Goal: Transaction & Acquisition: Purchase product/service

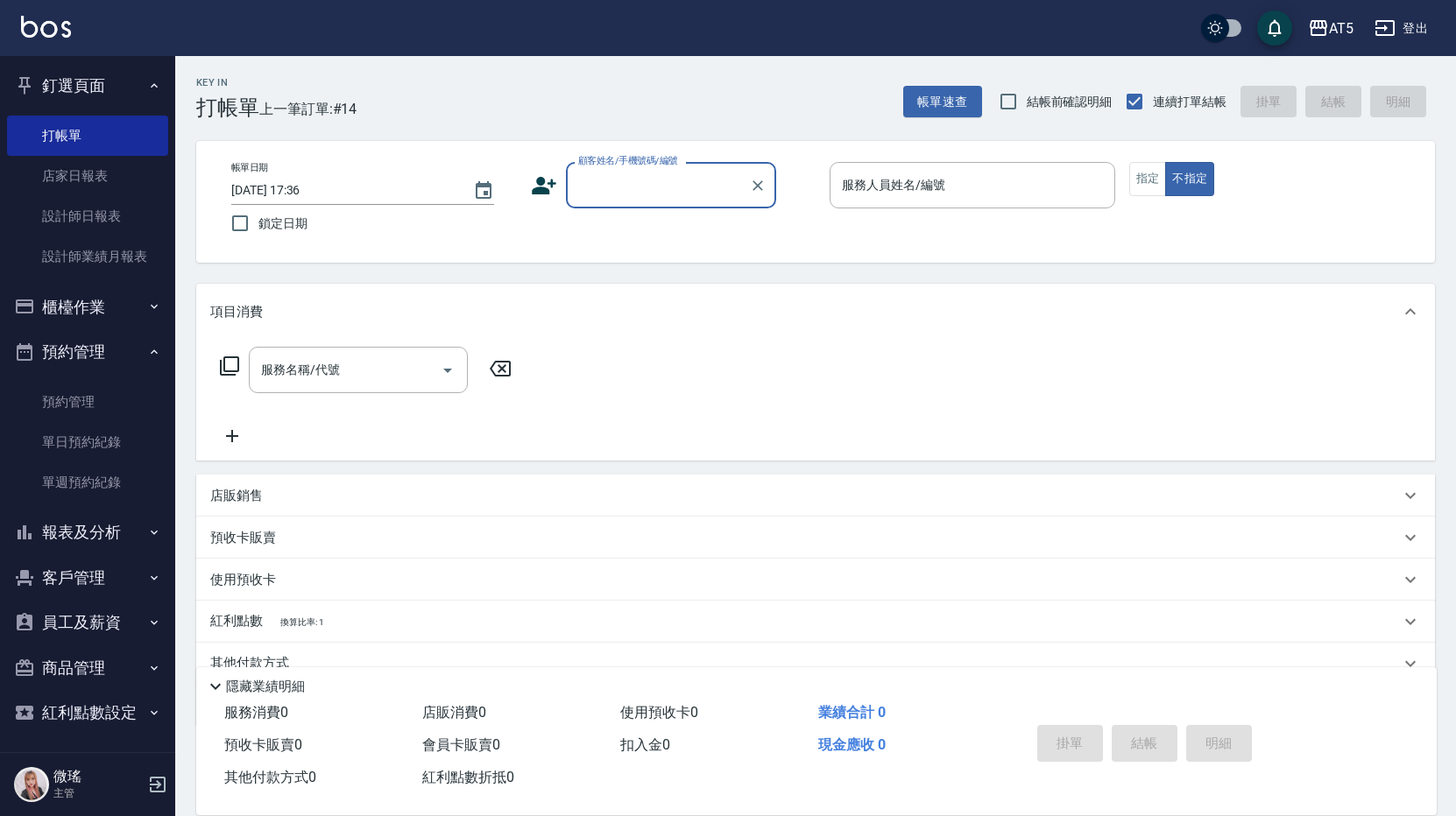
scroll to position [78, 0]
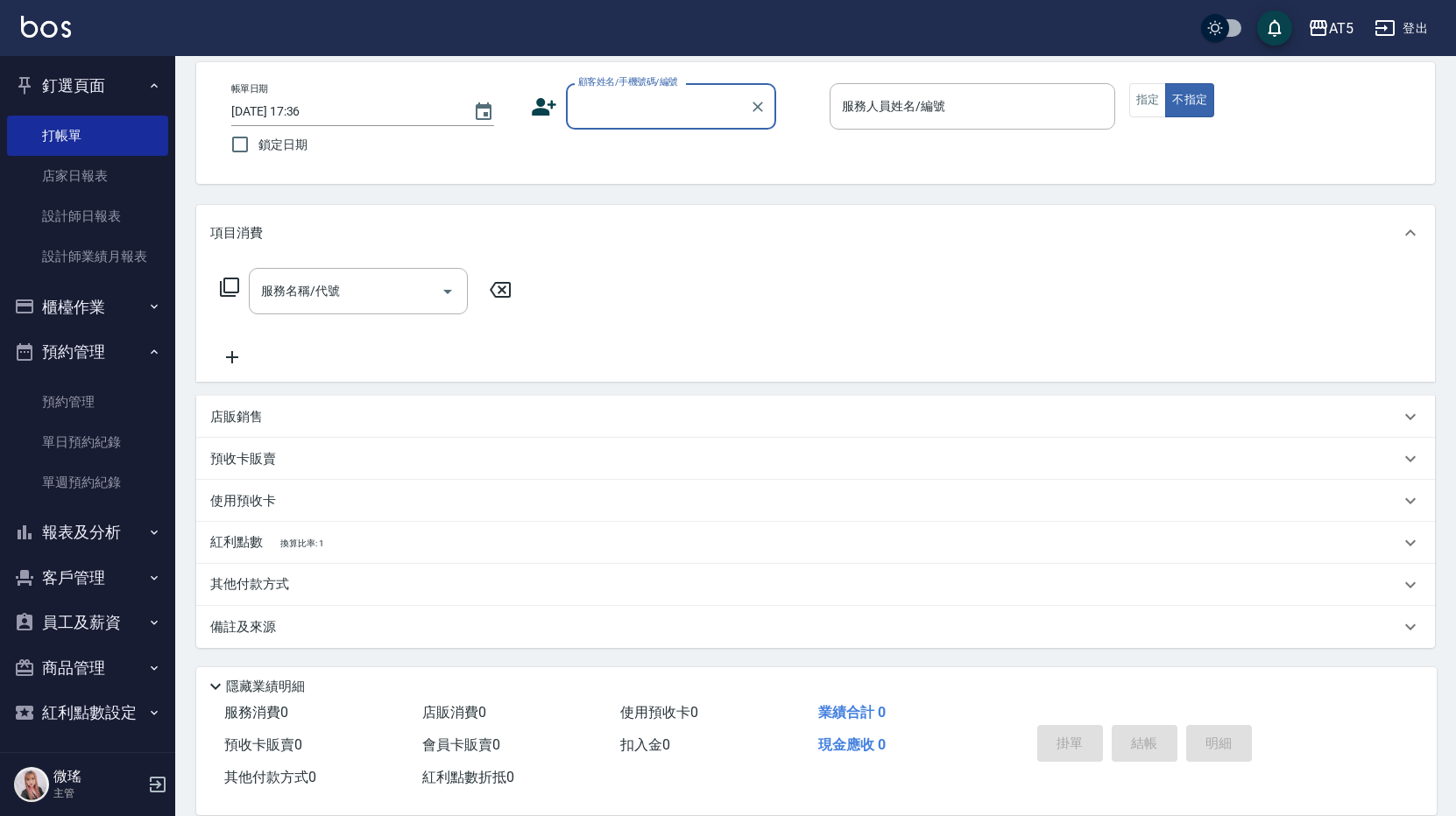
click at [112, 310] on button "櫃檯作業" at bounding box center [87, 308] width 162 height 46
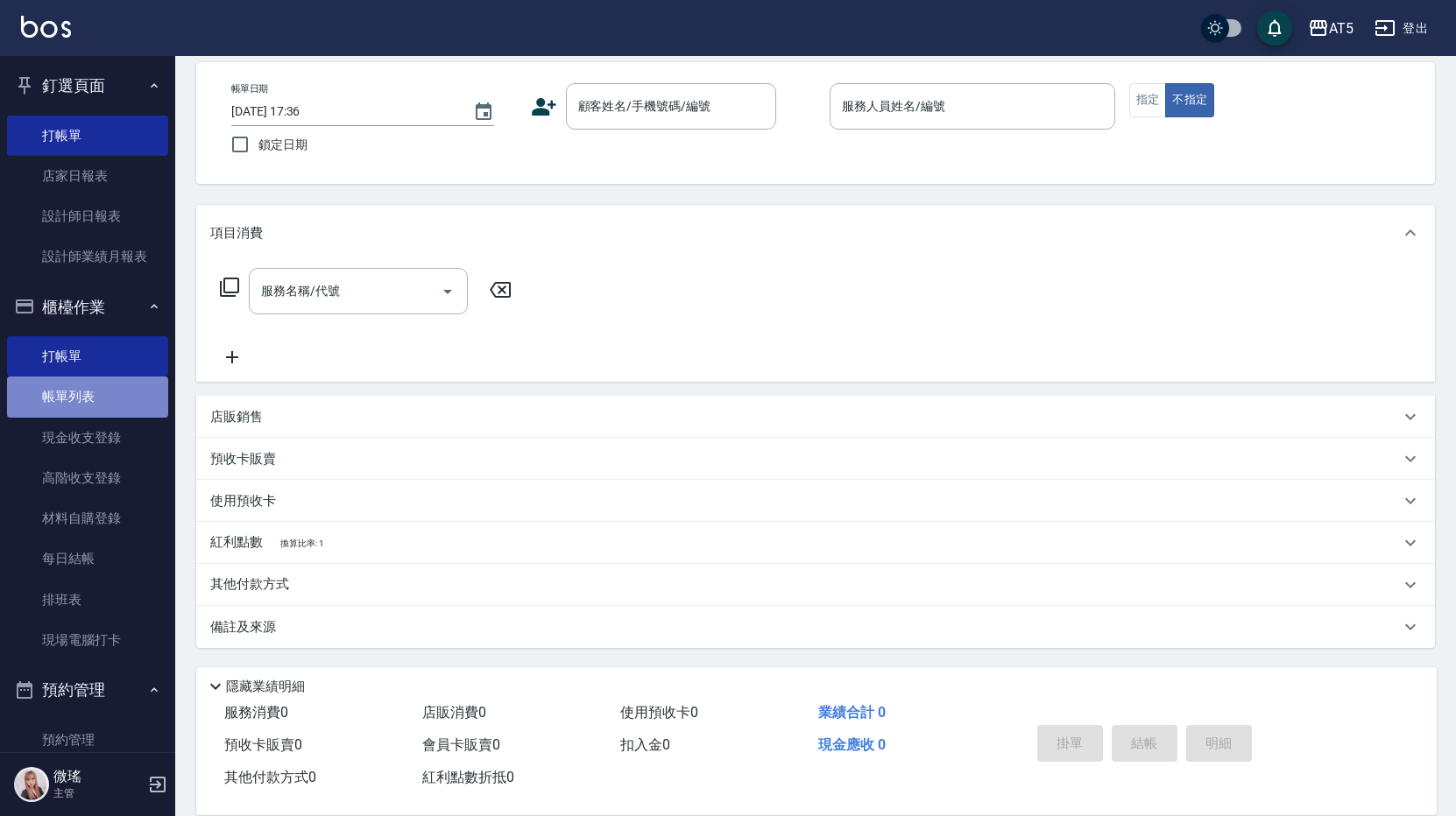
click at [120, 407] on link "帳單列表" at bounding box center [87, 397] width 162 height 40
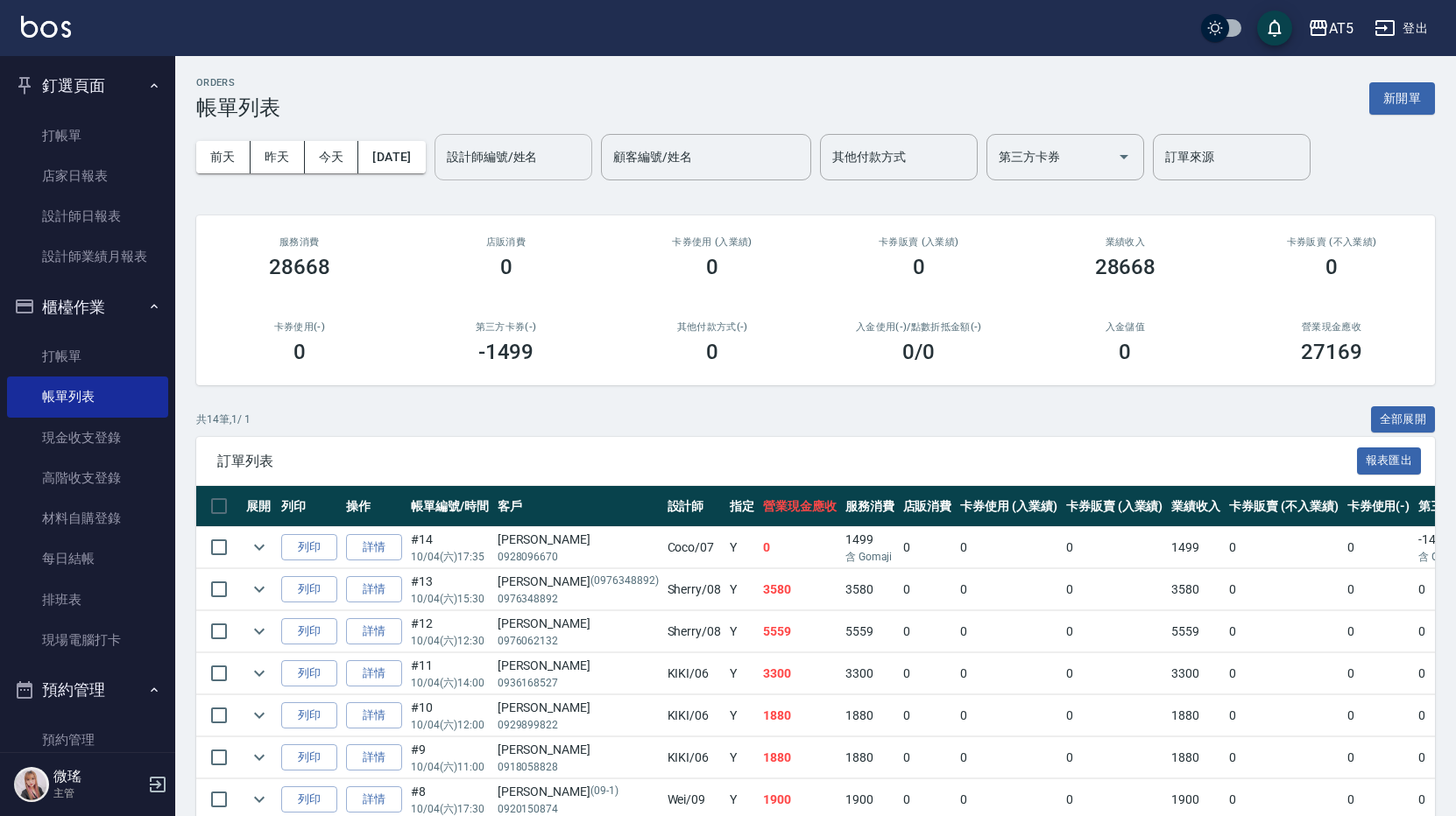
drag, startPoint x: 603, startPoint y: 170, endPoint x: 584, endPoint y: 180, distance: 21.5
click at [584, 170] on input "設計師編號/姓名" at bounding box center [513, 157] width 141 height 31
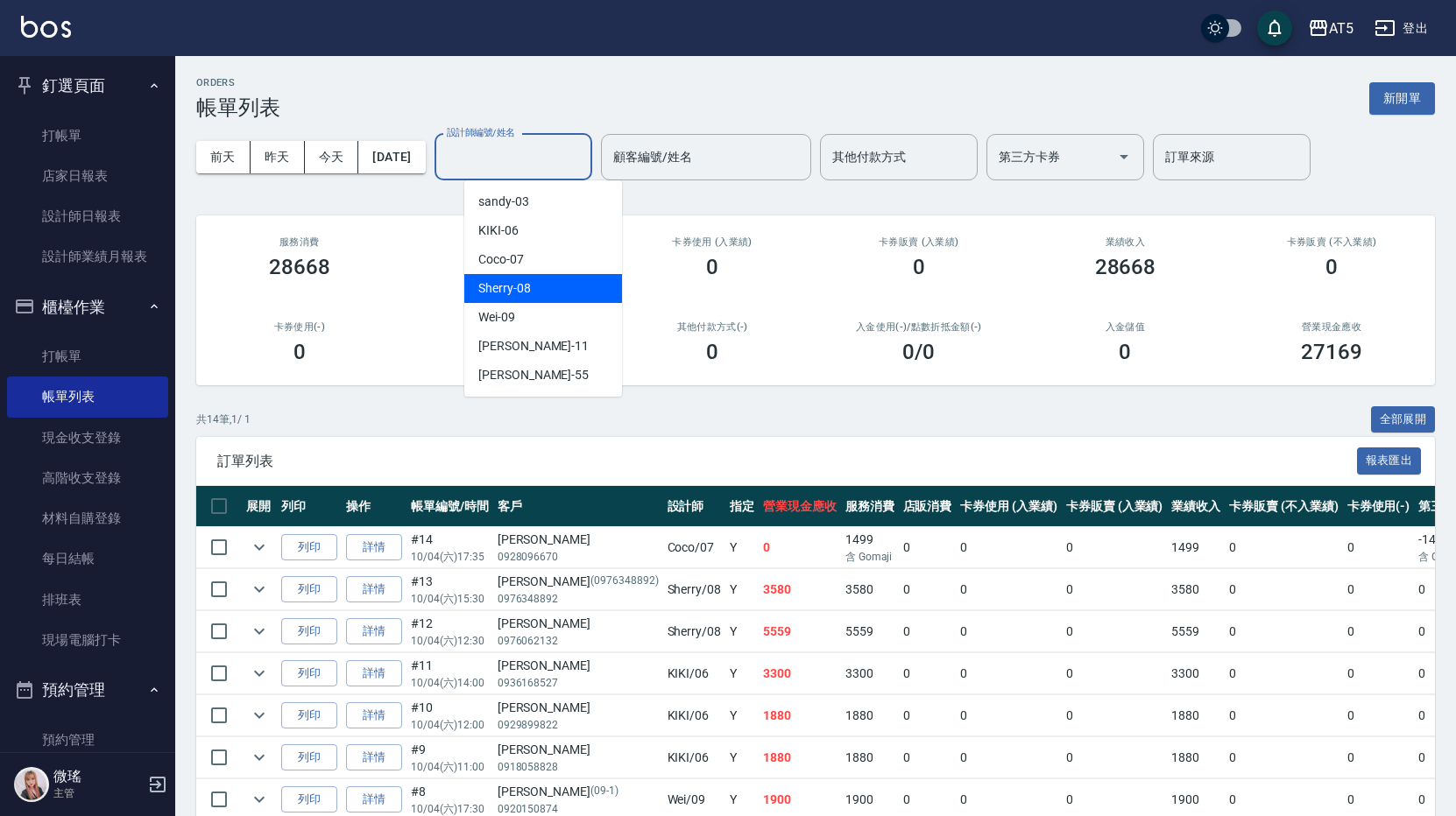
click at [565, 277] on div "Sherry -08" at bounding box center [543, 289] width 158 height 29
type input "Sherry-08"
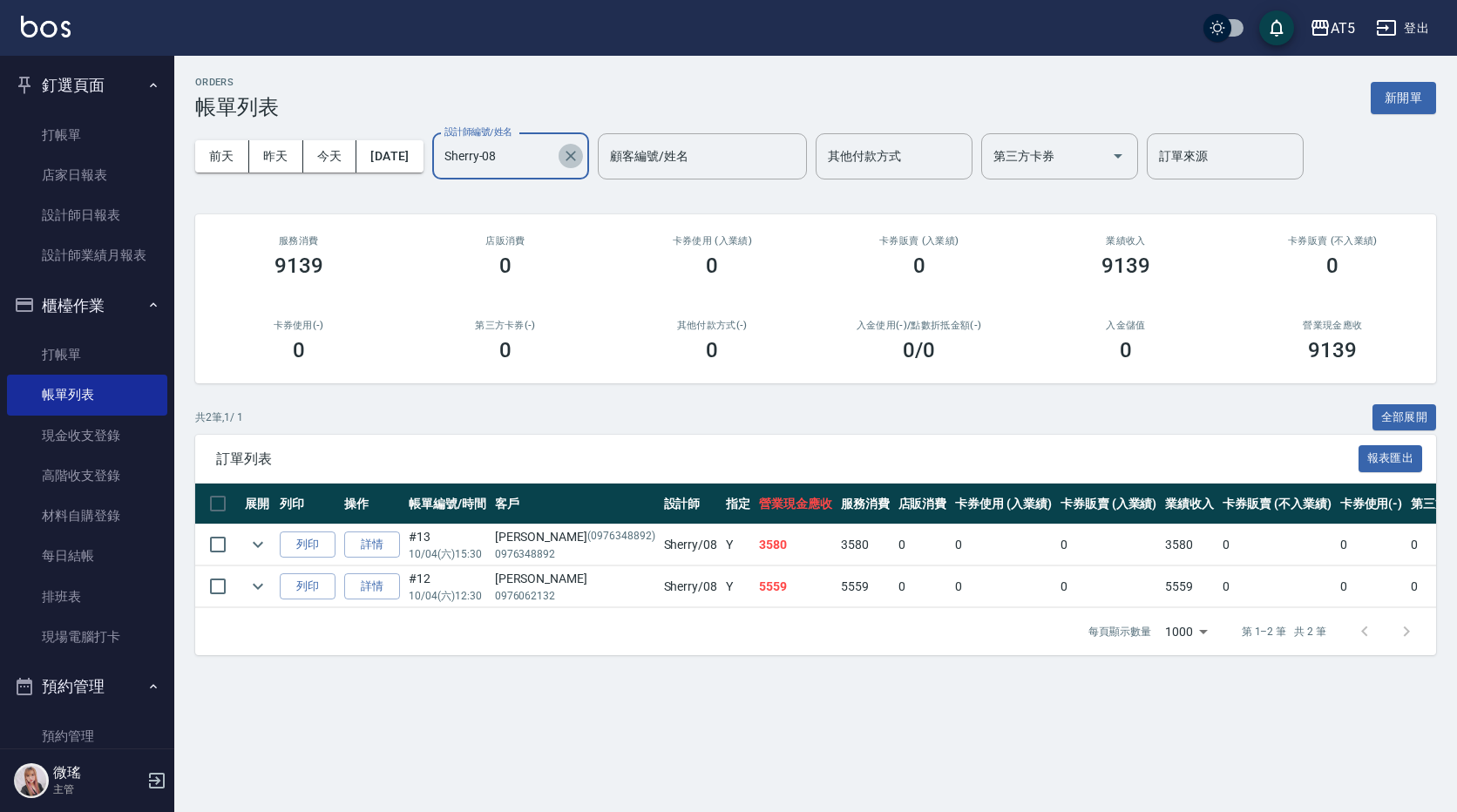
drag, startPoint x: 610, startPoint y: 157, endPoint x: 524, endPoint y: 212, distance: 102.1
click at [583, 159] on button "Clear" at bounding box center [571, 156] width 25 height 25
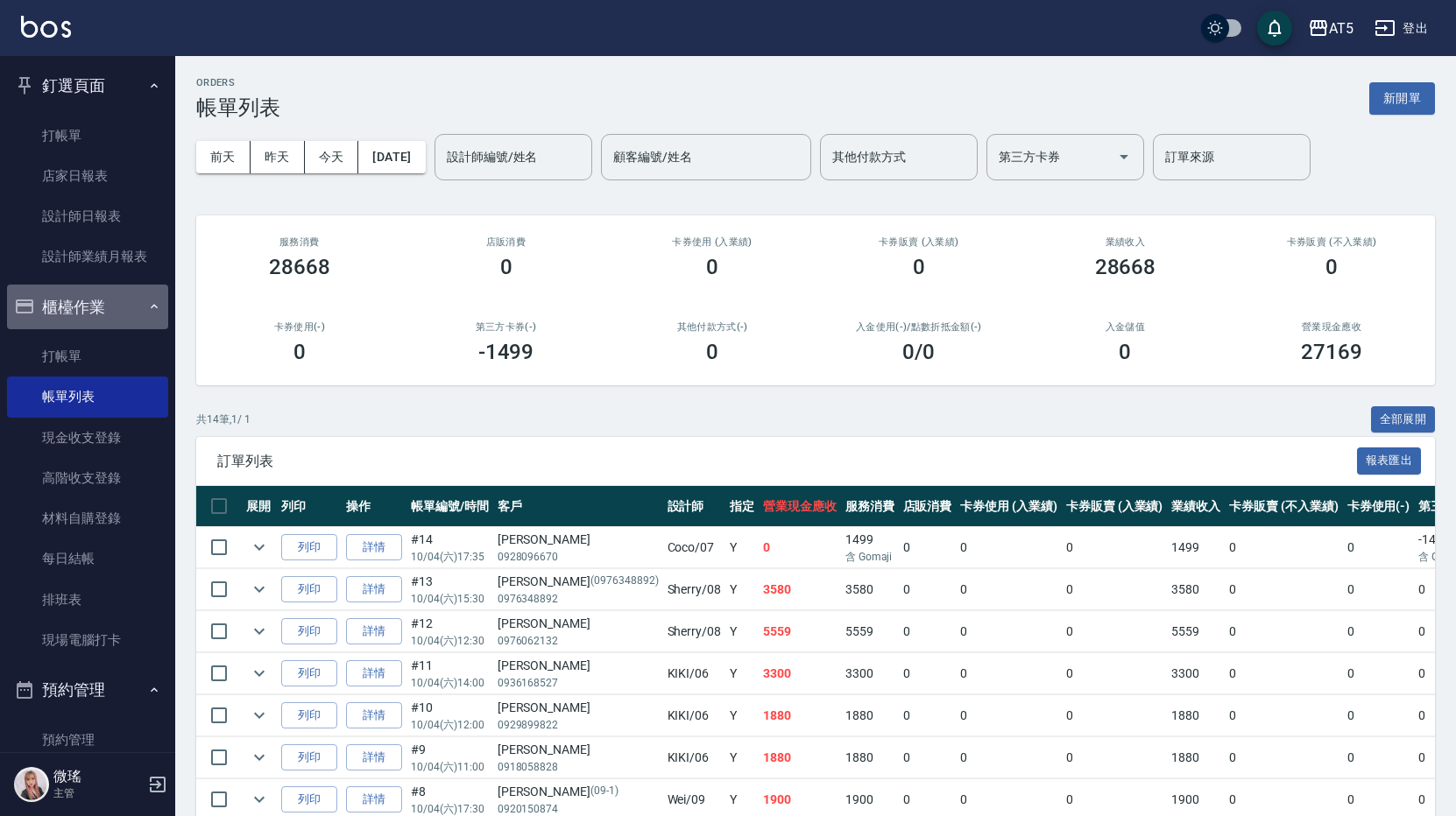
click at [120, 315] on button "櫃檯作業" at bounding box center [87, 308] width 162 height 46
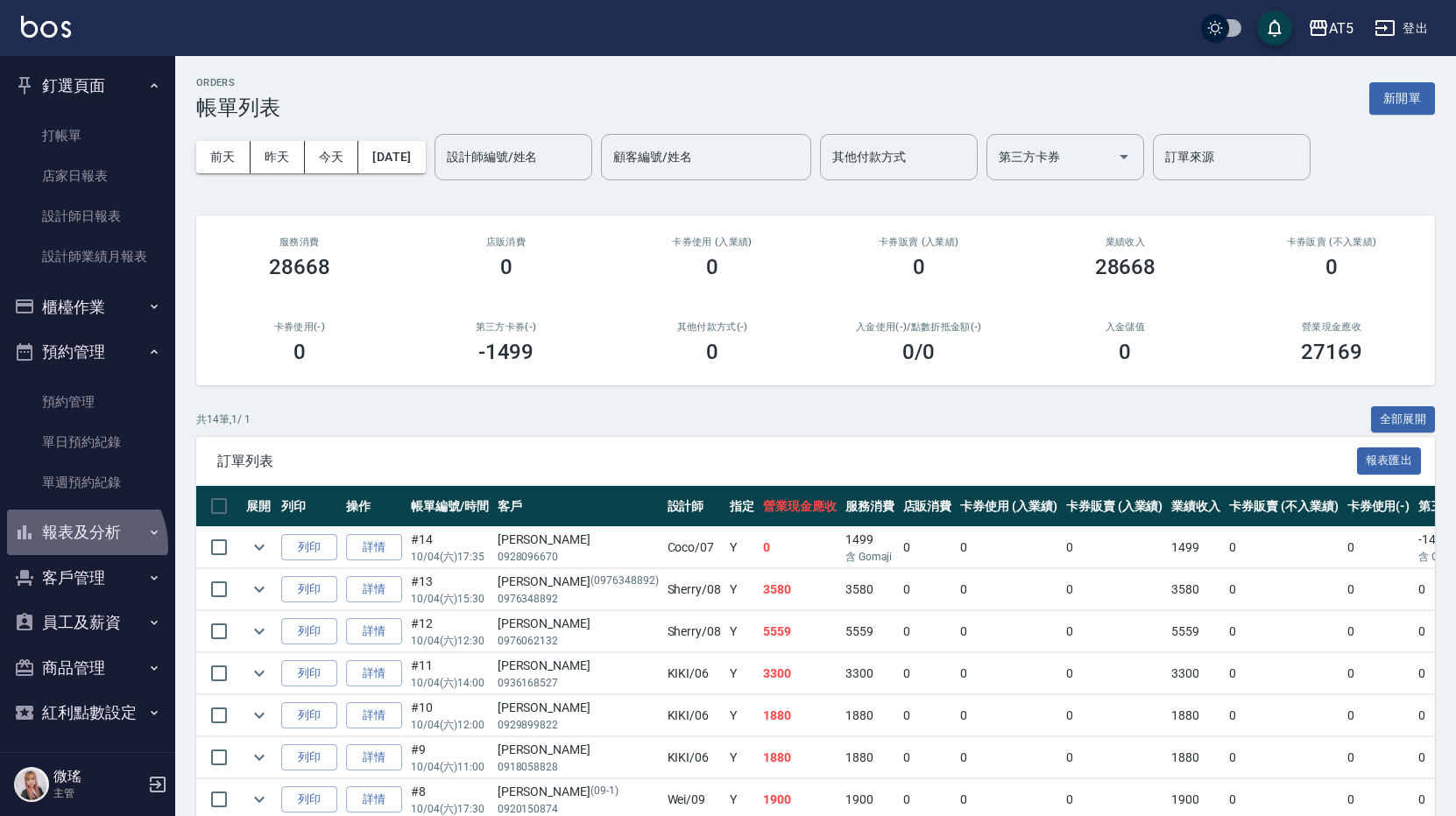
drag, startPoint x: 76, startPoint y: 547, endPoint x: 89, endPoint y: 505, distance: 44.0
click at [76, 542] on button "報表及分析" at bounding box center [87, 532] width 162 height 46
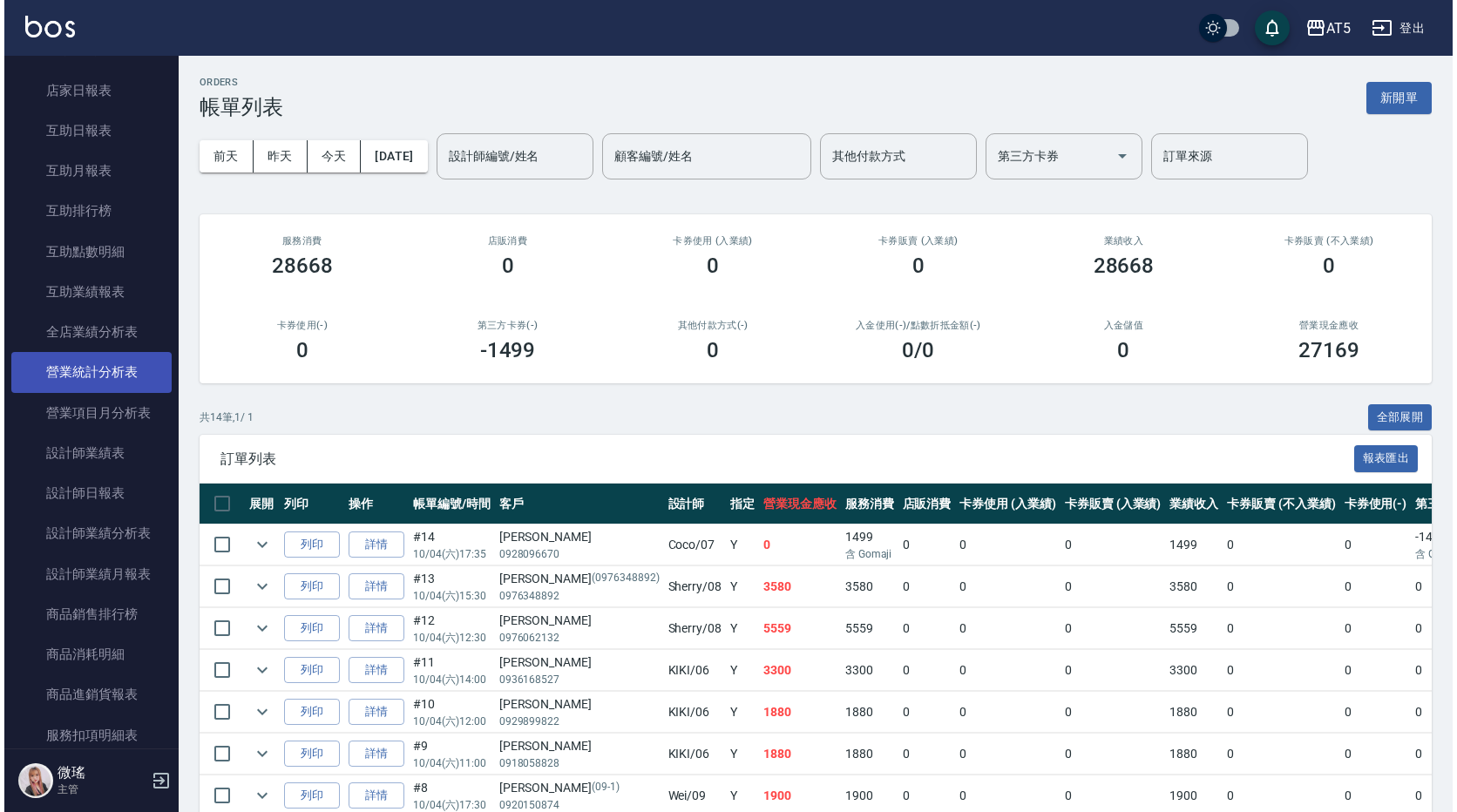
scroll to position [697, 0]
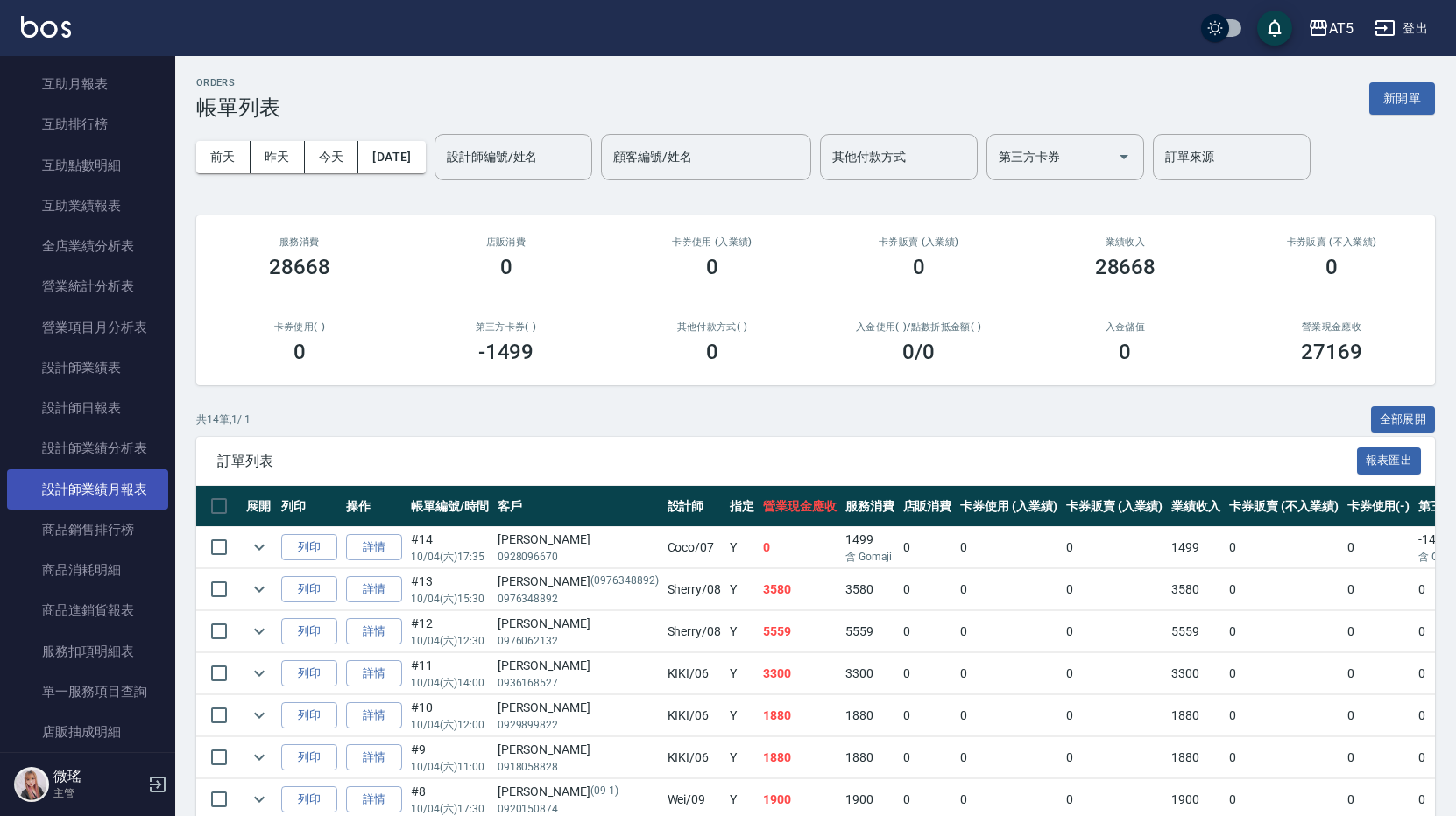
click at [116, 497] on link "設計師業績月報表" at bounding box center [87, 489] width 162 height 40
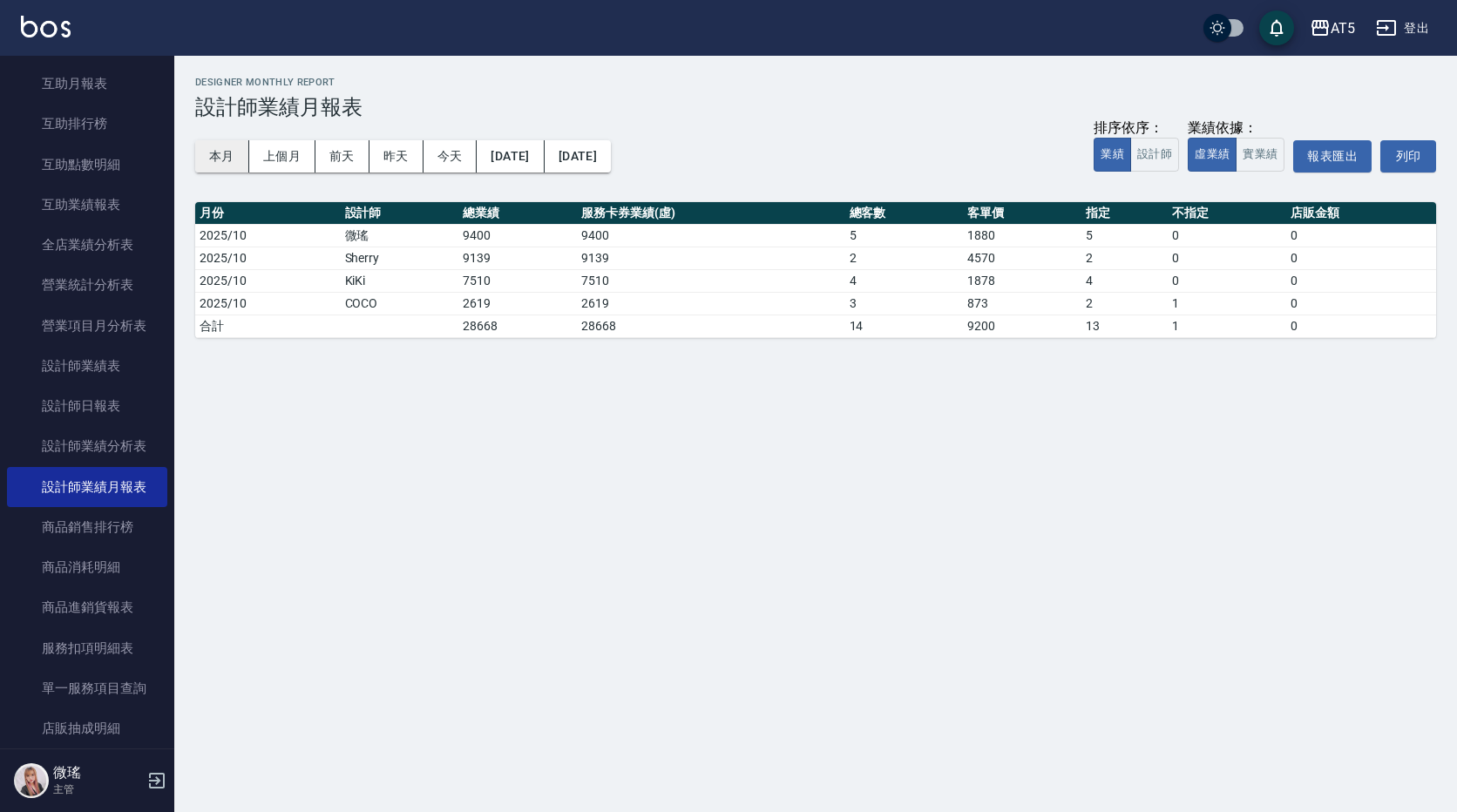
click at [221, 168] on button "本月" at bounding box center [222, 156] width 54 height 32
click at [1275, 149] on button "實業績" at bounding box center [1259, 155] width 49 height 34
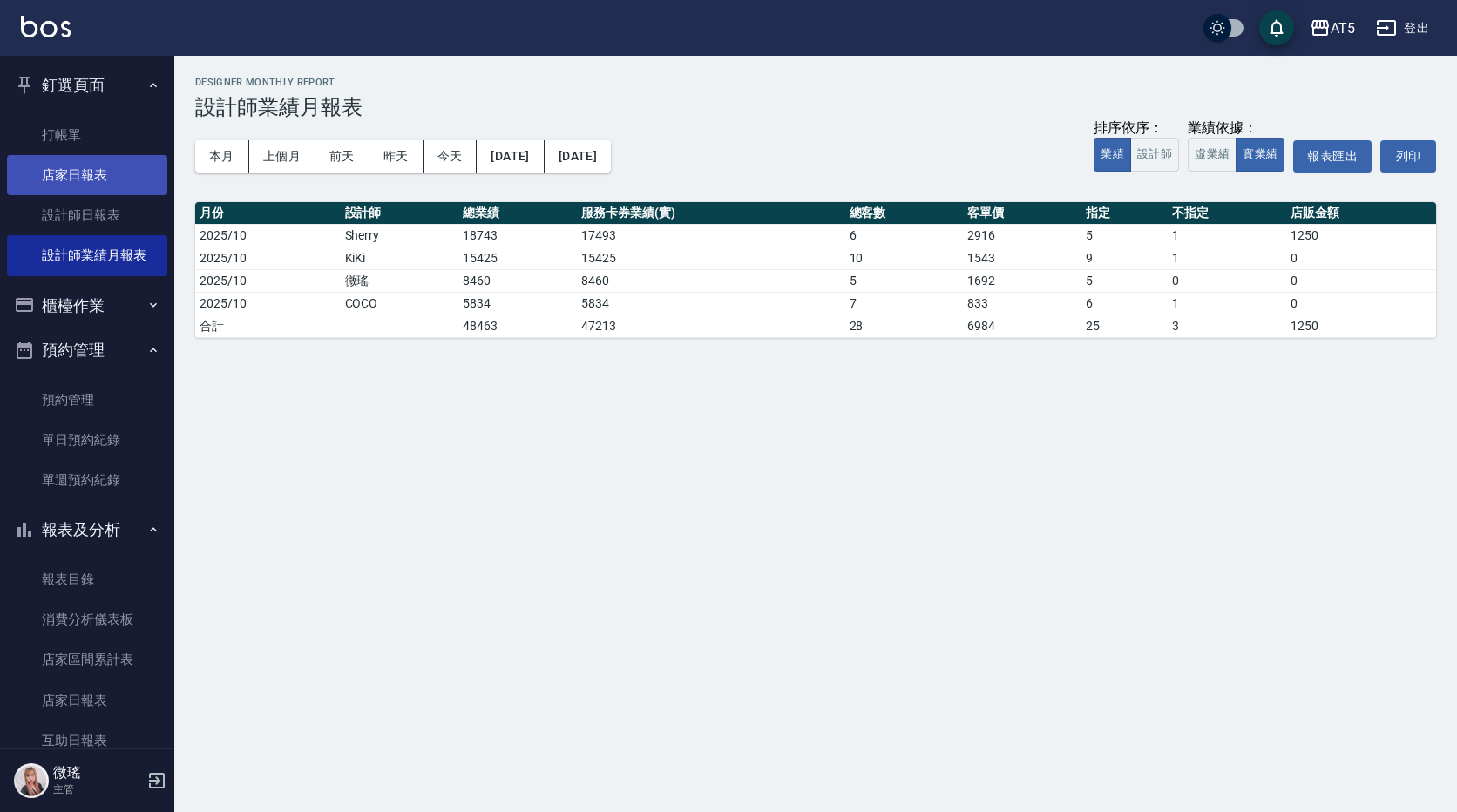
click at [111, 187] on link "店家日報表" at bounding box center [87, 175] width 161 height 40
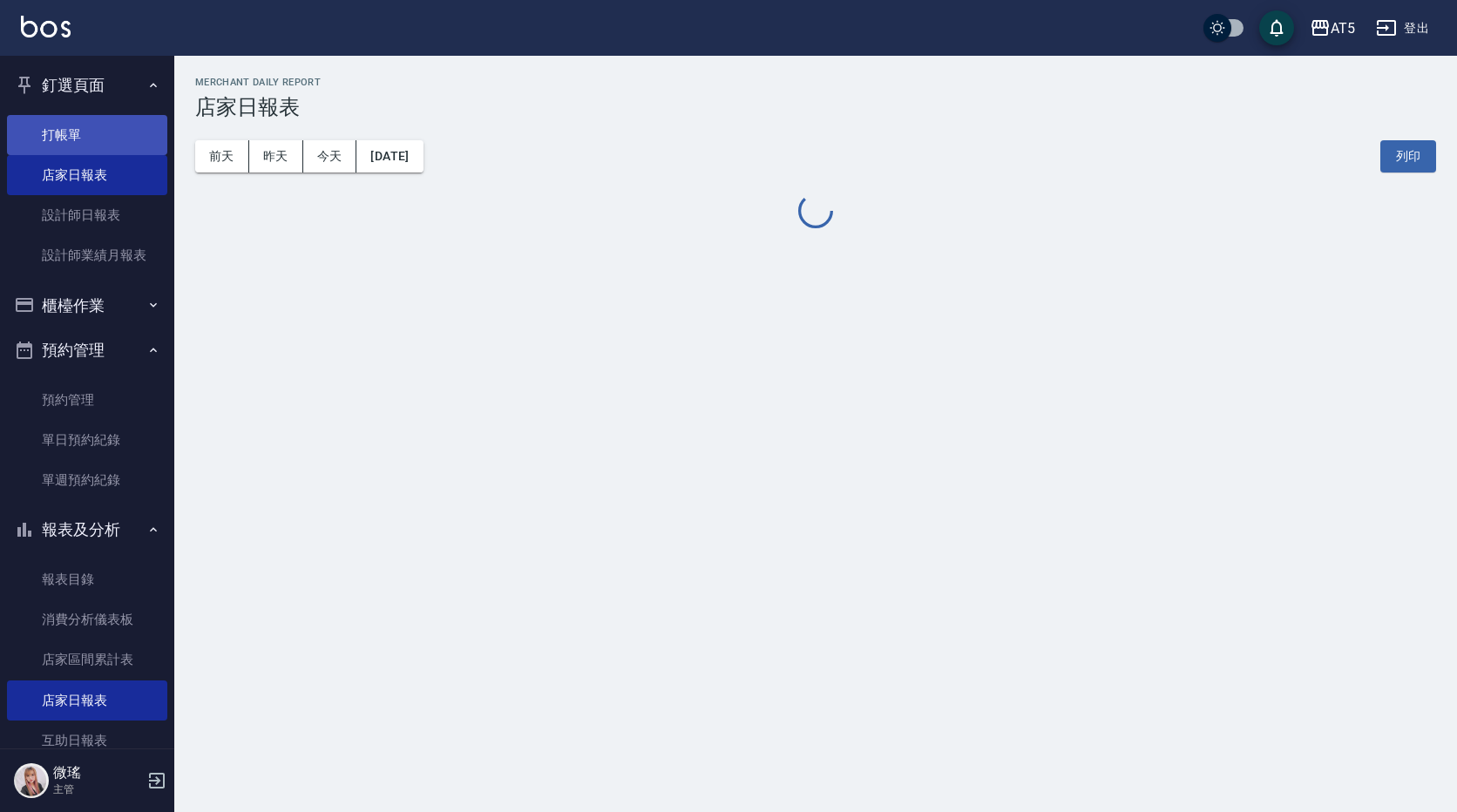
click at [104, 144] on link "打帳單" at bounding box center [87, 135] width 161 height 40
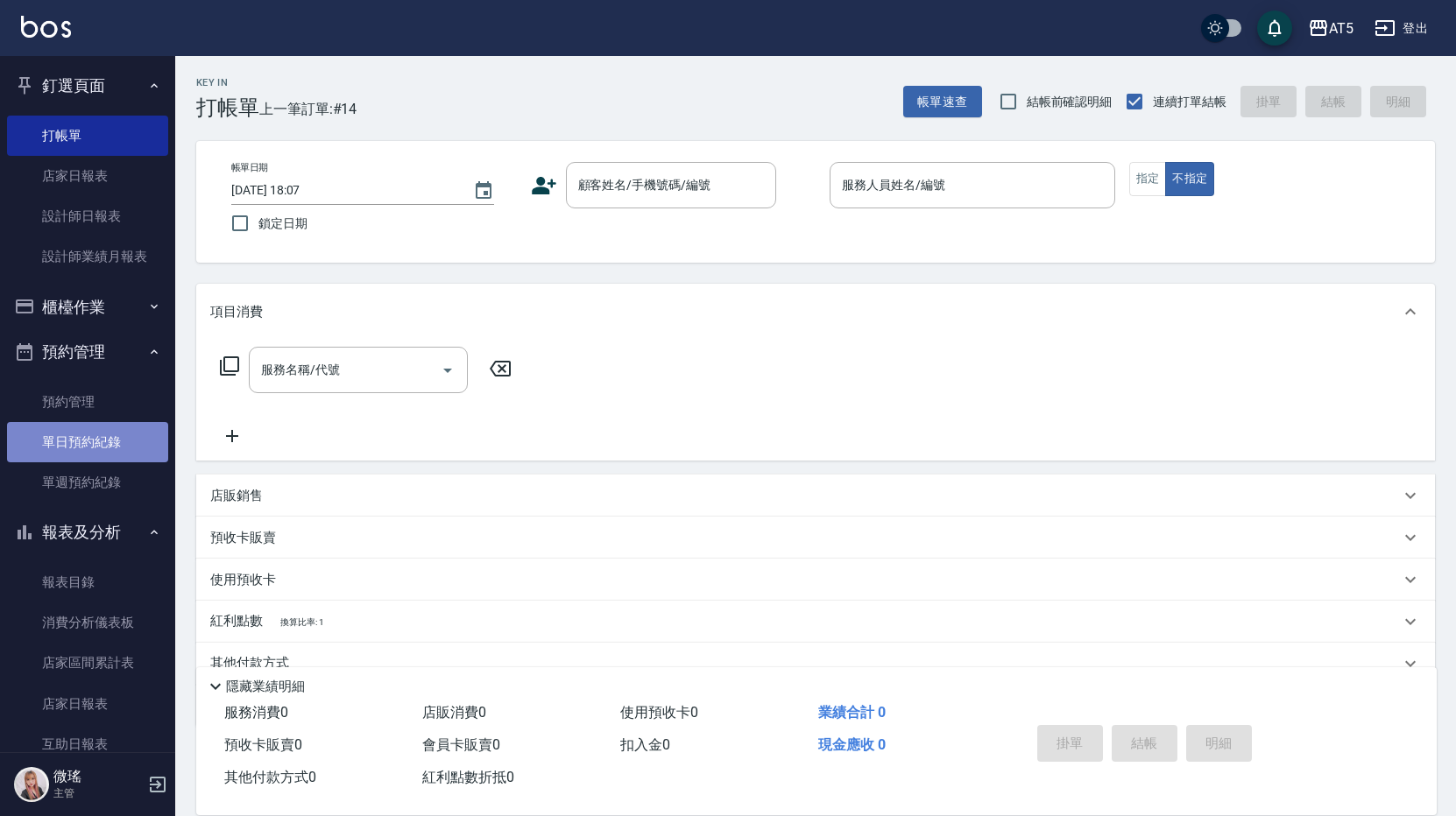
click at [117, 437] on link "單日預約紀錄" at bounding box center [87, 442] width 162 height 40
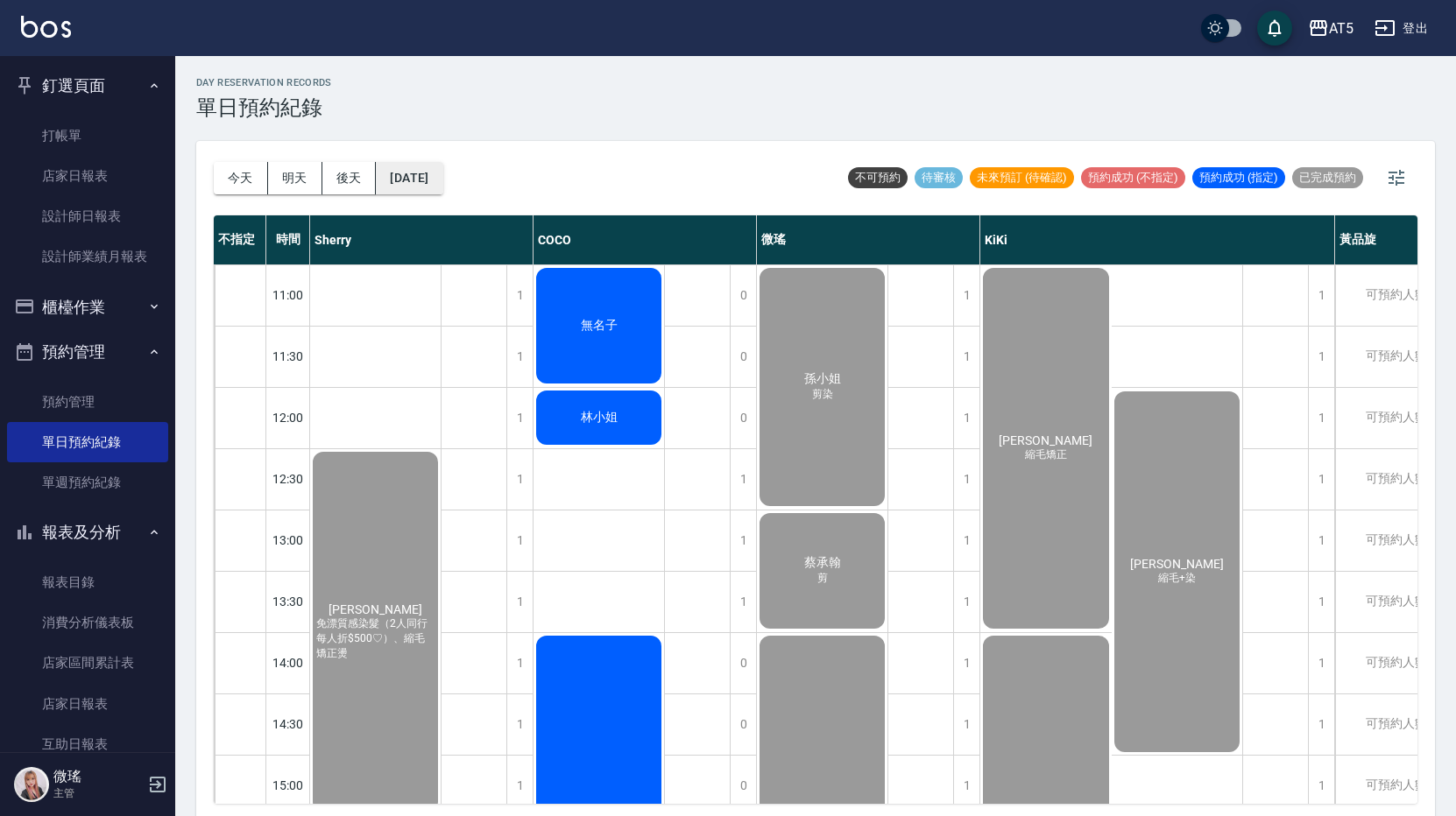
click at [439, 186] on button "[DATE]" at bounding box center [409, 178] width 67 height 32
click at [443, 172] on button "[DATE]" at bounding box center [409, 178] width 67 height 32
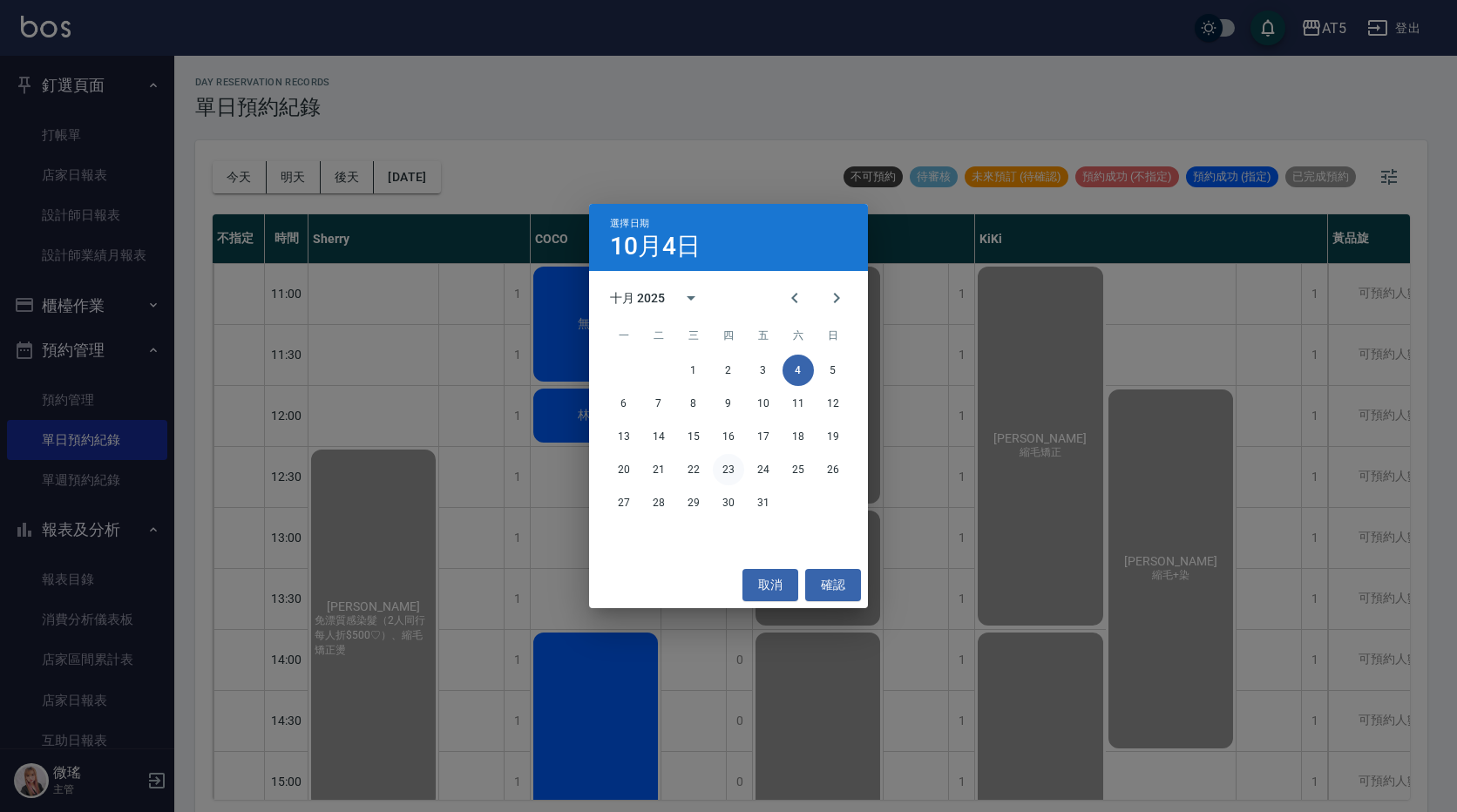
click at [729, 474] on button "23" at bounding box center [728, 469] width 31 height 31
click at [729, 474] on div at bounding box center [728, 406] width 1457 height 812
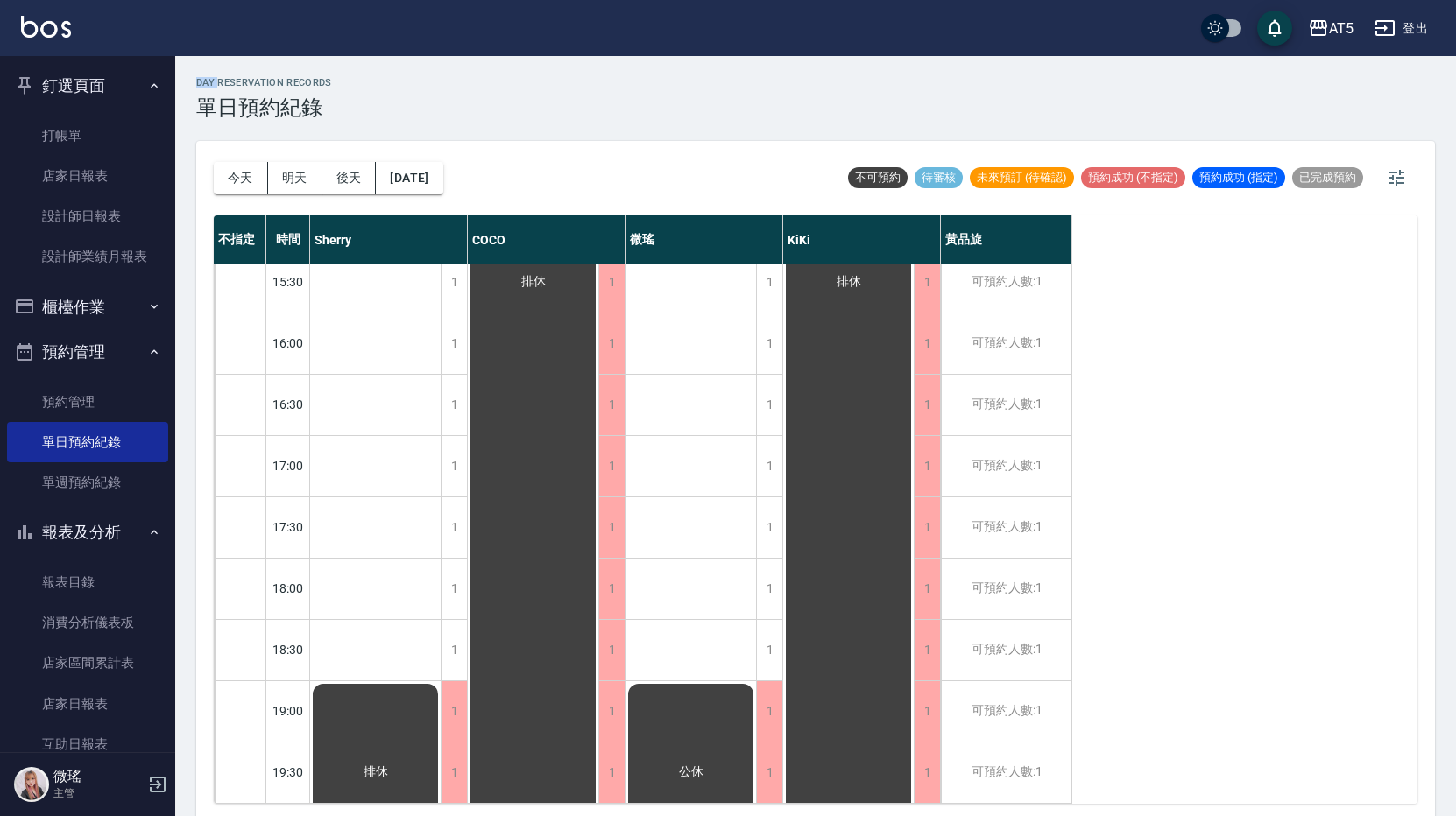
scroll to position [5, 0]
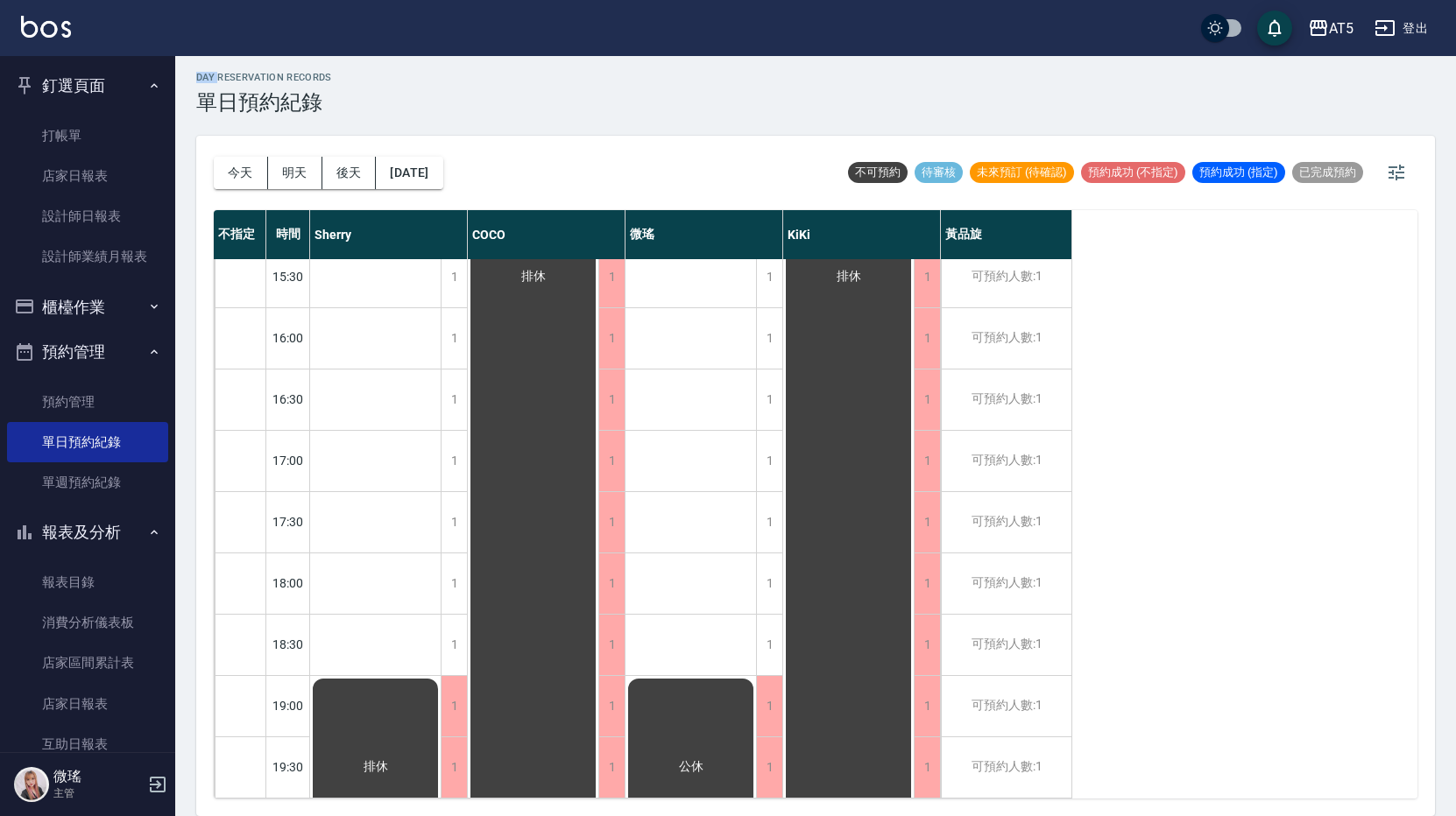
click at [78, 314] on button "櫃檯作業" at bounding box center [87, 308] width 162 height 46
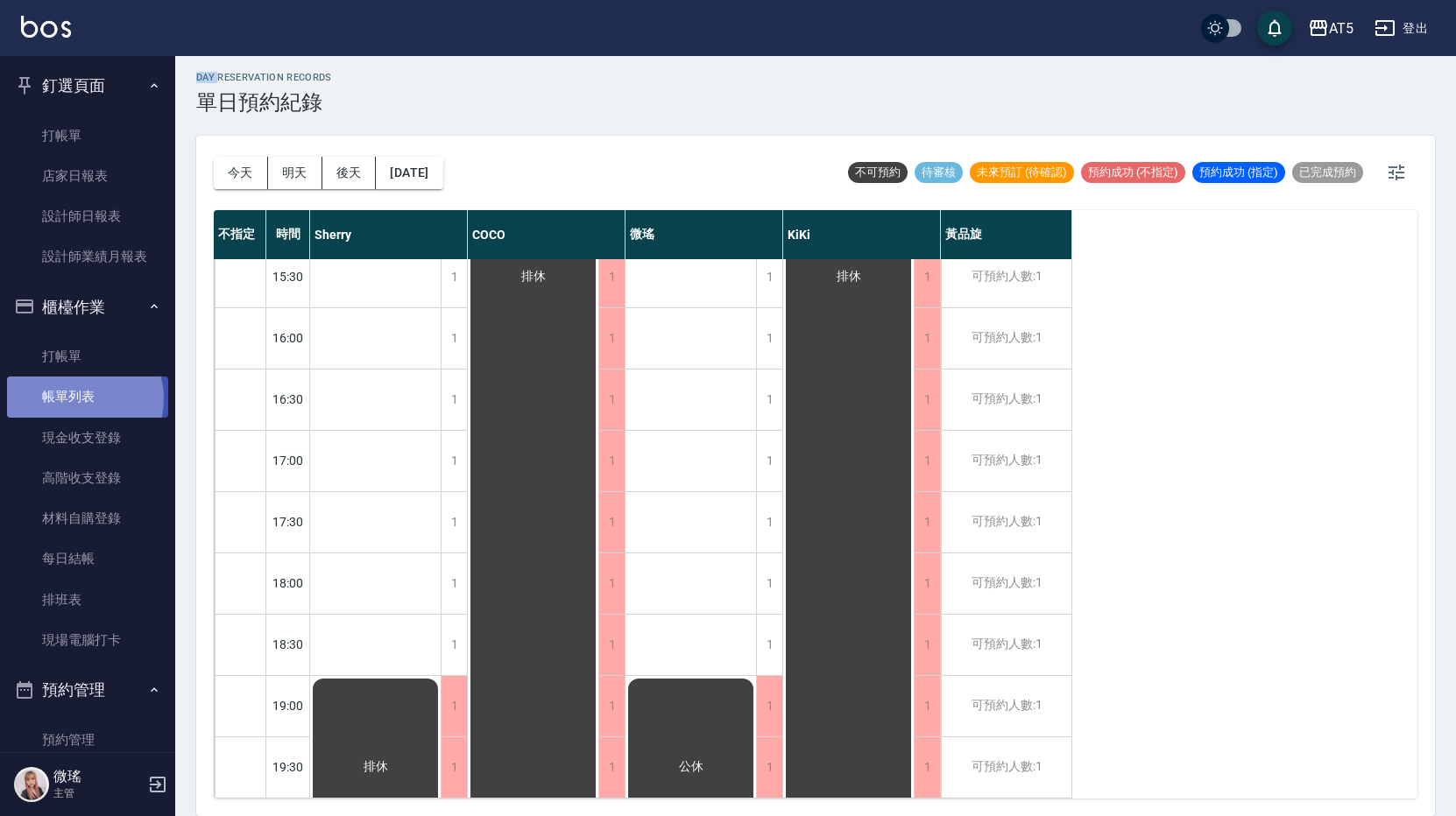
click at [79, 398] on link "帳單列表" at bounding box center [87, 397] width 162 height 40
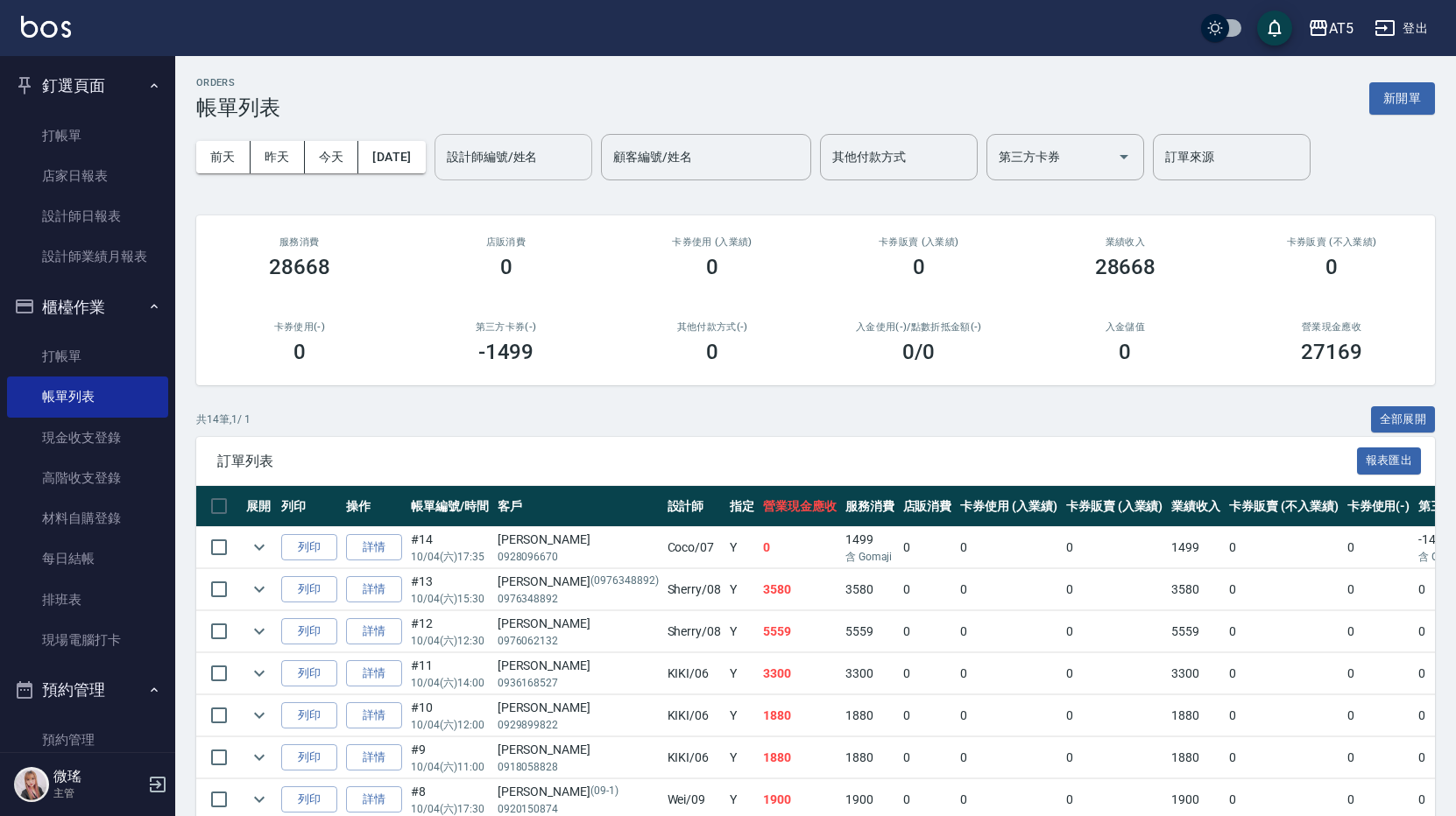
click at [542, 173] on div "設計師編號/姓名" at bounding box center [512, 157] width 158 height 47
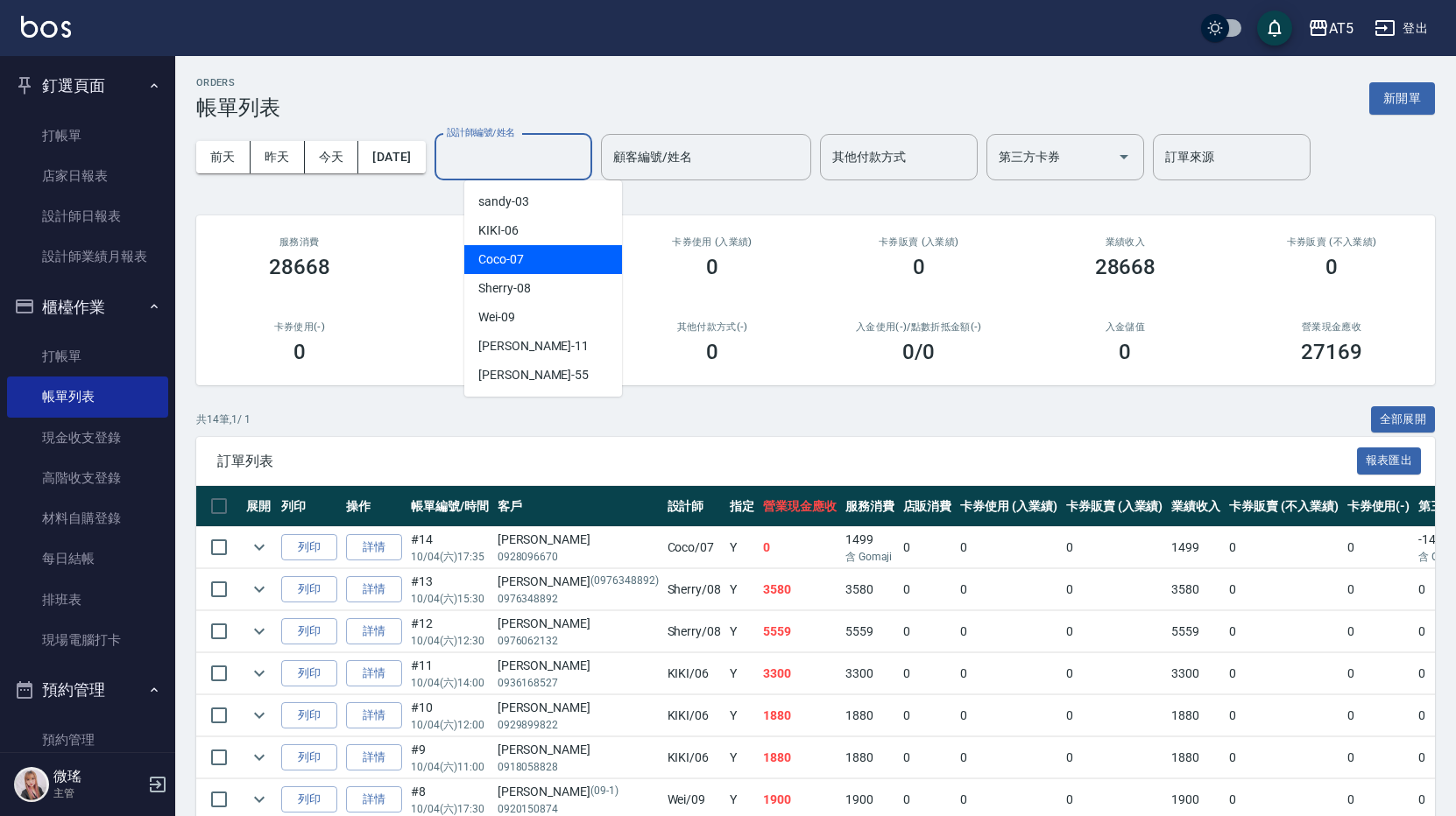
click at [543, 258] on div "Coco -07" at bounding box center [543, 260] width 158 height 29
type input "Coco-07"
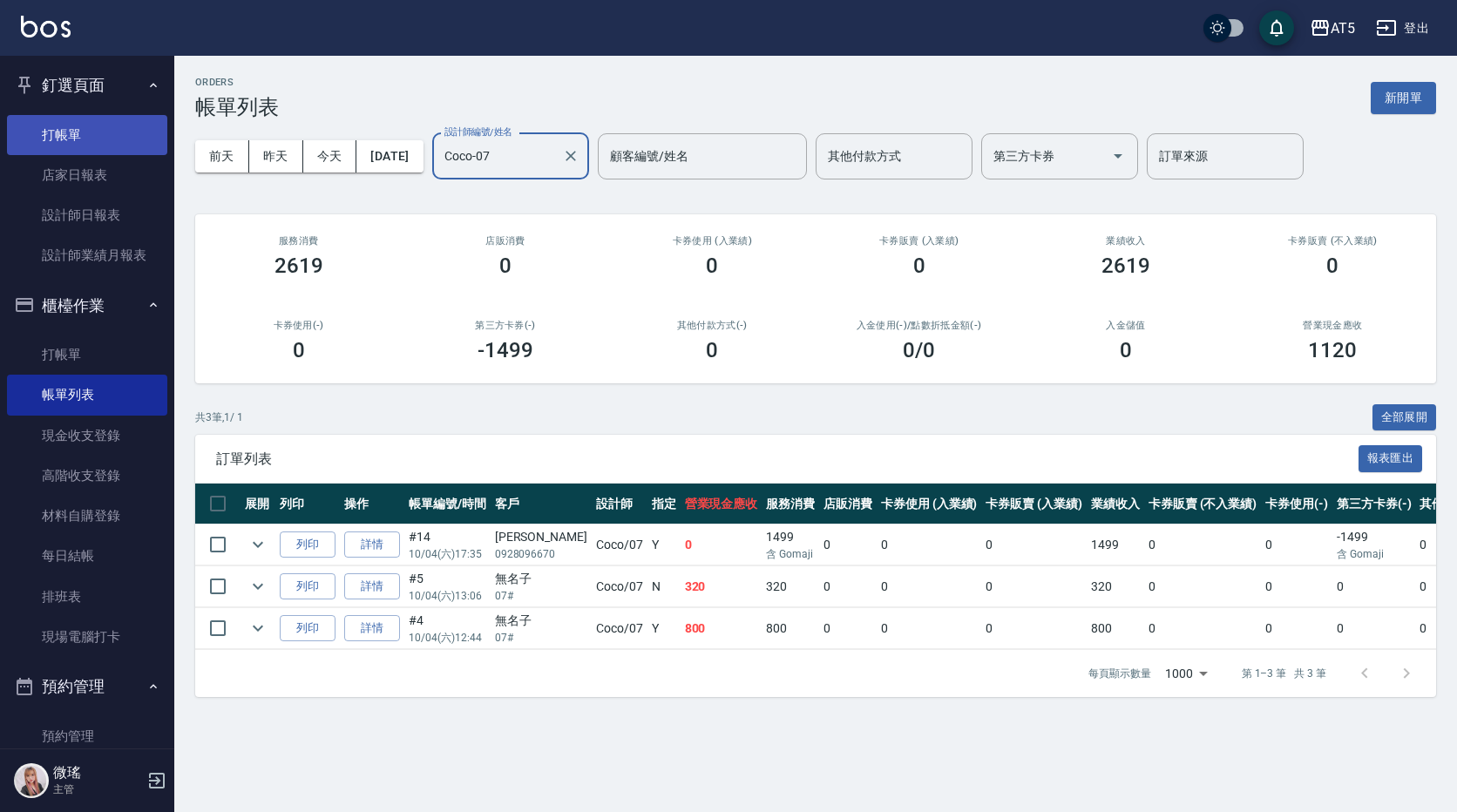
click at [84, 140] on link "打帳單" at bounding box center [87, 135] width 161 height 40
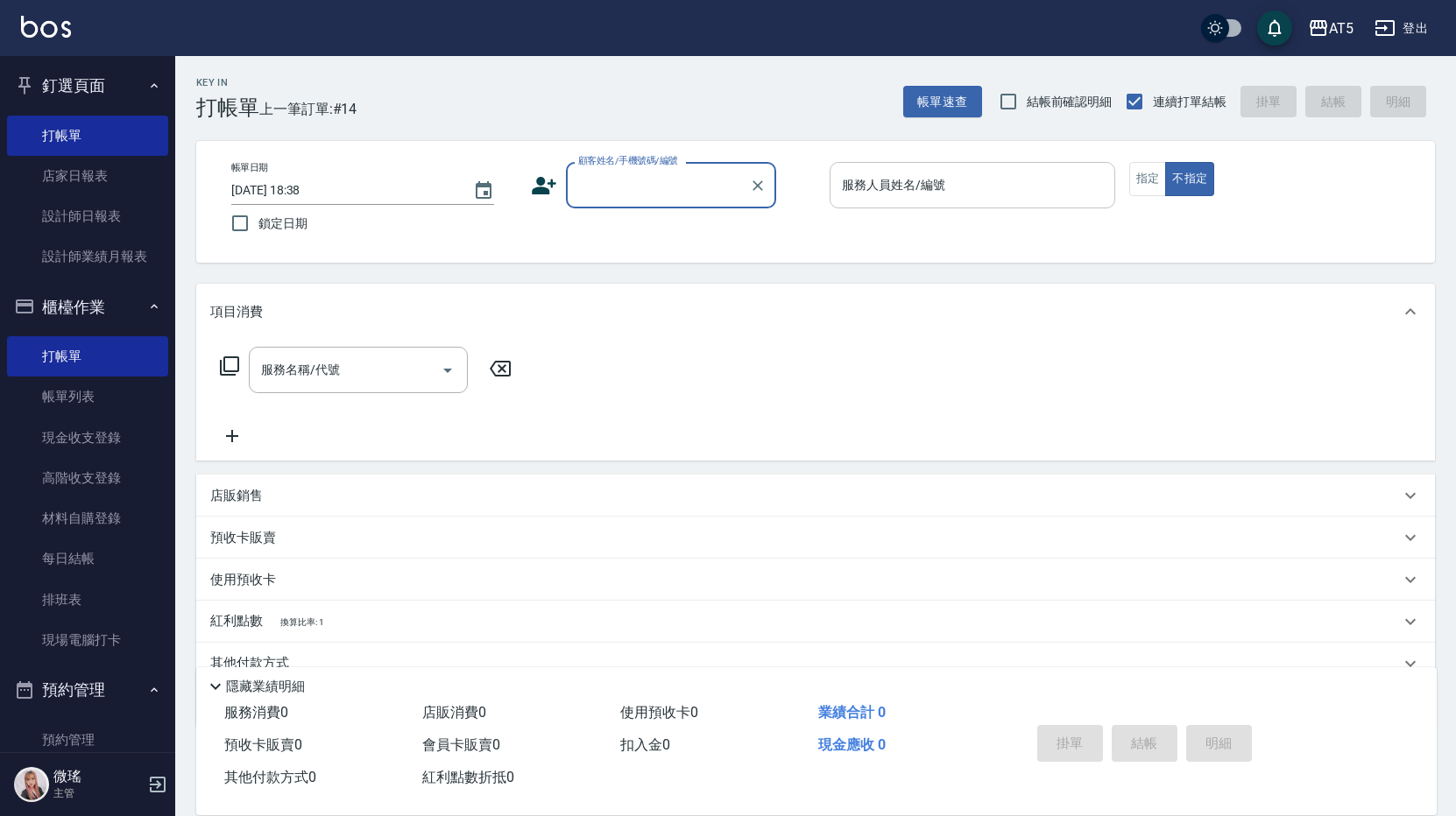
click at [1013, 195] on input "服務人員姓名/編號" at bounding box center [972, 185] width 270 height 31
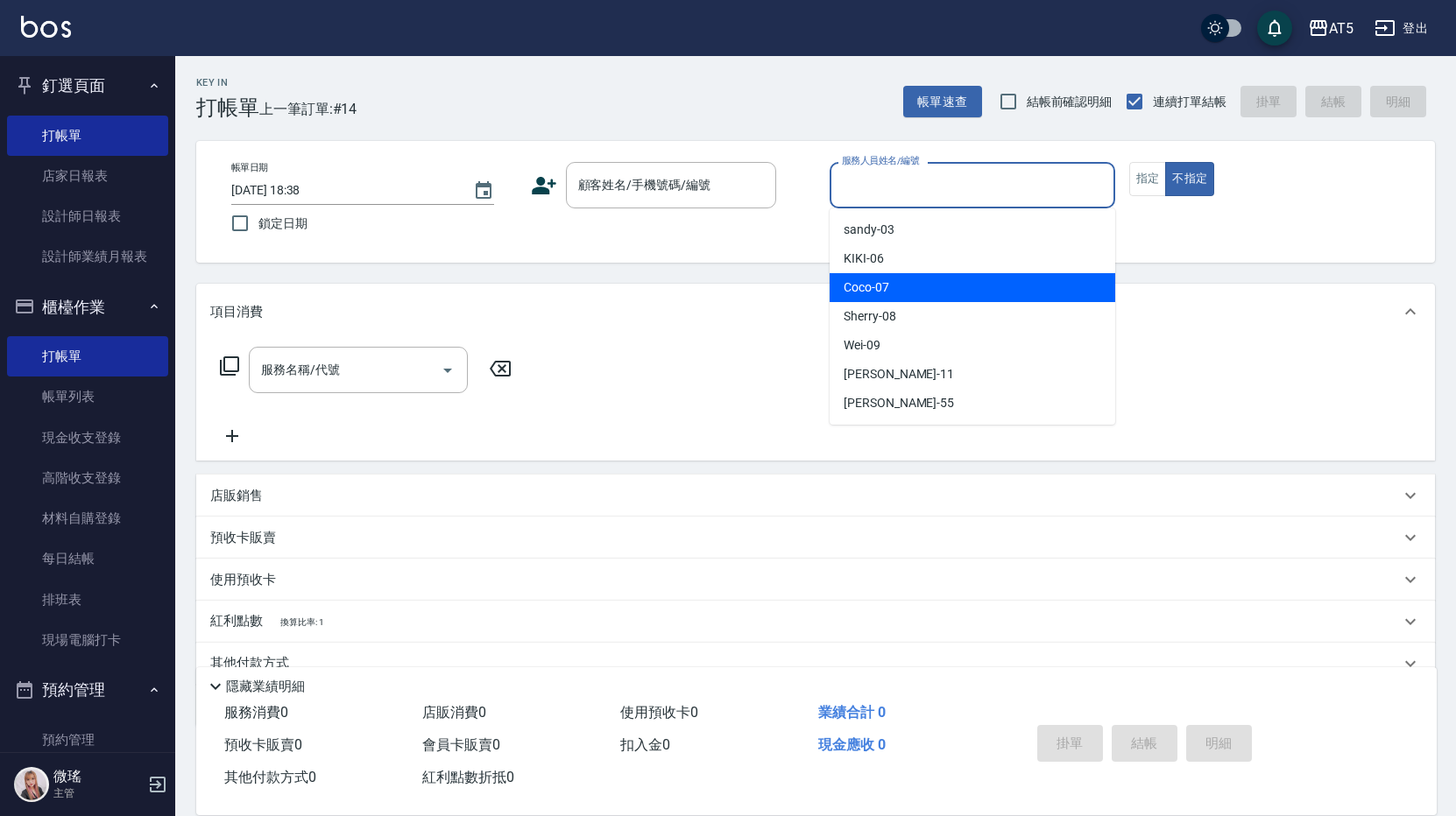
click at [965, 274] on div "Coco -07" at bounding box center [972, 288] width 286 height 29
type input "Coco-07"
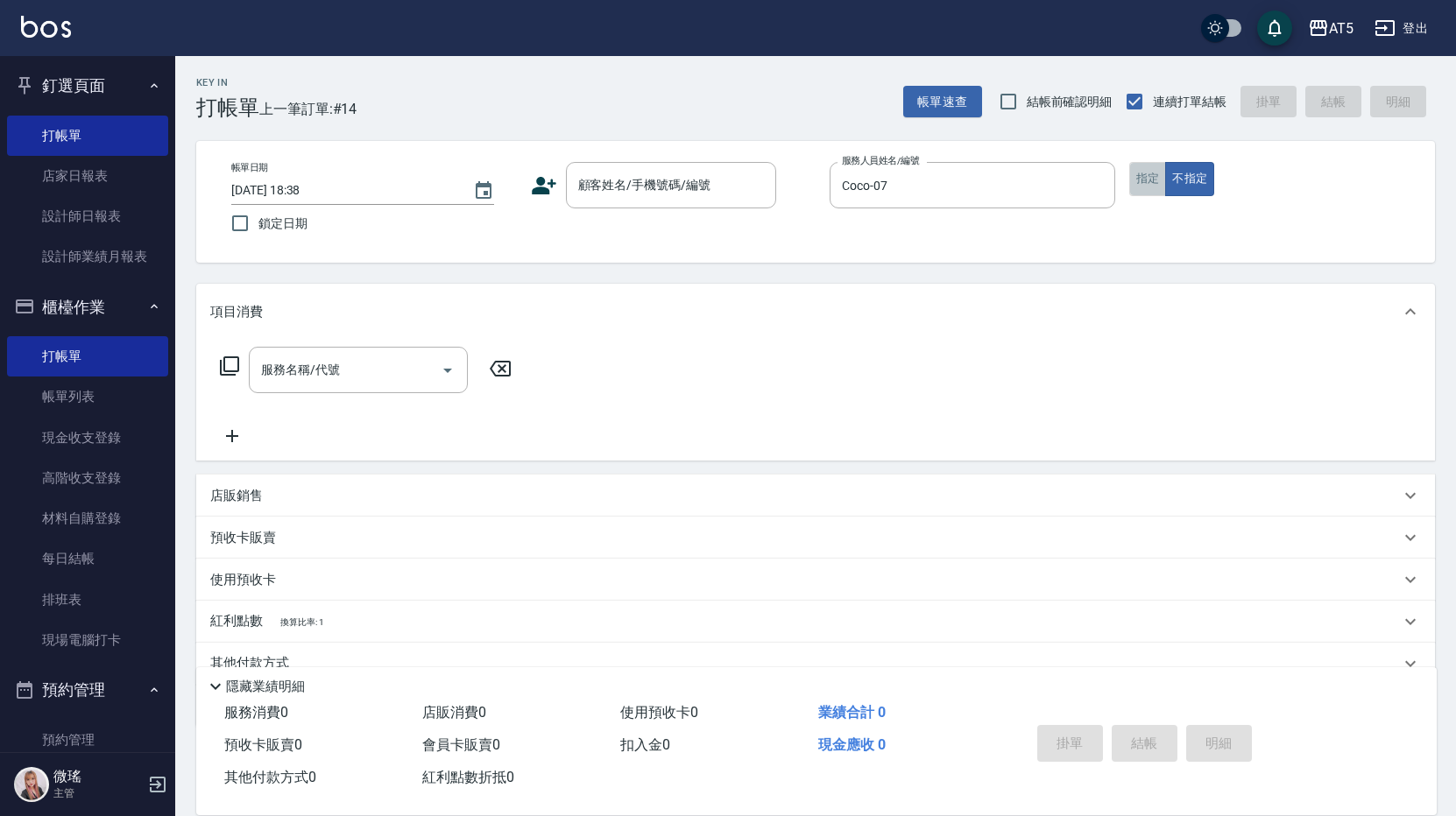
click at [1136, 172] on button "指定" at bounding box center [1147, 179] width 37 height 34
click at [609, 192] on input "顧客姓名/手機號碼/編號" at bounding box center [658, 185] width 168 height 31
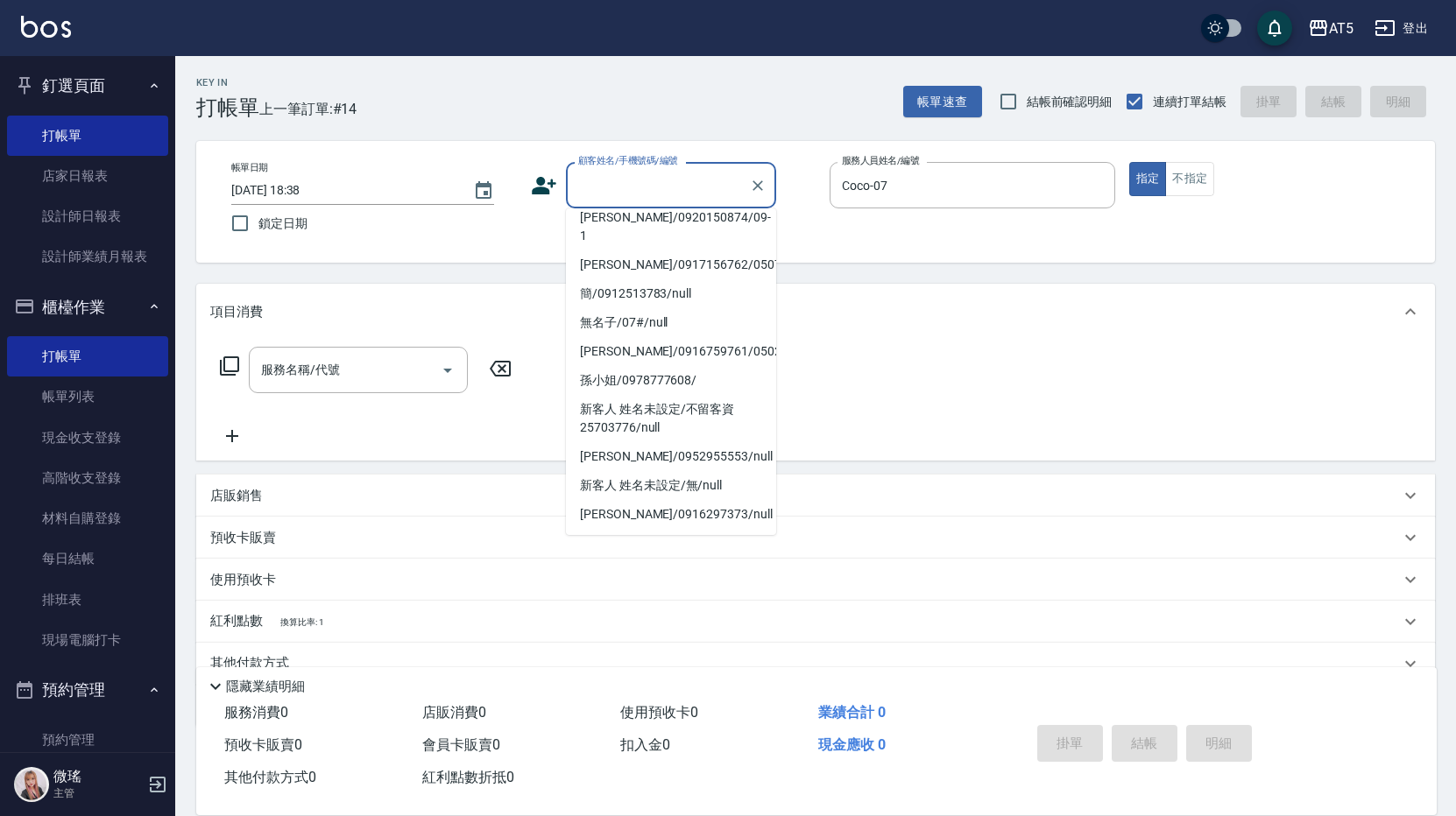
scroll to position [302, 0]
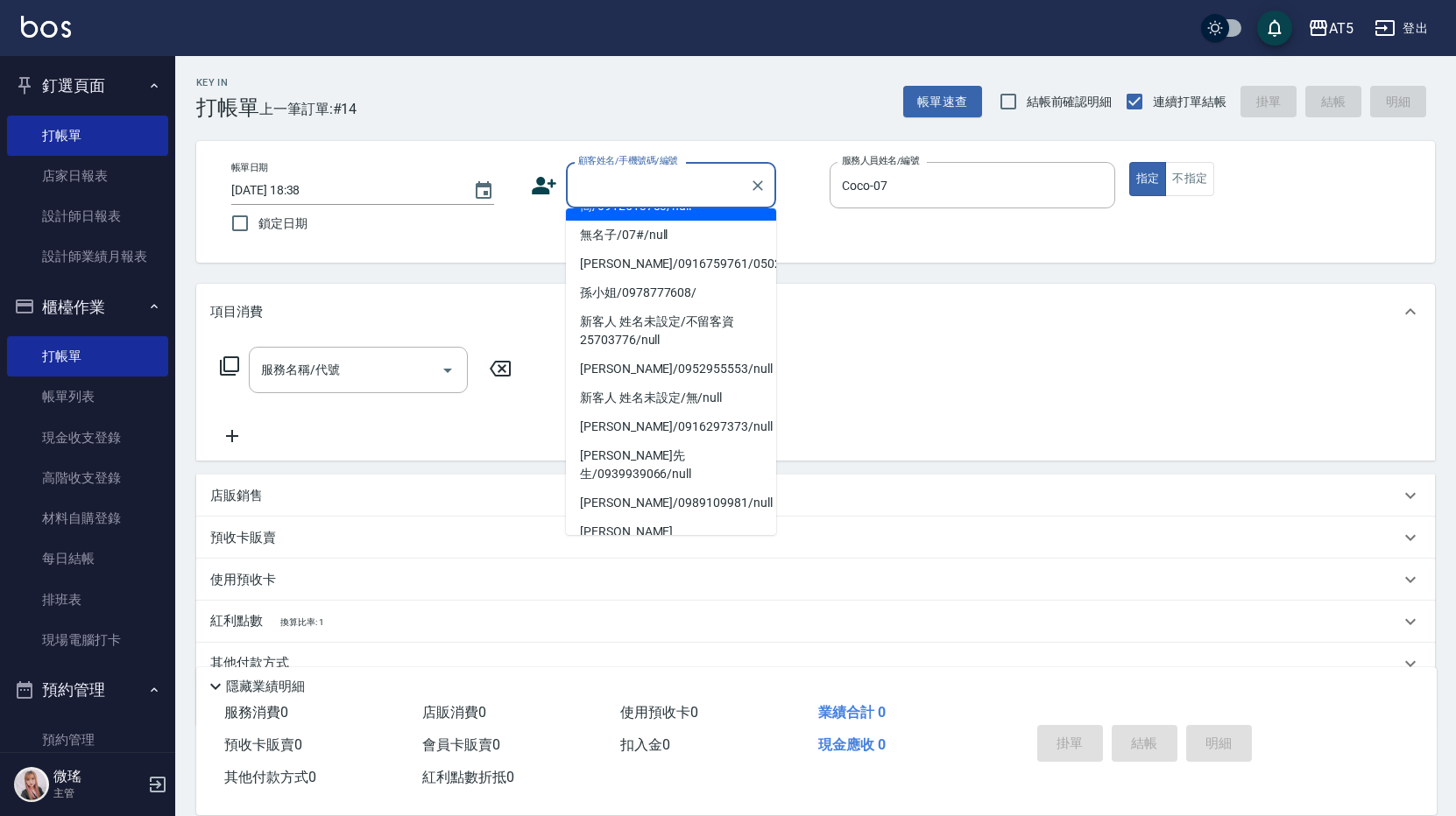
click at [674, 192] on input "顧客姓名/手機號碼/編號" at bounding box center [658, 185] width 168 height 31
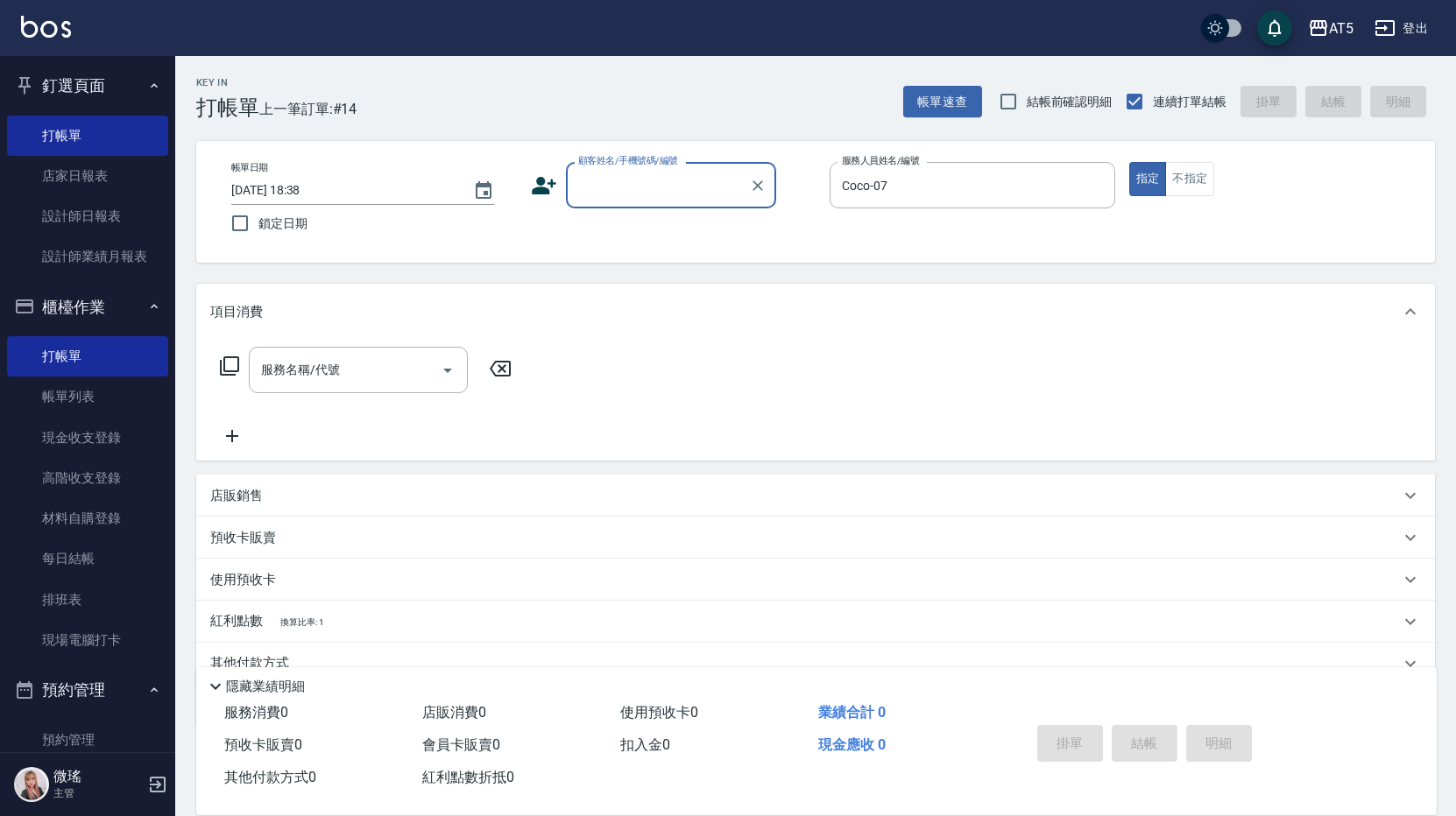
click at [674, 192] on input "顧客姓名/手機號碼/編號" at bounding box center [658, 185] width 168 height 31
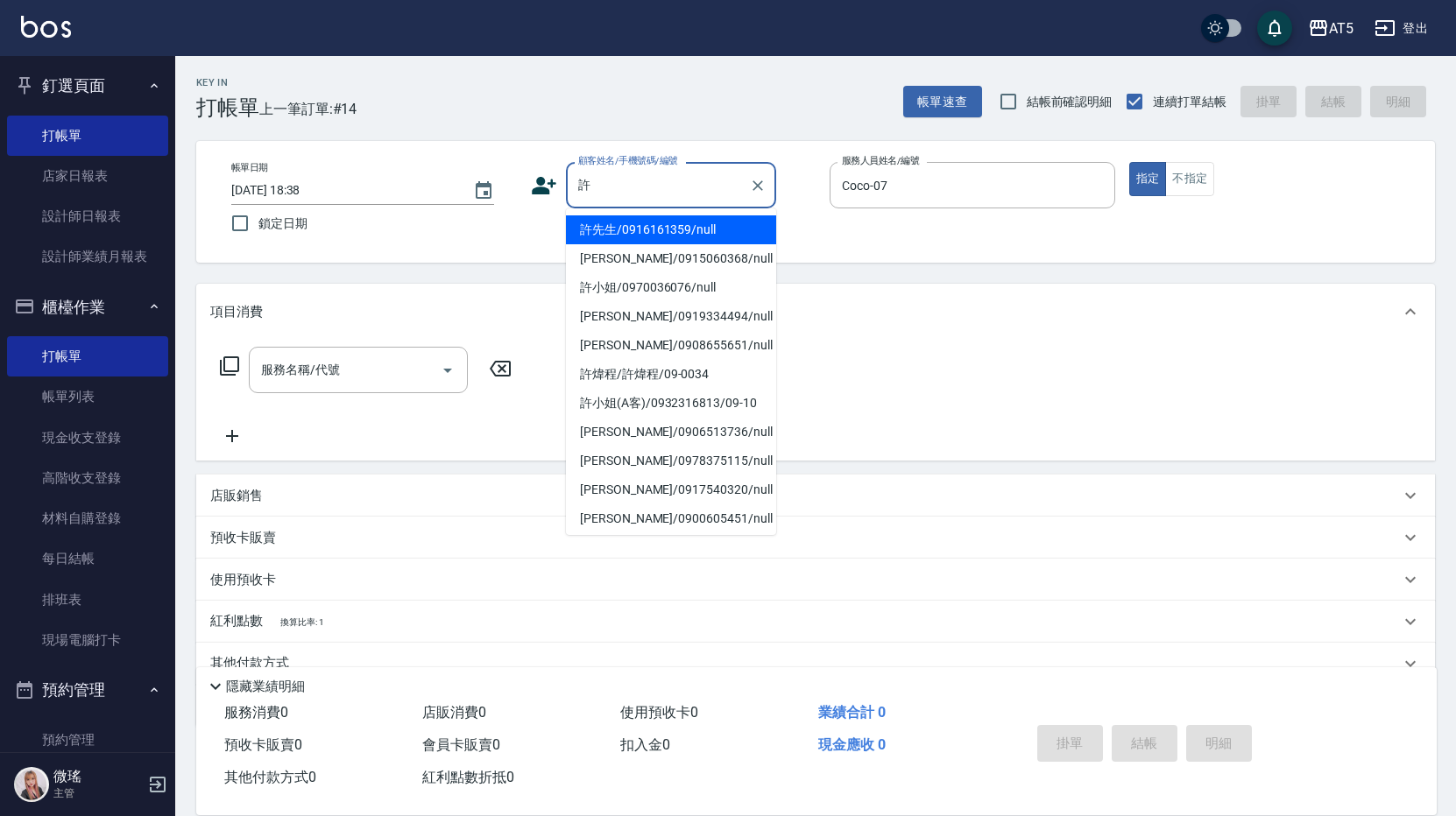
click at [637, 234] on li "許先生/0916161359/null" at bounding box center [671, 229] width 210 height 29
type input "許先生/0916161359/null"
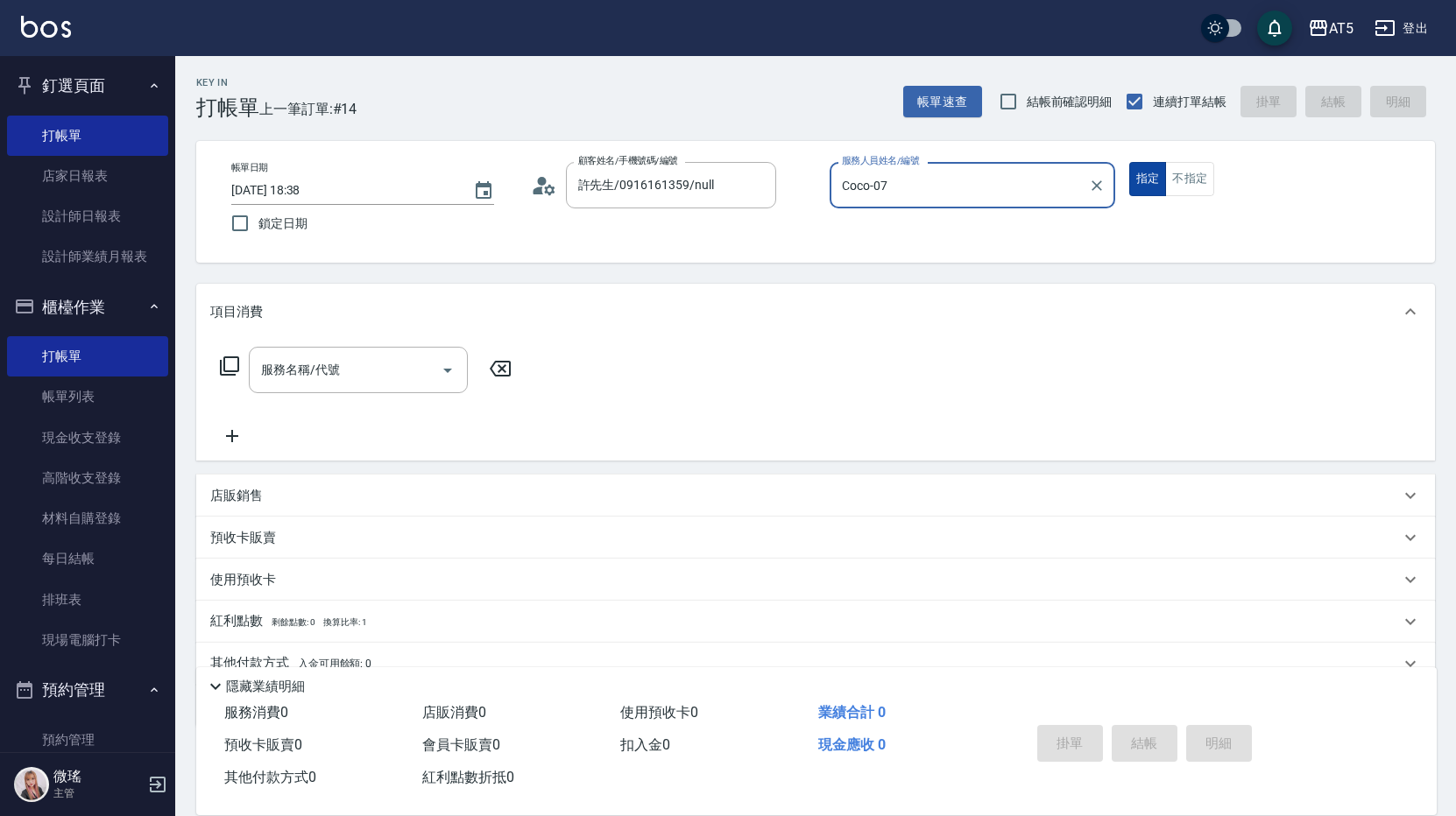
drag, startPoint x: 1167, startPoint y: 178, endPoint x: 1161, endPoint y: 172, distance: 8.5
click at [1166, 178] on button "不指定" at bounding box center [1188, 179] width 49 height 34
click at [339, 383] on input "服務名稱/代號" at bounding box center [344, 370] width 177 height 31
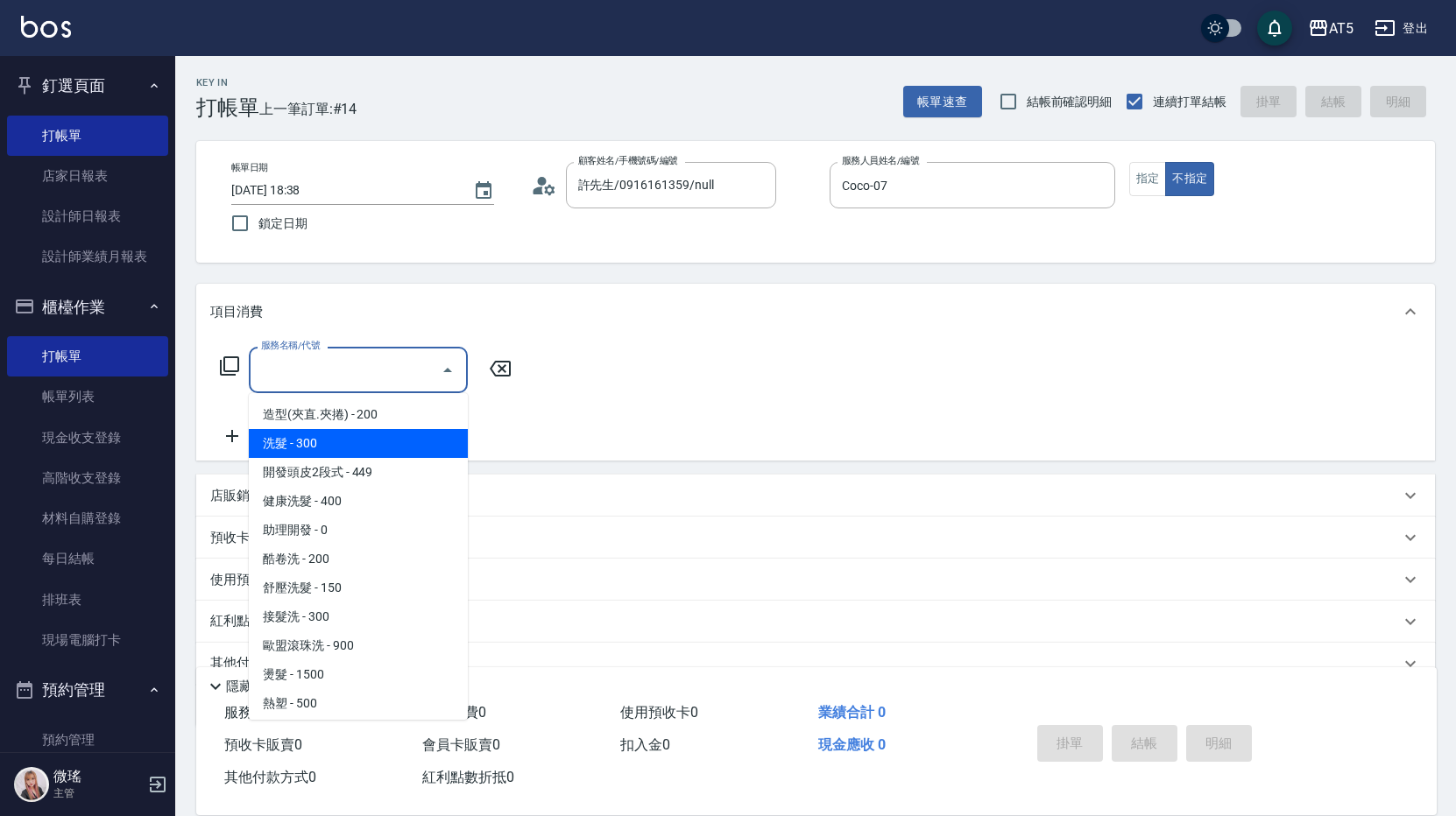
click at [334, 435] on span "洗髮 - 300" at bounding box center [358, 443] width 219 height 29
type input "洗髮(201)"
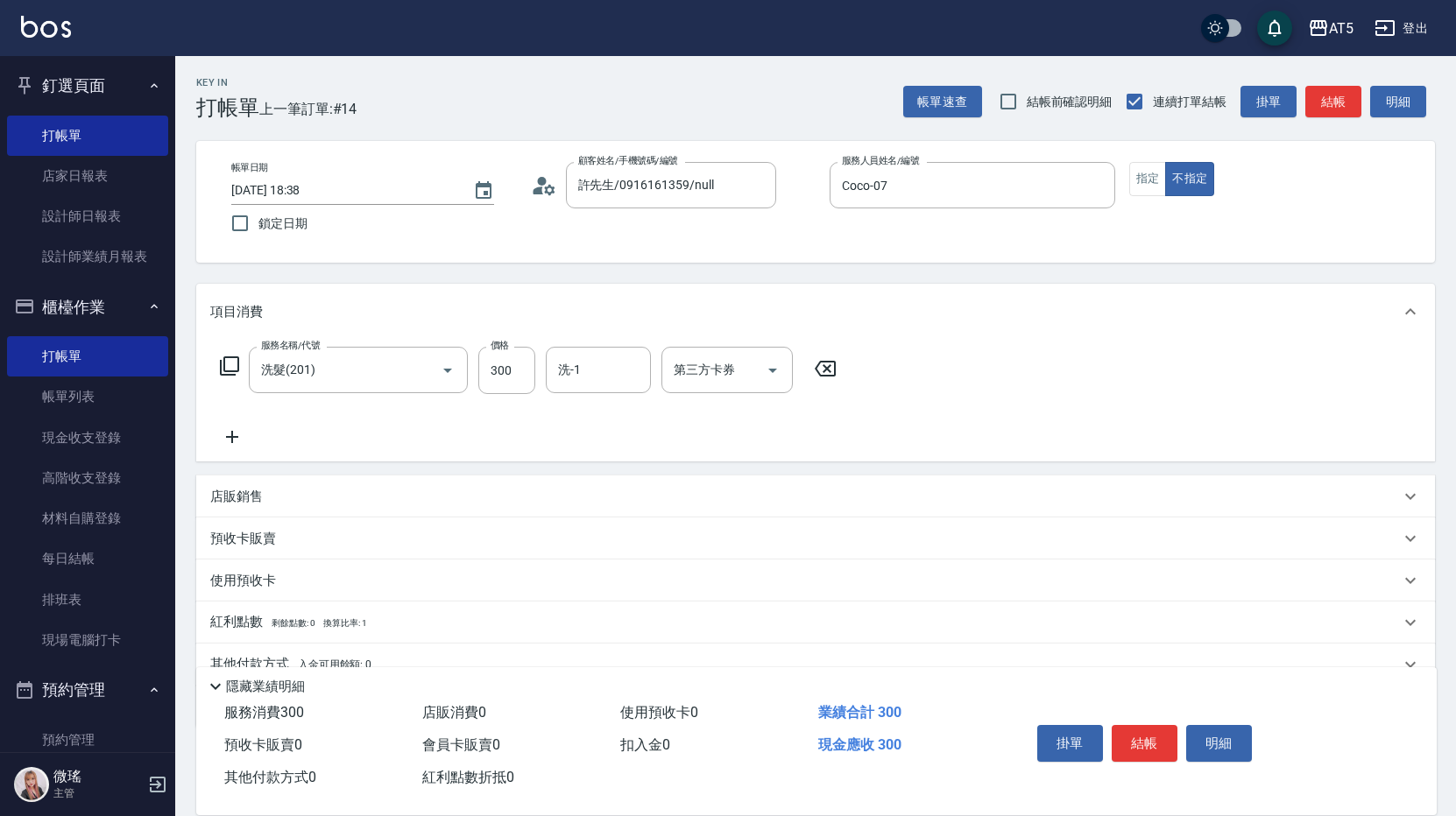
click at [231, 368] on icon at bounding box center [229, 366] width 21 height 21
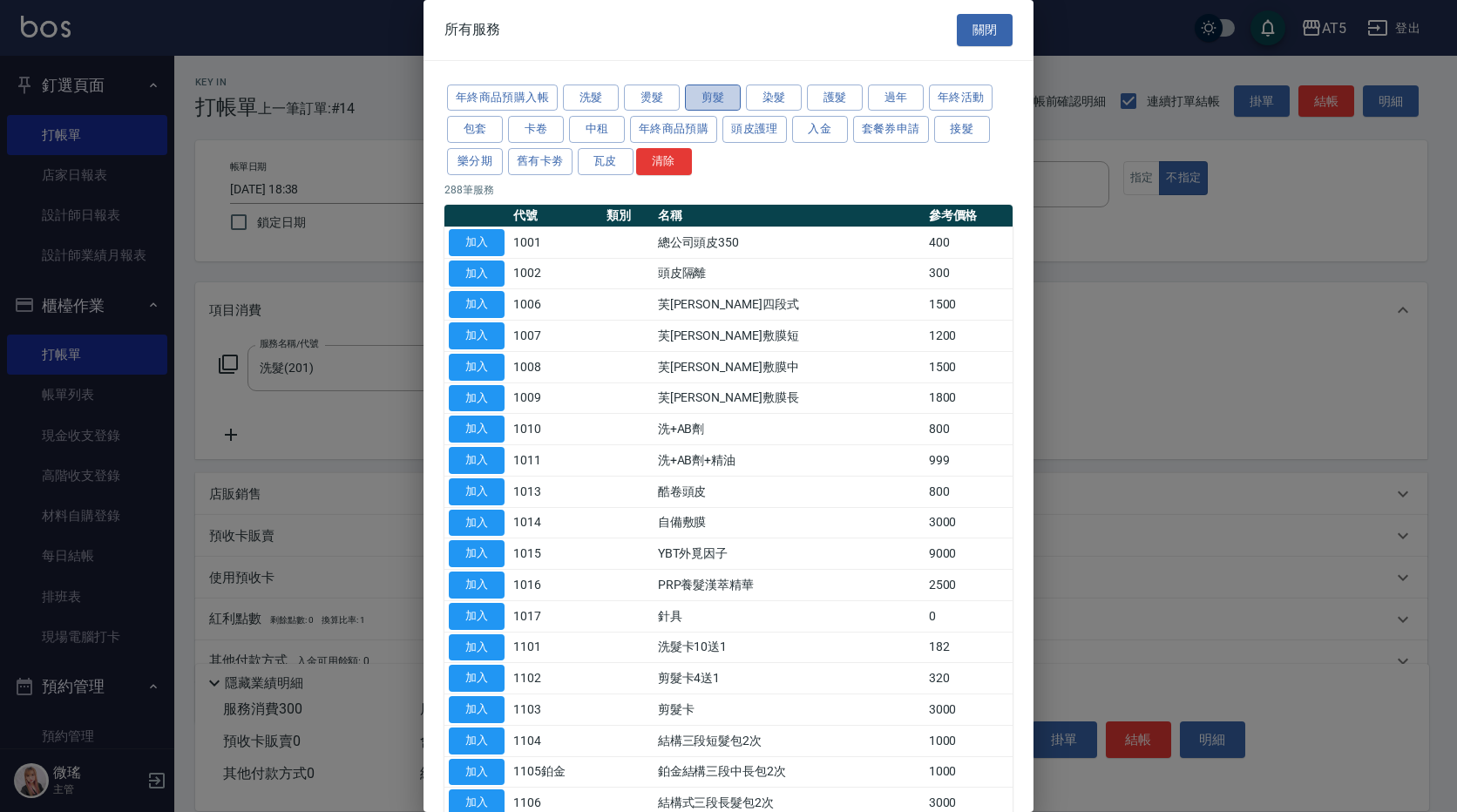
click at [725, 101] on button "剪髮" at bounding box center [712, 98] width 56 height 27
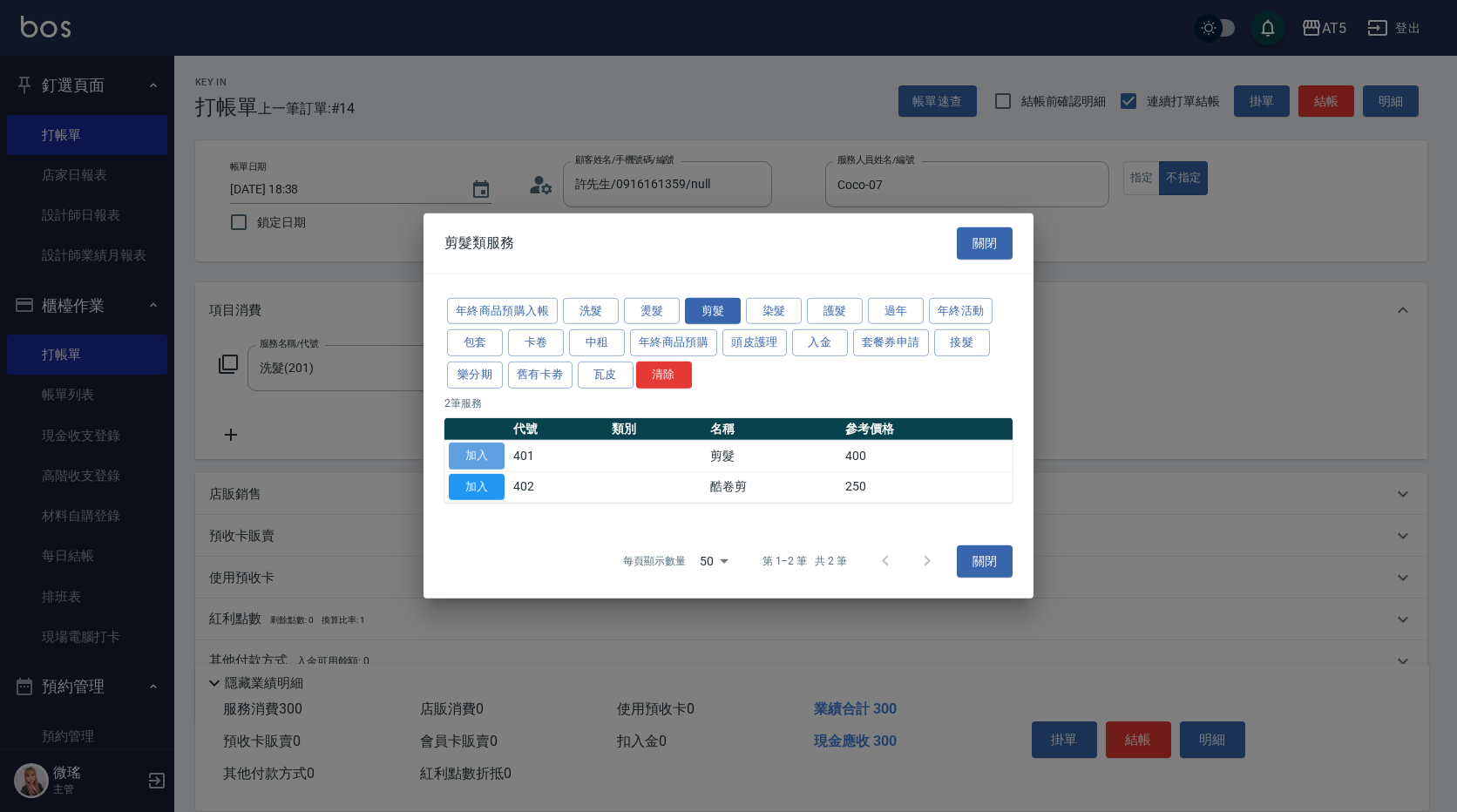
click at [481, 451] on button "加入" at bounding box center [476, 455] width 56 height 27
type input "70"
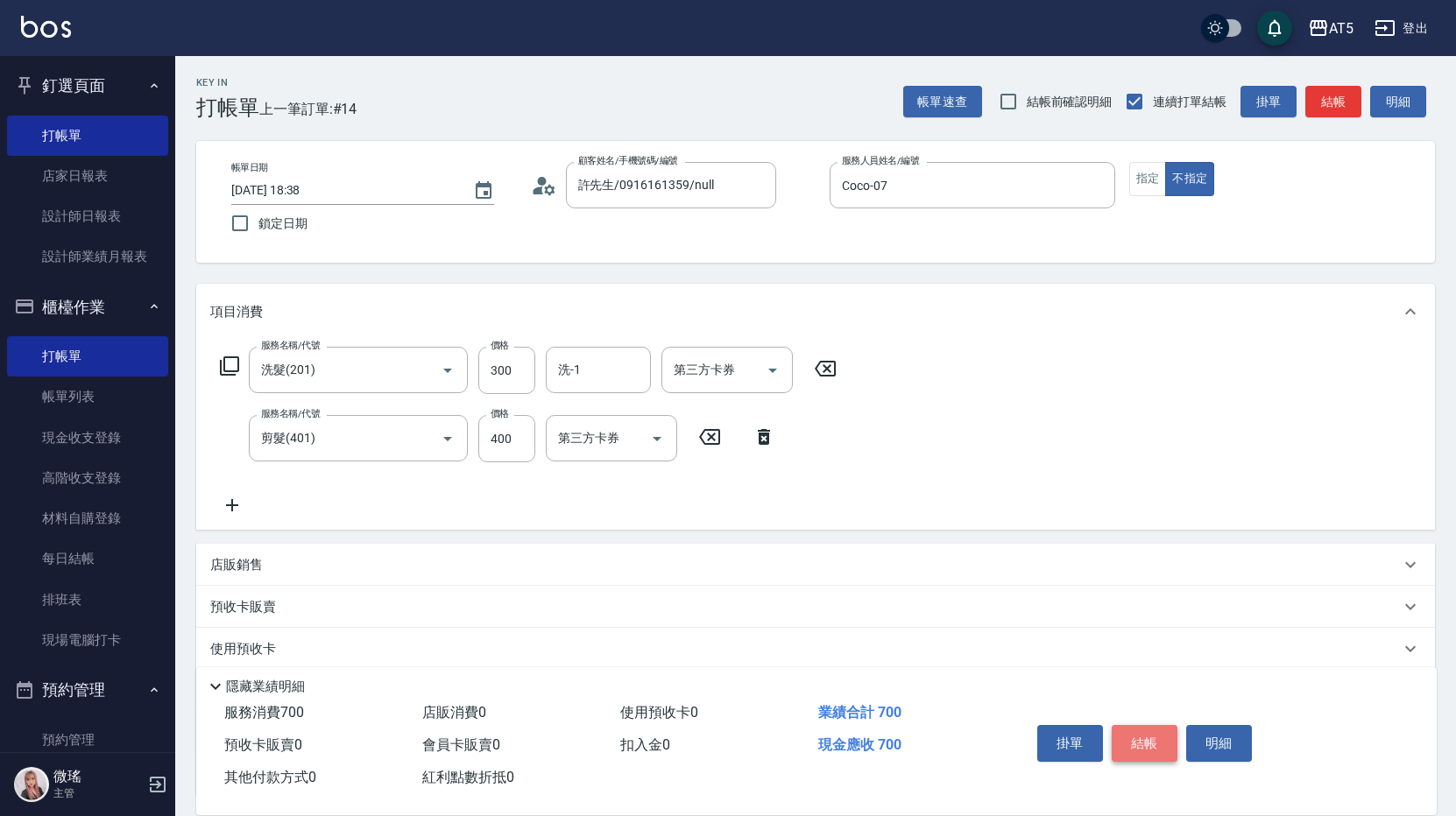
click at [1146, 745] on button "結帳" at bounding box center [1144, 743] width 66 height 36
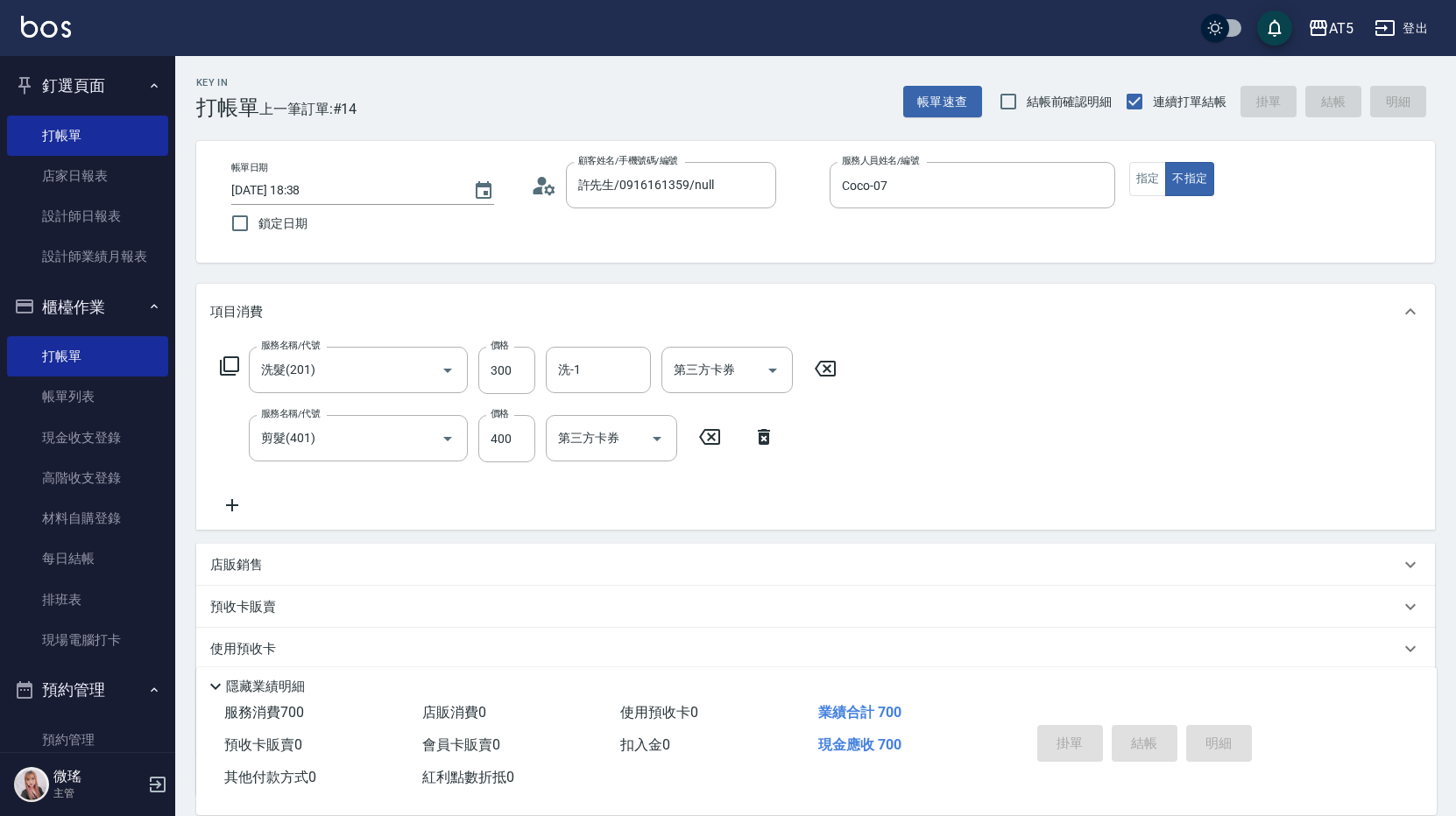
type input "2025/10/04 18:39"
type input "0"
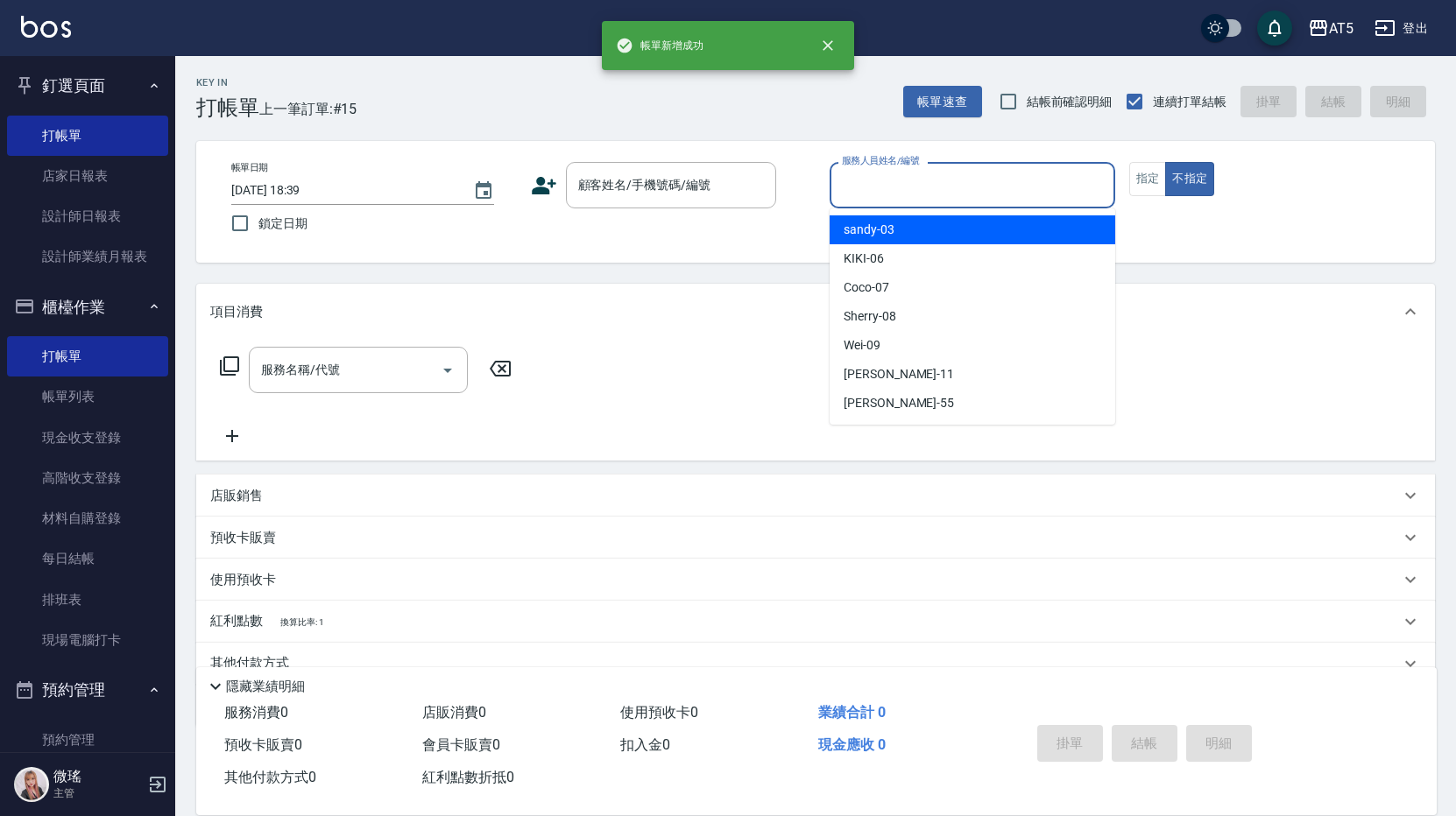
click at [924, 192] on input "服務人員姓名/編號" at bounding box center [972, 185] width 270 height 31
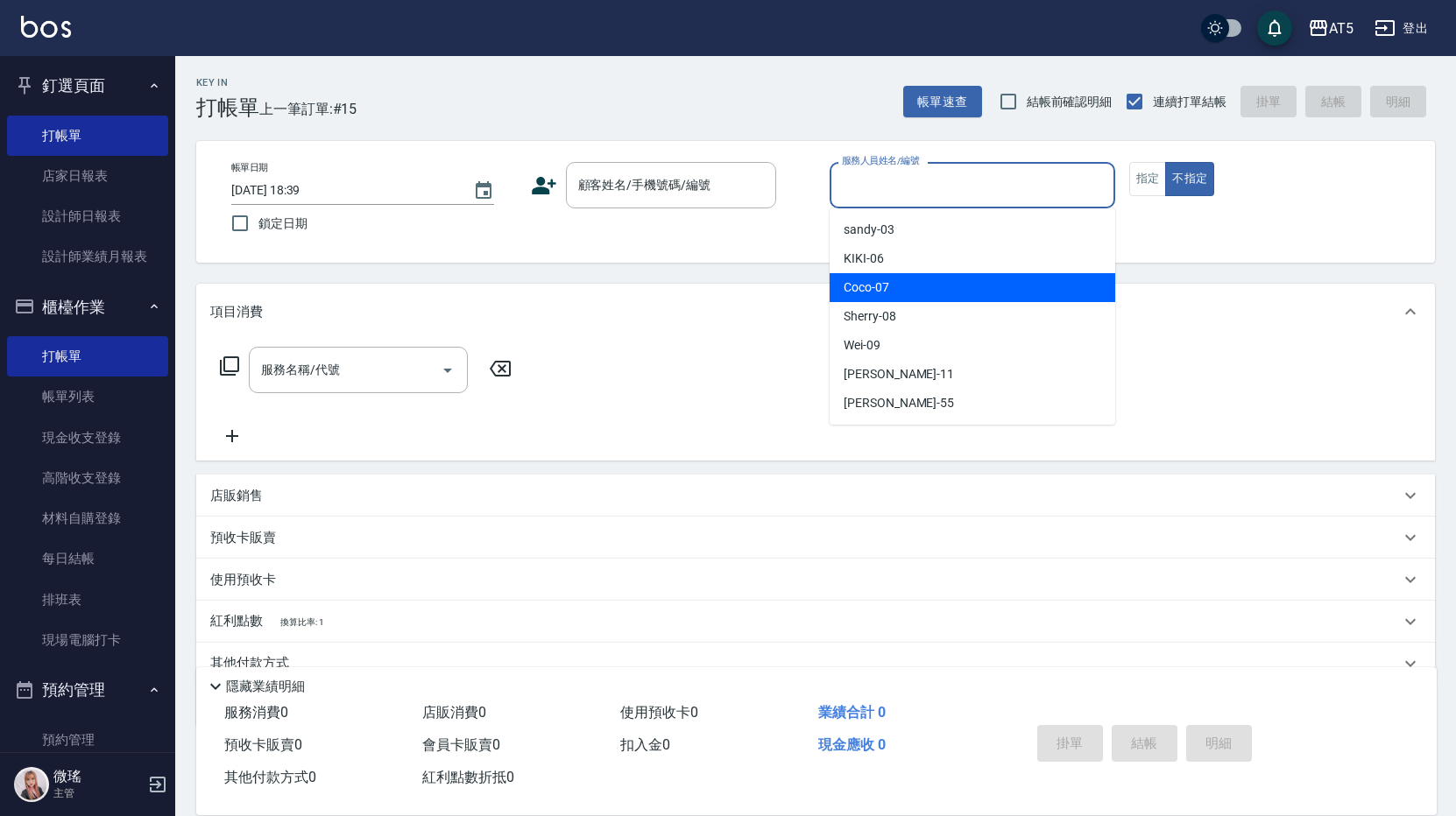
click at [926, 293] on div "Coco -07" at bounding box center [972, 288] width 286 height 29
type input "Coco-07"
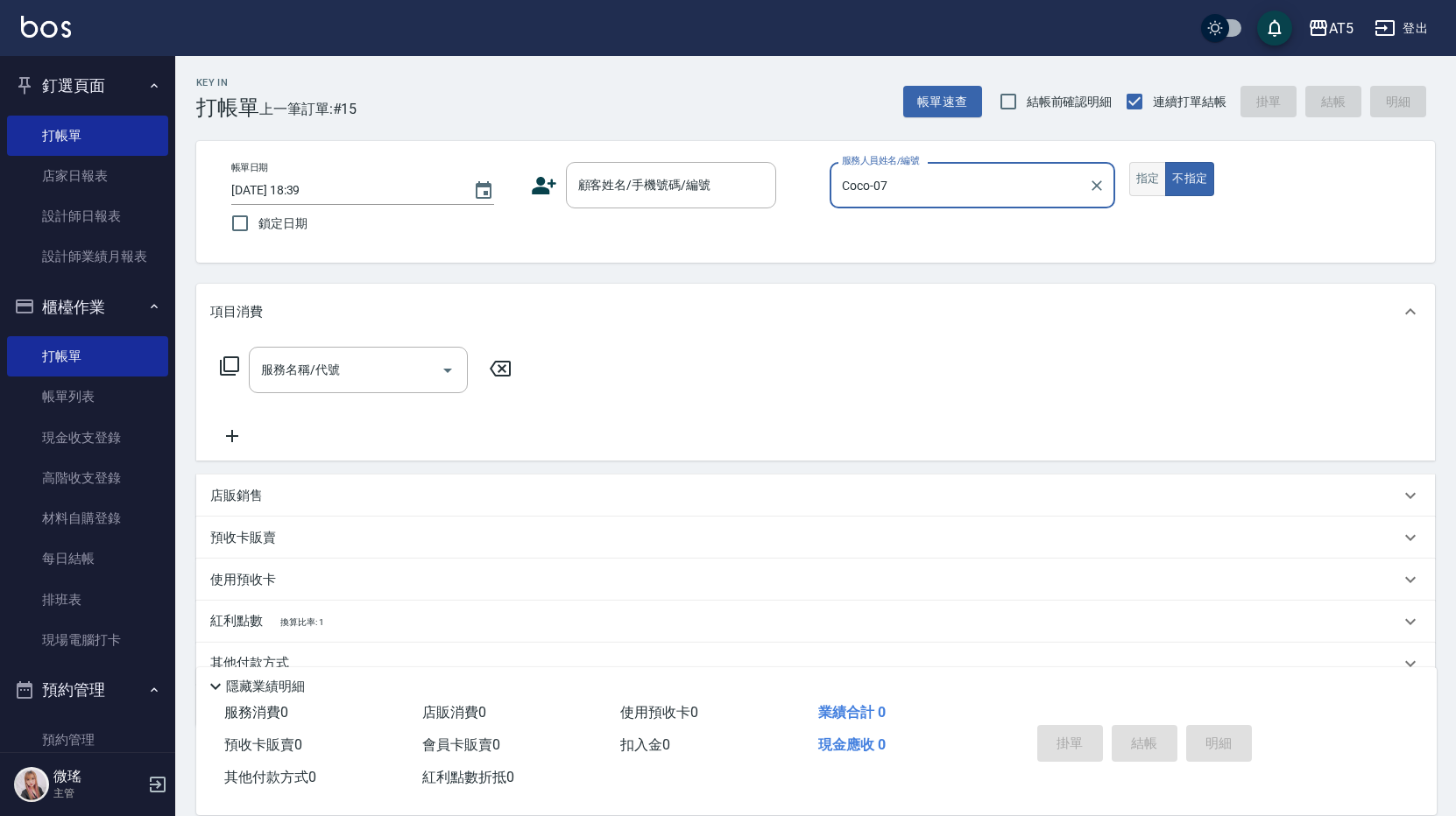
click at [1153, 172] on button "指定" at bounding box center [1147, 179] width 37 height 34
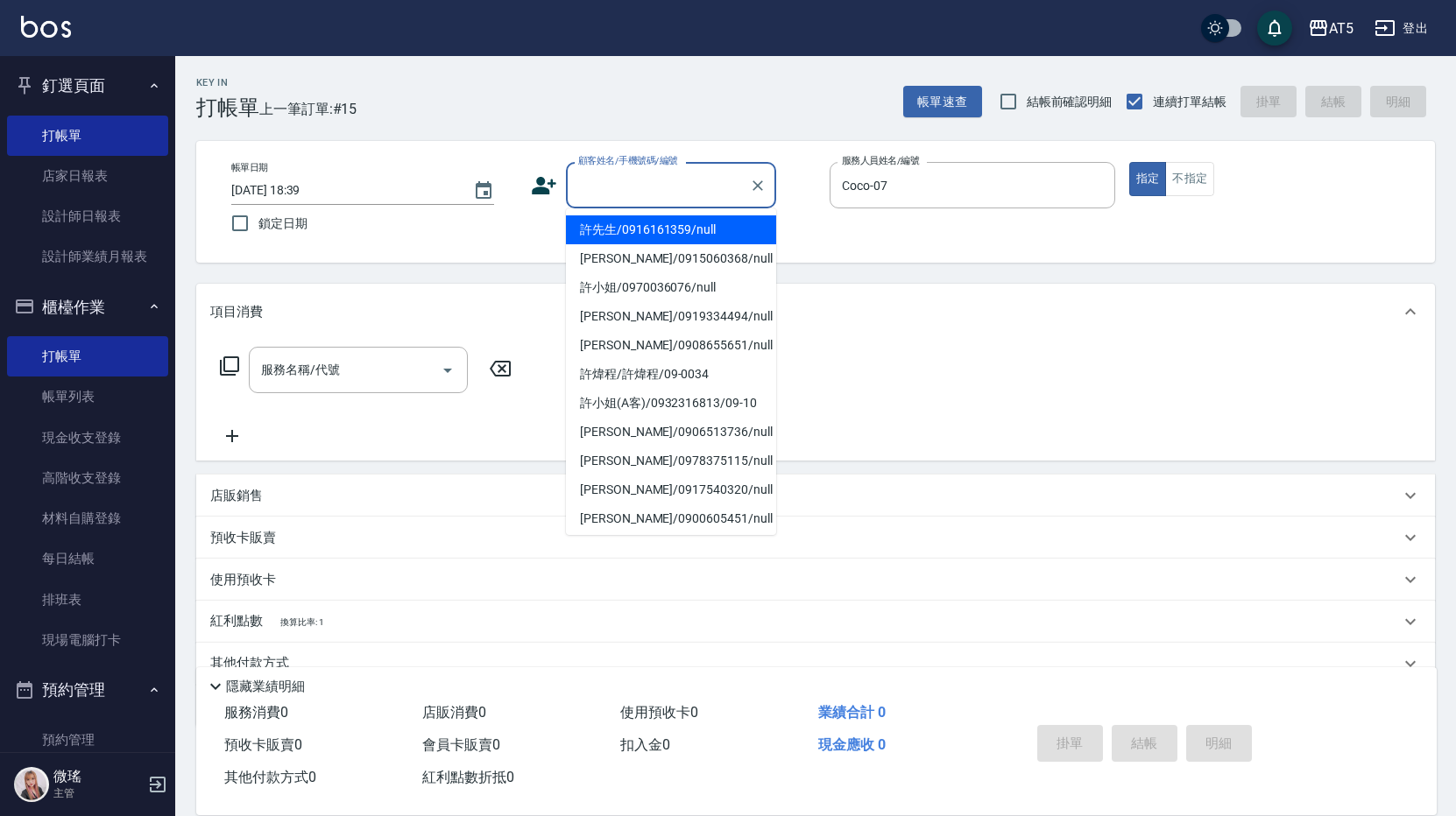
click at [696, 174] on input "顧客姓名/手機號碼/編號" at bounding box center [658, 185] width 168 height 31
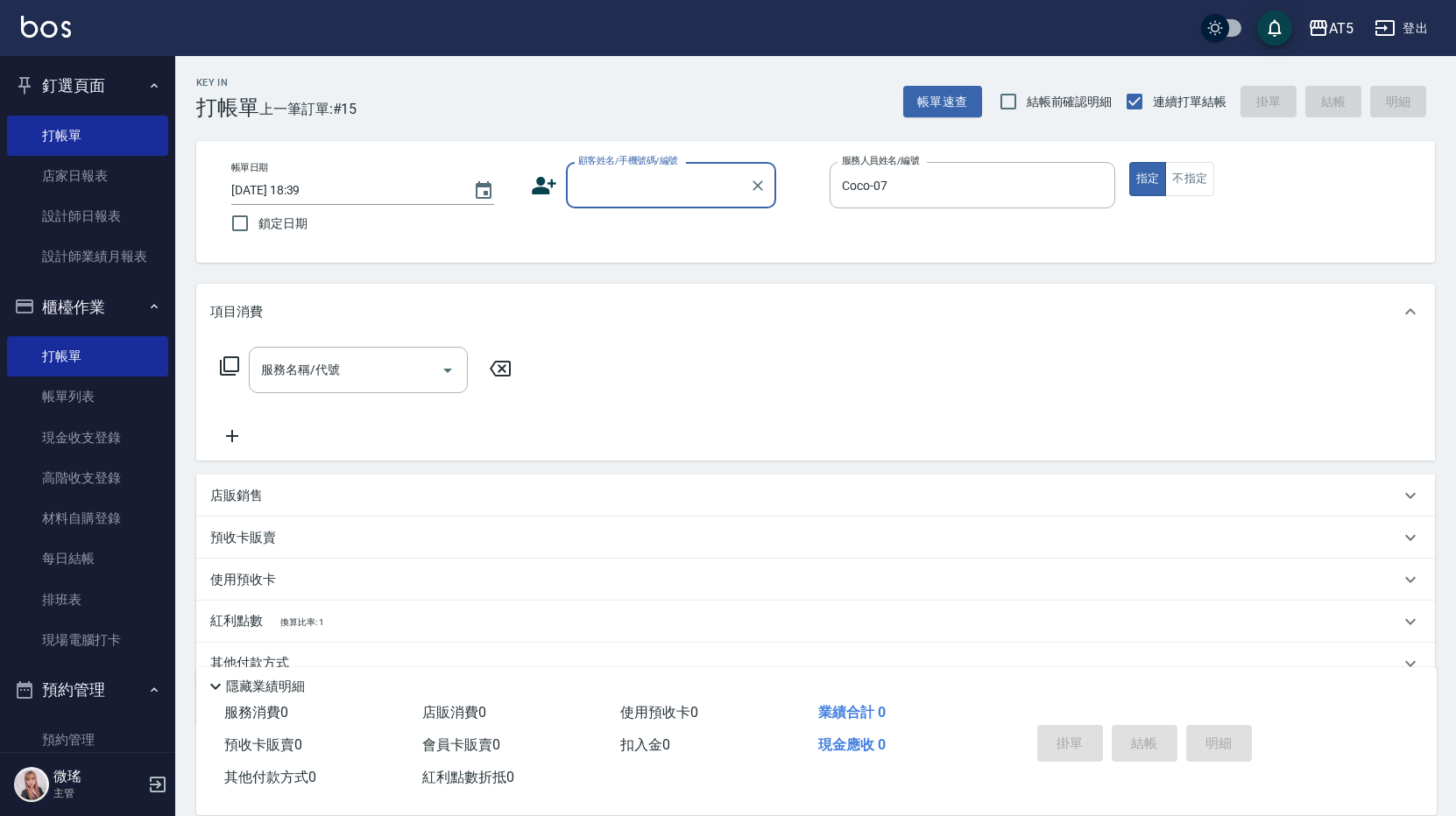
click at [622, 181] on input "顧客姓名/手機號碼/編號" at bounding box center [658, 185] width 168 height 31
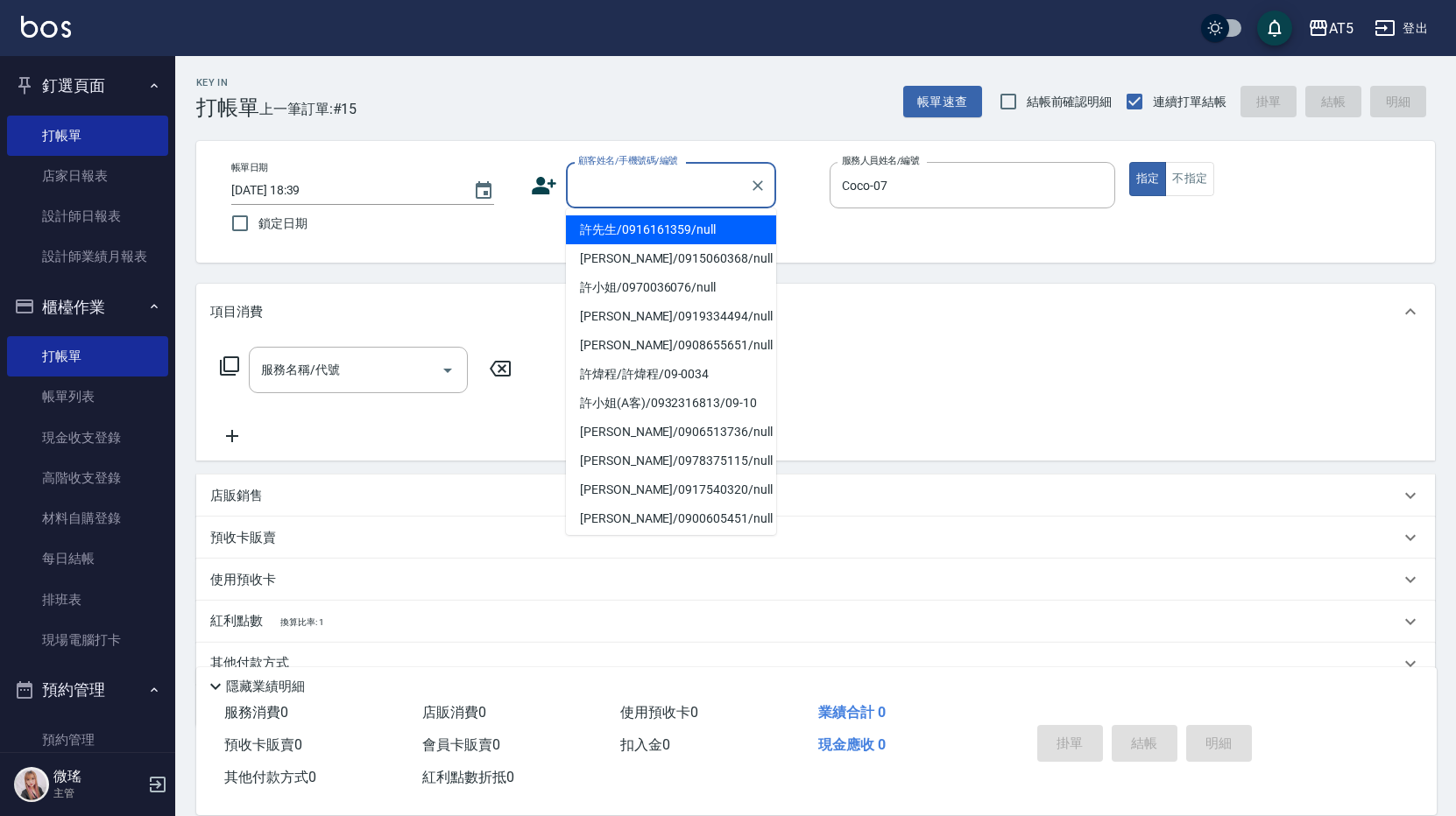
click at [622, 181] on input "顧客姓名/手機號碼/編號" at bounding box center [658, 185] width 168 height 31
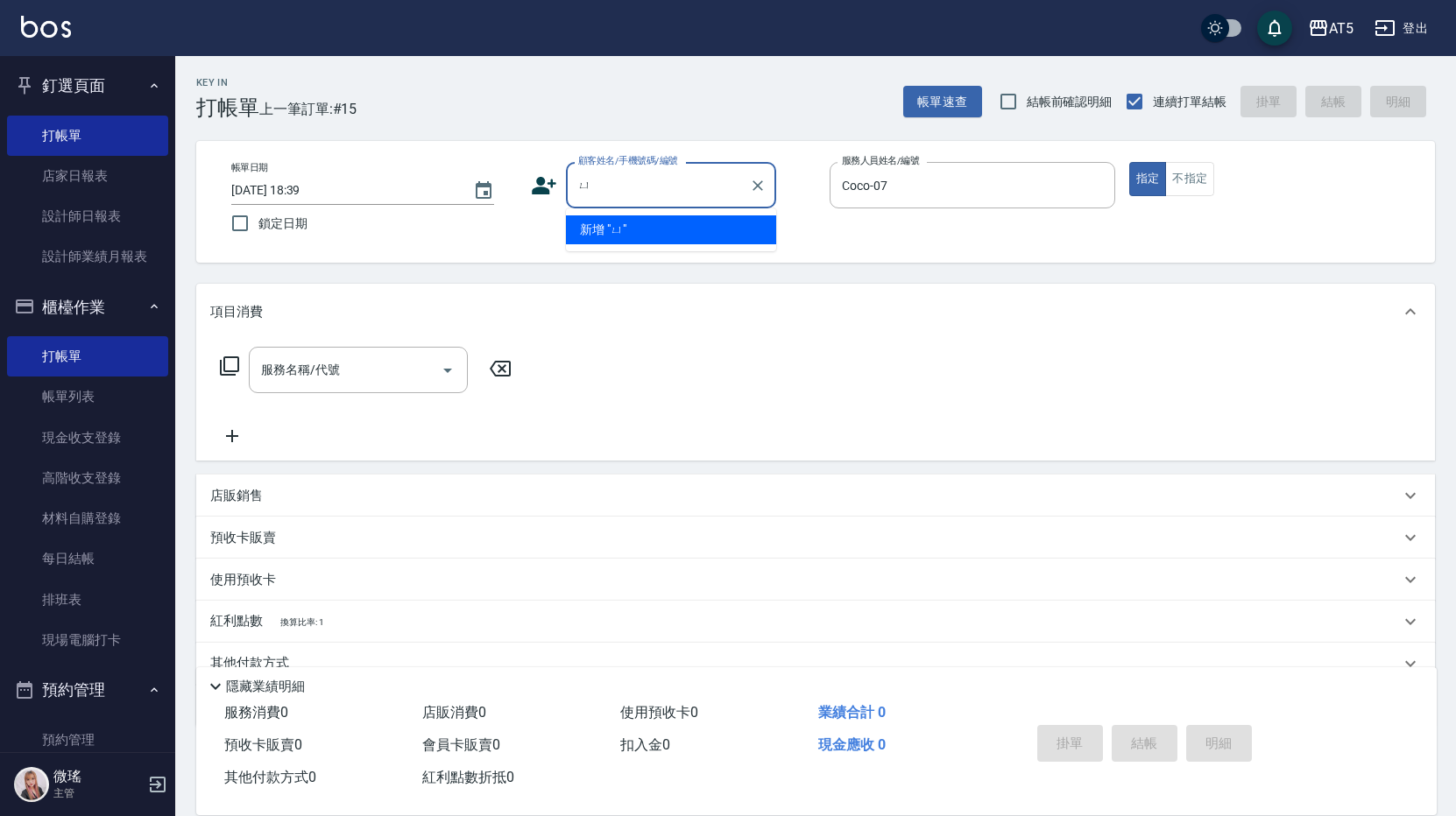
type input "於"
type input "余"
click at [360, 382] on input "服務名稱/代號" at bounding box center [344, 370] width 177 height 31
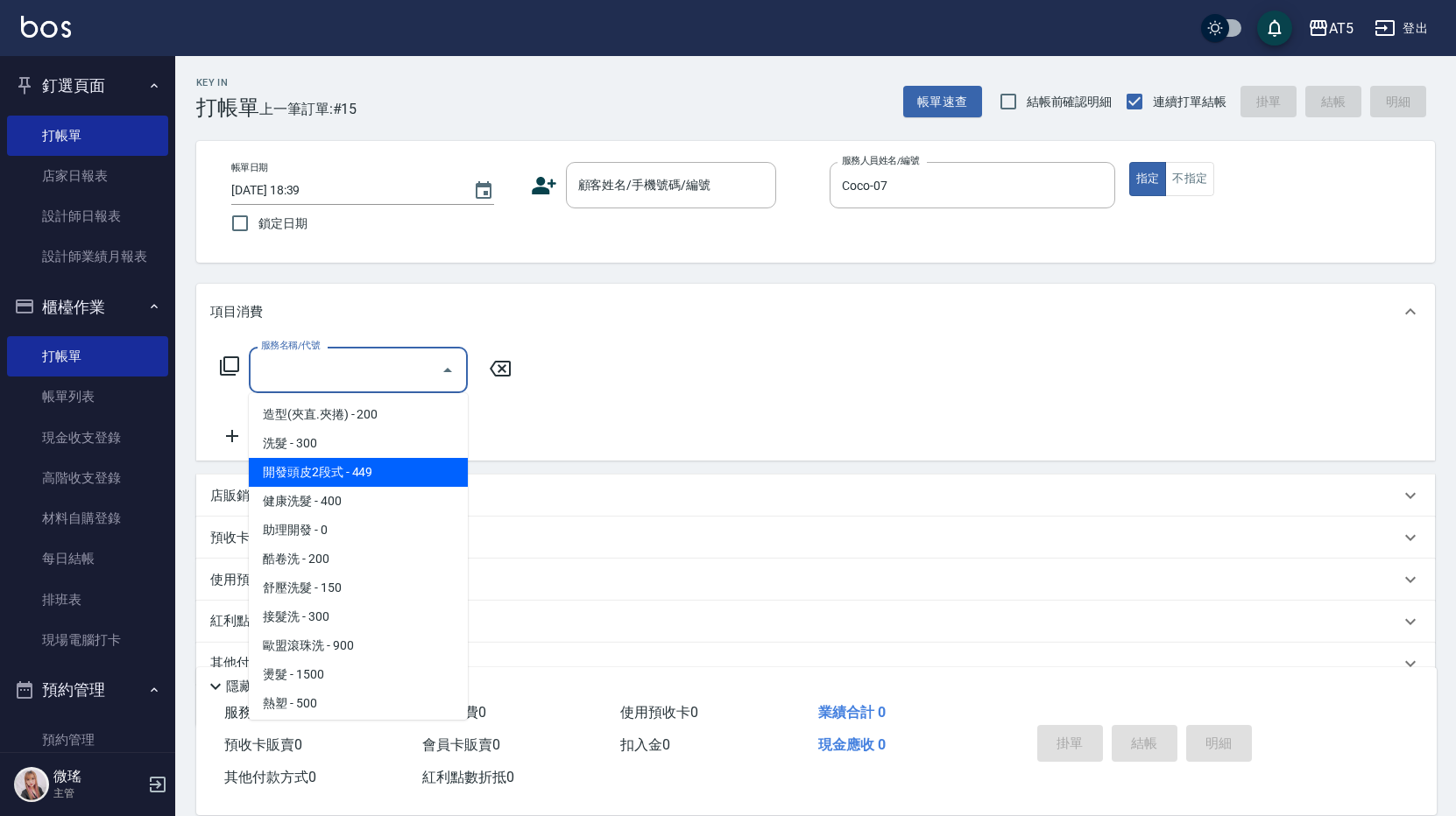
click at [242, 371] on div "服務名稱/代號 服務名稱/代號" at bounding box center [366, 370] width 312 height 47
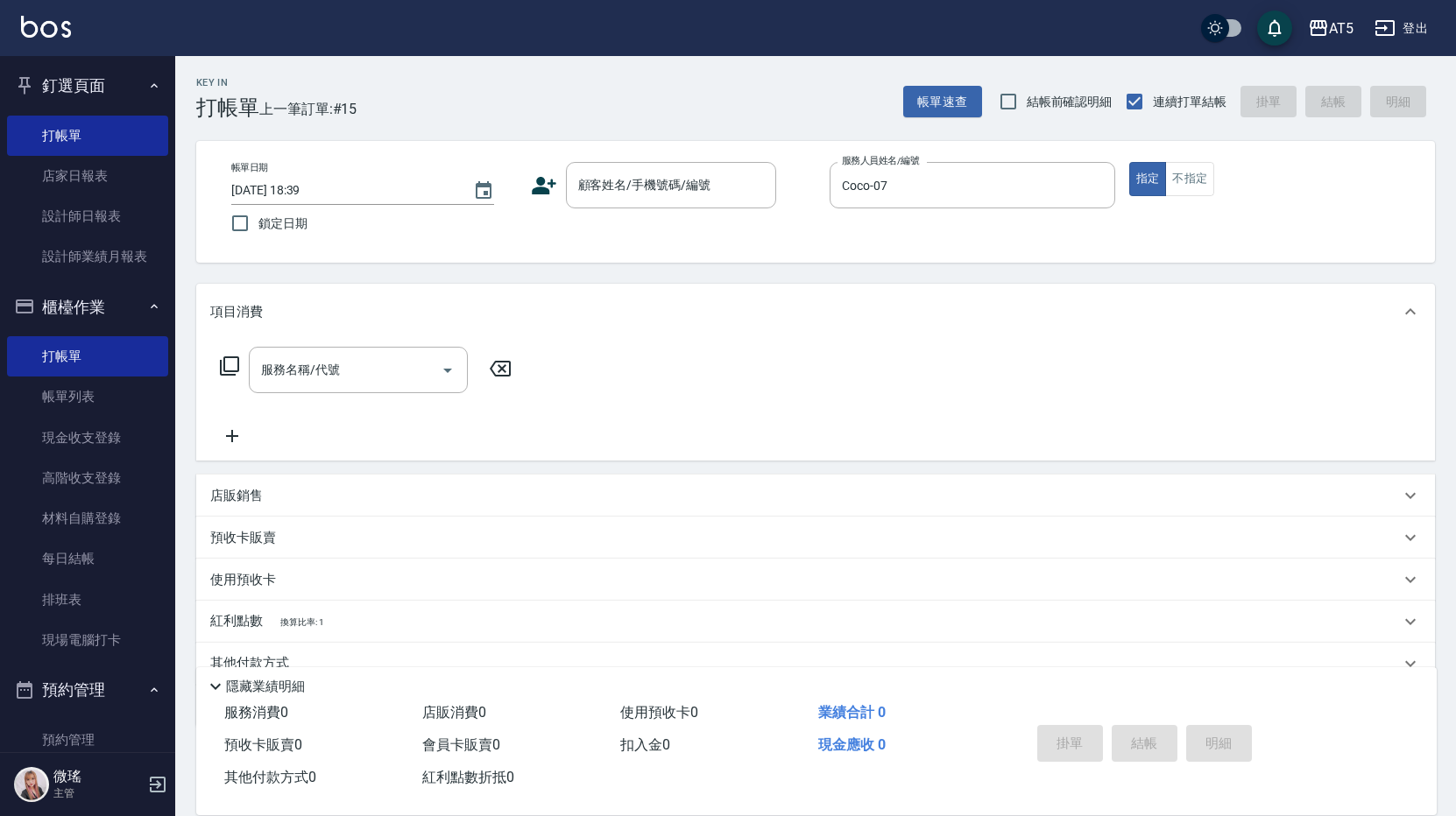
click at [224, 368] on icon at bounding box center [229, 366] width 19 height 19
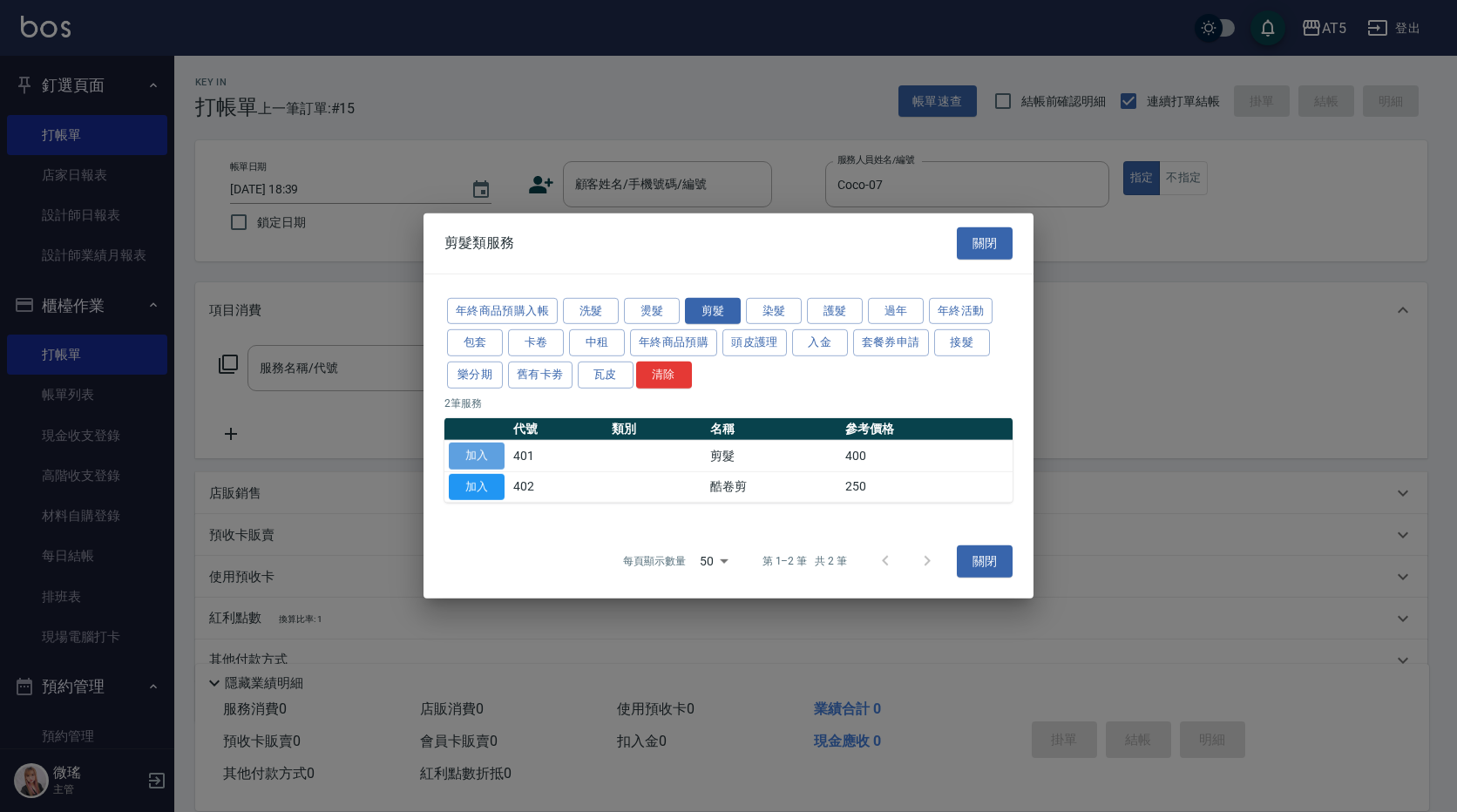
click at [476, 452] on button "加入" at bounding box center [476, 455] width 56 height 27
type input "剪髮(401)"
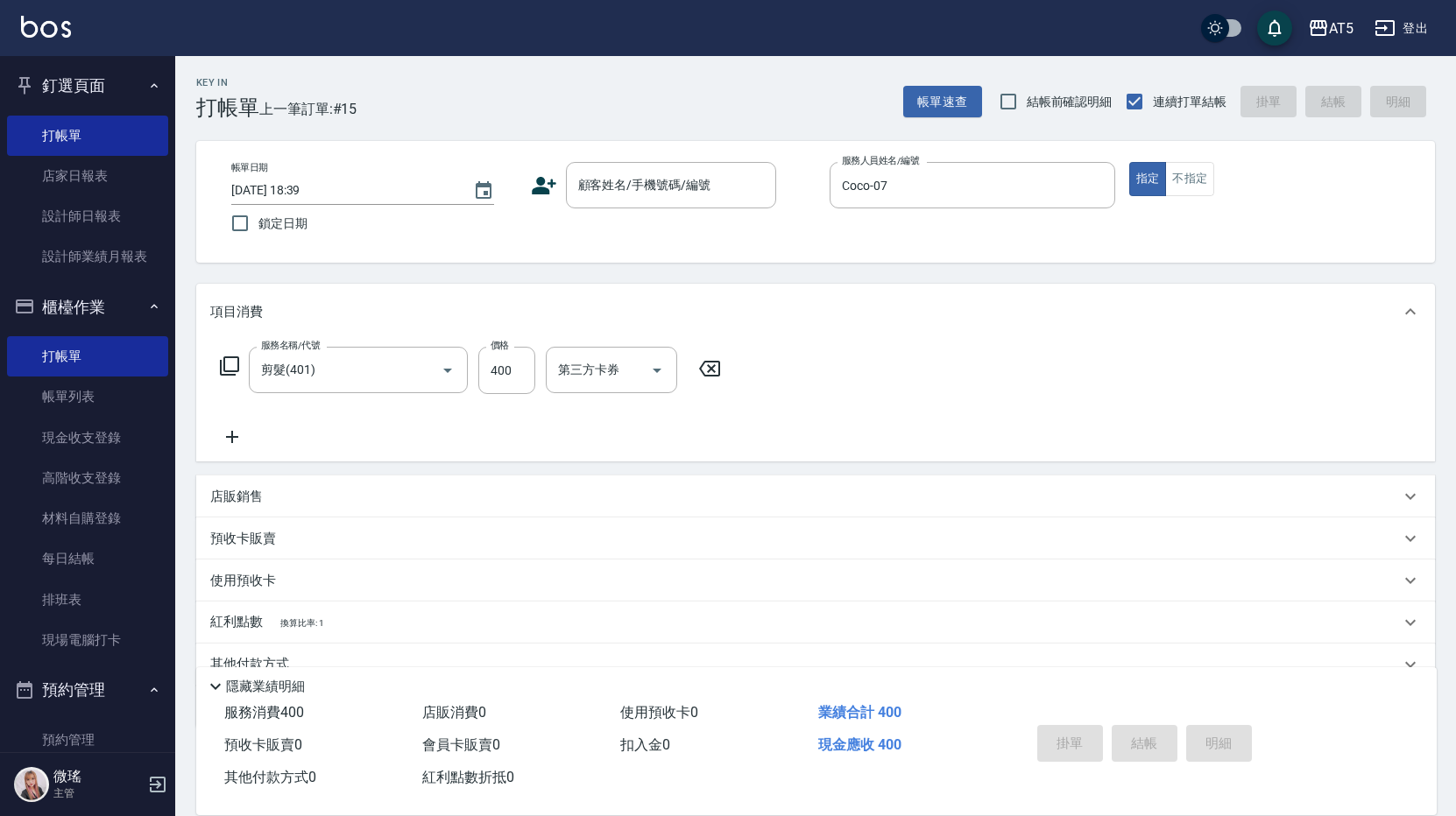
click at [231, 362] on icon at bounding box center [229, 366] width 21 height 21
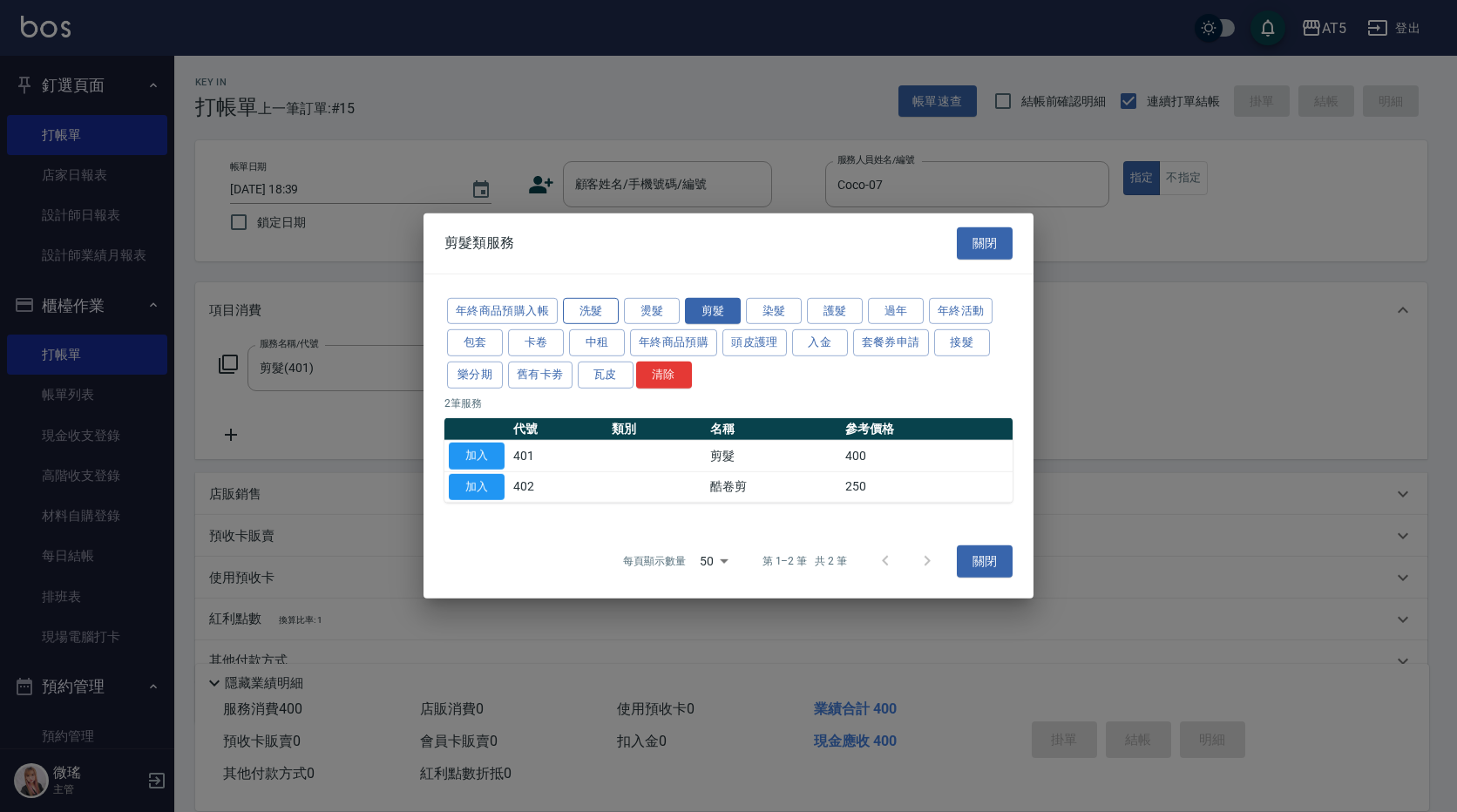
click at [597, 319] on button "洗髮" at bounding box center [591, 310] width 56 height 27
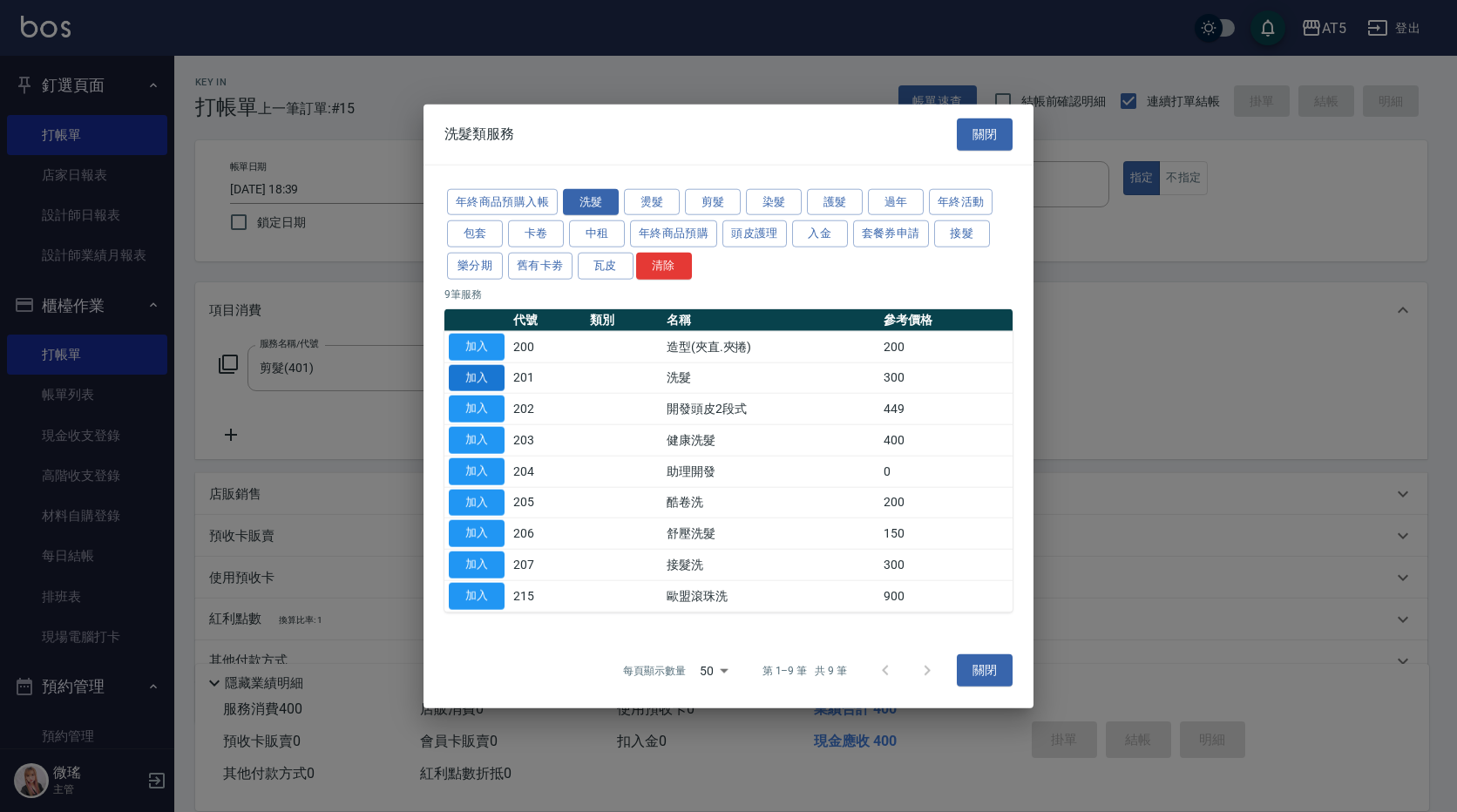
click at [489, 377] on button "加入" at bounding box center [476, 377] width 56 height 27
type input "70"
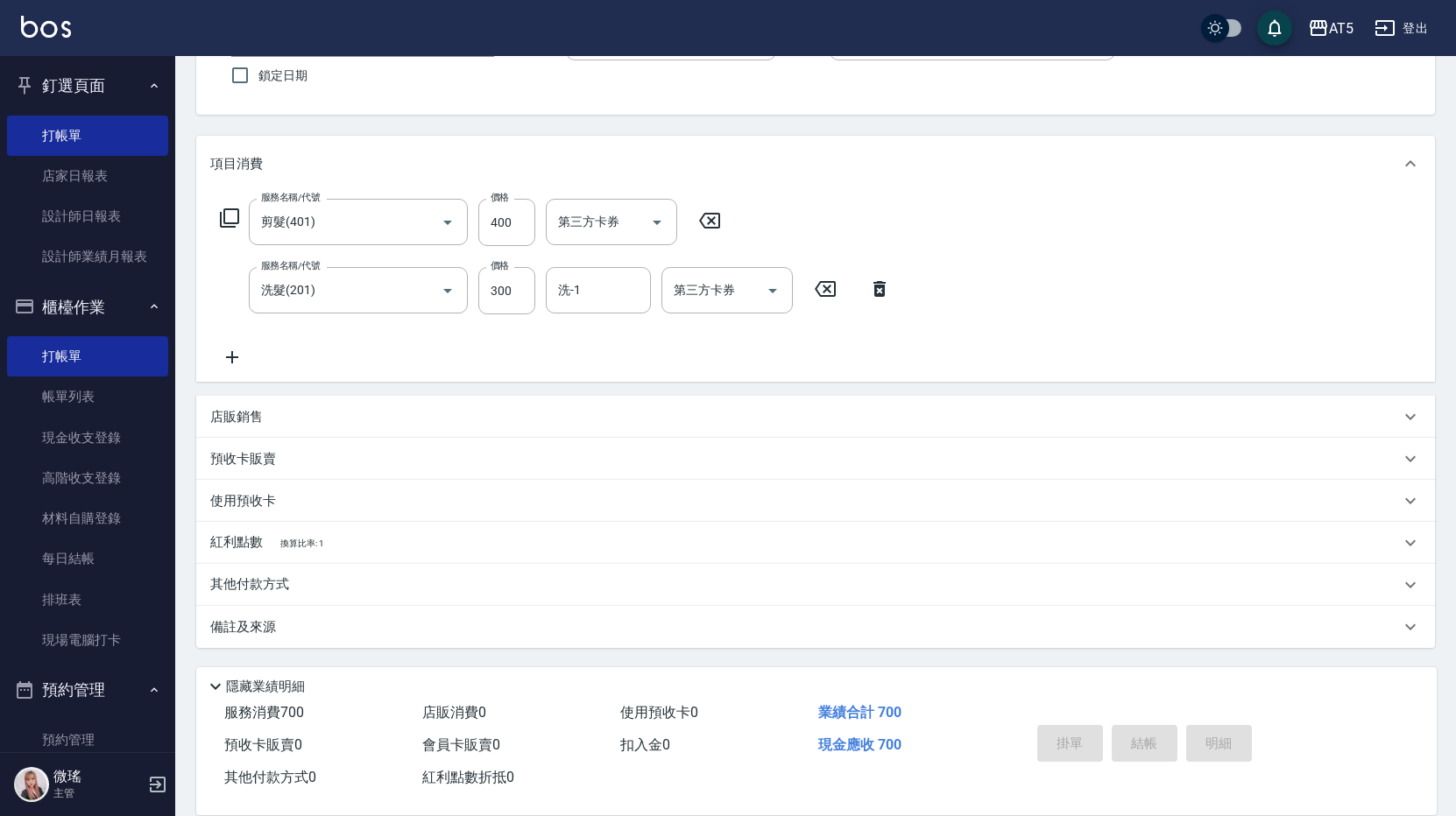
scroll to position [0, 0]
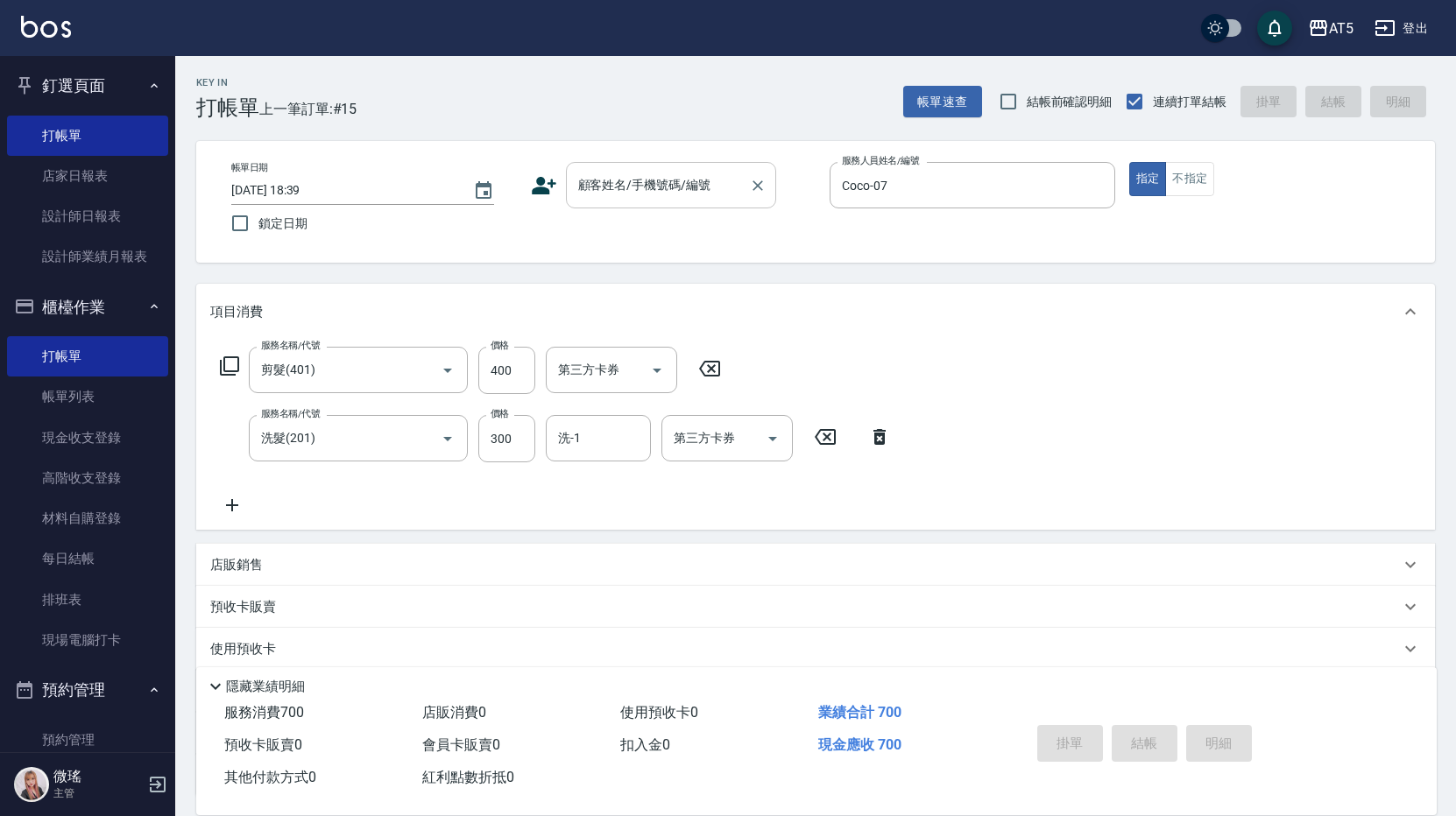
click at [675, 181] on div "顧客姓名/手機號碼/編號 顧客姓名/手機號碼/編號" at bounding box center [671, 184] width 210 height 47
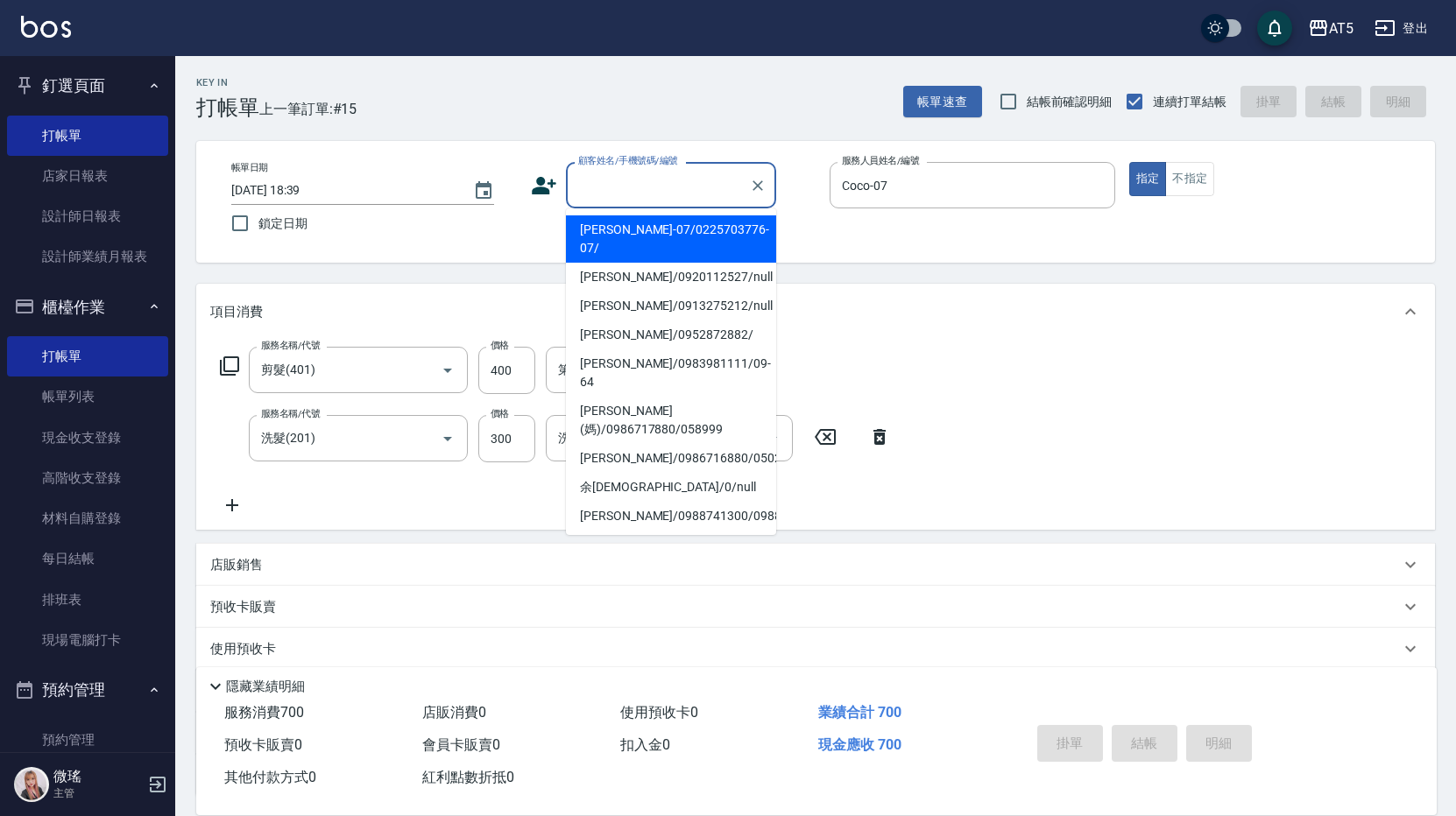
click at [658, 240] on li "余珮瑜-07/0225703776-07/" at bounding box center [671, 238] width 210 height 47
click at [658, 240] on div "帳單日期 2025/10/04 18:39 鎖定日期 顧客姓名/手機號碼/編號 顧客姓名/手機號碼/編號 服務人員姓名/編號 Coco-07 服務人員姓名/編…" at bounding box center [815, 201] width 1196 height 79
type input "余珮瑜-07/0225703776-07/"
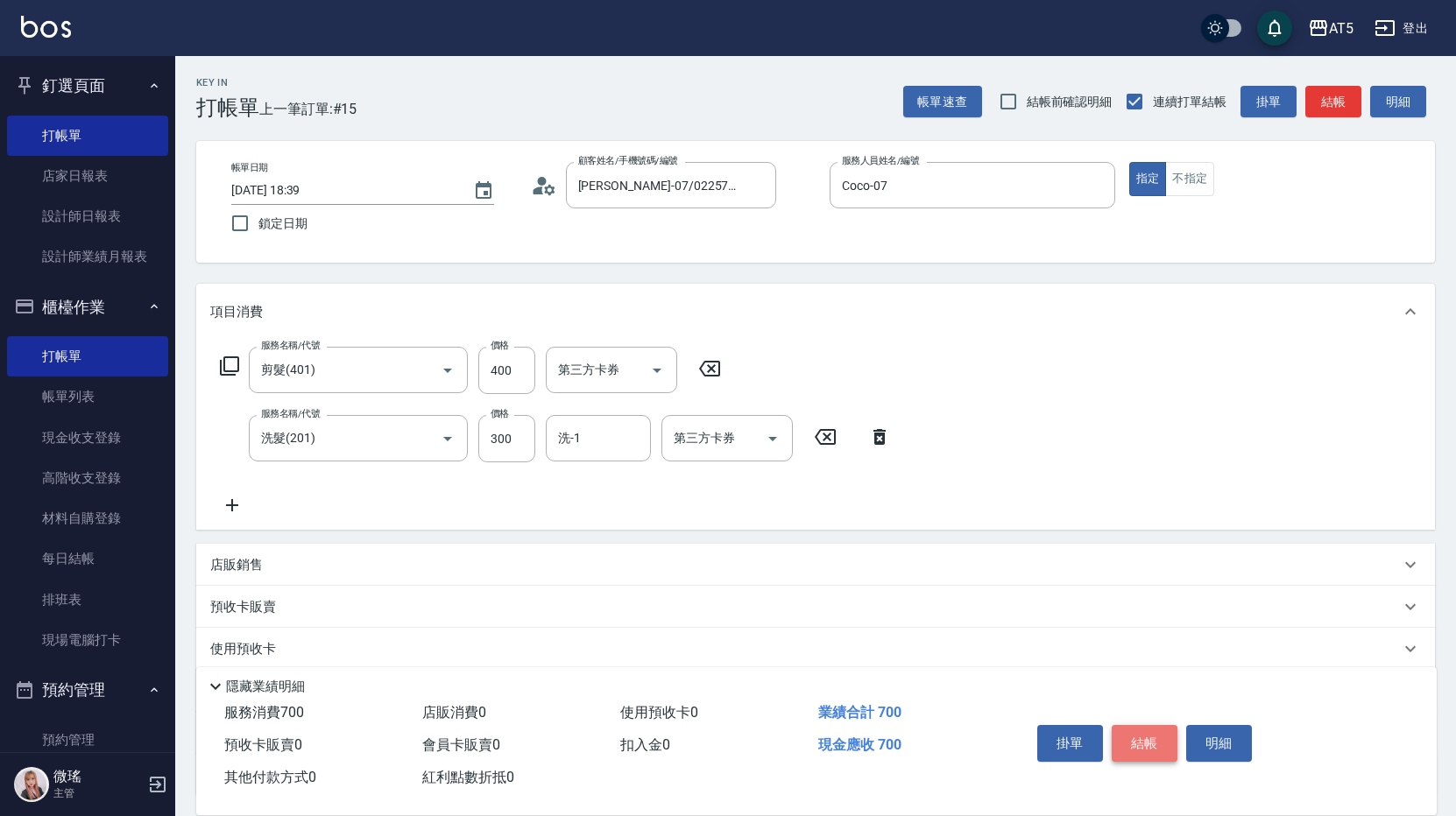
click at [1151, 740] on button "結帳" at bounding box center [1144, 743] width 66 height 36
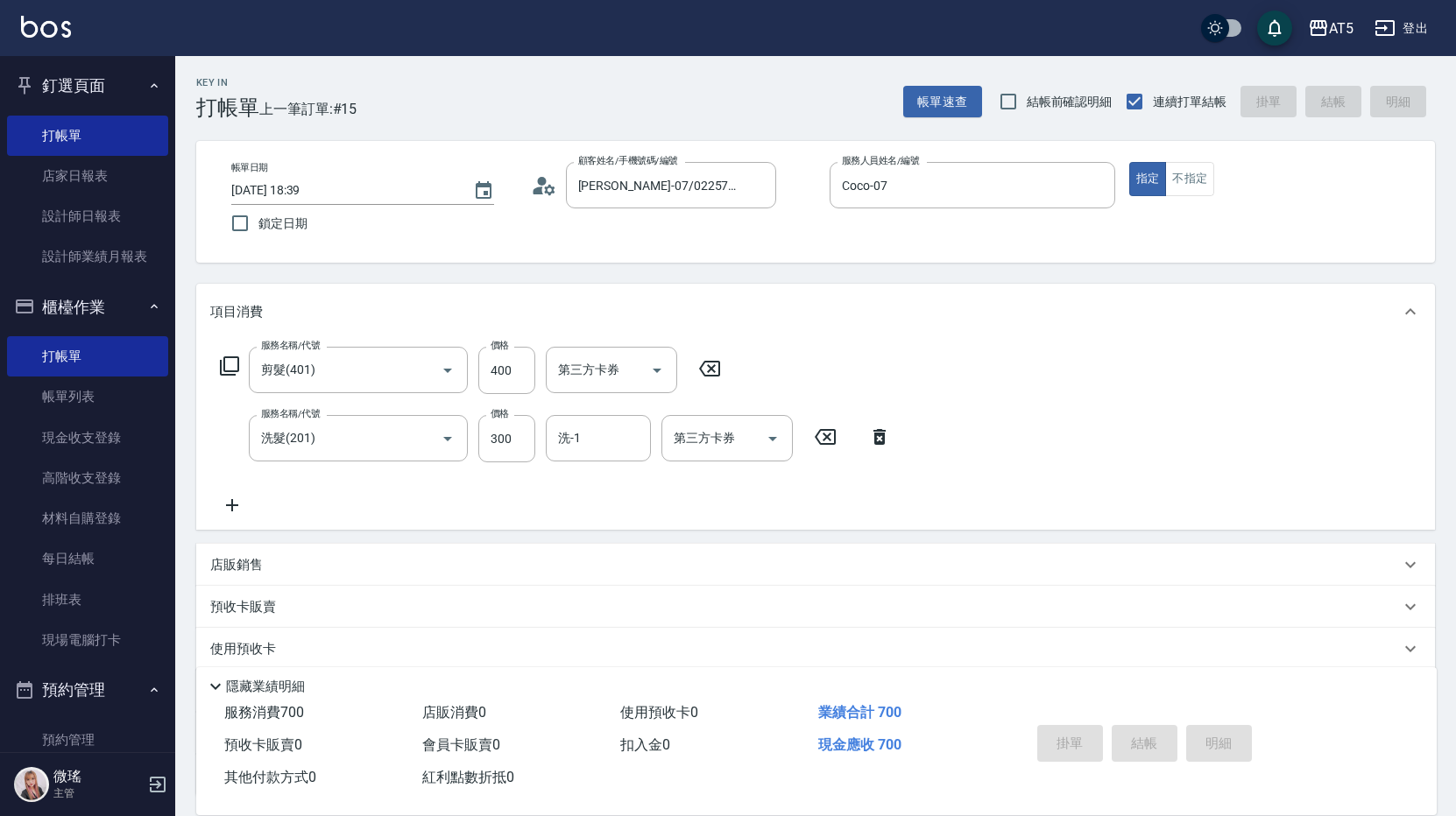
type input "0"
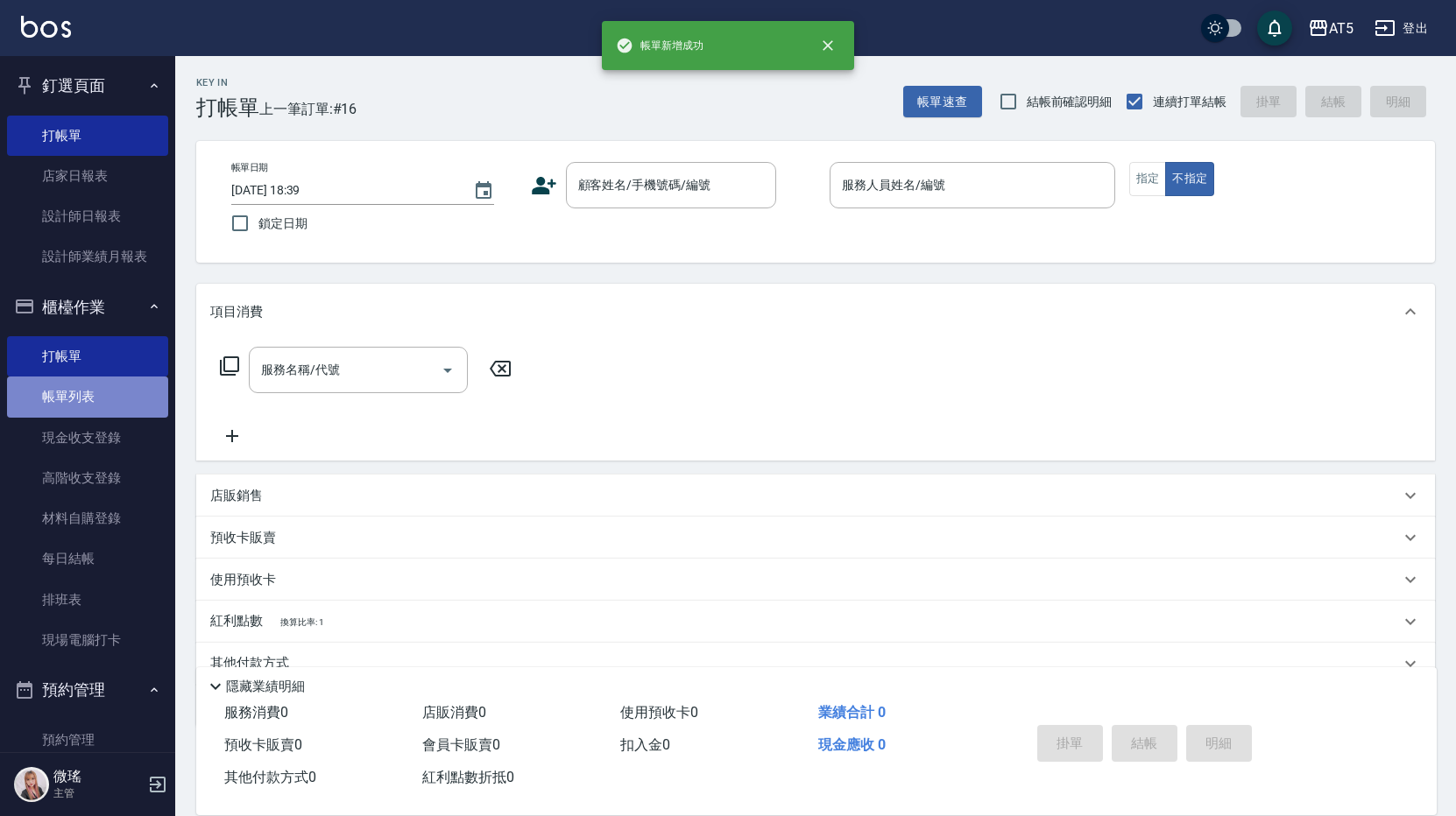
click at [118, 411] on link "帳單列表" at bounding box center [87, 397] width 162 height 40
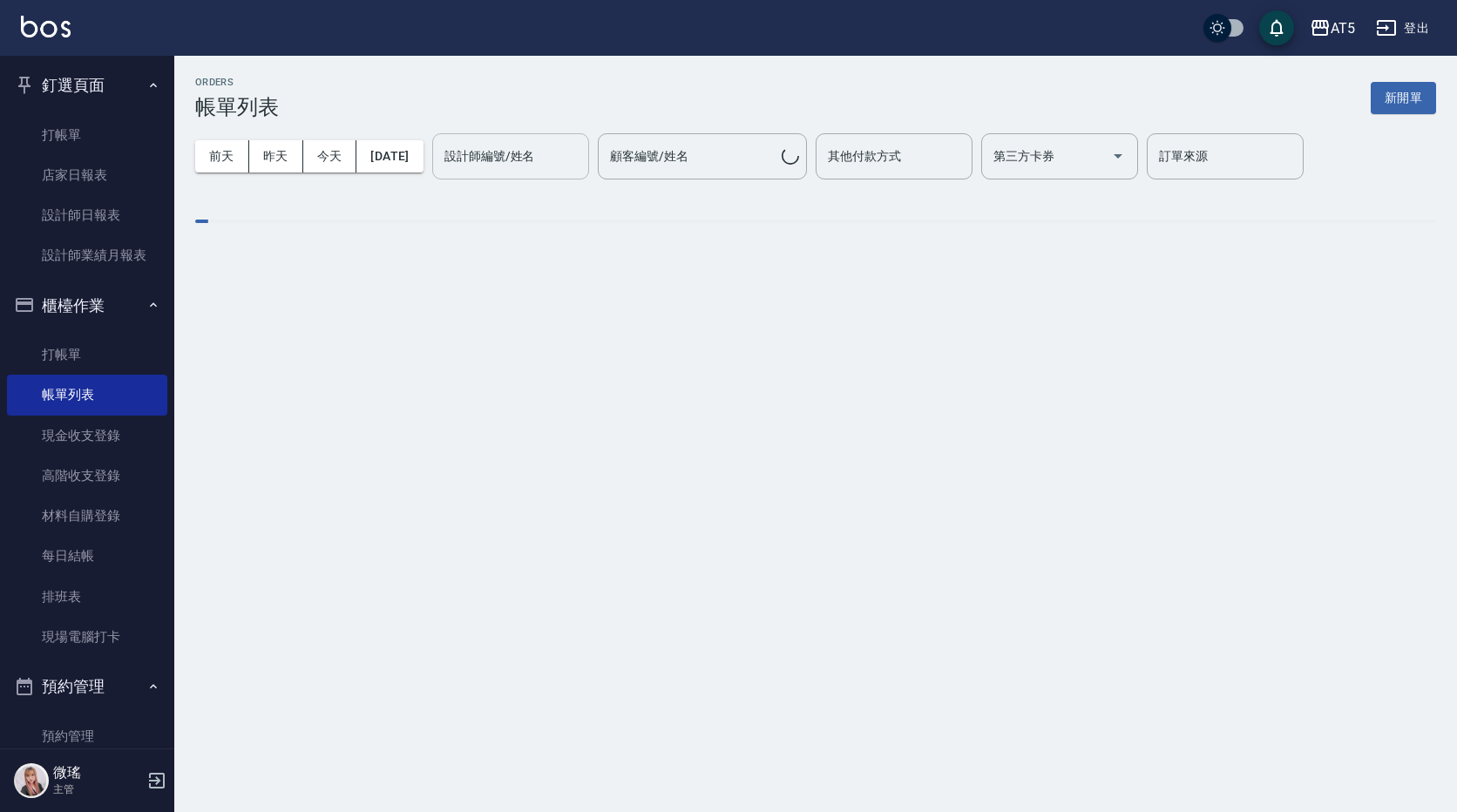
click at [513, 144] on input "設計師編號/姓名" at bounding box center [511, 156] width 141 height 30
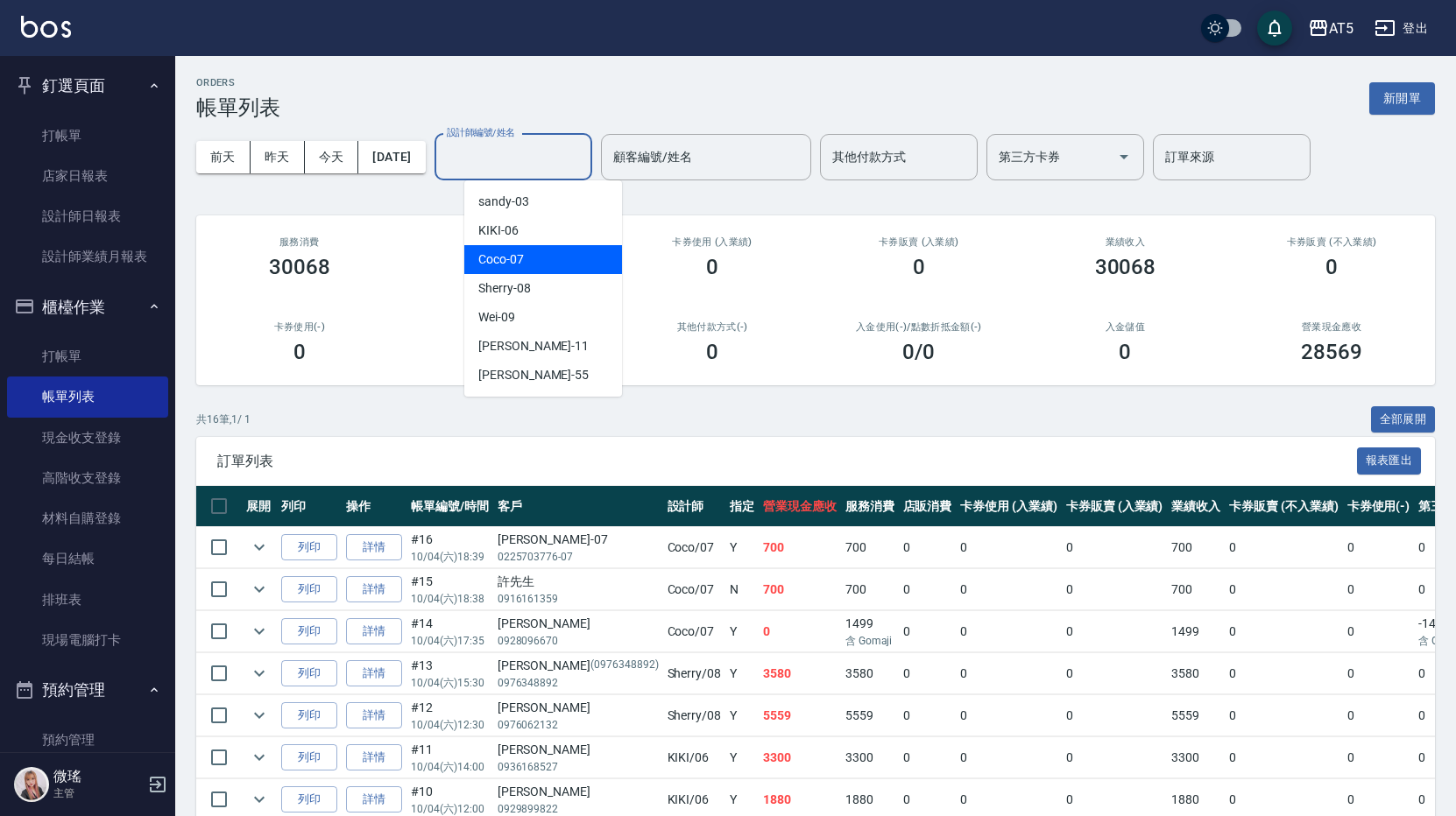
click at [516, 272] on div "Coco -07" at bounding box center [543, 260] width 158 height 29
type input "Coco-07"
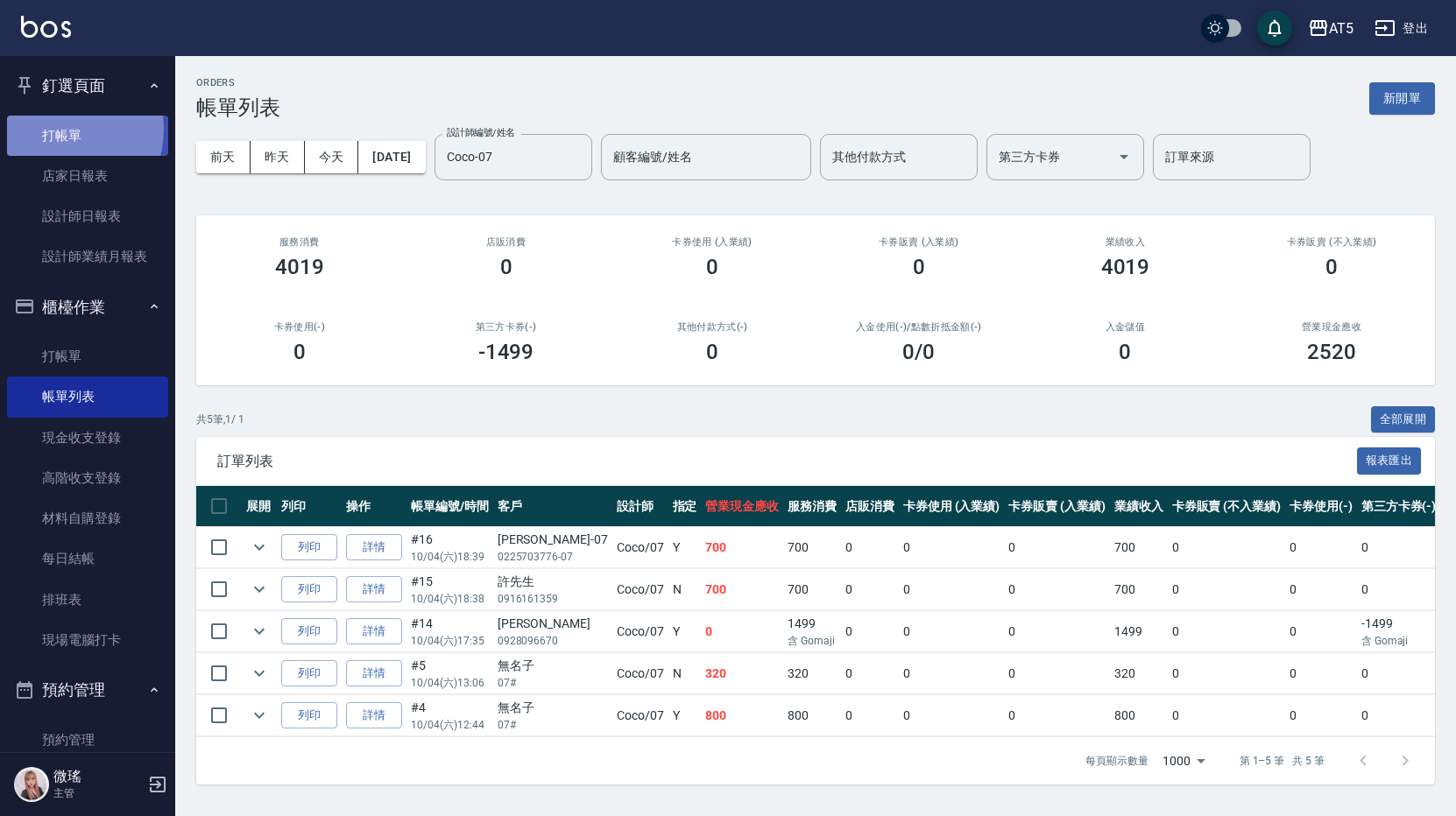
click at [48, 128] on link "打帳單" at bounding box center [87, 136] width 162 height 40
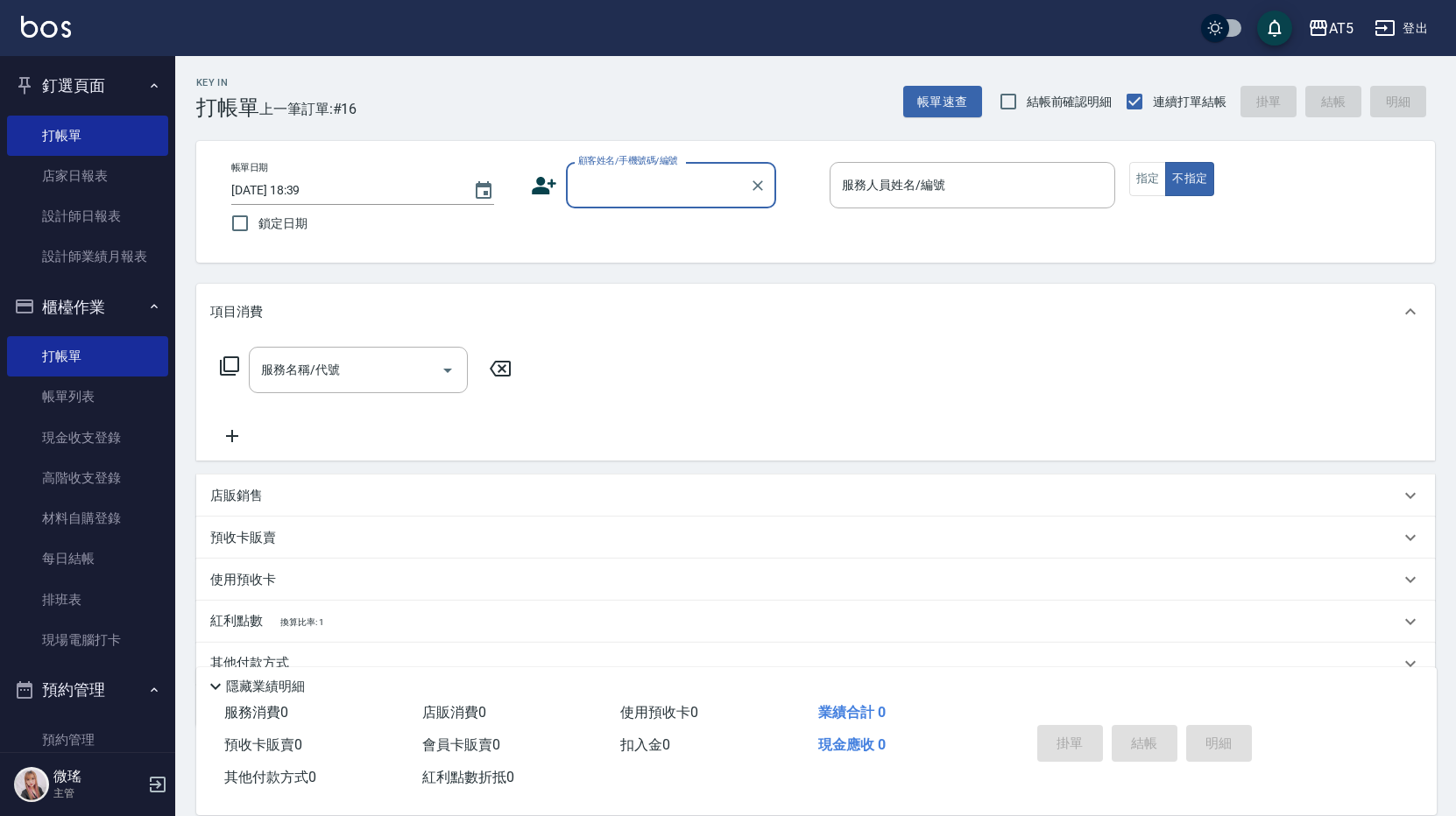
click at [551, 178] on icon at bounding box center [543, 184] width 26 height 26
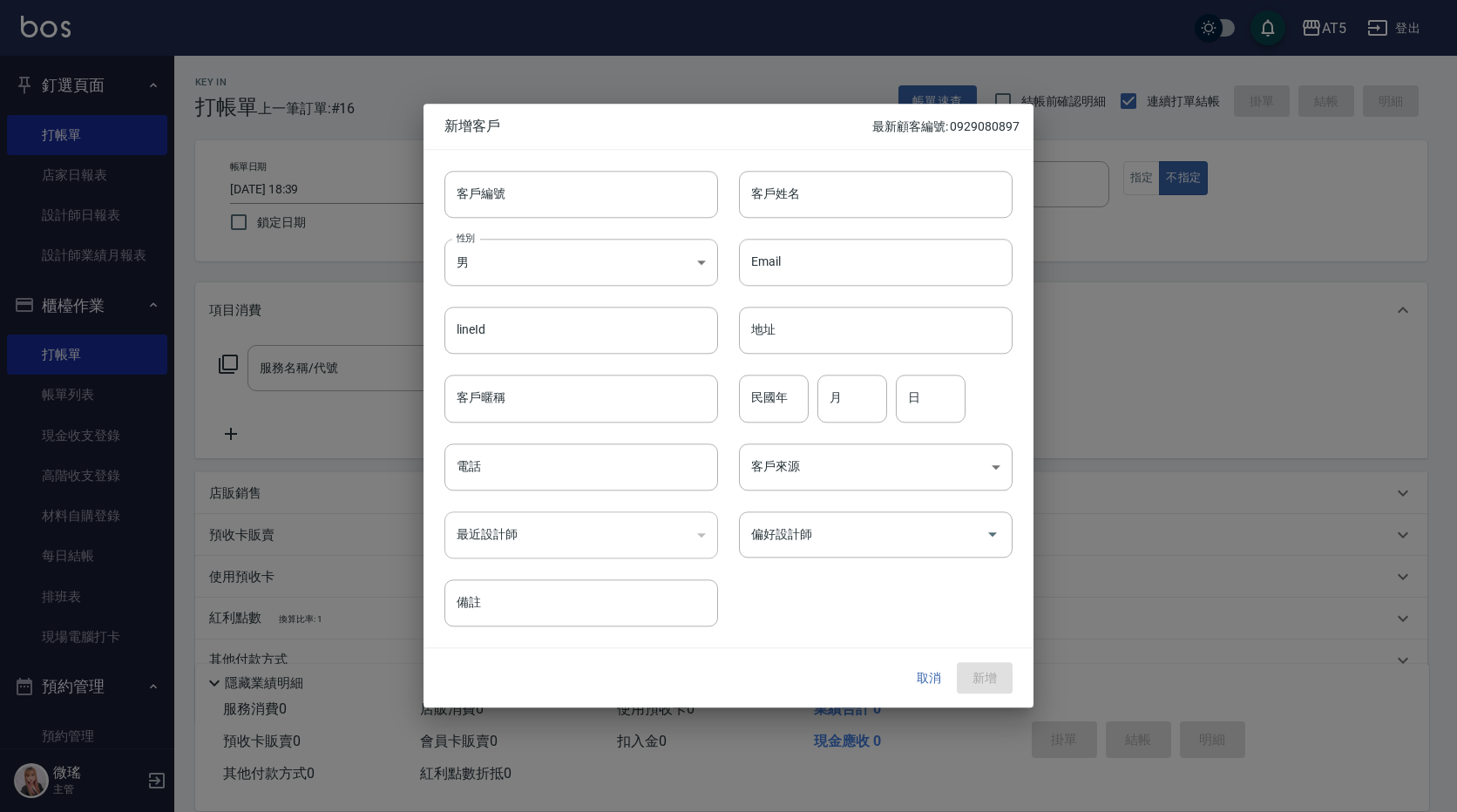
click at [922, 660] on div "取消 新增" at bounding box center [728, 678] width 610 height 60
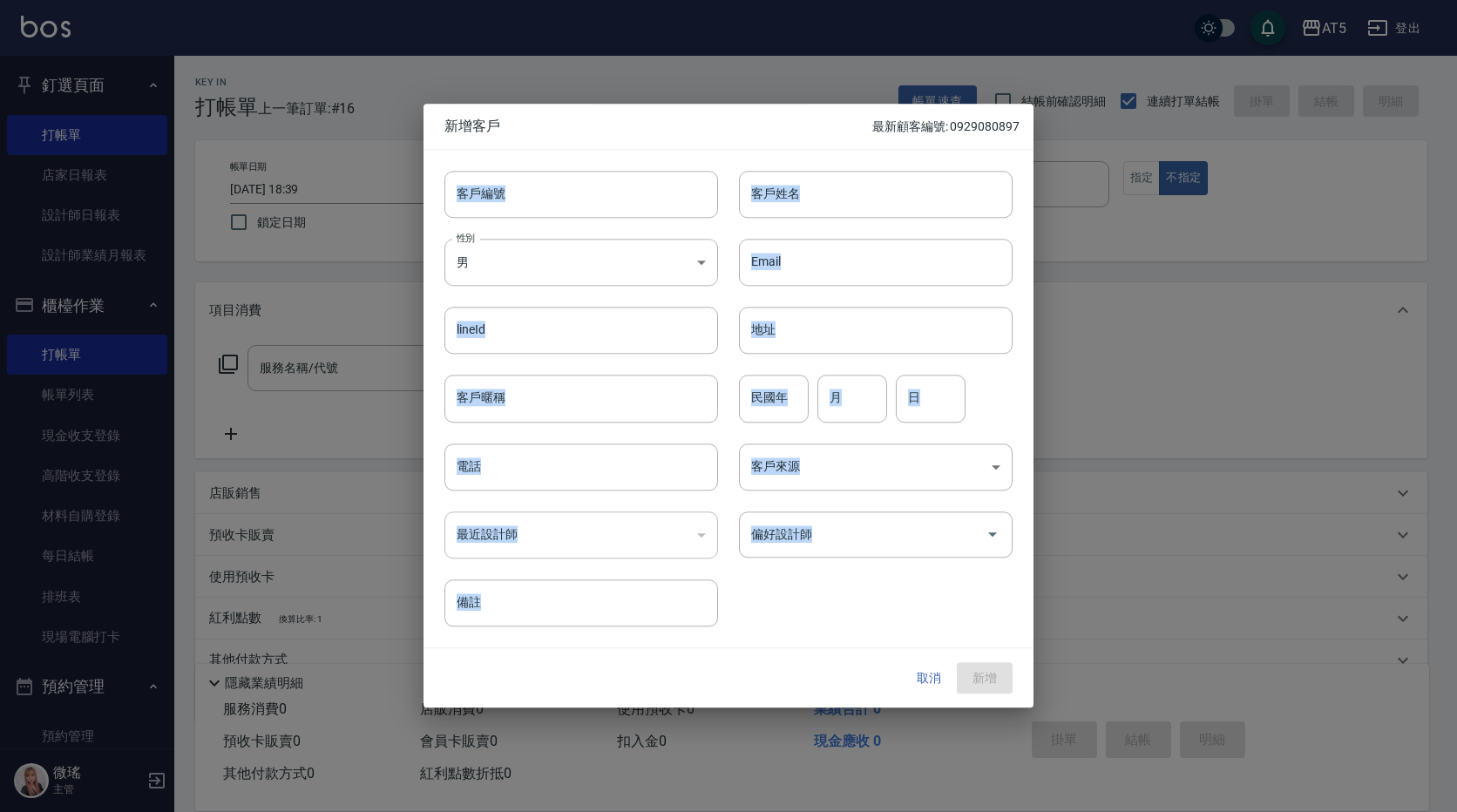
click at [922, 660] on div "取消 新增" at bounding box center [728, 678] width 610 height 60
click at [931, 683] on button "取消" at bounding box center [928, 678] width 56 height 32
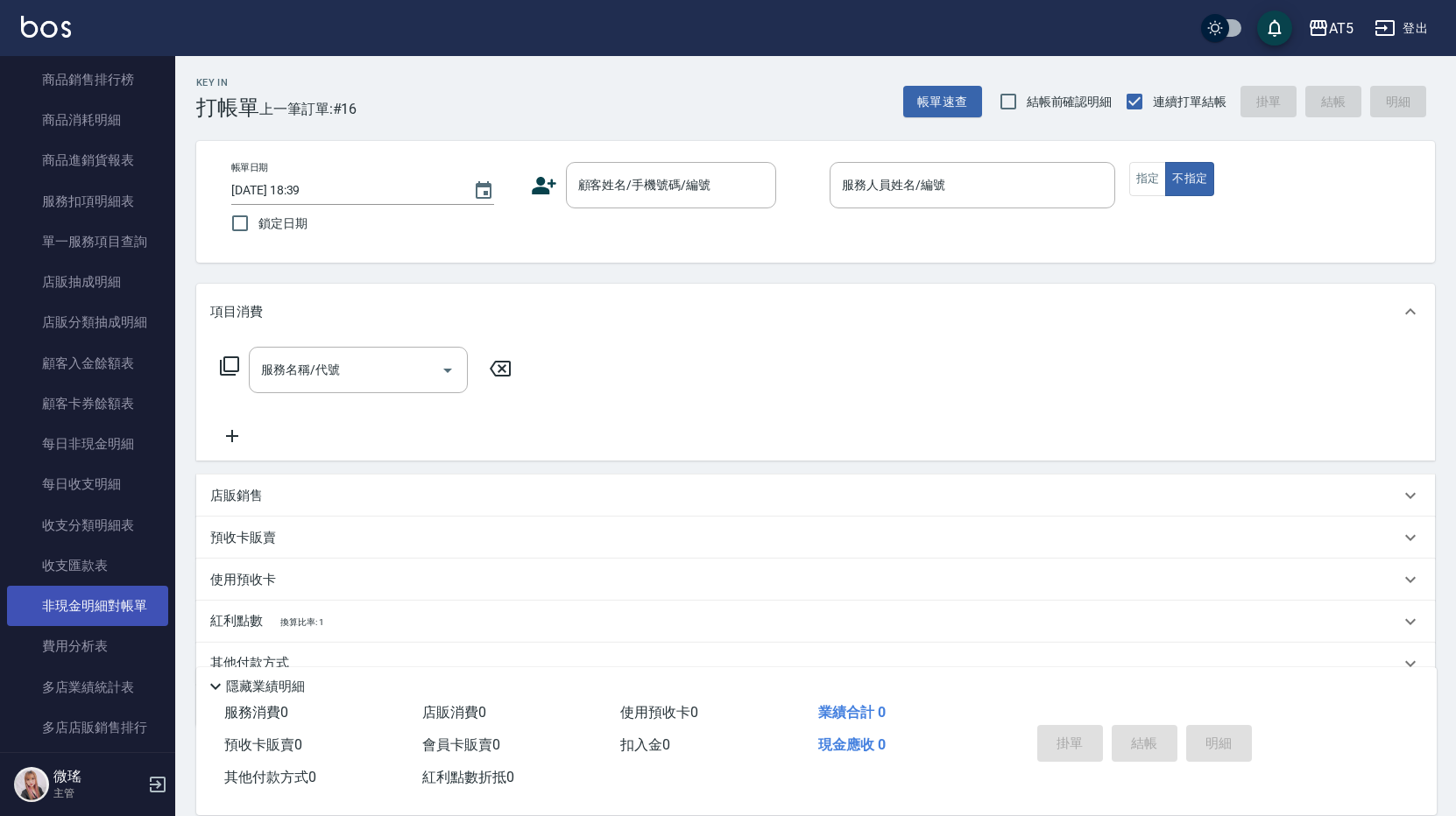
scroll to position [1692, 0]
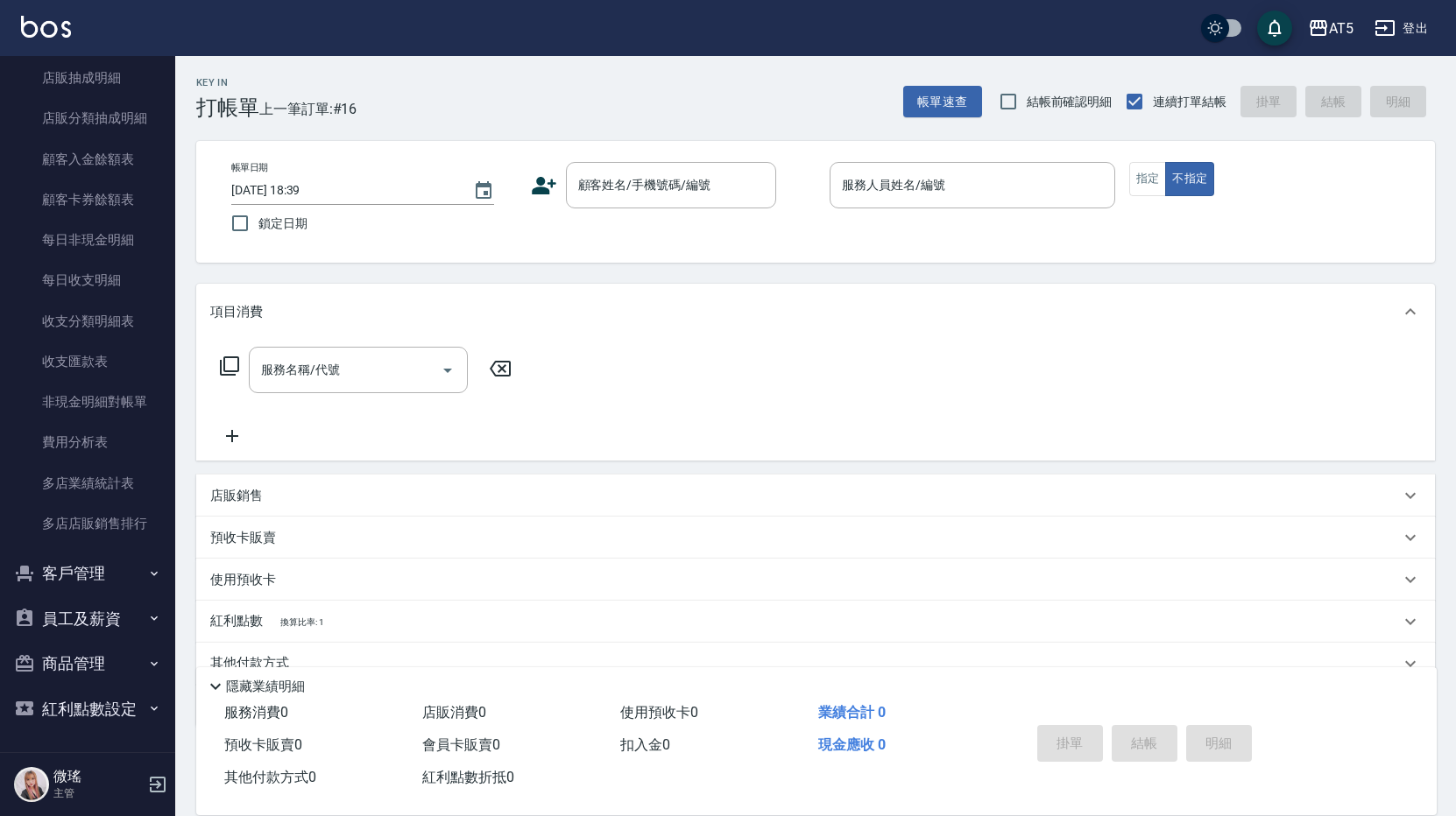
click at [88, 578] on button "客戶管理" at bounding box center [87, 573] width 162 height 46
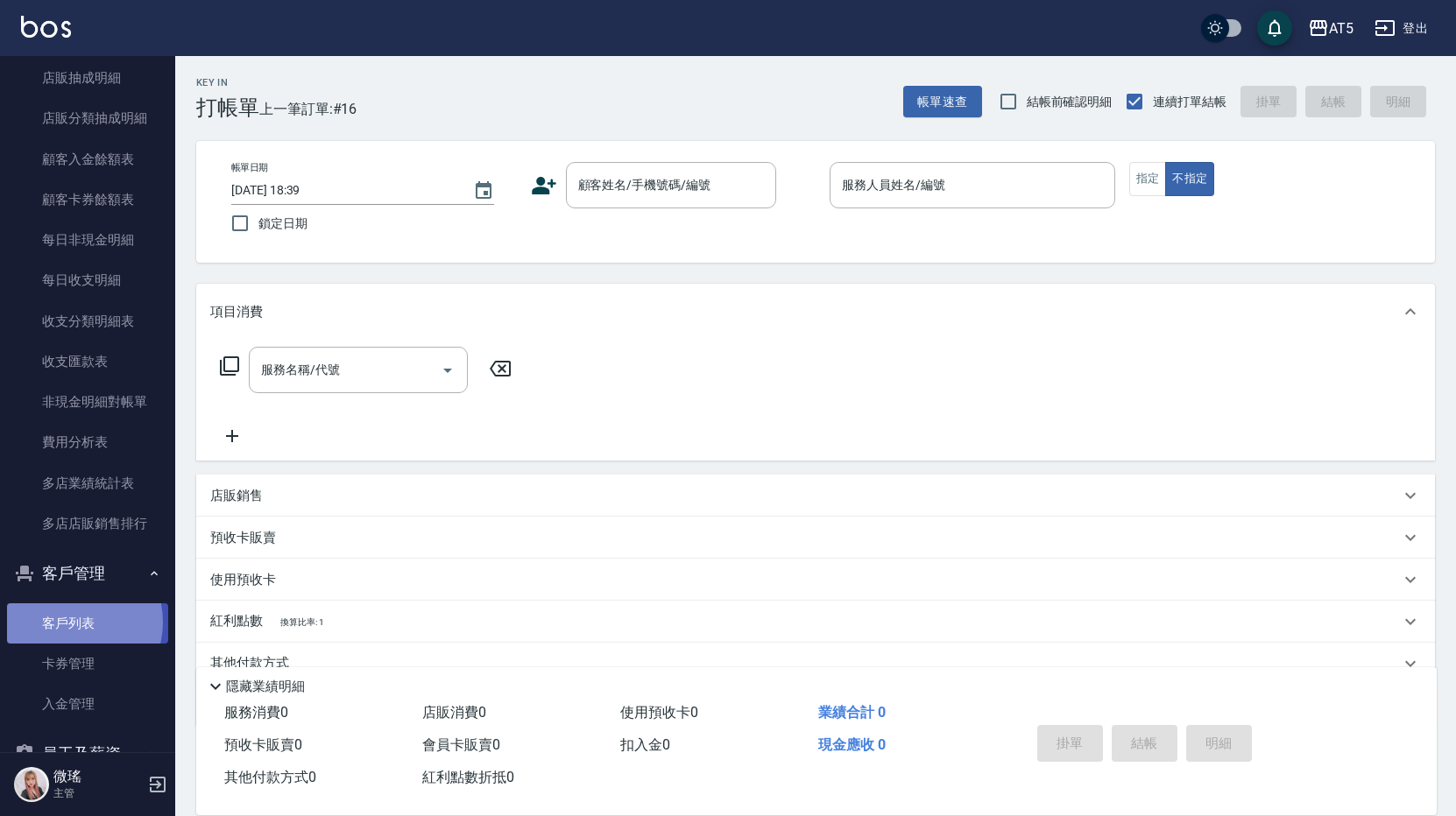
click at [70, 621] on link "客戶列表" at bounding box center [87, 623] width 162 height 40
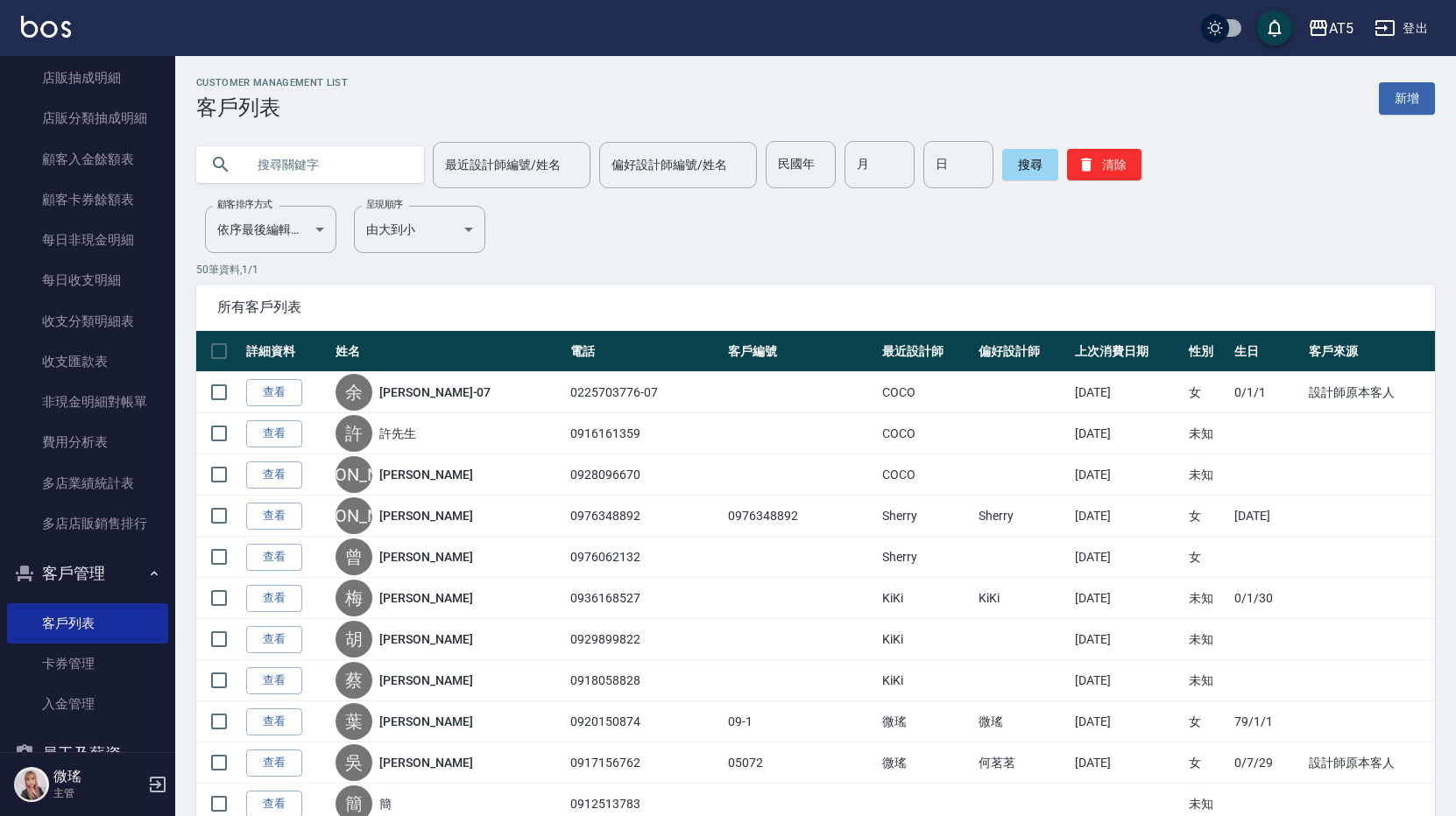
click at [290, 157] on input "text" at bounding box center [328, 163] width 164 height 47
type input "0936125590"
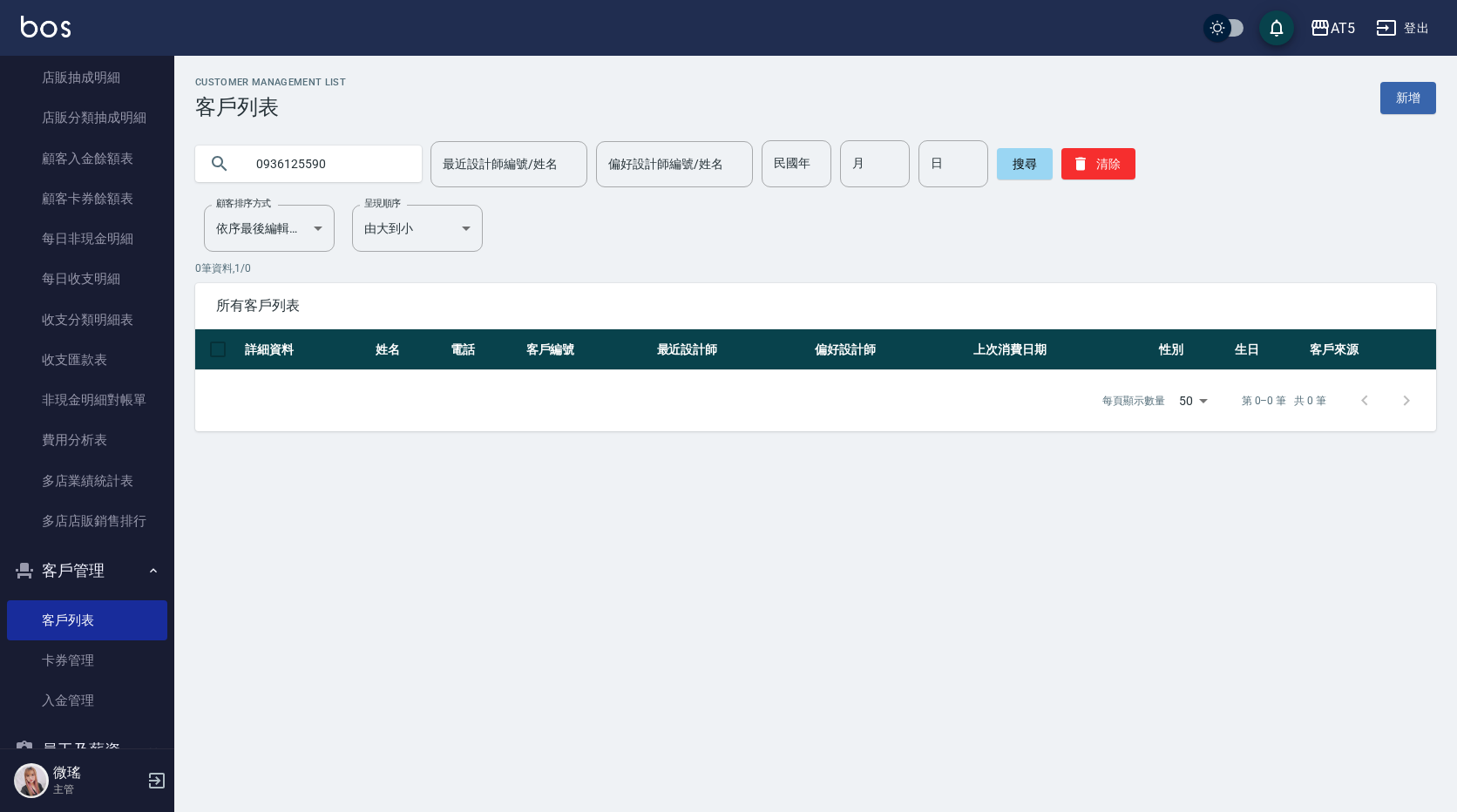
drag, startPoint x: 331, startPoint y: 165, endPoint x: 299, endPoint y: 170, distance: 32.4
click at [243, 156] on div "0936125590" at bounding box center [308, 164] width 226 height 36
type input "蔡"
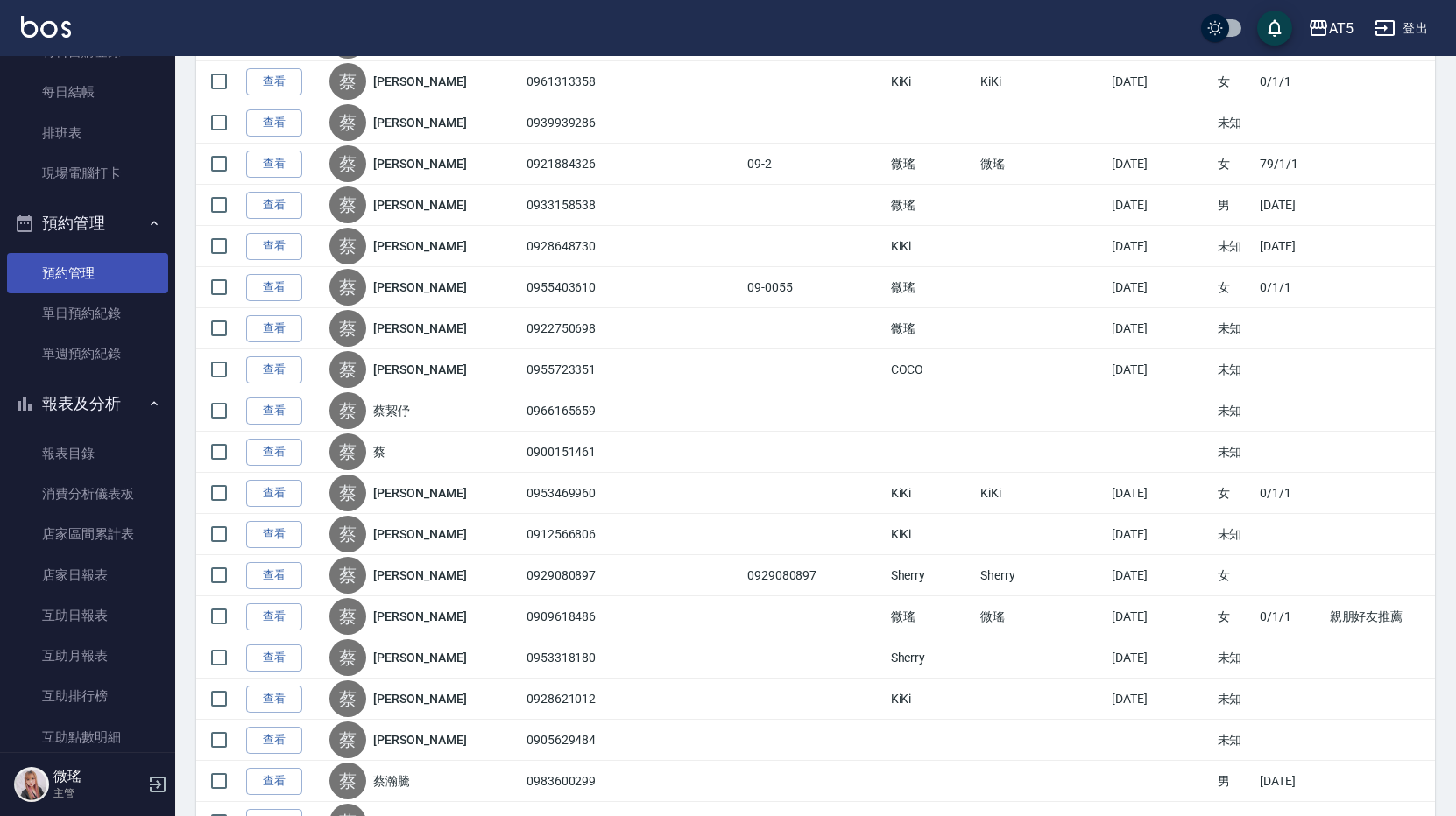
scroll to position [29, 0]
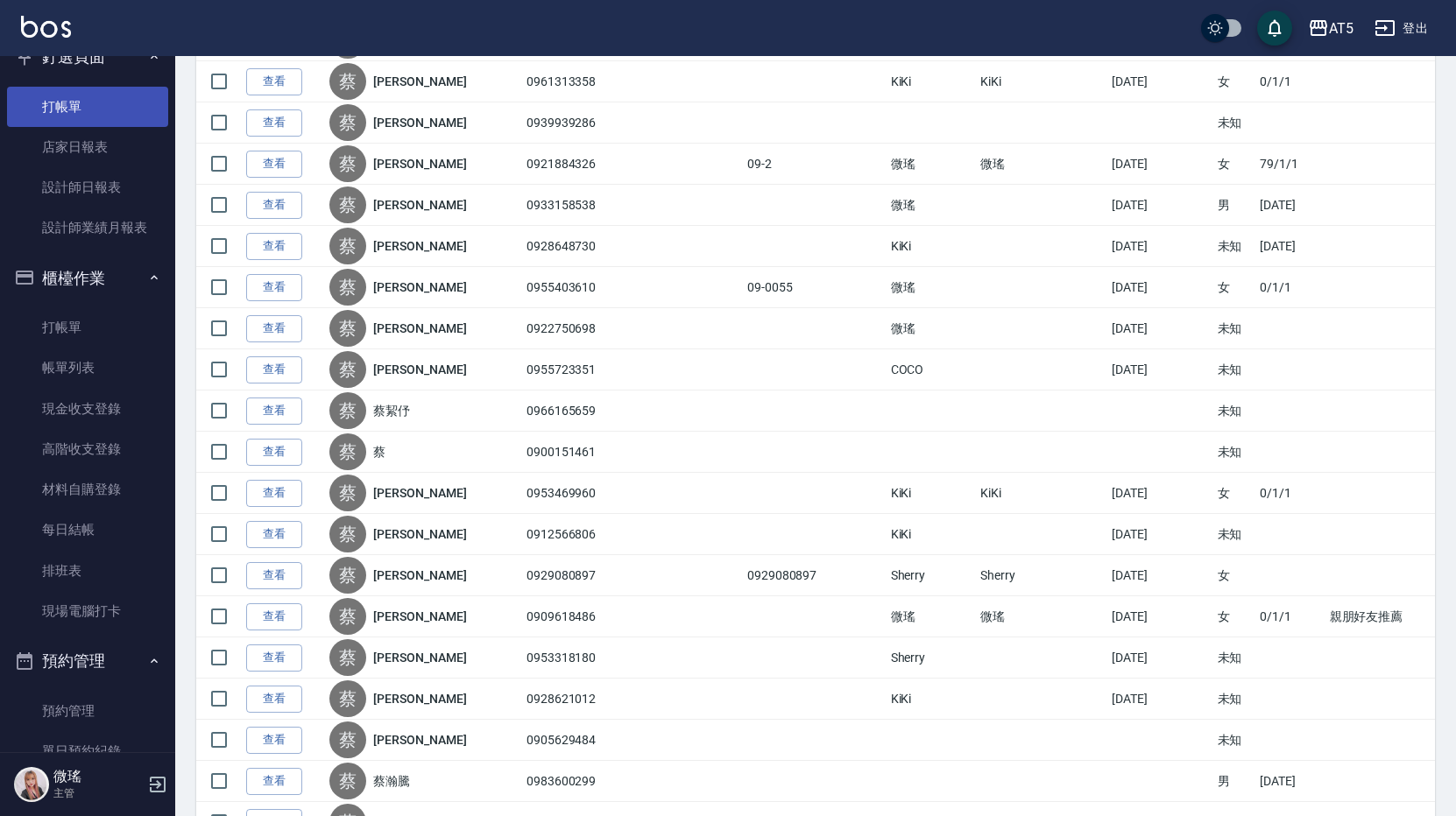
click at [47, 95] on link "打帳單" at bounding box center [87, 107] width 162 height 40
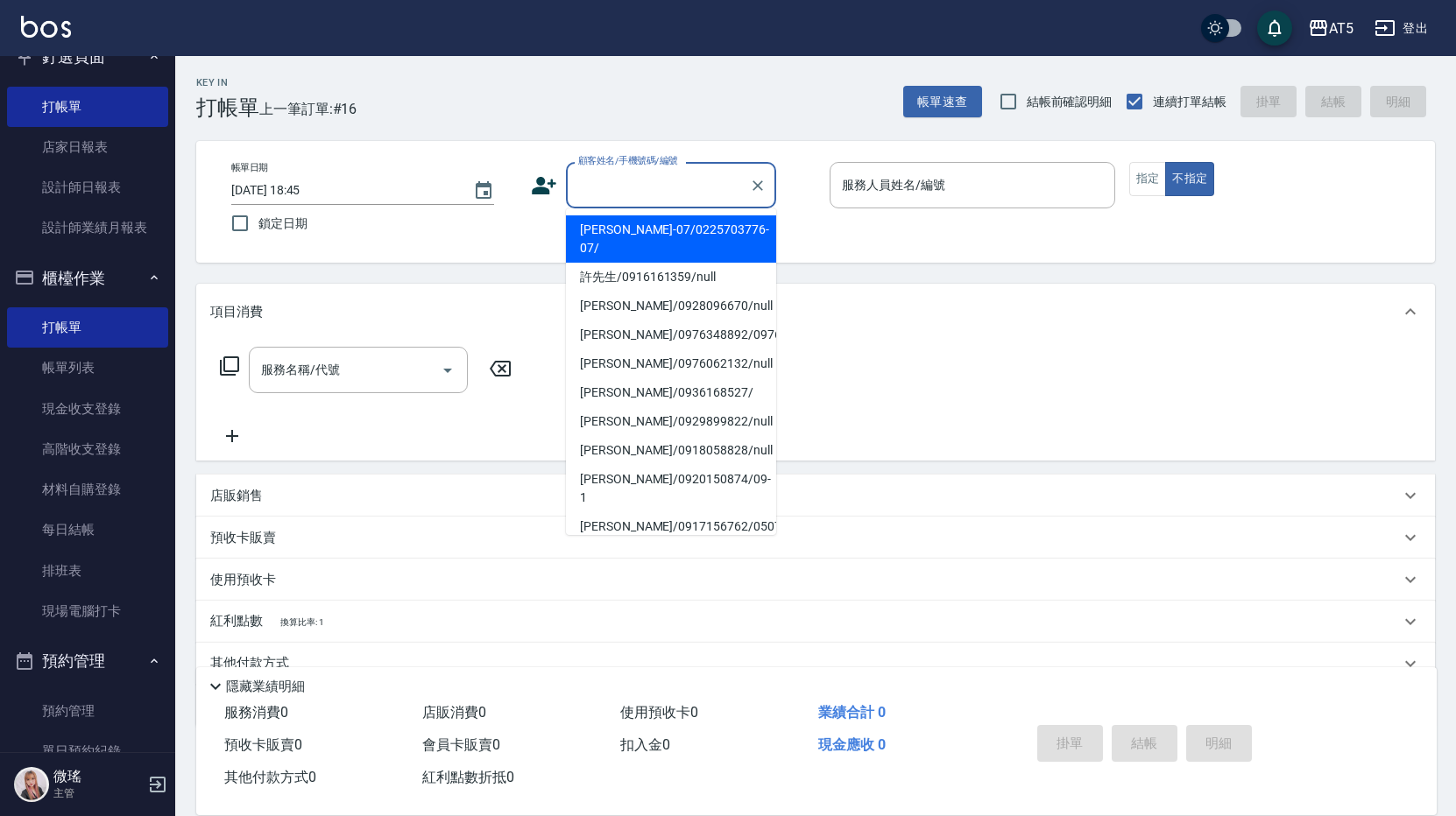
click at [634, 187] on input "顧客姓名/手機號碼/編號" at bounding box center [658, 185] width 168 height 31
type input "ㄣ"
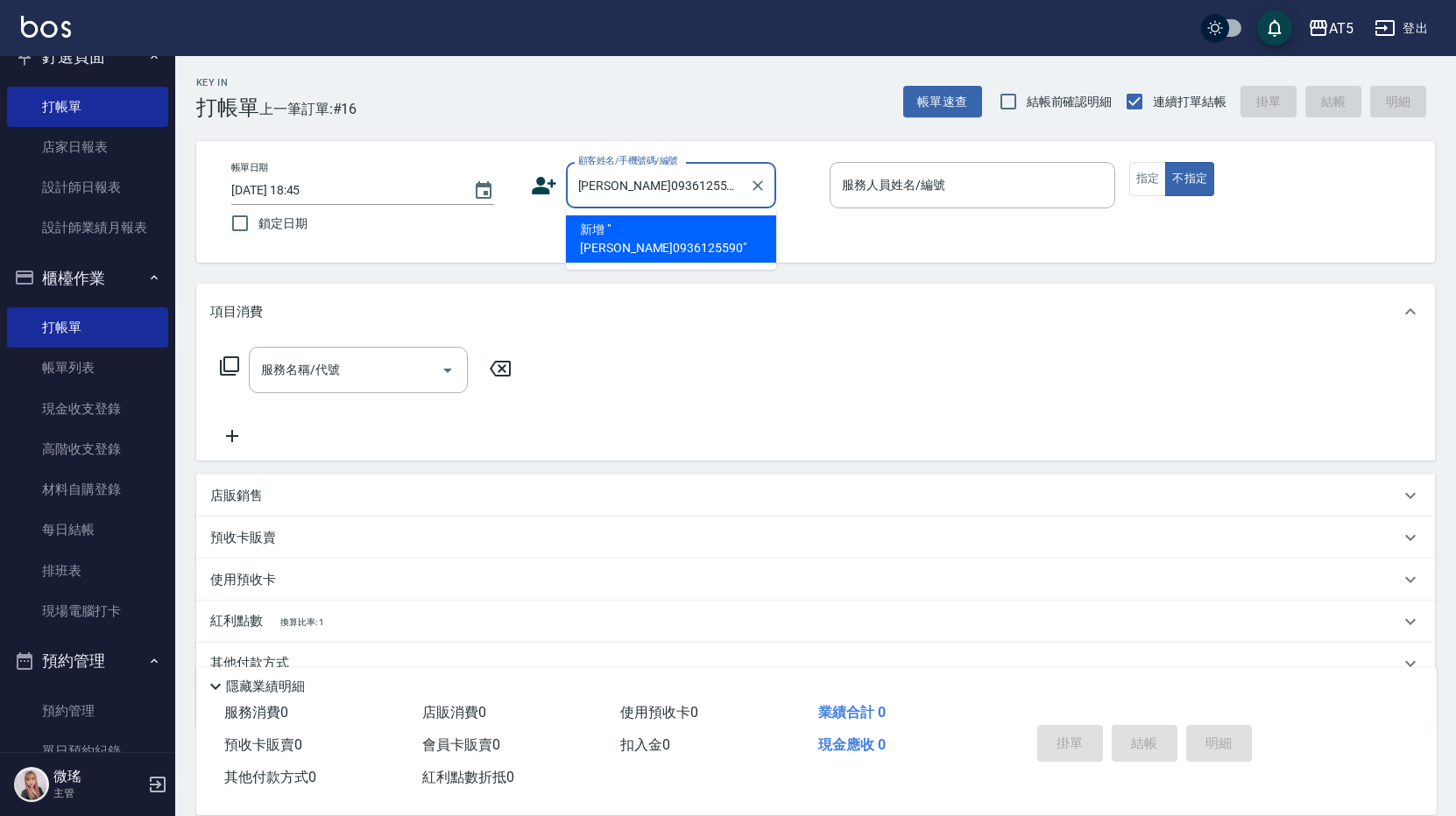
click at [696, 233] on li "新增 "蔡正容0936125590"" at bounding box center [671, 238] width 210 height 47
type input "[PERSON_NAME]0936125590"
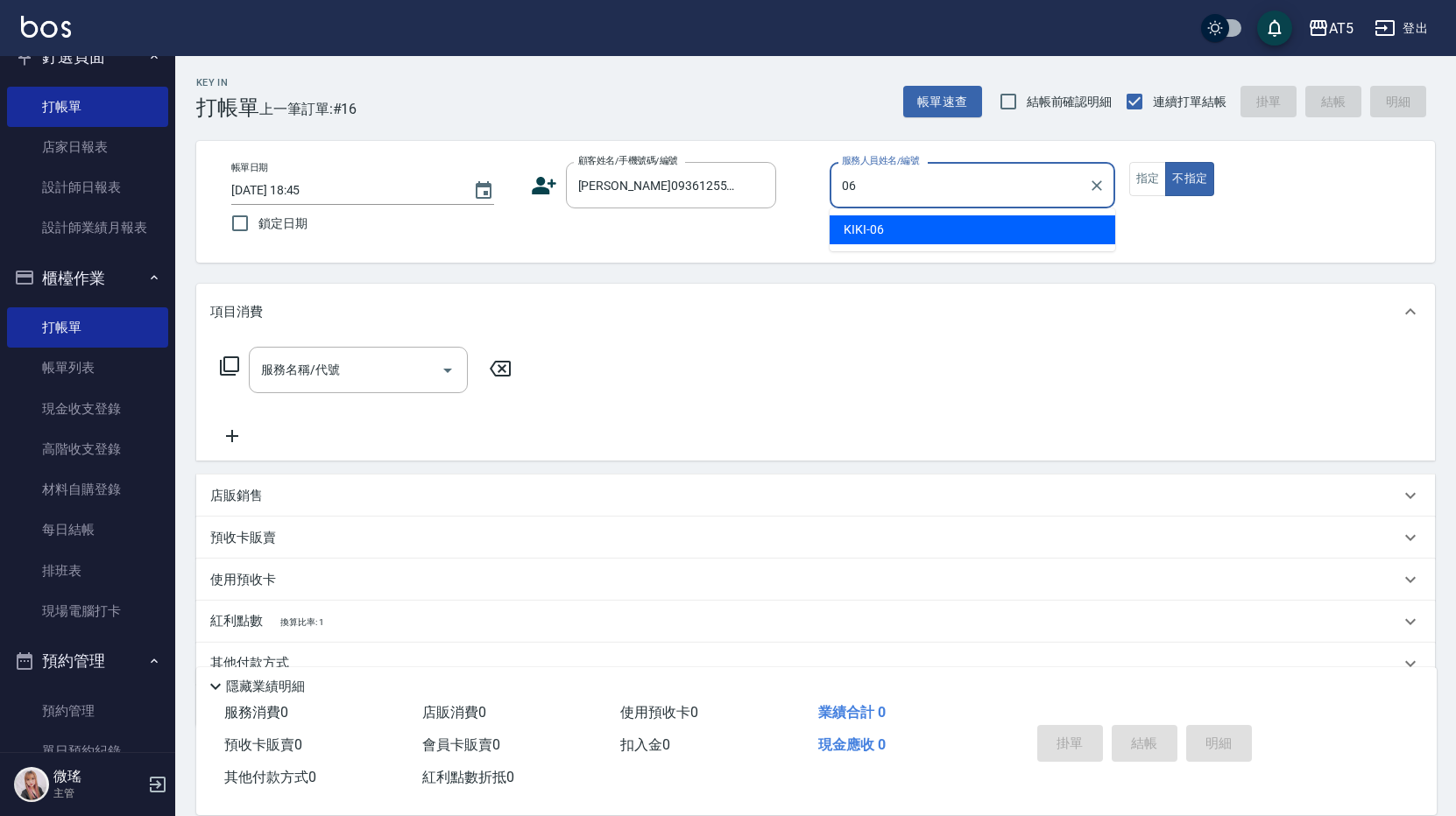
type input "KIKI-06"
type button "false"
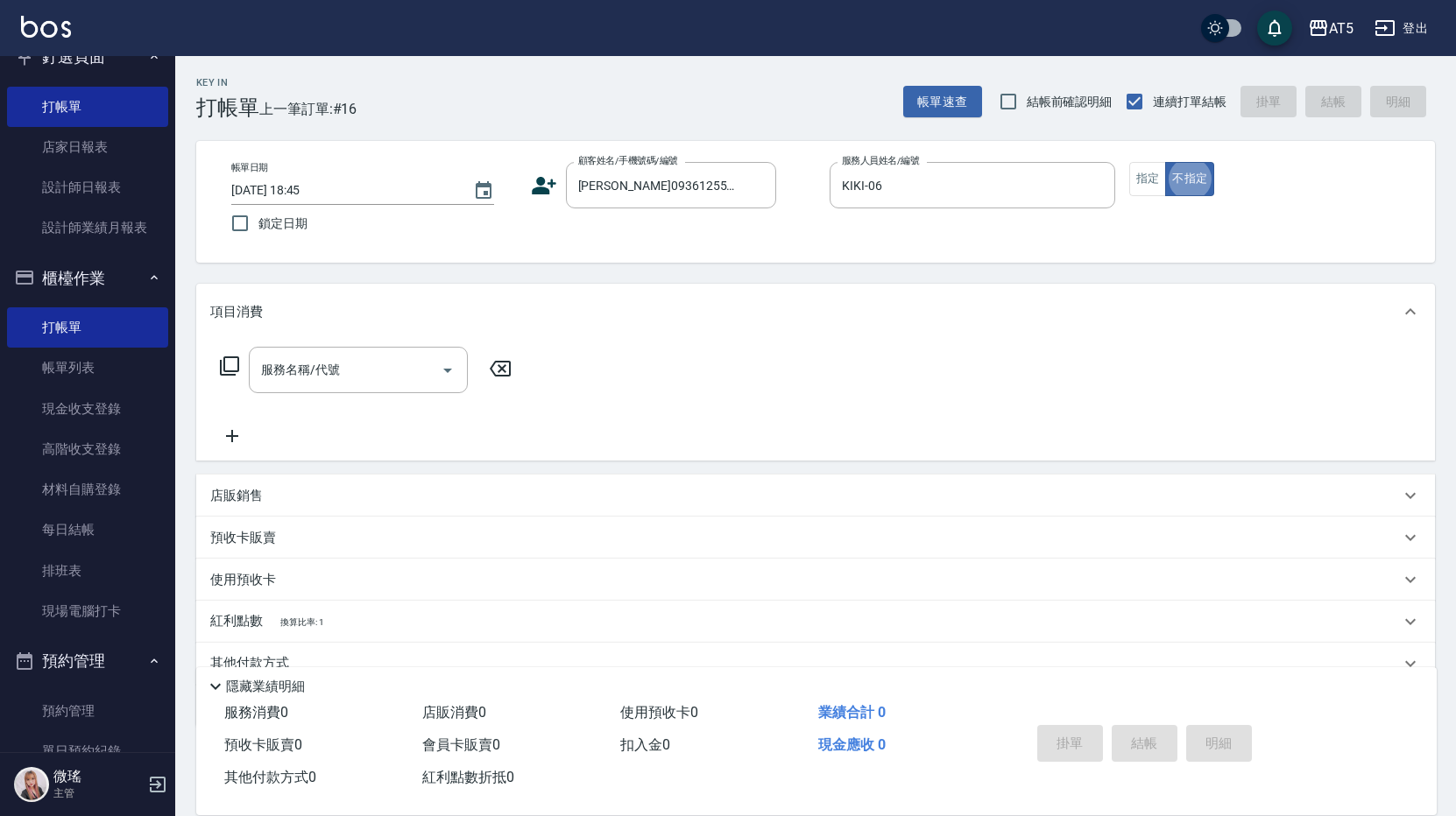
scroll to position [78, 0]
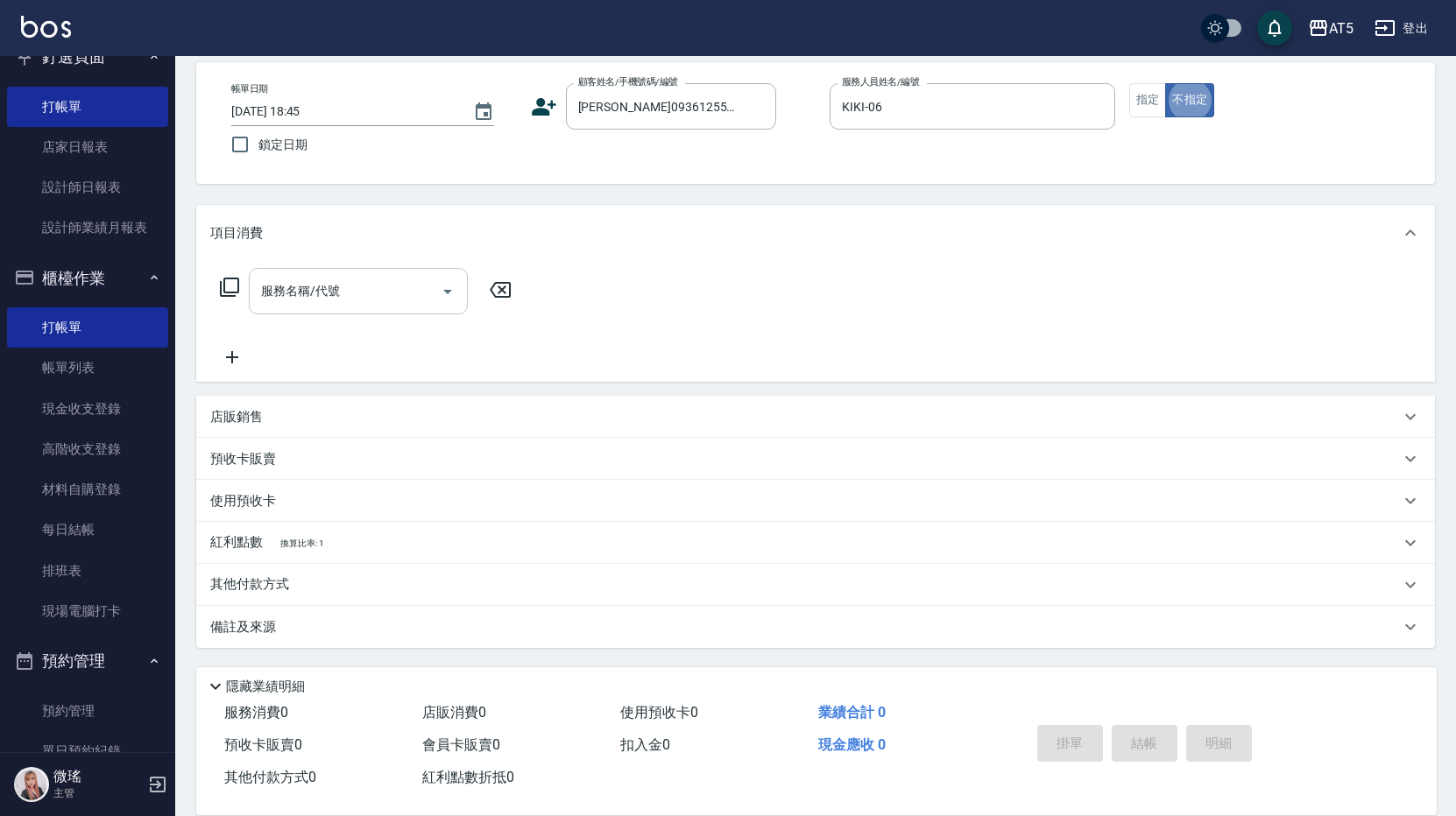
click at [334, 300] on input "服務名稱/代號" at bounding box center [344, 291] width 177 height 31
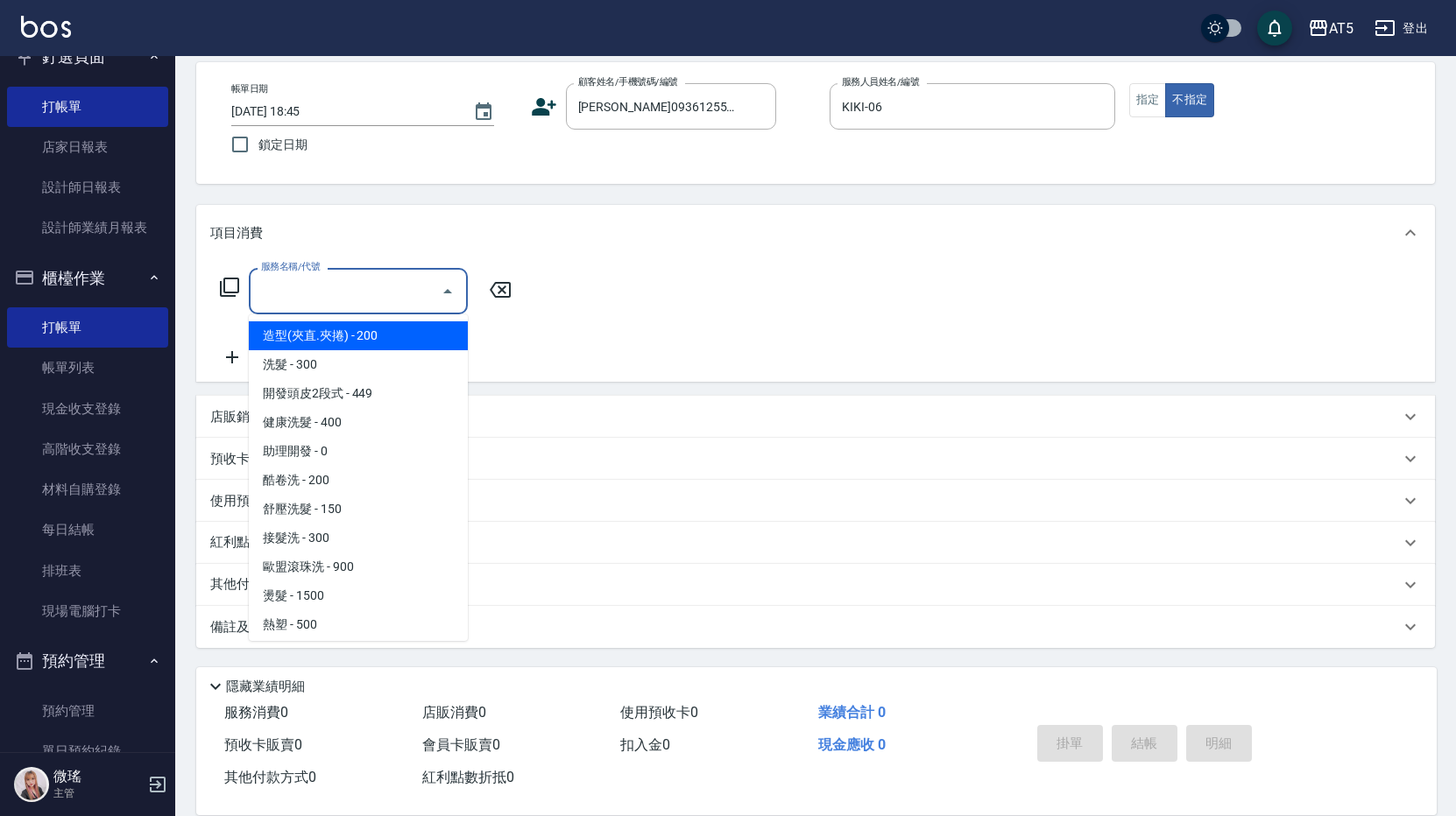
click at [193, 558] on div "Key In 打帳單 上一筆訂單:#16 帳單速查 結帳前確認明細 連續打單結帳 掛單 結帳 明細 帳單日期 2025/10/04 18:45 鎖定日期 顧客…" at bounding box center [815, 397] width 1280 height 839
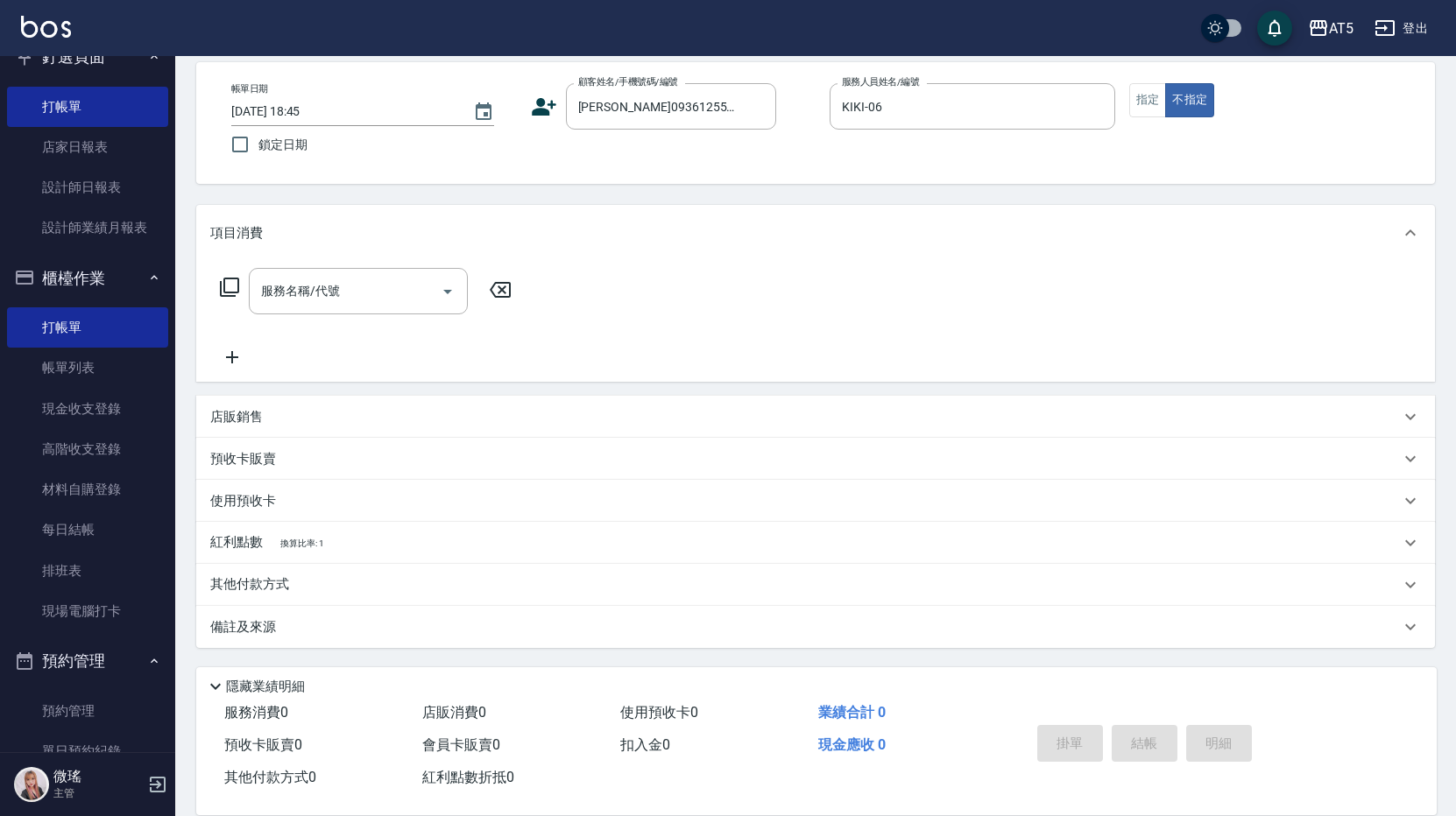
click at [278, 276] on div "服務名稱/代號" at bounding box center [358, 290] width 219 height 47
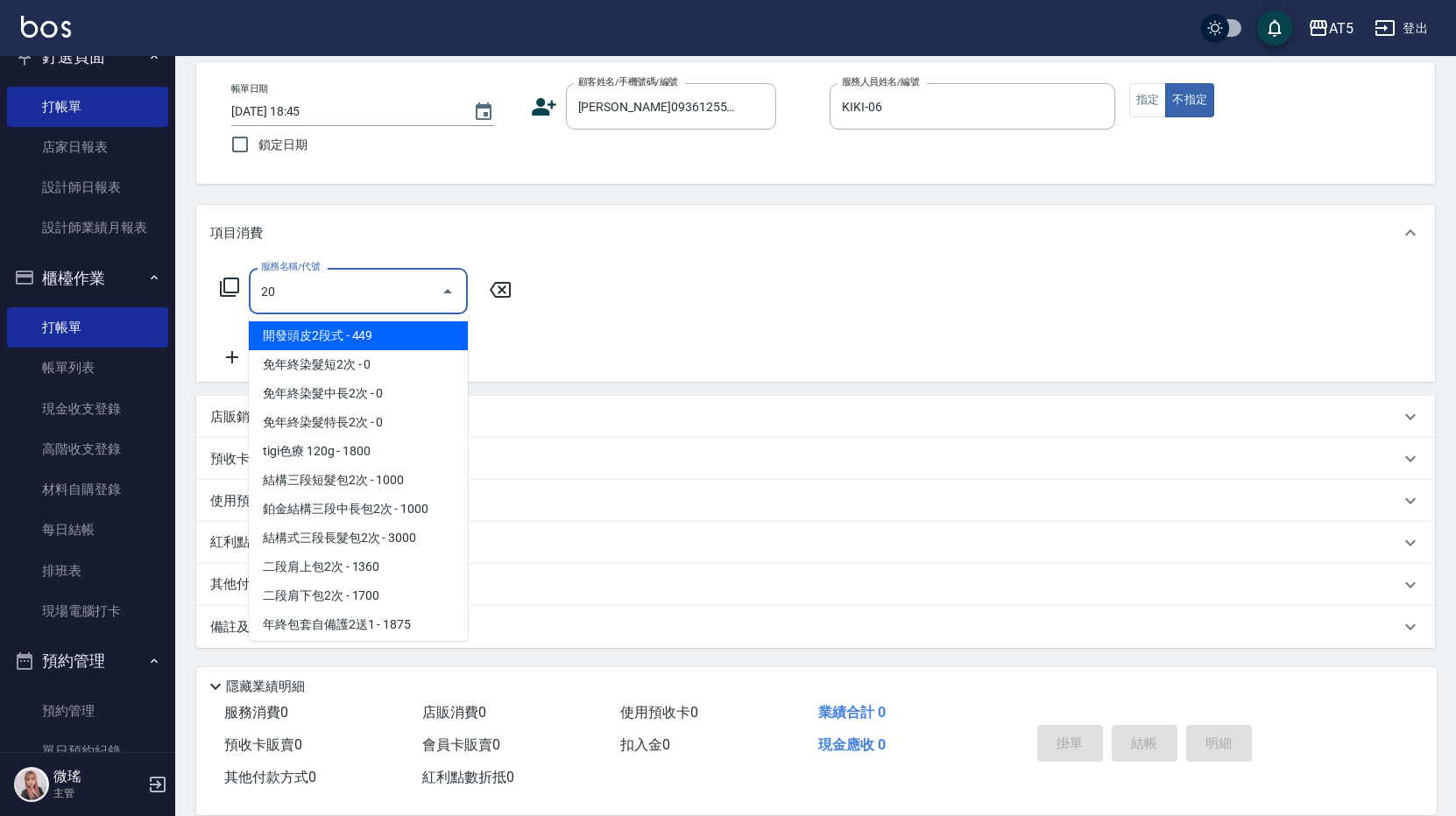
type input "201"
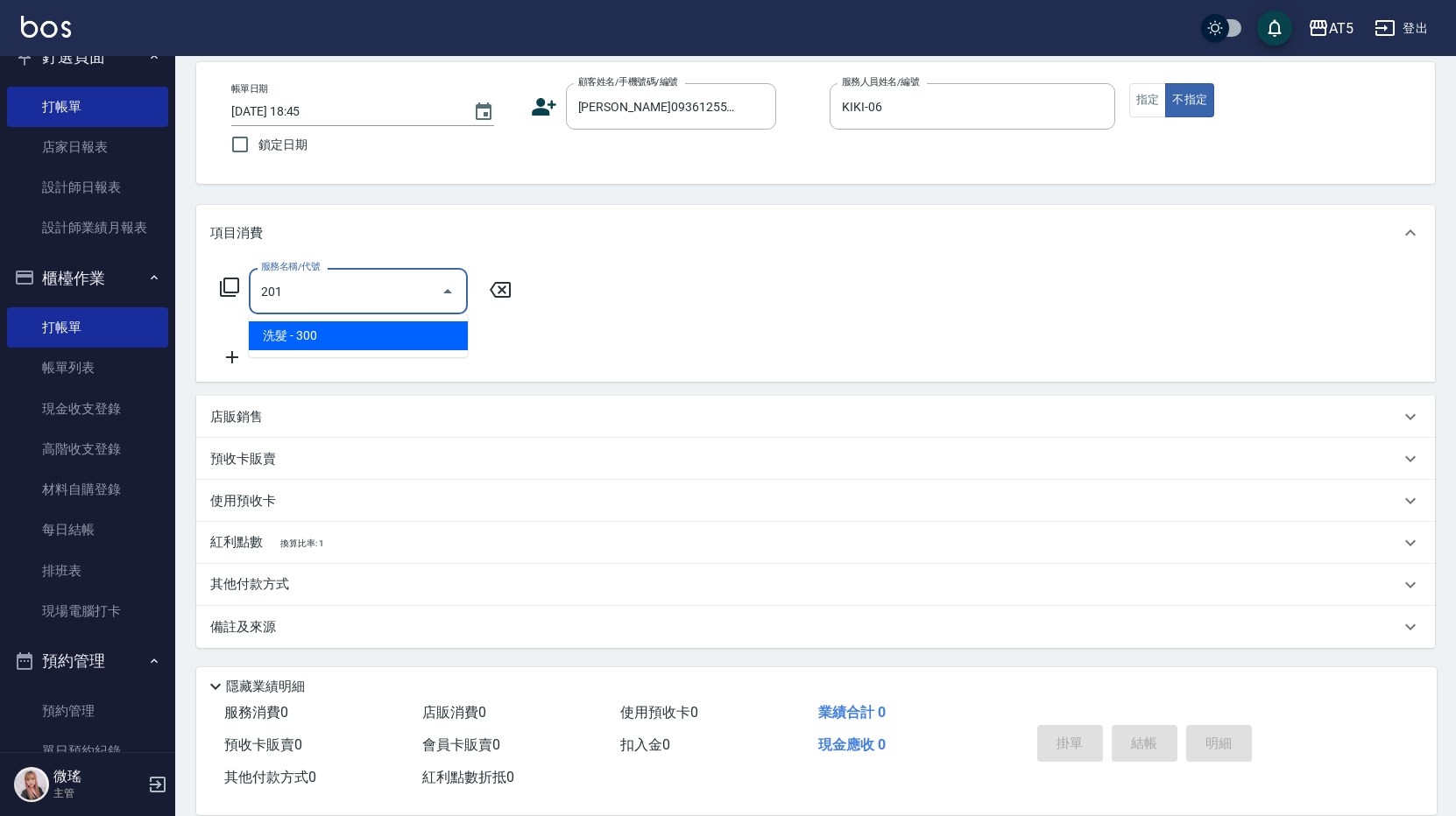
type input "30"
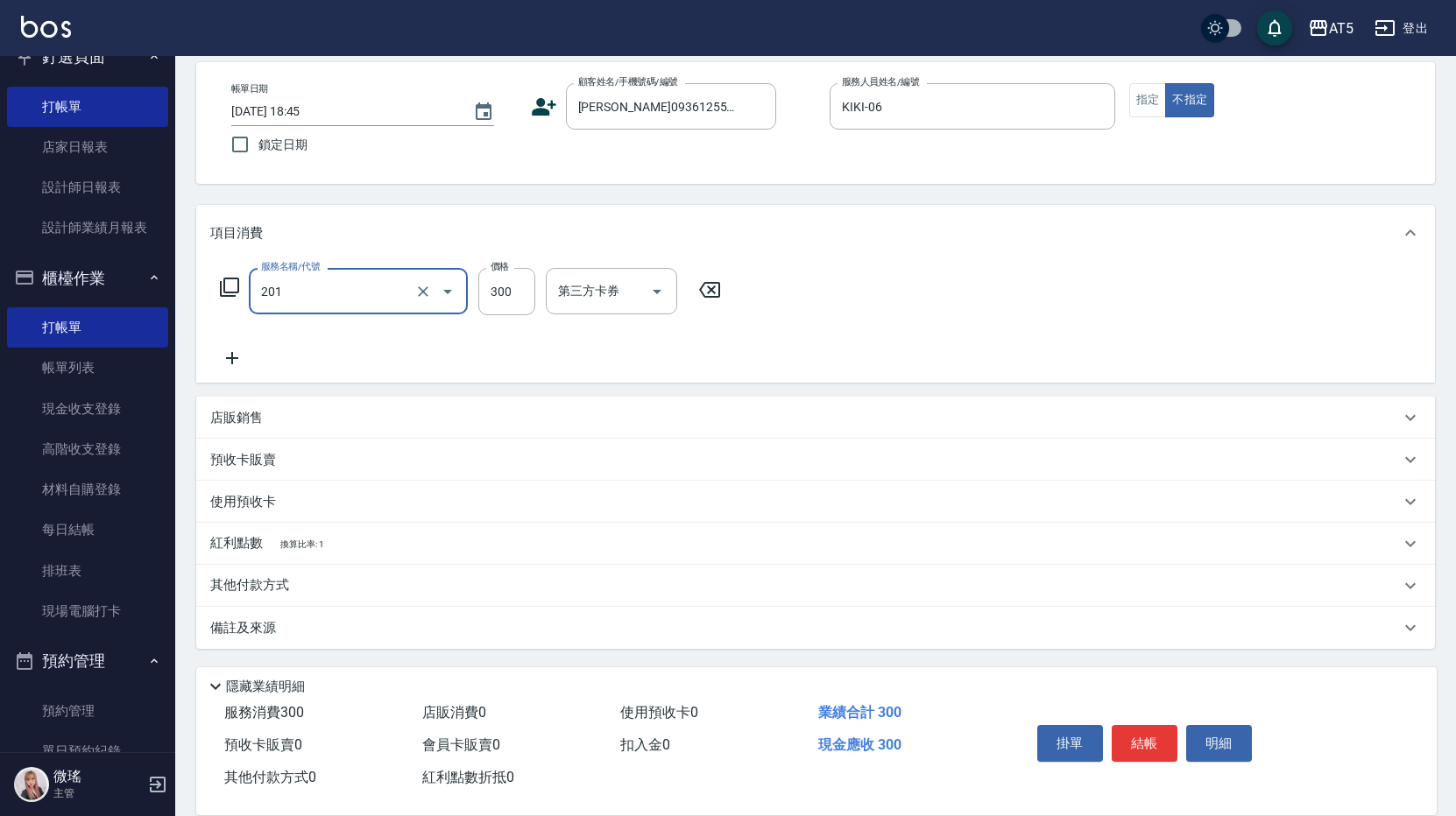
type input "洗髮(201)"
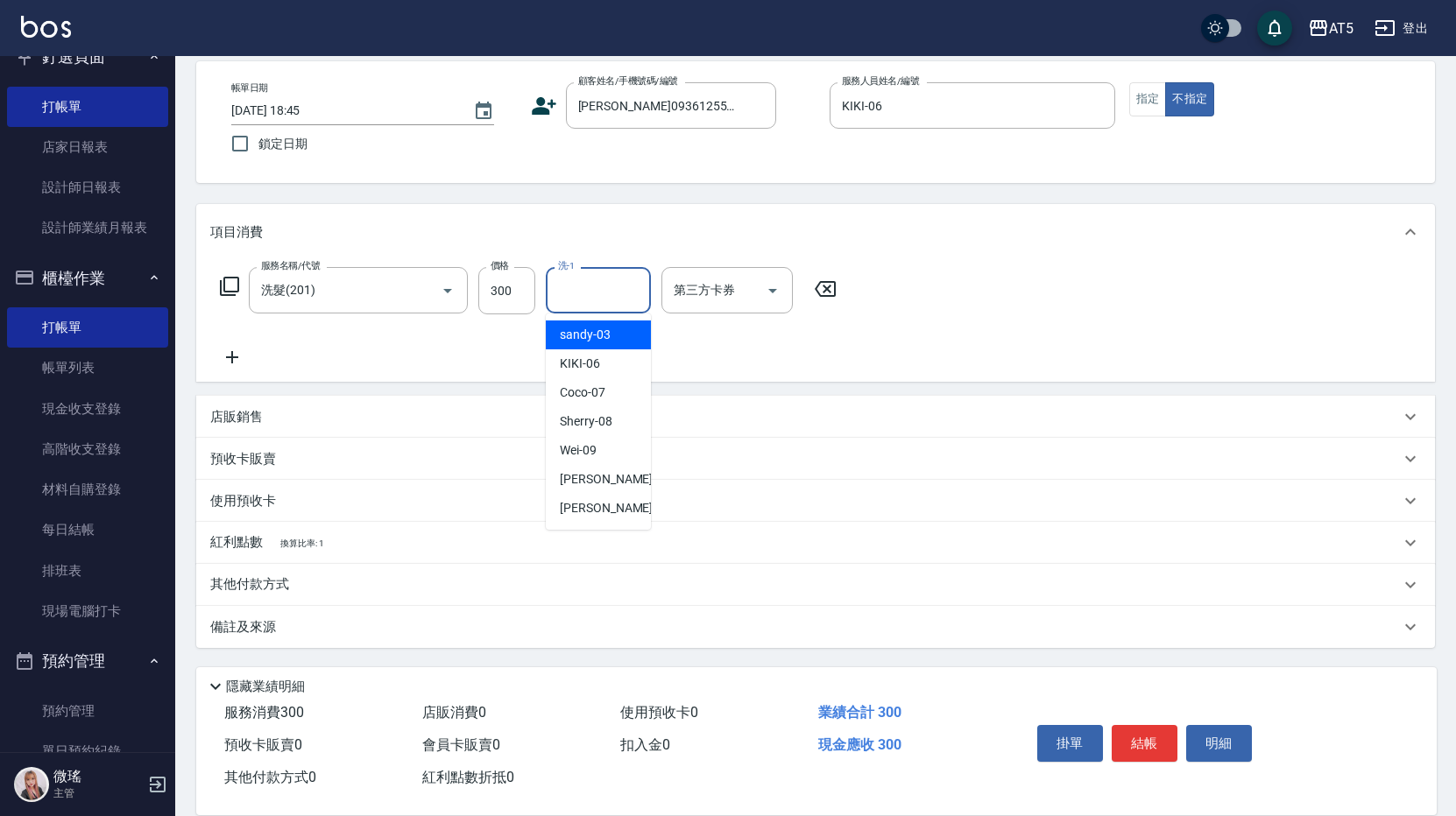
click at [555, 297] on input "洗-1" at bounding box center [598, 290] width 89 height 31
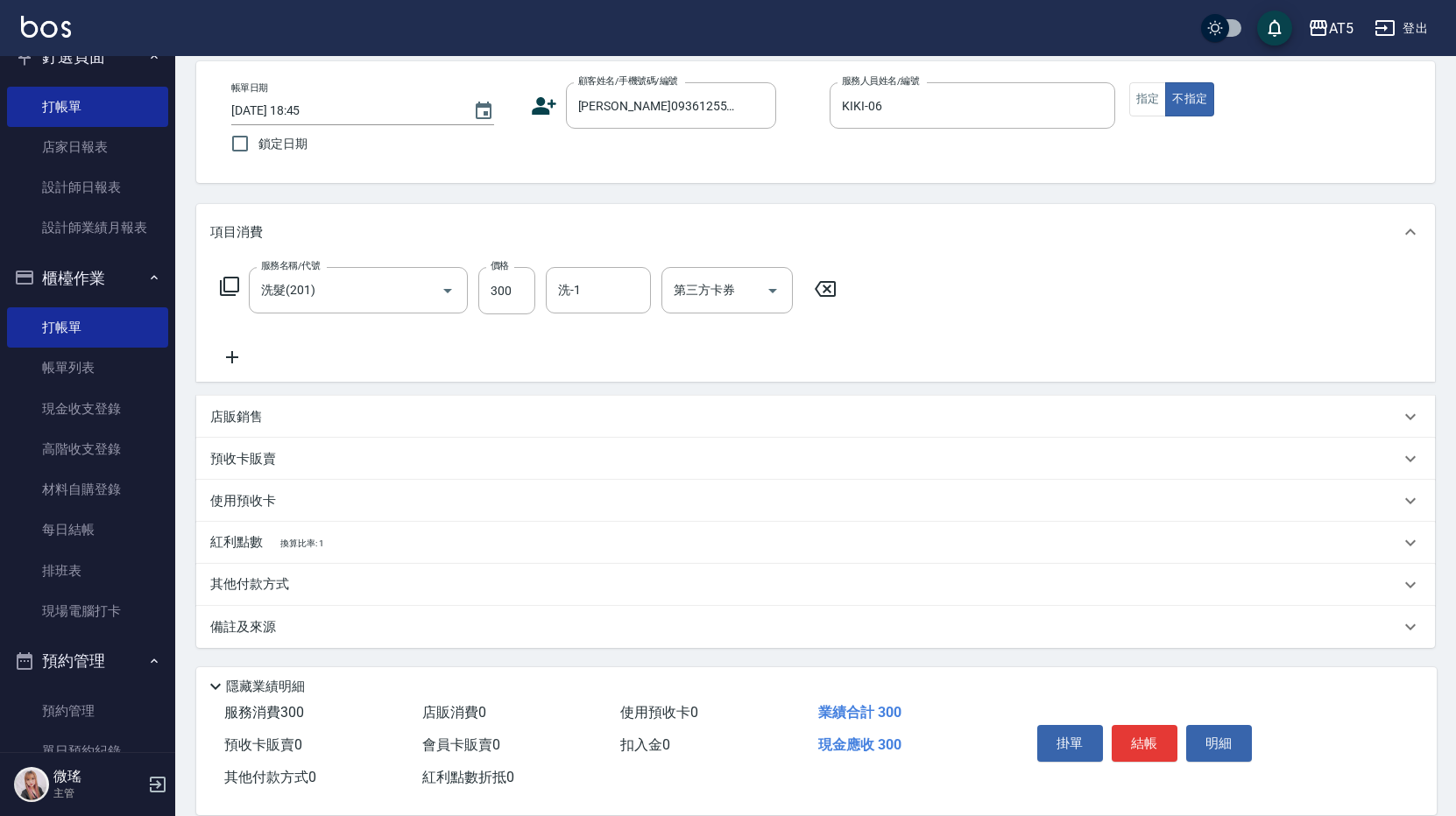
click at [251, 616] on div "備註及來源" at bounding box center [815, 627] width 1238 height 42
click at [254, 586] on p "其他付款方式" at bounding box center [254, 585] width 88 height 19
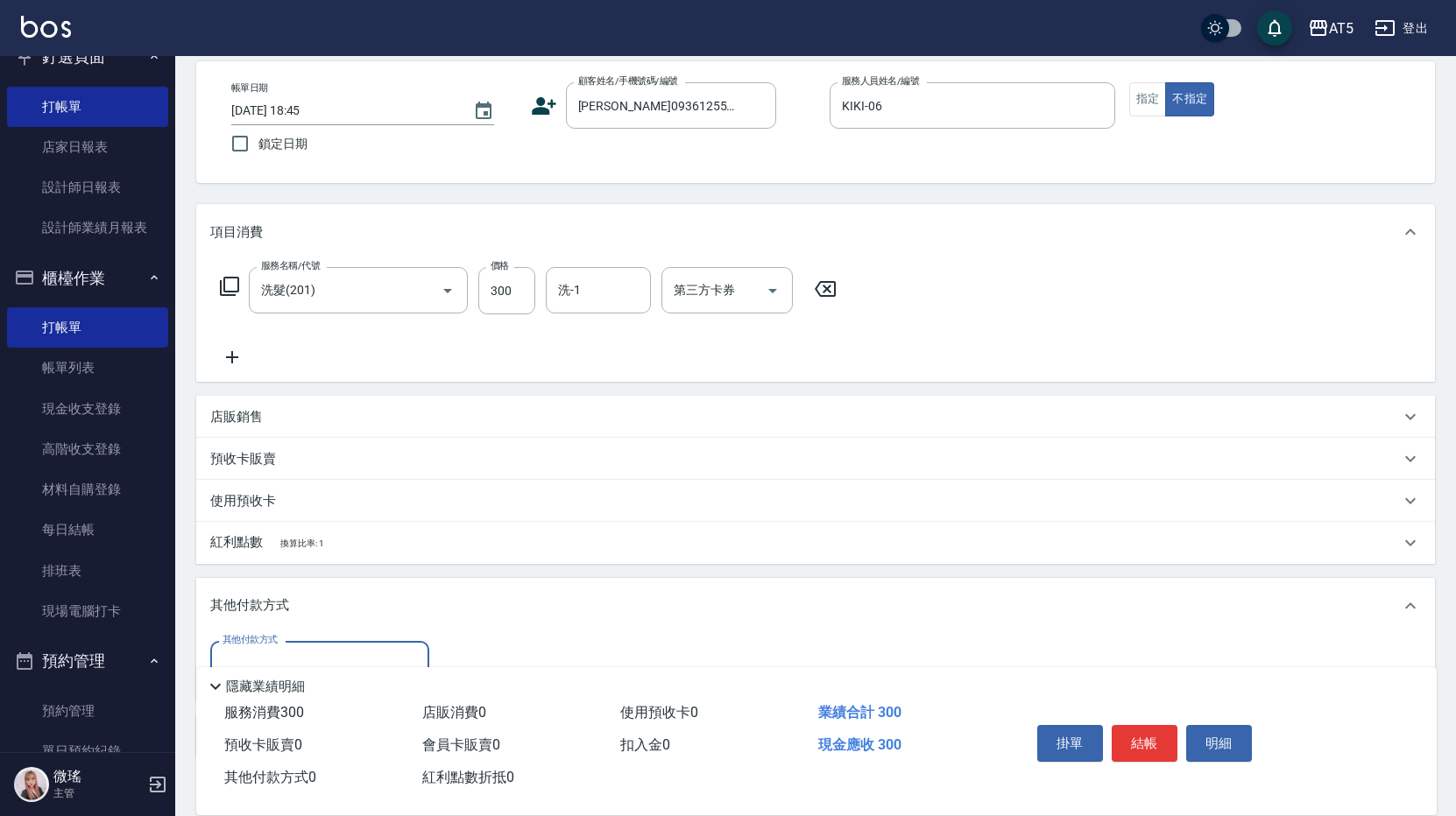
scroll to position [0, 0]
click at [254, 586] on div "其他付款方式" at bounding box center [815, 606] width 1238 height 56
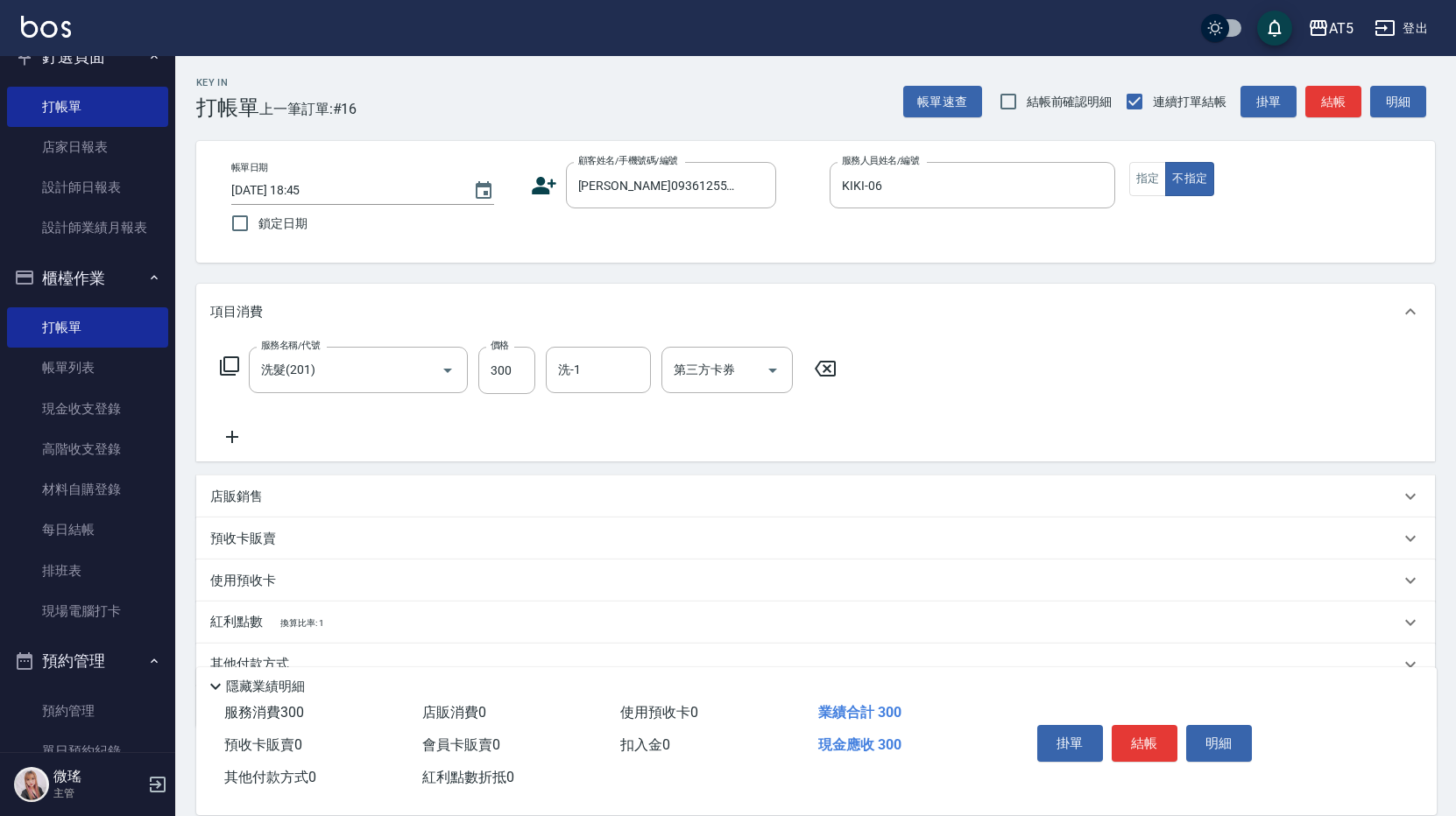
scroll to position [79, 0]
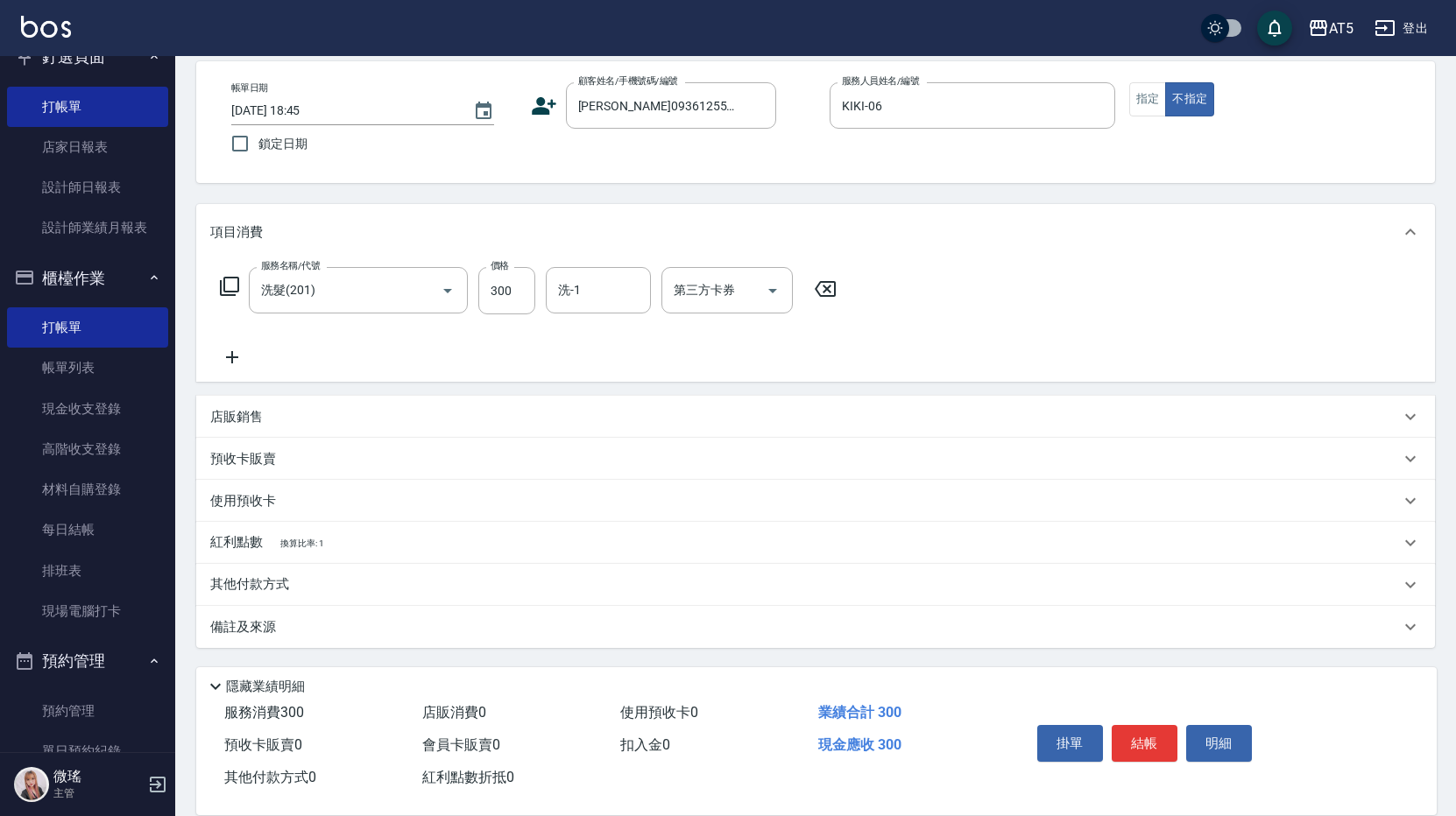
click at [232, 584] on p "其他付款方式" at bounding box center [254, 585] width 88 height 19
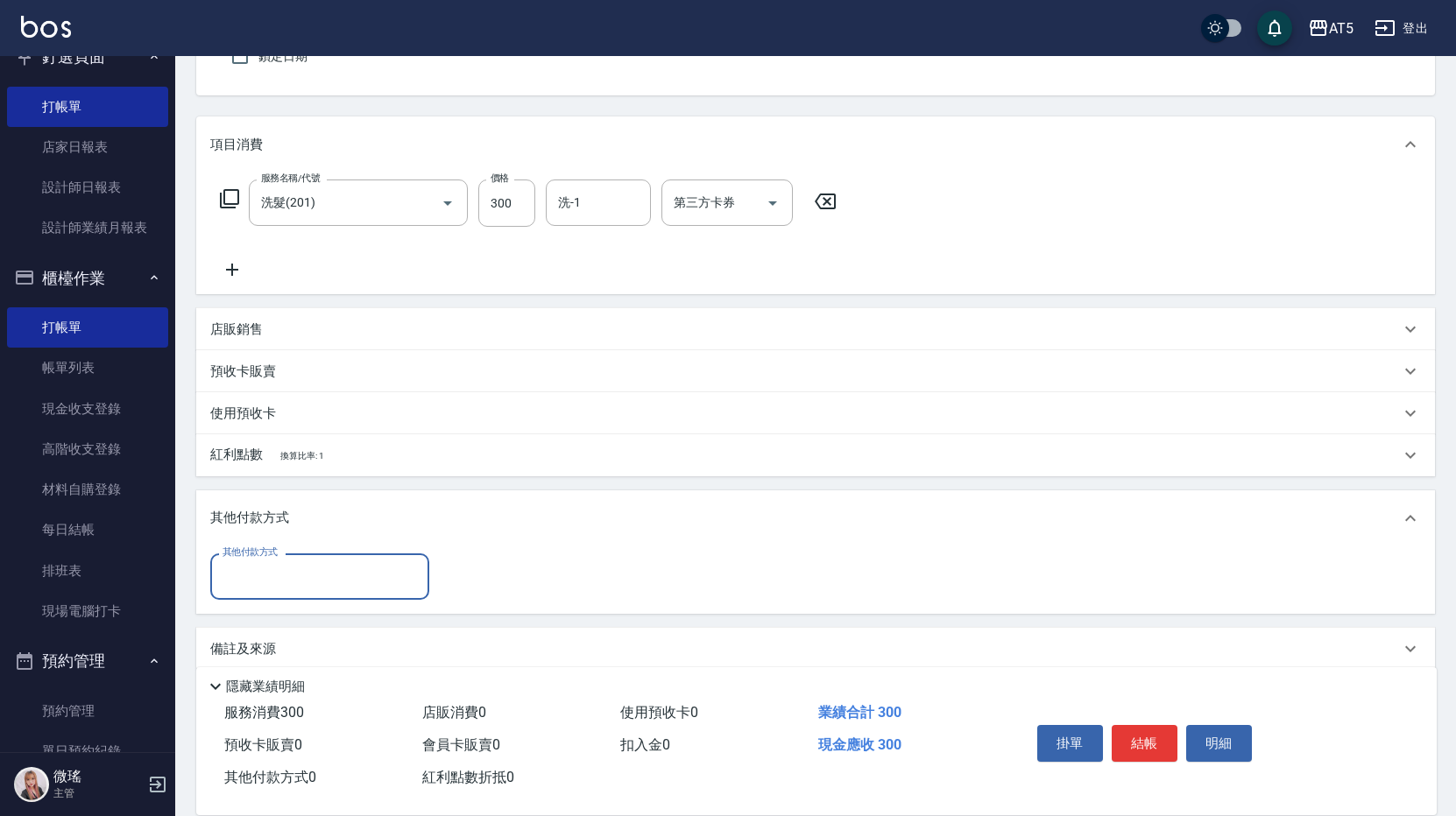
scroll to position [189, 0]
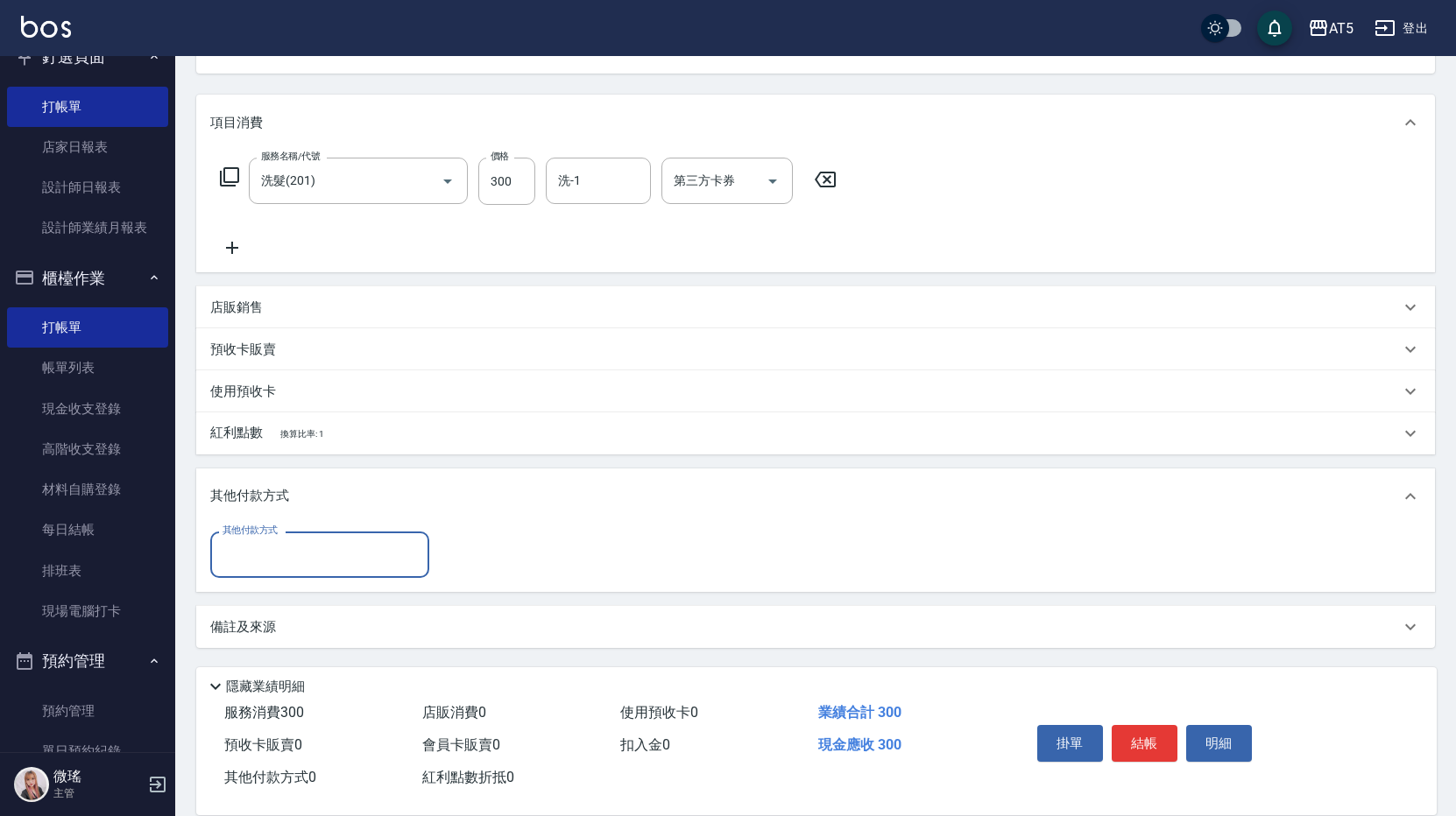
click at [256, 548] on input "其他付款方式" at bounding box center [319, 554] width 204 height 31
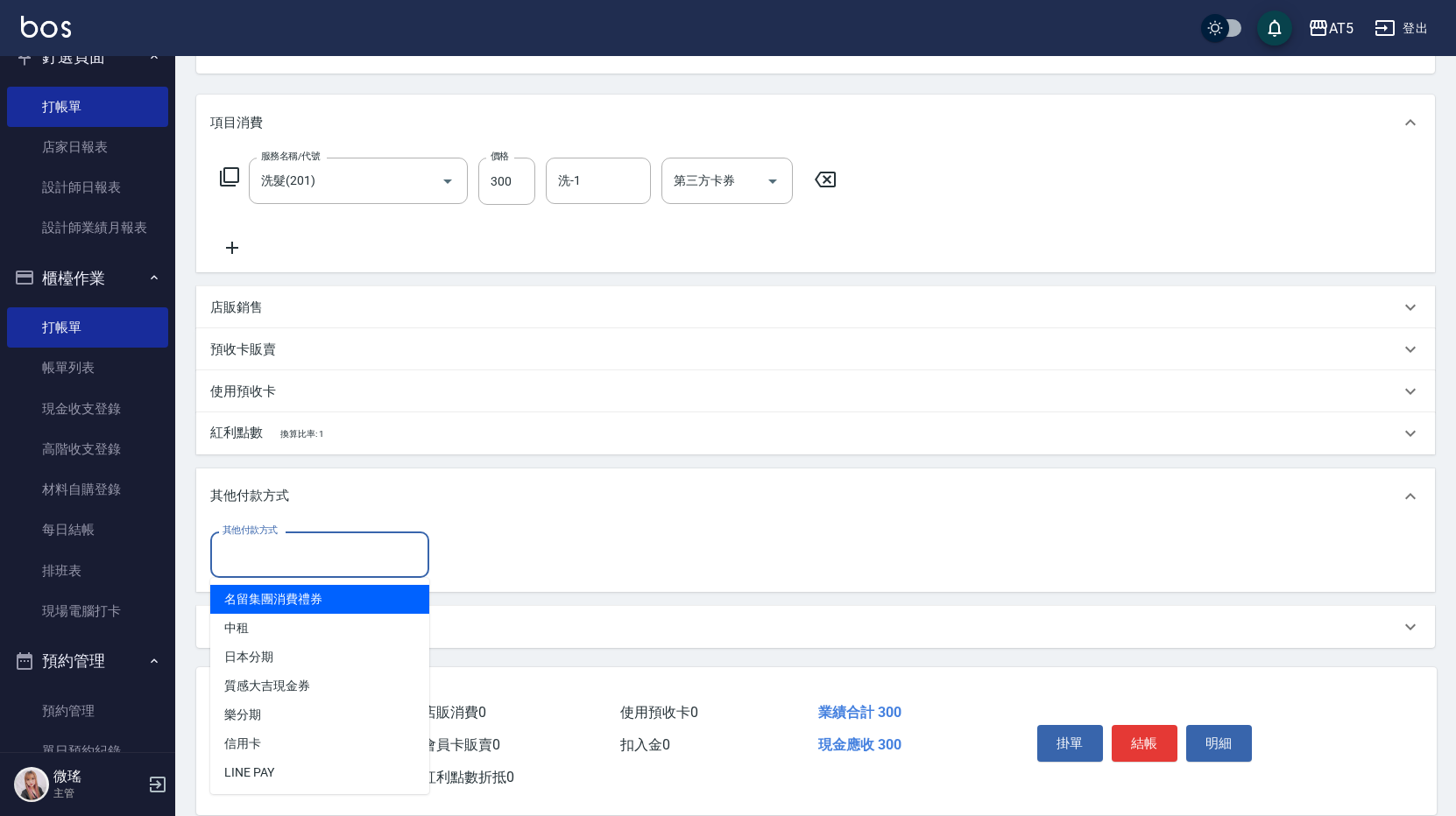
click at [257, 549] on input "其他付款方式" at bounding box center [319, 554] width 204 height 31
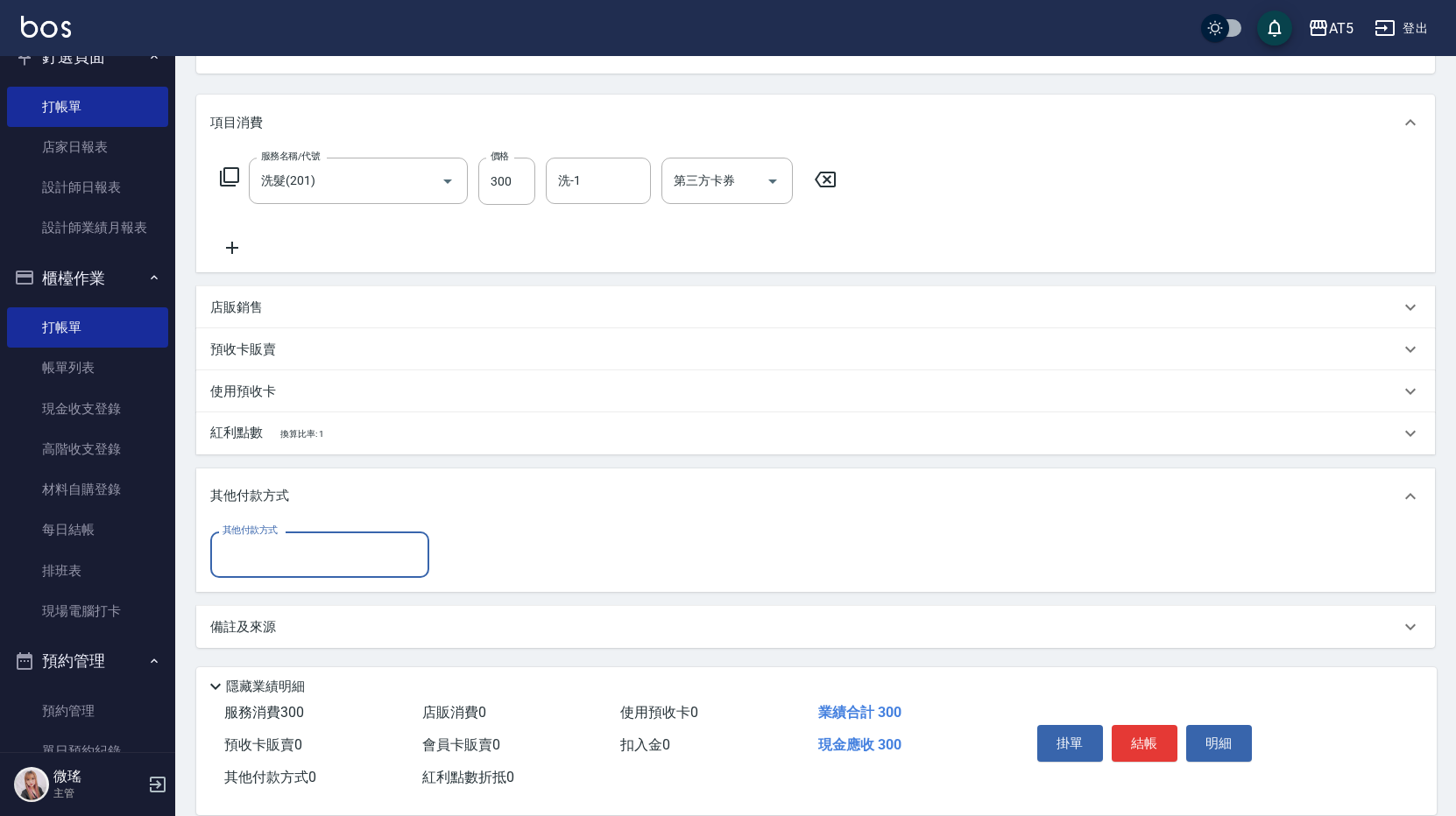
click at [253, 611] on div "備註及來源" at bounding box center [815, 627] width 1238 height 42
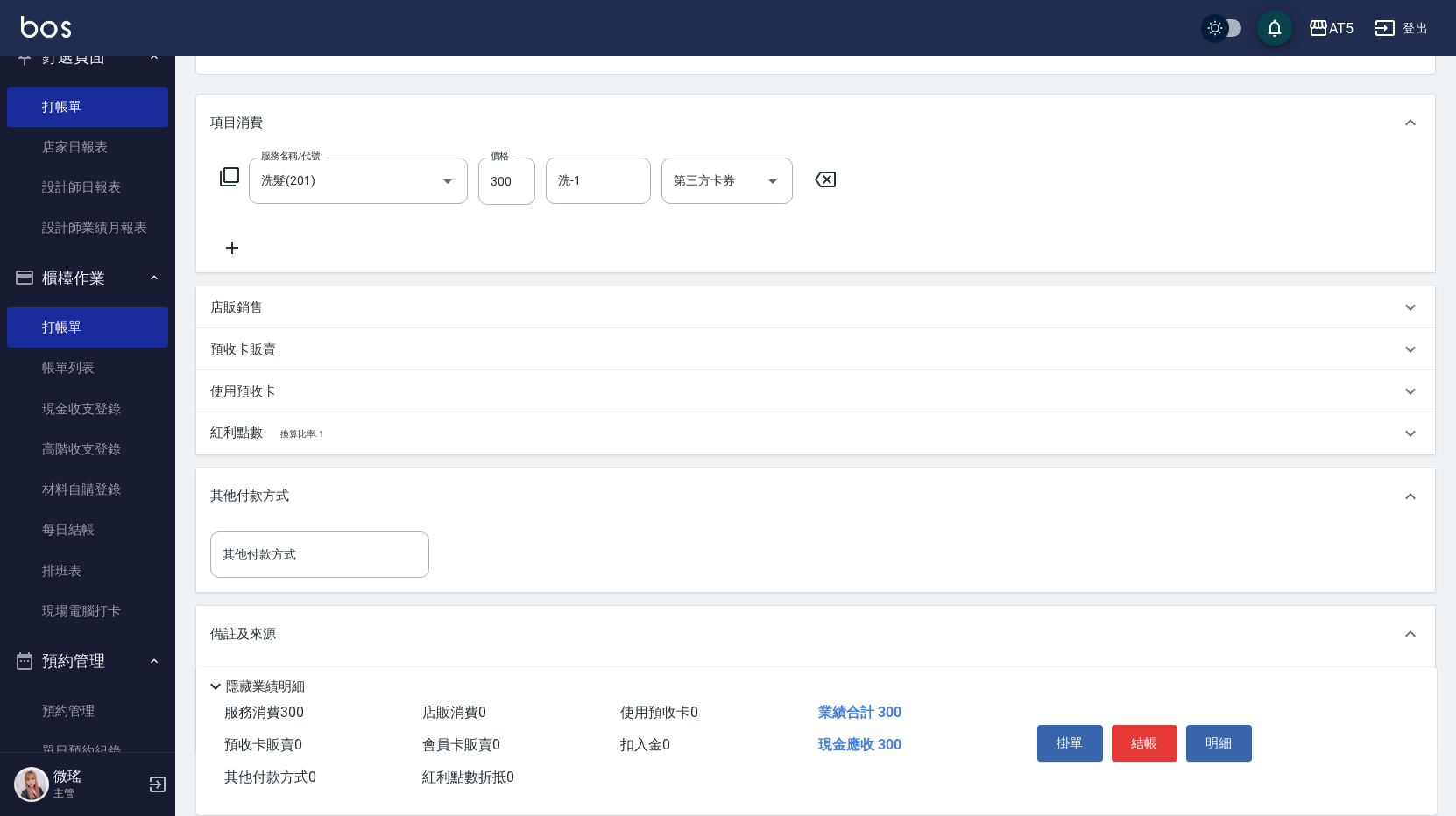
scroll to position [293, 0]
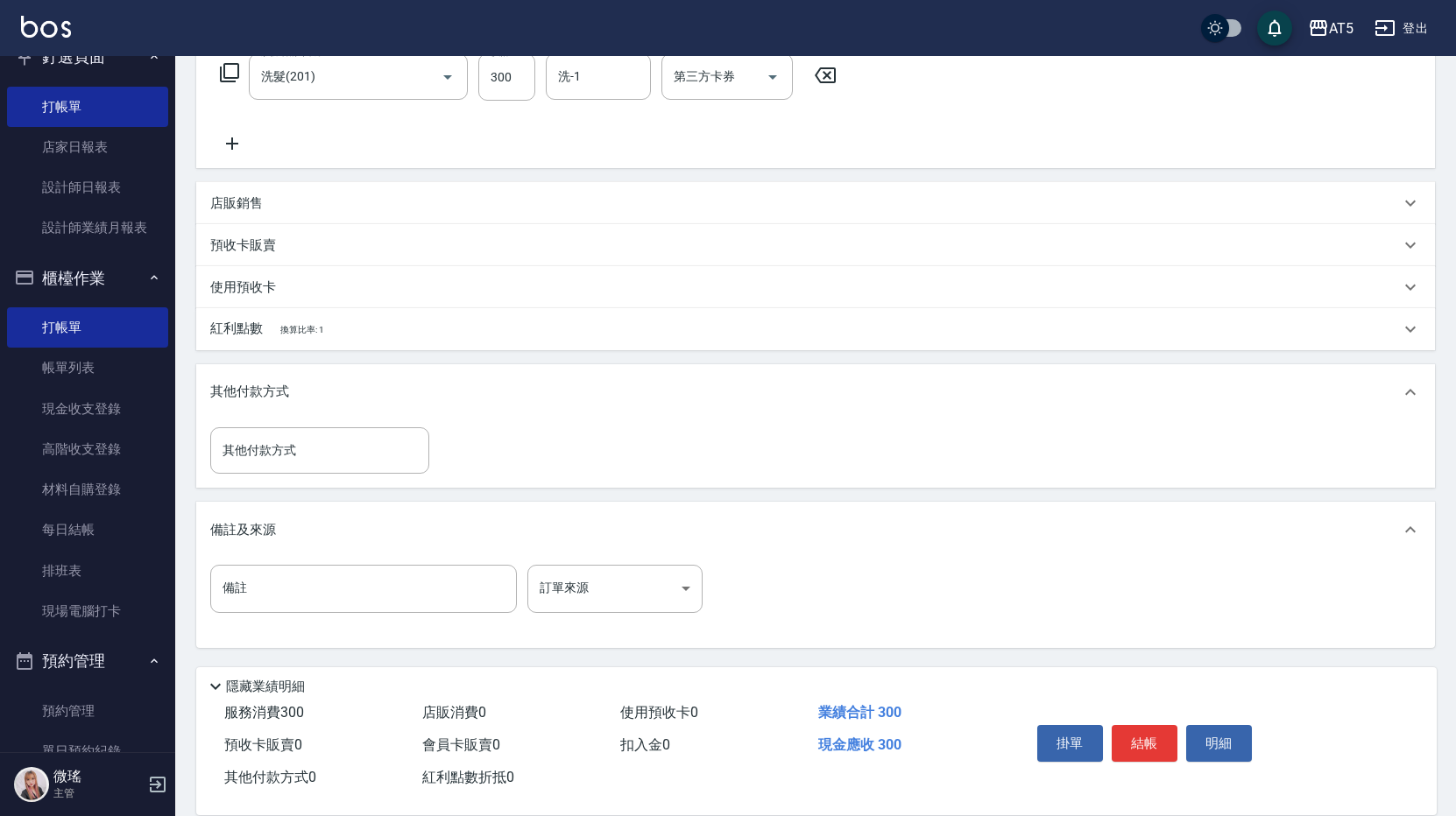
click at [261, 511] on div "備註及來源" at bounding box center [815, 529] width 1238 height 56
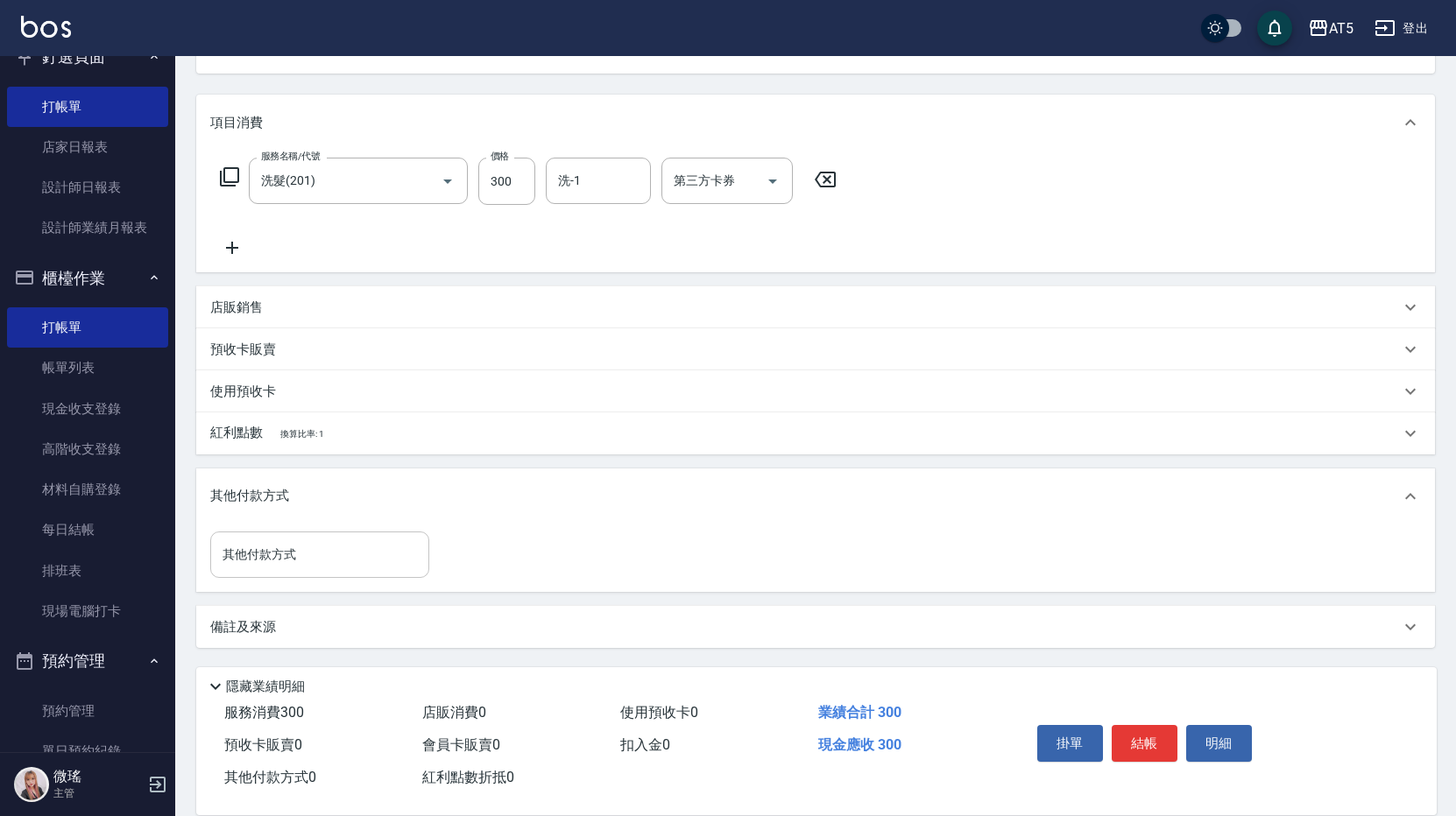
scroll to position [189, 0]
click at [303, 382] on div "使用預收卡" at bounding box center [805, 391] width 1189 height 18
click at [303, 382] on div "使用預收卡" at bounding box center [815, 392] width 1238 height 42
click at [303, 383] on div "使用預收卡" at bounding box center [805, 391] width 1189 height 18
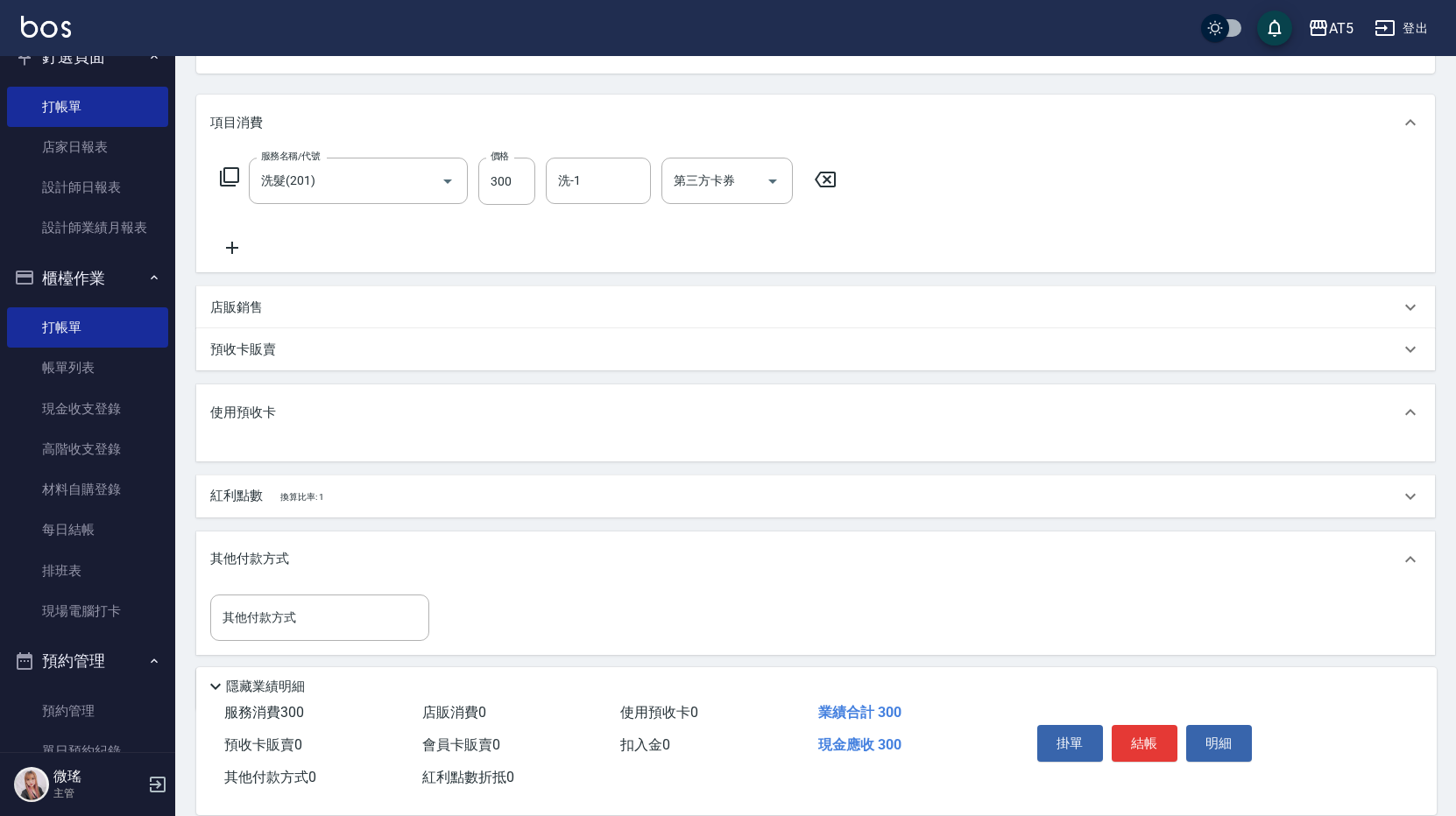
click at [301, 385] on div "使用預收卡" at bounding box center [815, 412] width 1238 height 56
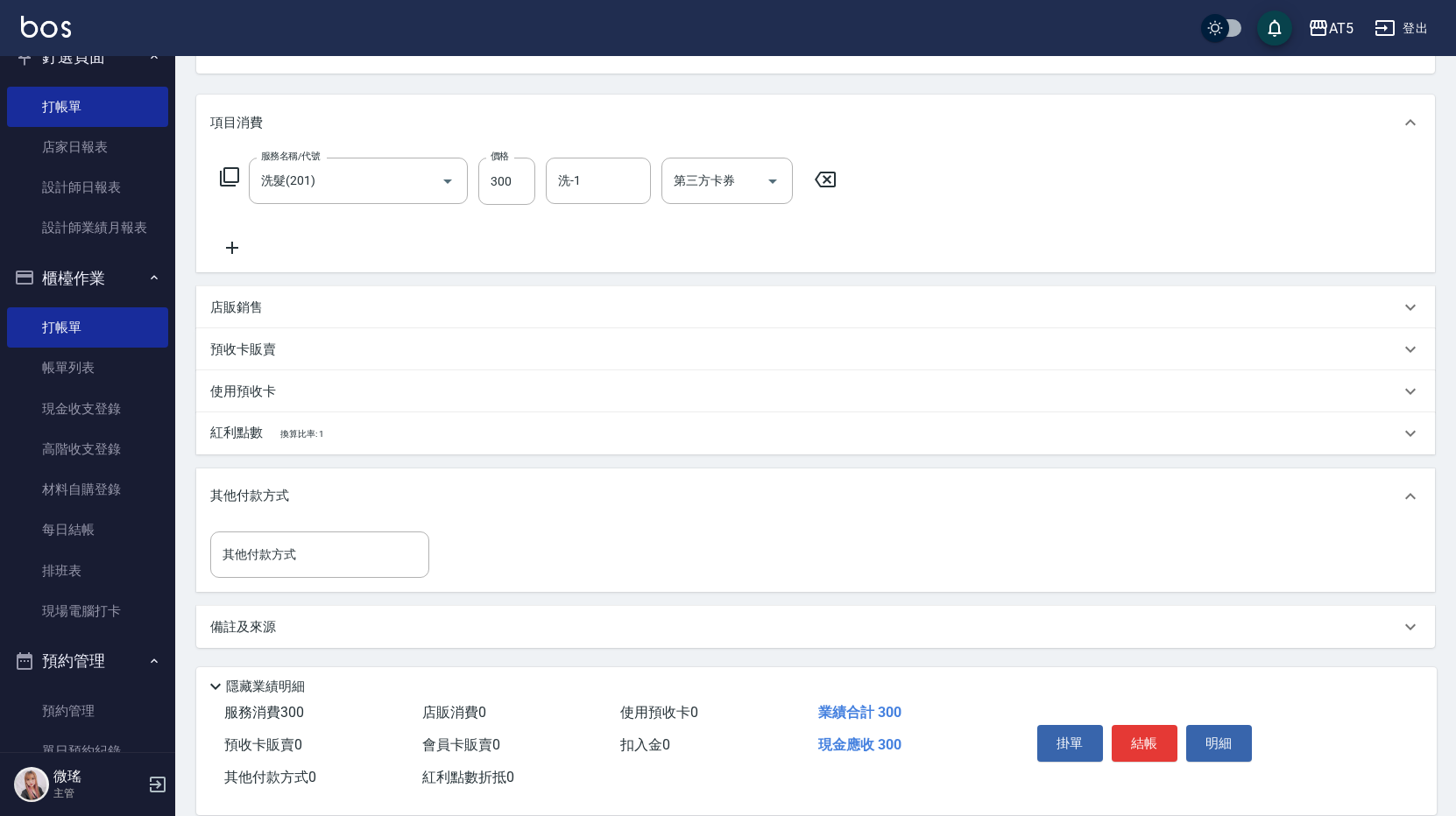
click at [300, 351] on div "預收卡販賣" at bounding box center [805, 349] width 1189 height 18
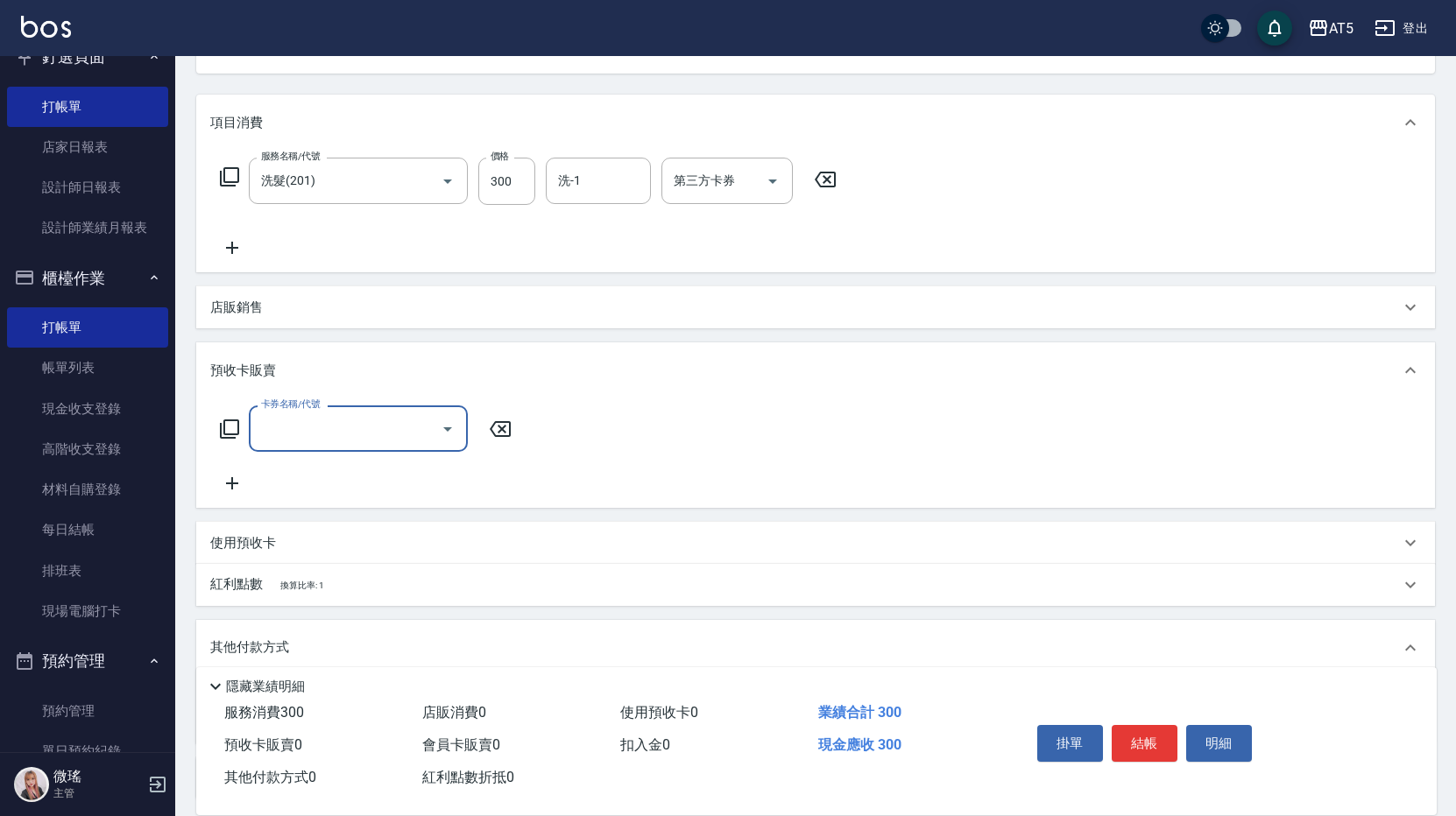
scroll to position [0, 0]
click at [300, 351] on div "預收卡販賣" at bounding box center [815, 370] width 1238 height 56
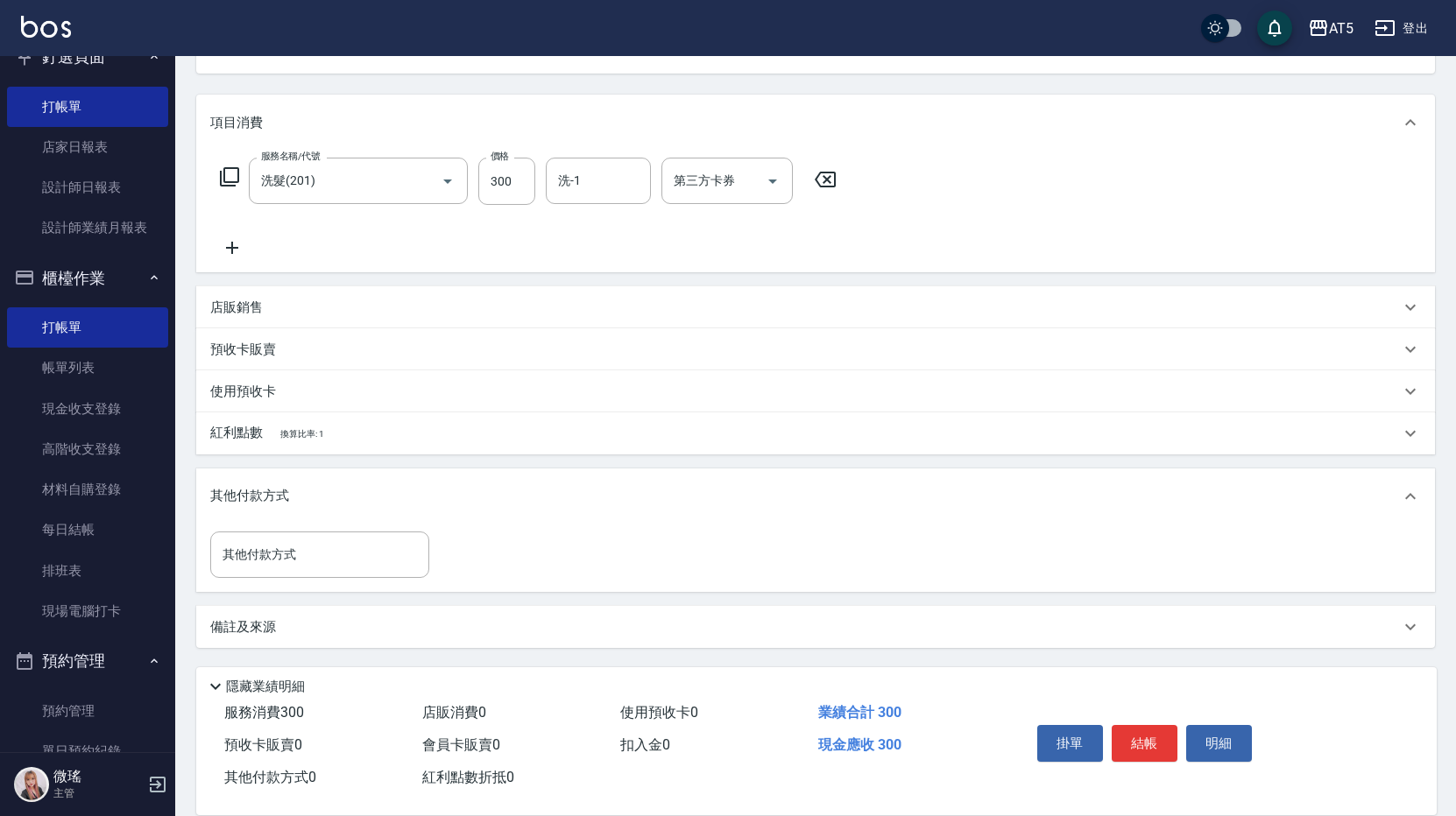
click at [294, 308] on div "店販銷售" at bounding box center [805, 307] width 1189 height 18
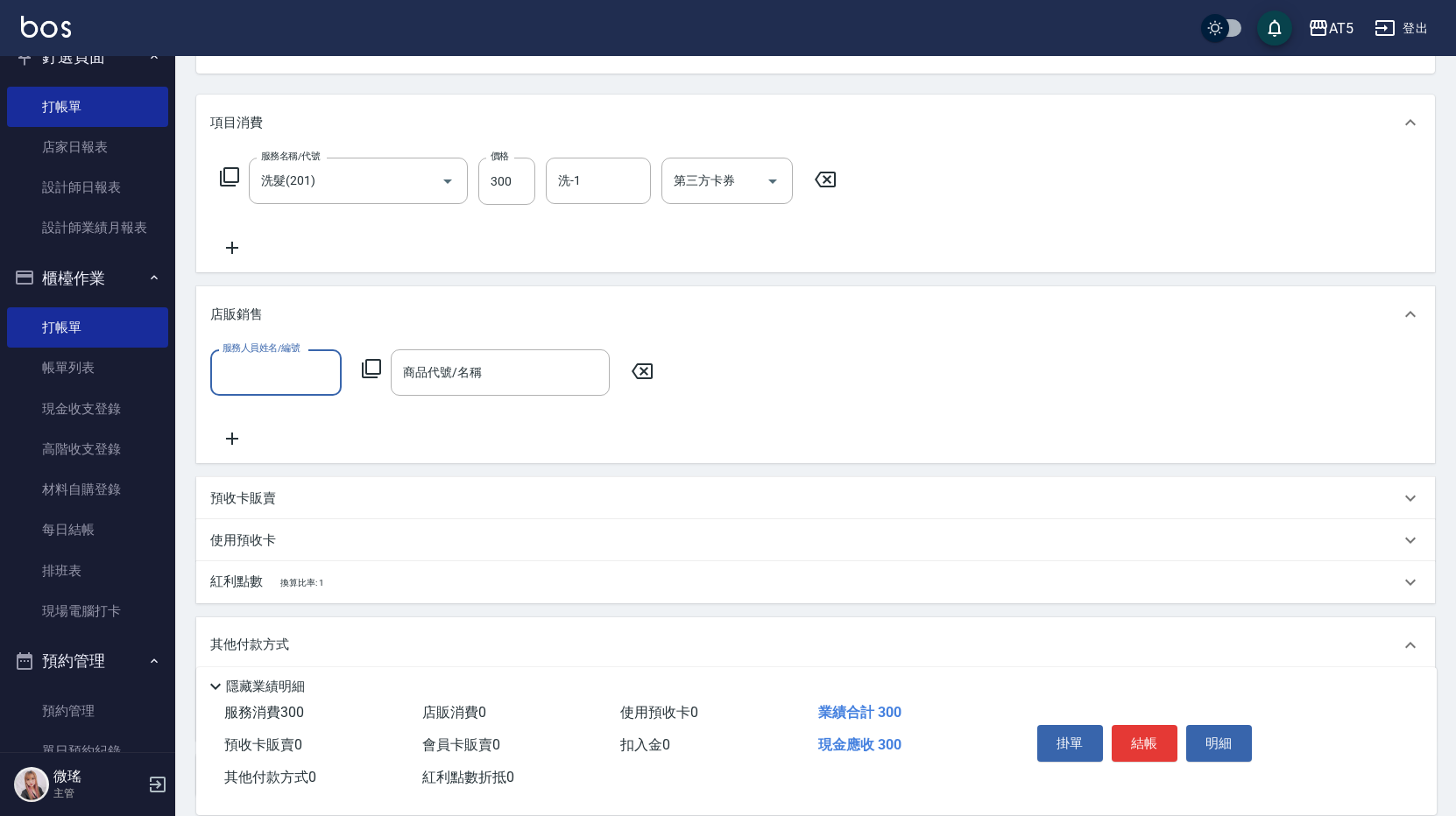
scroll to position [0, 0]
click at [294, 308] on div "店販銷售" at bounding box center [805, 314] width 1189 height 18
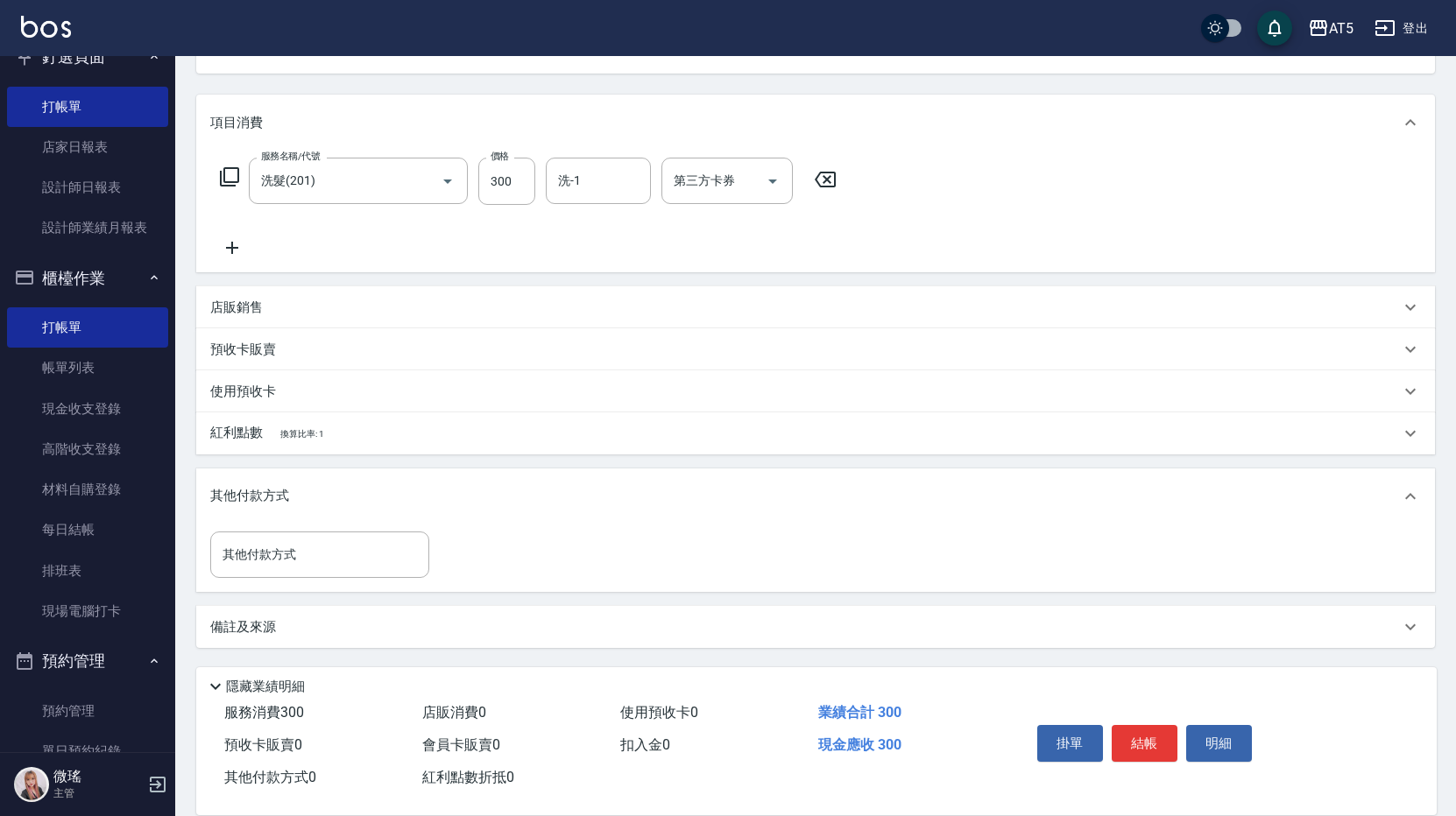
click at [255, 450] on div "紅利點數 換算比率: 1" at bounding box center [815, 433] width 1238 height 42
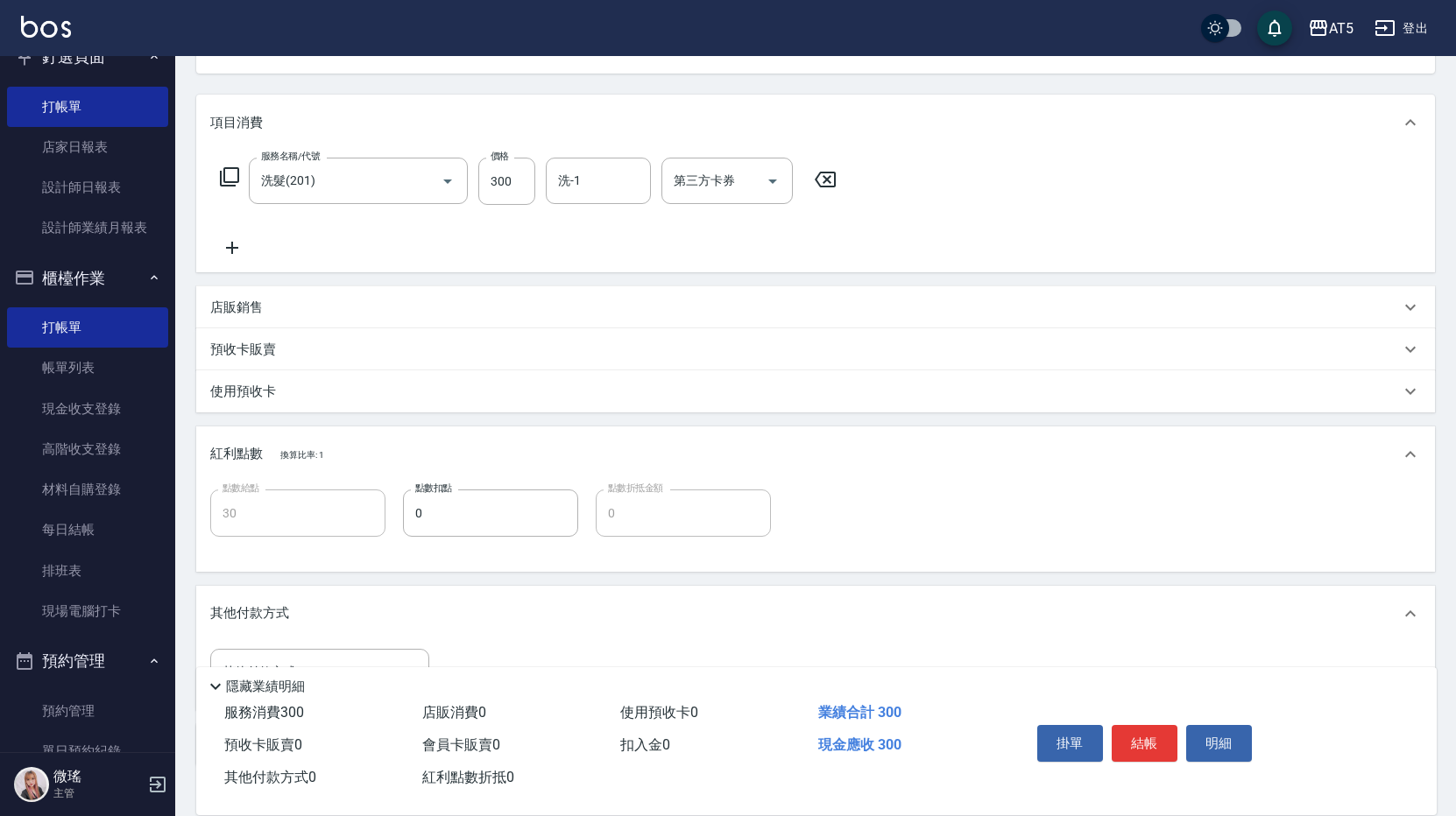
click at [255, 450] on p "紅利點數 換算比率: 1" at bounding box center [267, 454] width 113 height 19
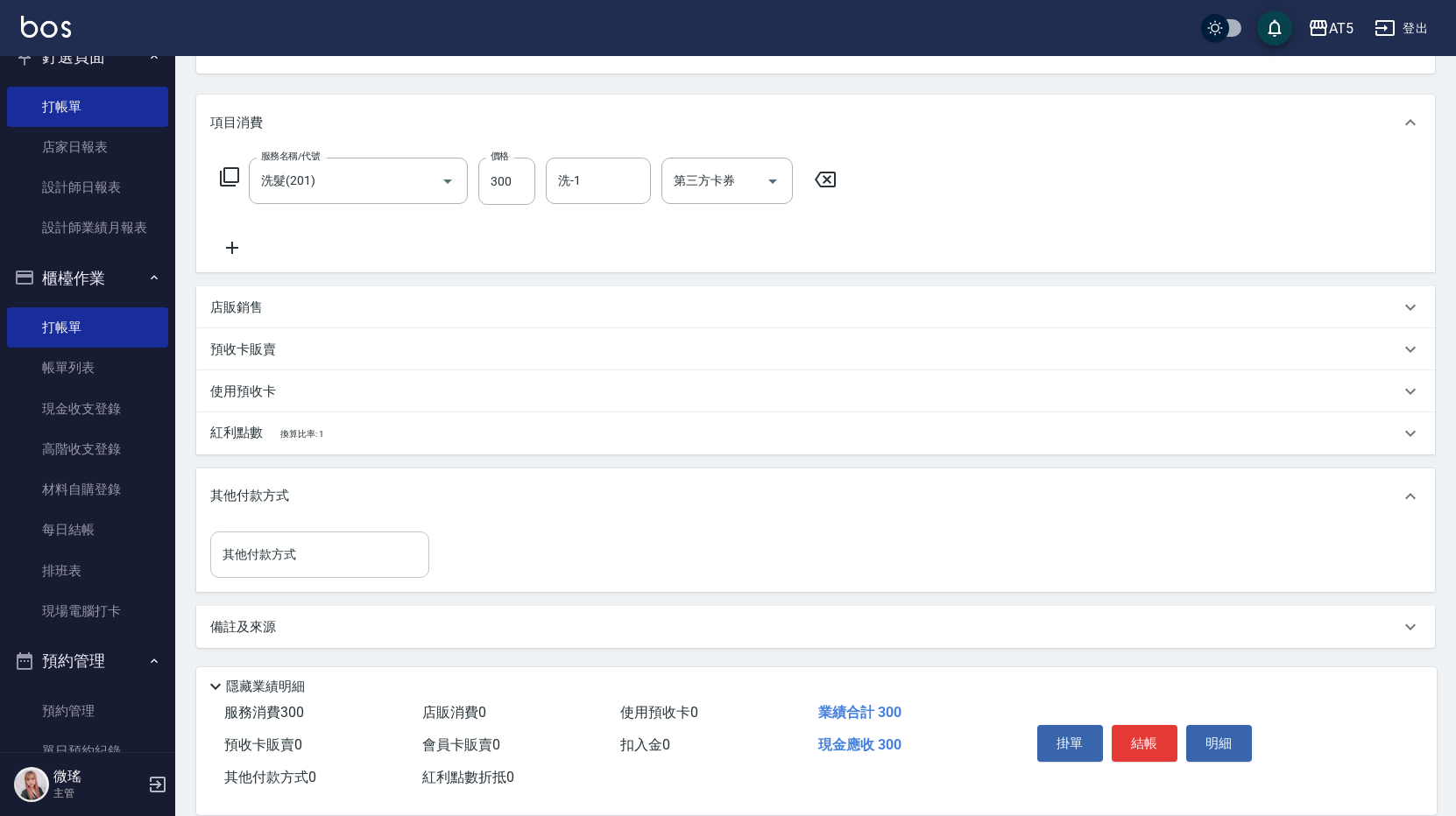
click at [374, 549] on input "其他付款方式" at bounding box center [319, 554] width 204 height 31
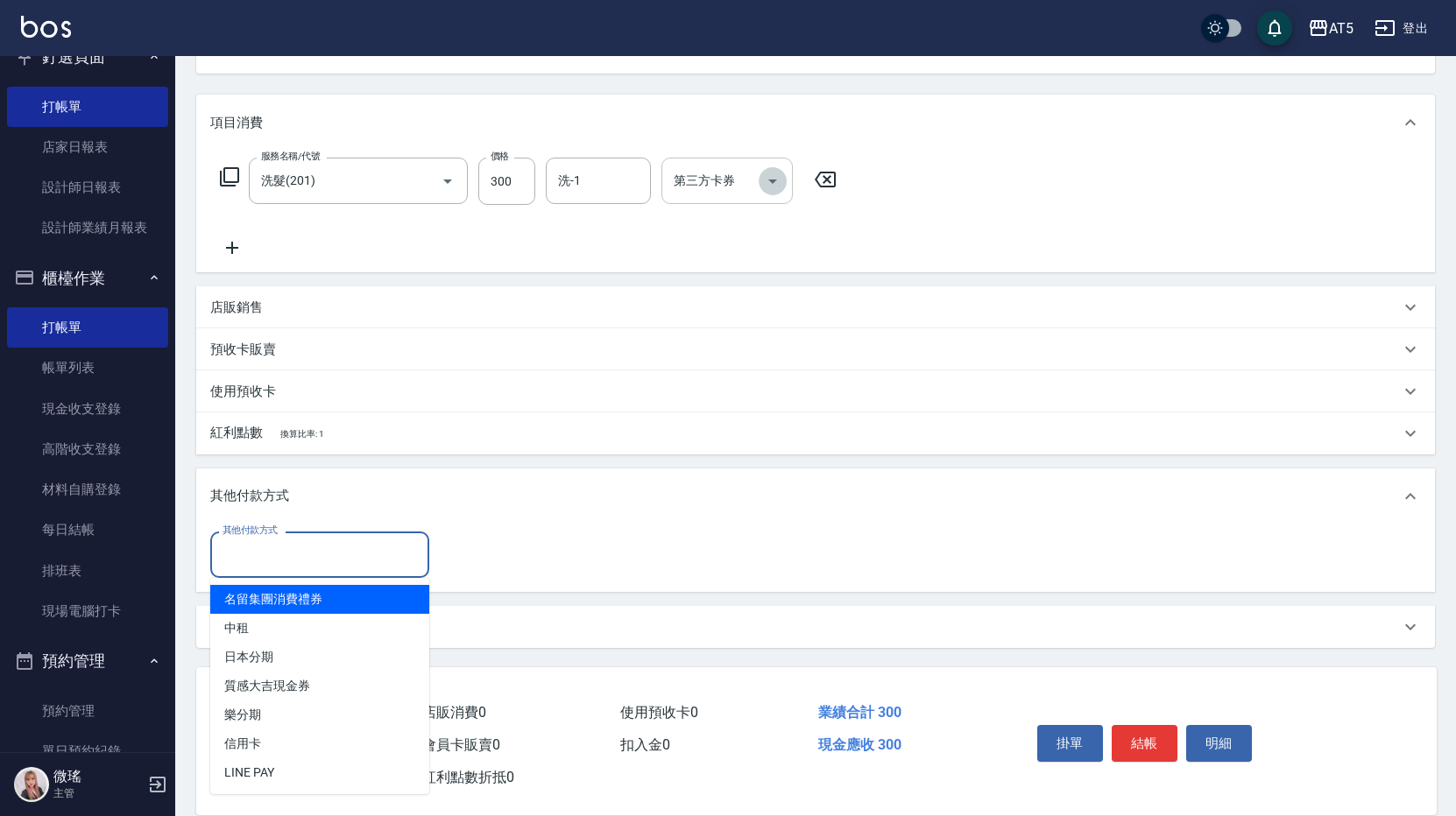
click at [771, 172] on icon "Open" at bounding box center [772, 182] width 21 height 21
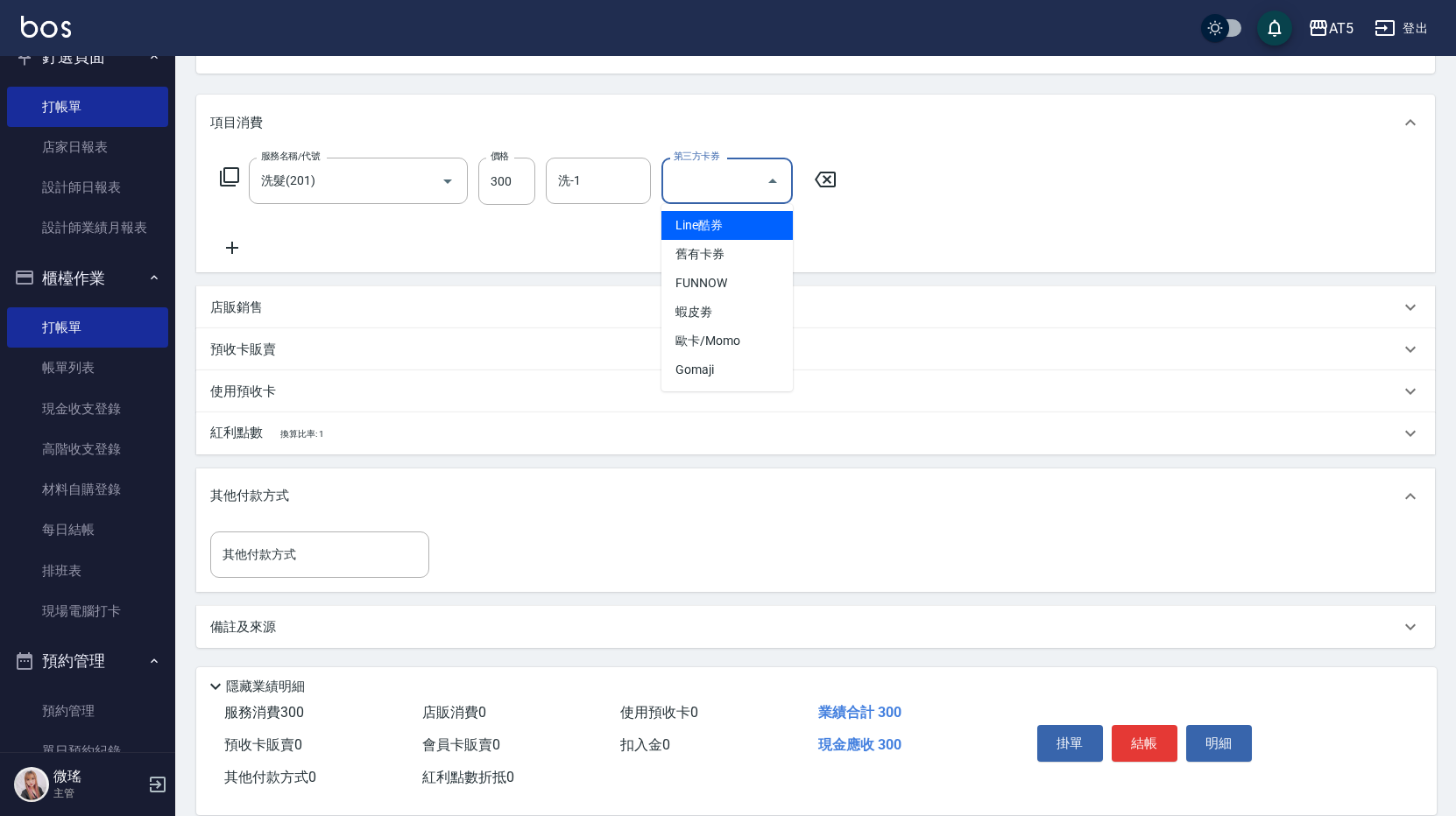
click at [771, 172] on icon "Close" at bounding box center [772, 182] width 21 height 21
click at [771, 172] on icon "Open" at bounding box center [772, 182] width 21 height 21
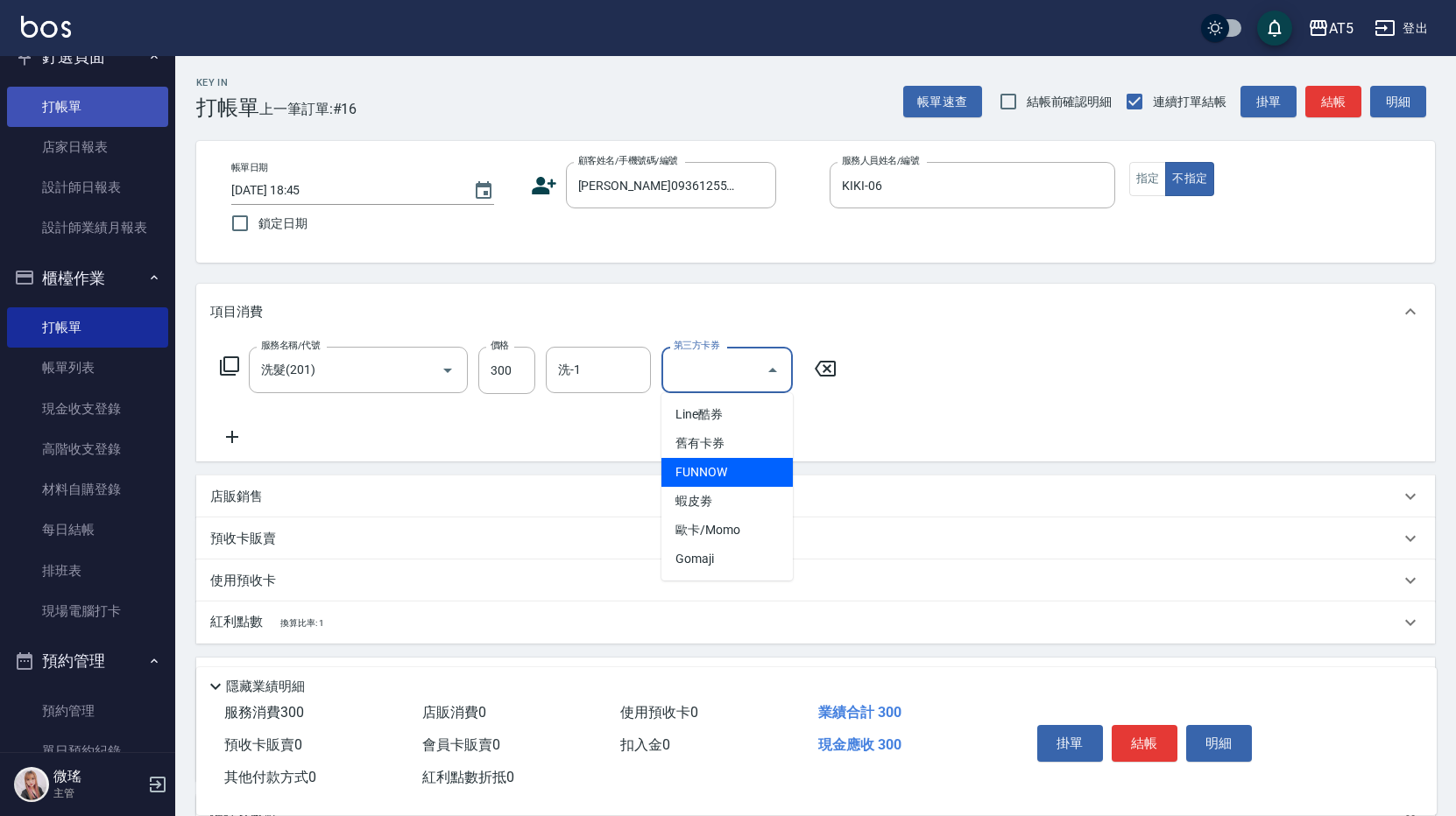
click at [57, 110] on link "打帳單" at bounding box center [87, 107] width 162 height 40
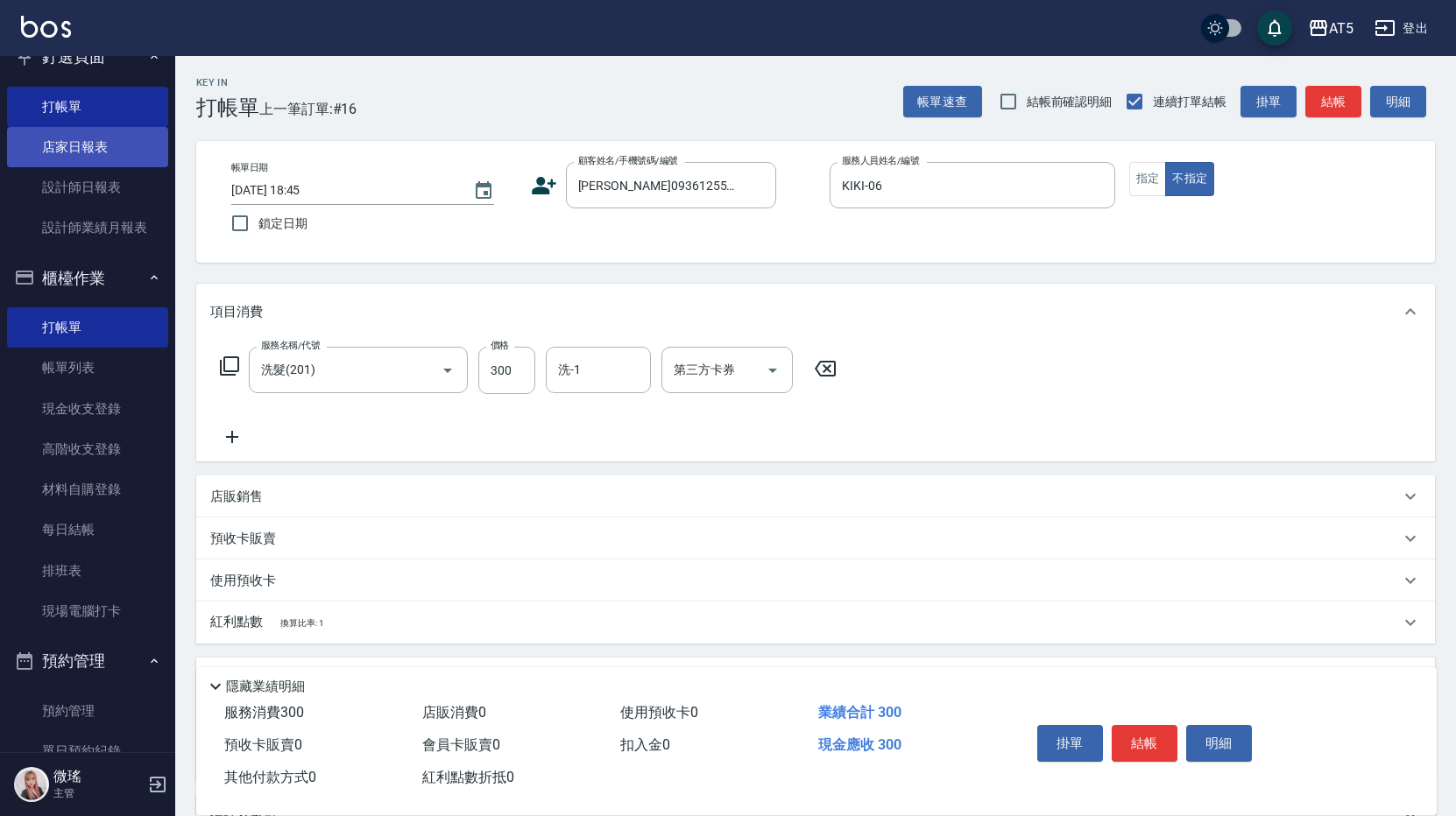
click at [77, 151] on link "店家日報表" at bounding box center [87, 147] width 162 height 40
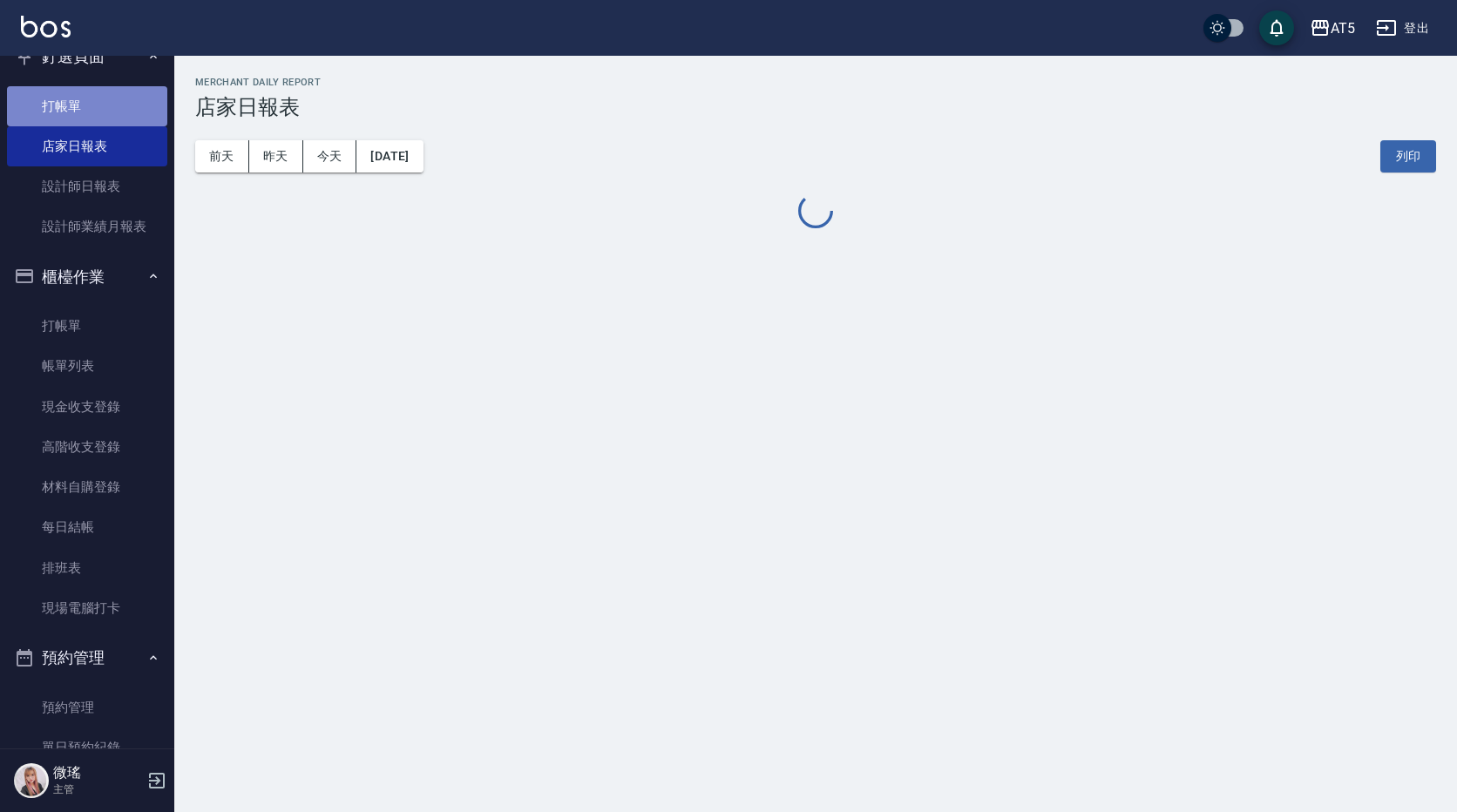
click at [107, 98] on link "打帳單" at bounding box center [87, 106] width 161 height 40
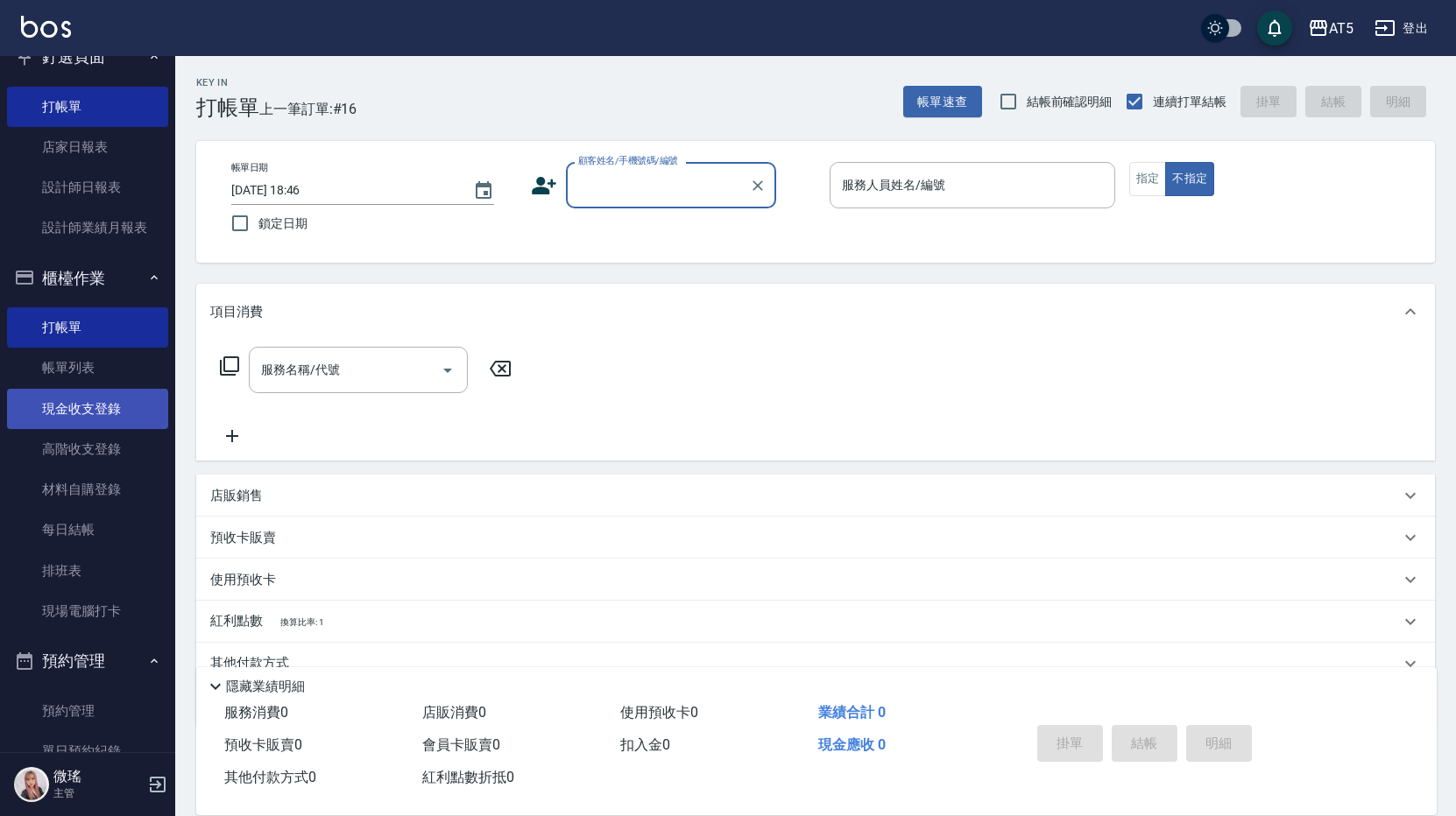
click at [86, 391] on link "現金收支登錄" at bounding box center [87, 409] width 162 height 40
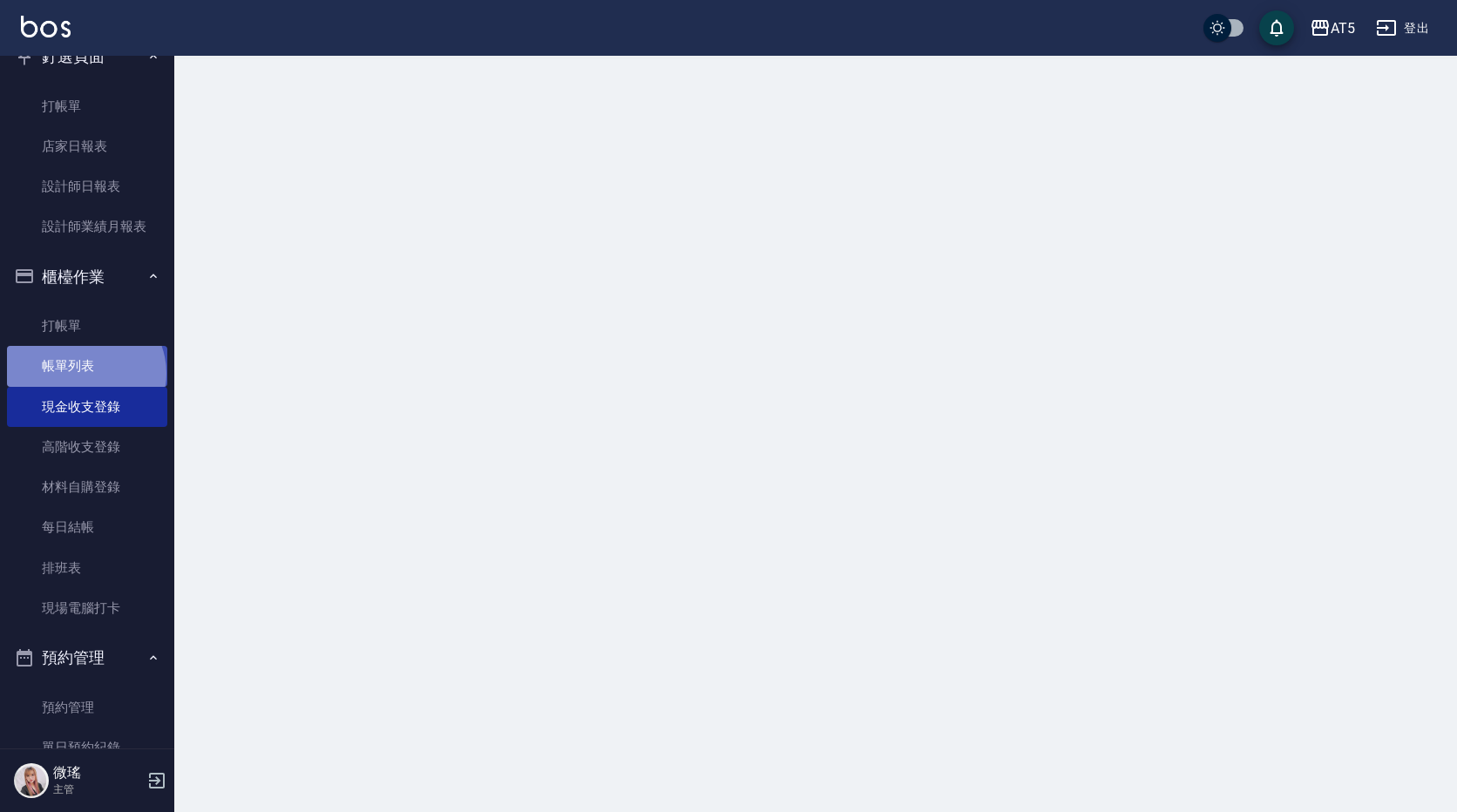
click at [84, 373] on link "帳單列表" at bounding box center [87, 366] width 161 height 40
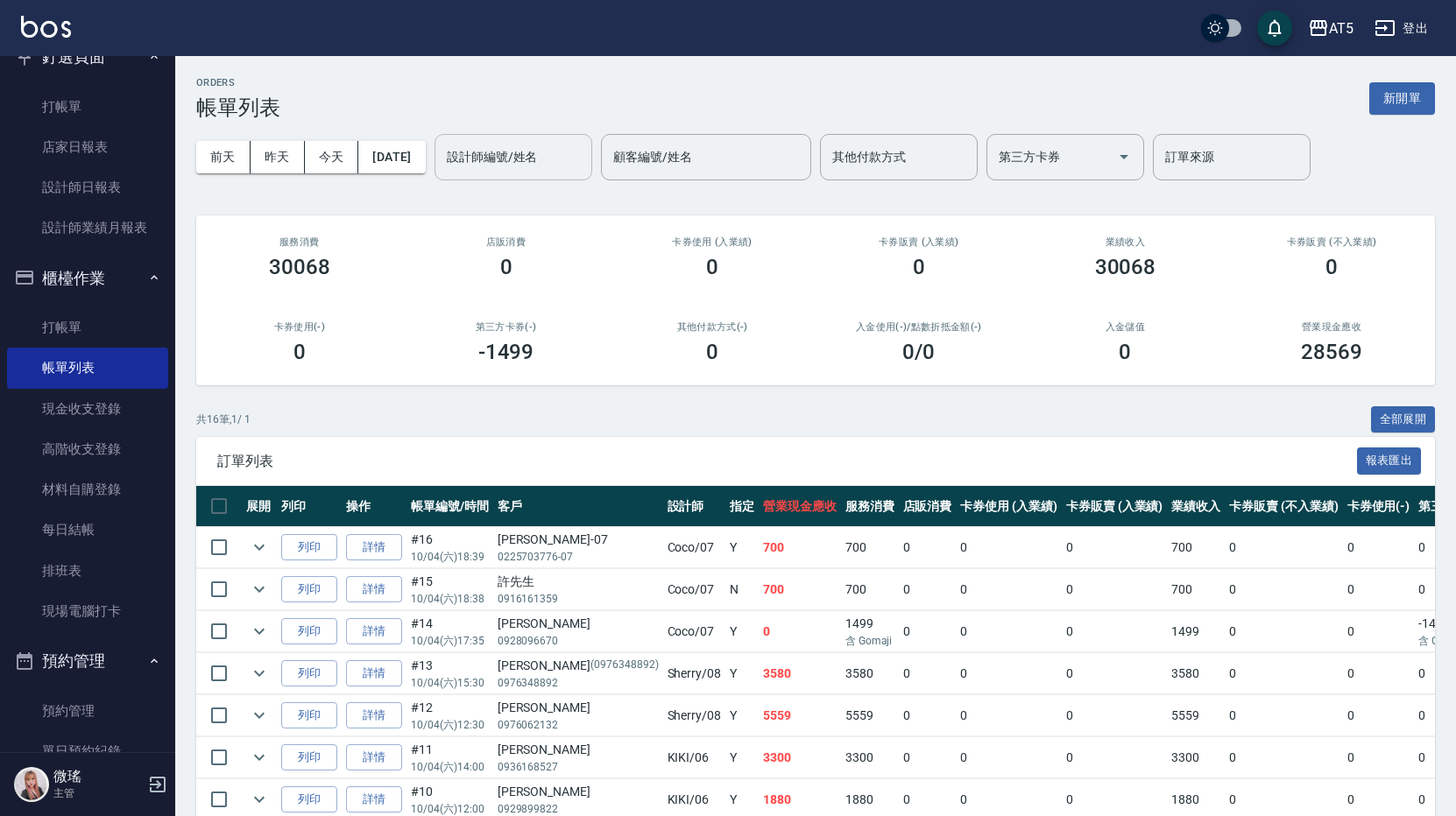
click at [561, 140] on div "設計師編號/姓名" at bounding box center [512, 157] width 158 height 47
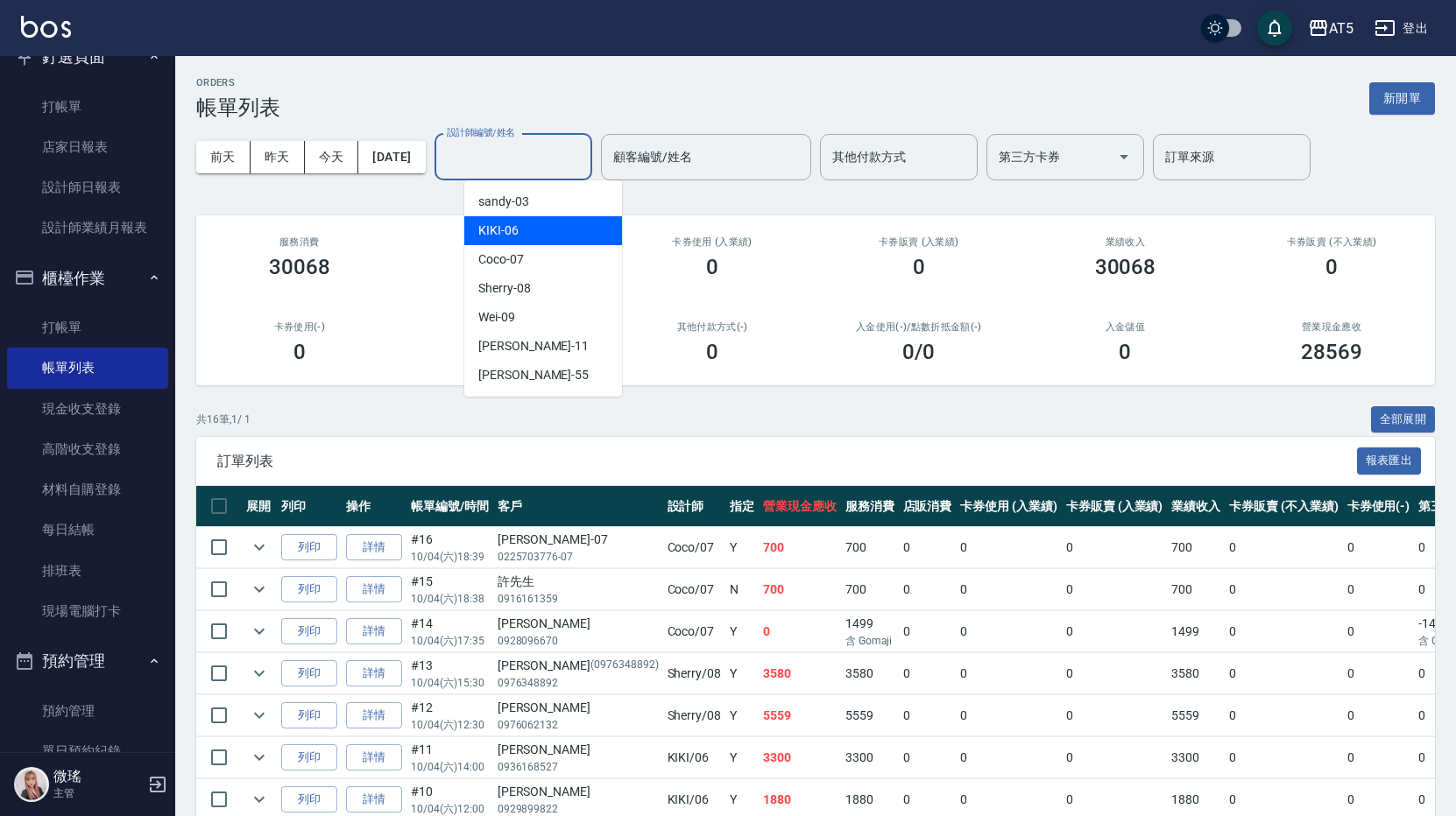
click at [513, 225] on span "KIKI -06" at bounding box center [498, 230] width 40 height 18
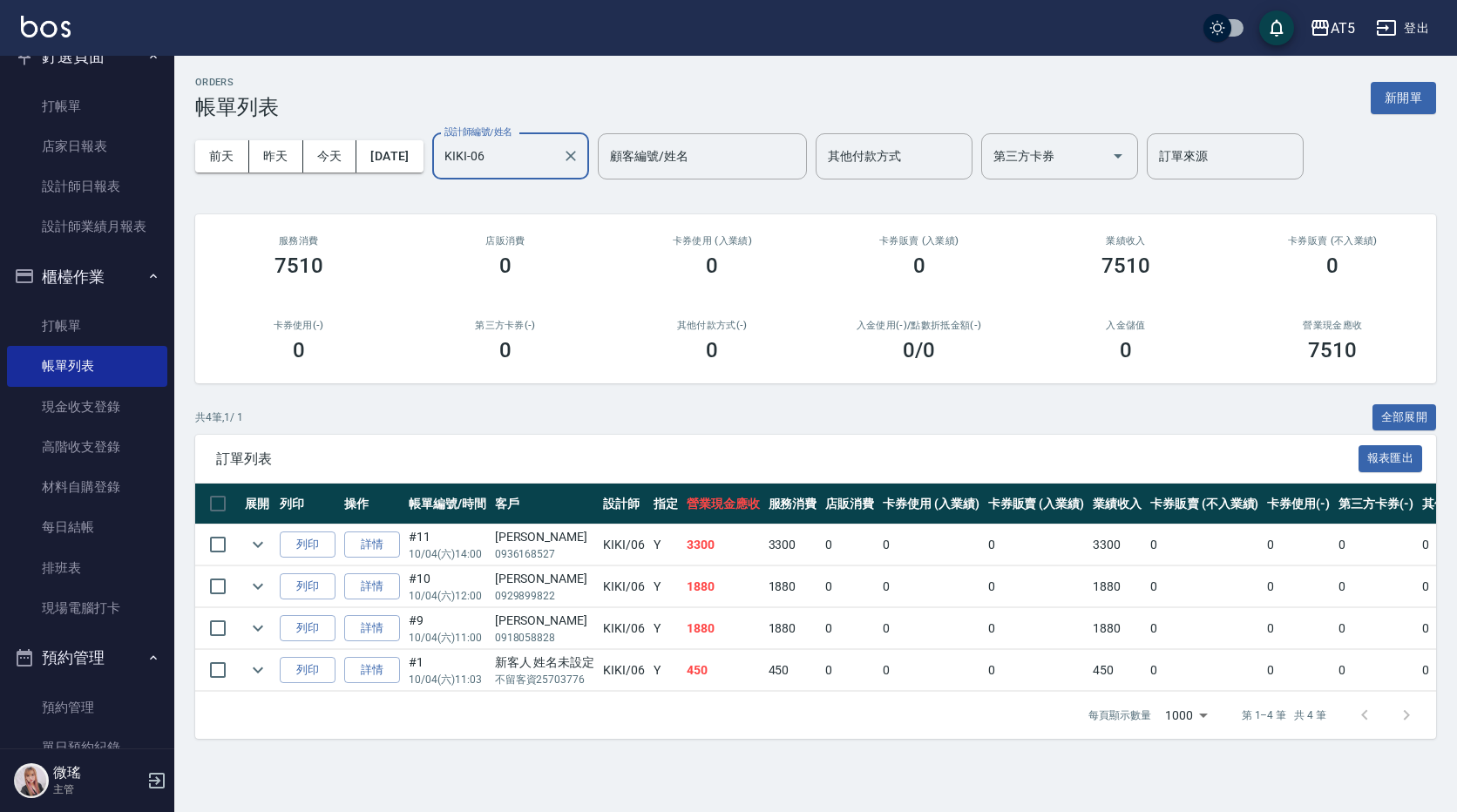
click at [526, 176] on div "KIKI-06 設計師編號/姓名" at bounding box center [510, 156] width 157 height 47
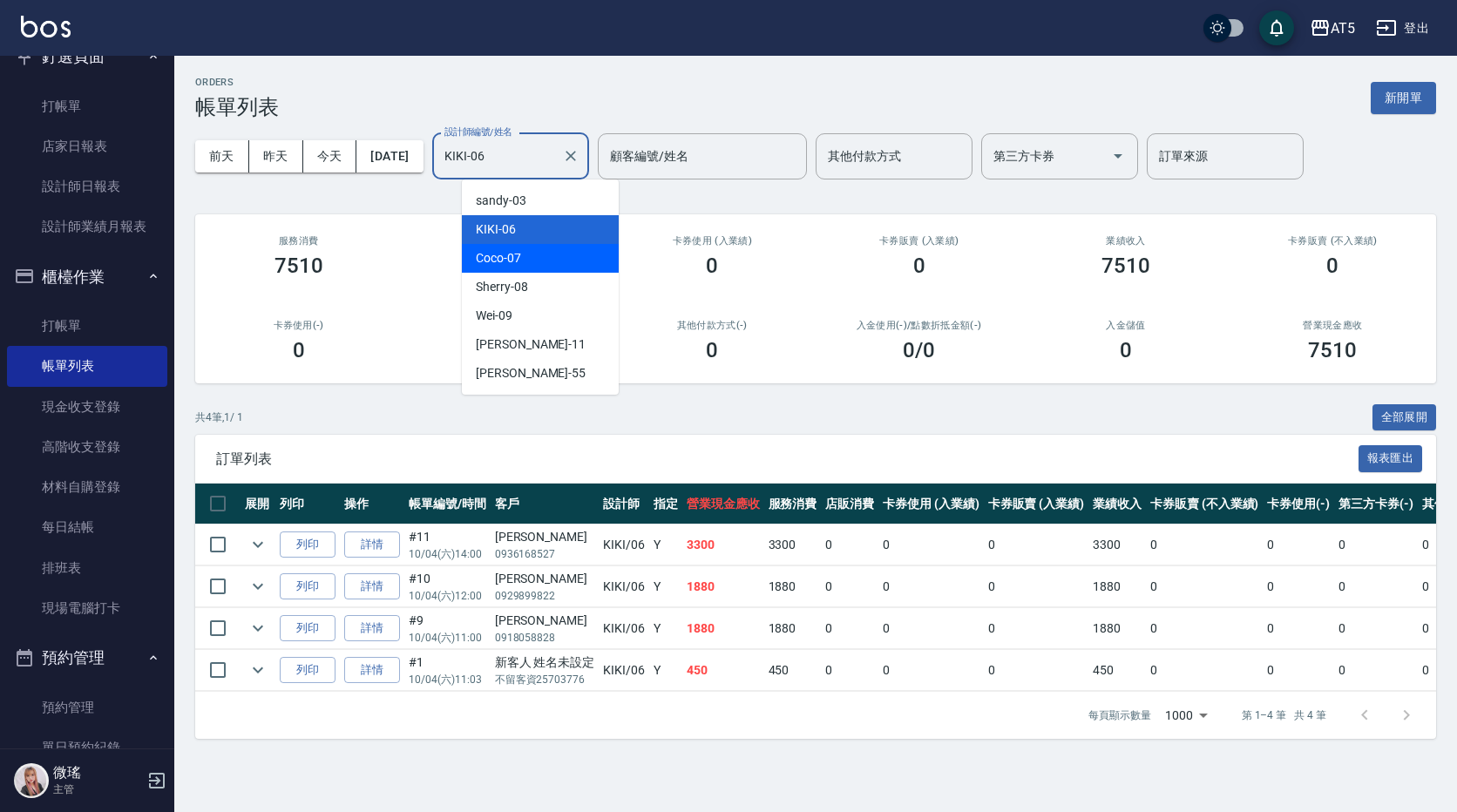
click at [524, 254] on div "Coco -07" at bounding box center [540, 259] width 157 height 29
type input "Coco-07"
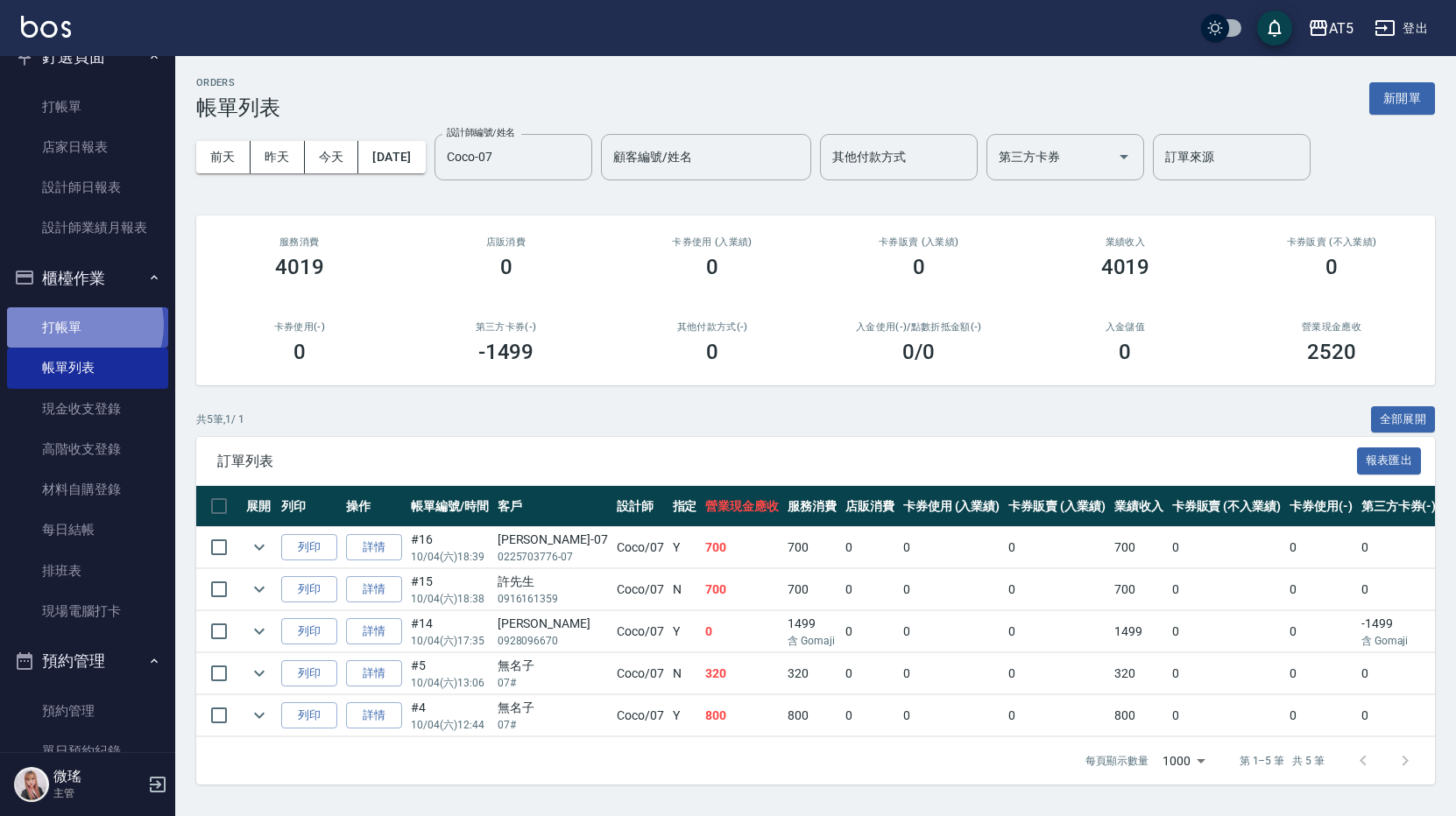
click at [78, 325] on link "打帳單" at bounding box center [87, 328] width 162 height 40
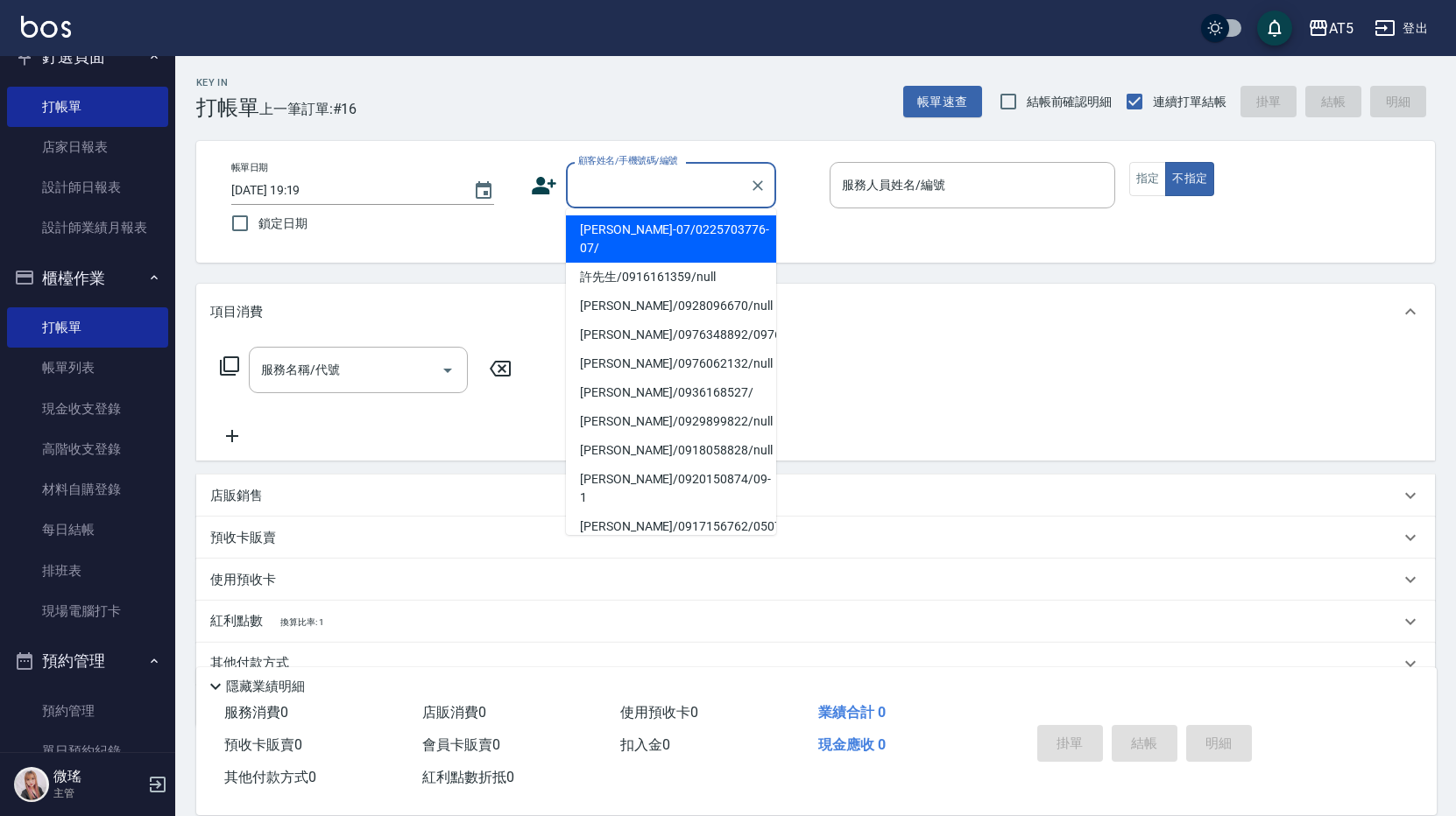
click at [676, 194] on input "顧客姓名/手機號碼/編號" at bounding box center [658, 185] width 168 height 31
type input "ㄨ"
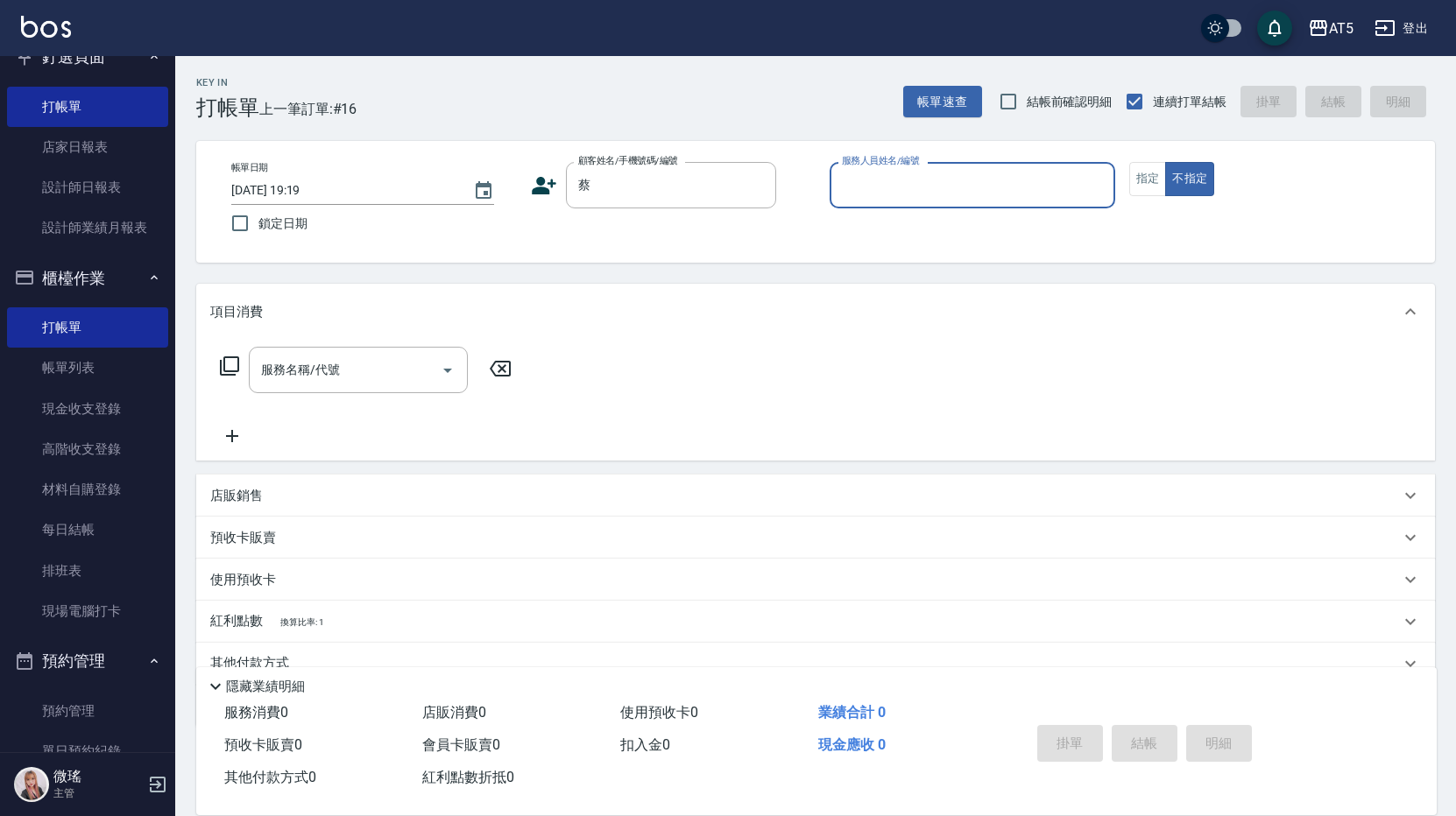
click at [640, 220] on div "帳單日期 2025/10/04 19:19 鎖定日期 顧客姓名/手機號碼/編號 蔡 顧客姓名/手機號碼/編號 服務人員姓名/編號 服務人員姓名/編號 指定 不…" at bounding box center [815, 201] width 1196 height 79
click at [647, 190] on input "蔡" at bounding box center [658, 185] width 168 height 31
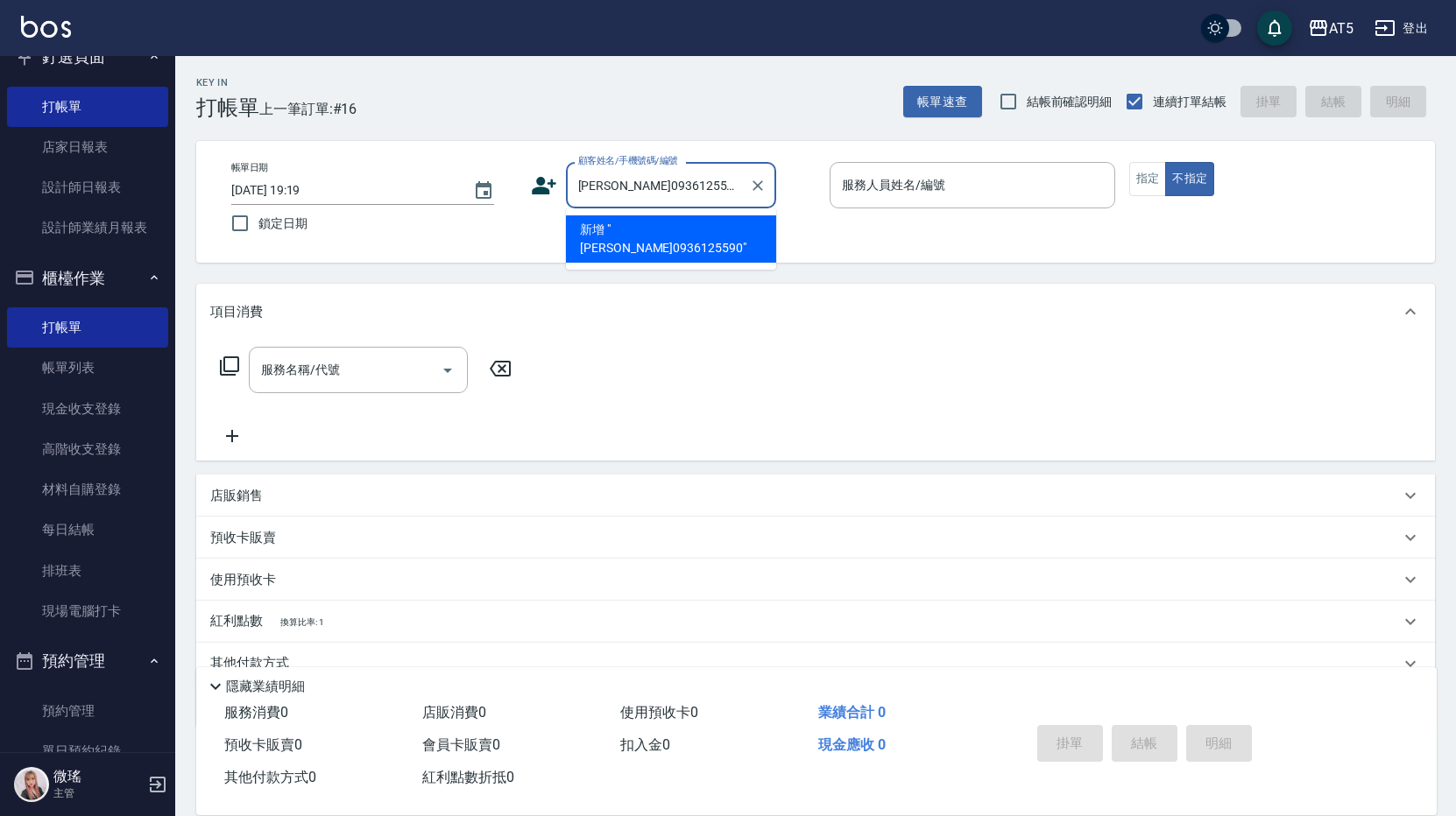
type input "[PERSON_NAME]0936125590"
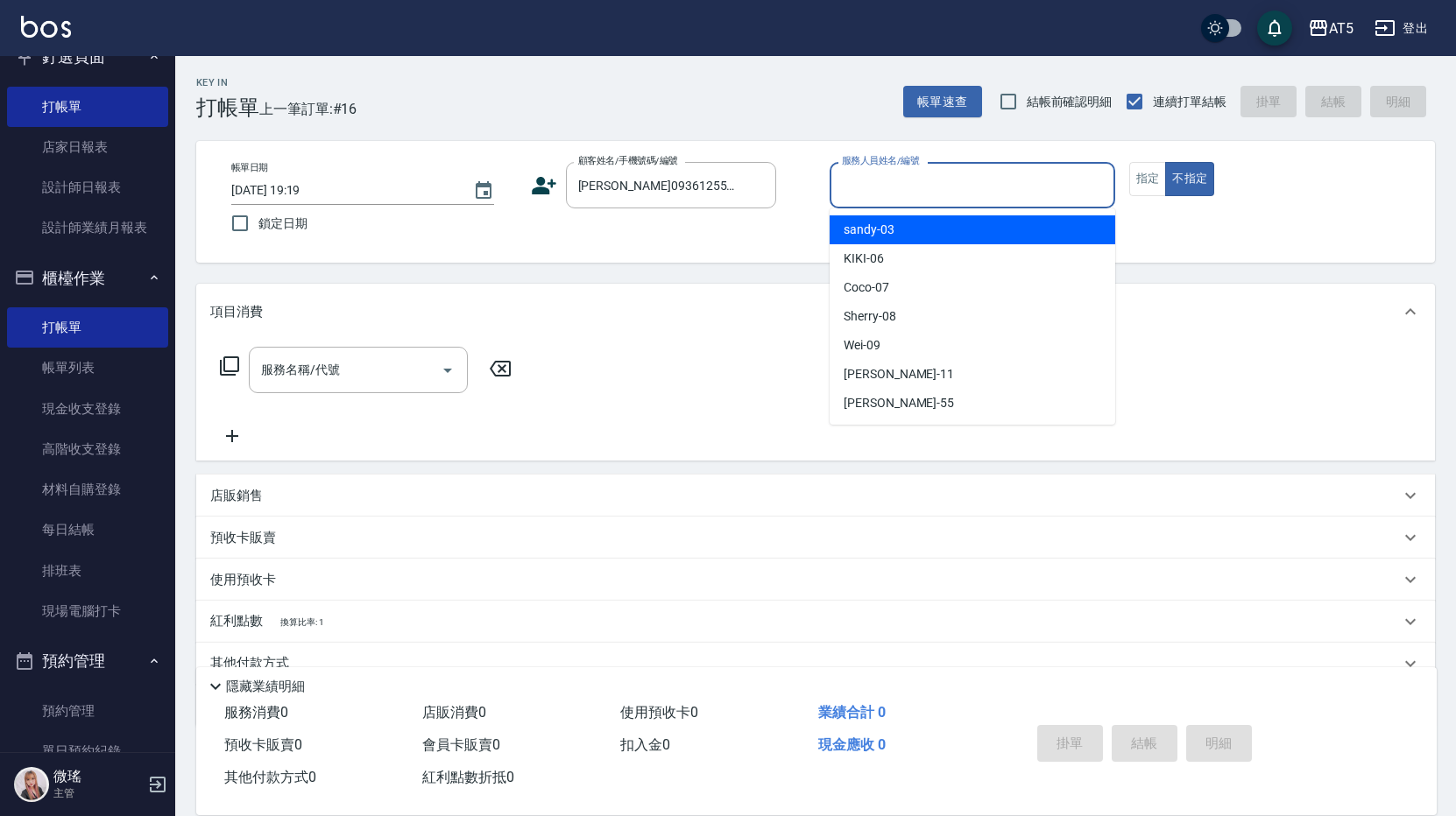
click at [888, 184] on input "服務人員姓名/編號" at bounding box center [972, 185] width 270 height 31
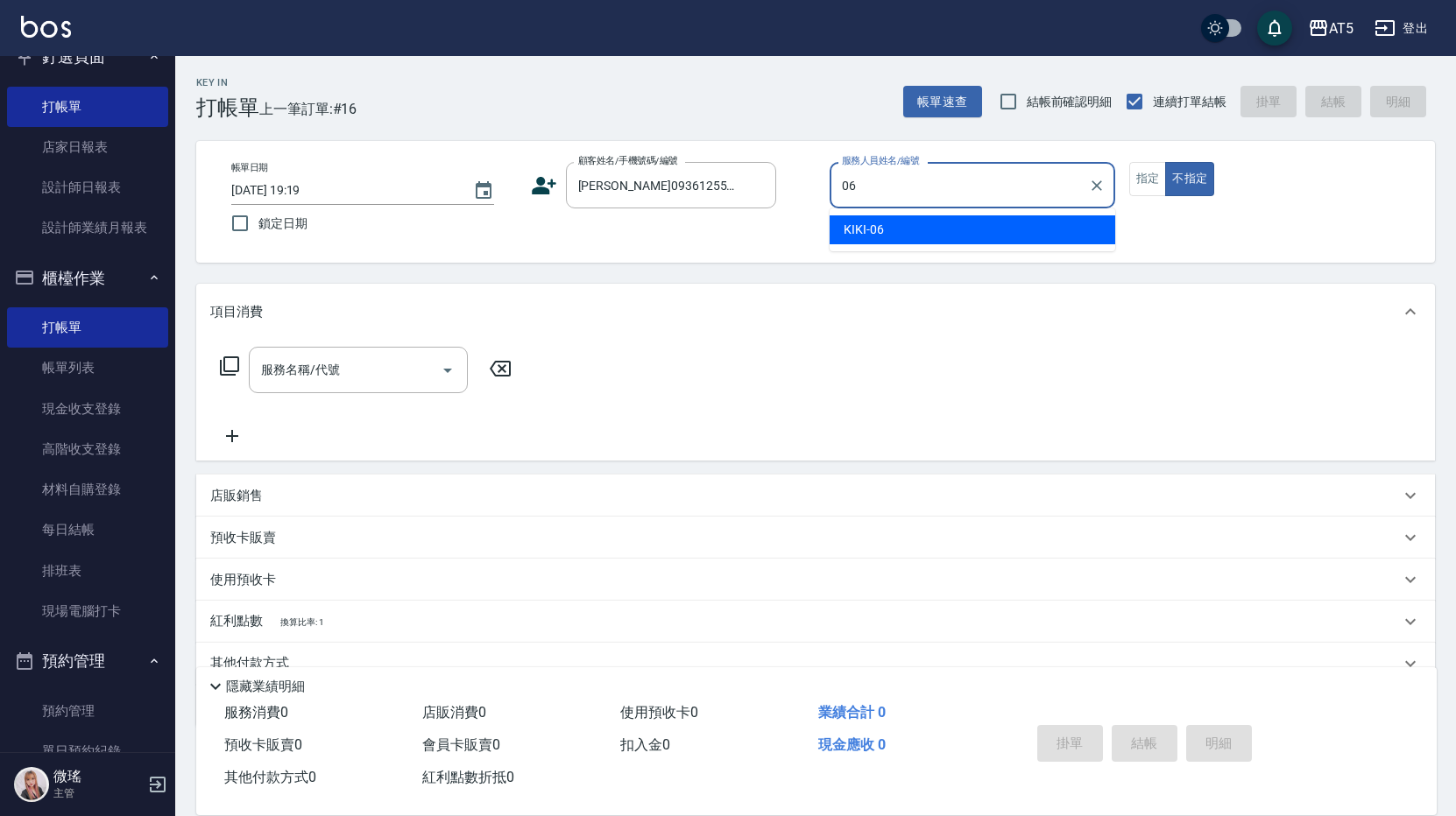
type input "06"
type button "false"
type input "KIKI-06"
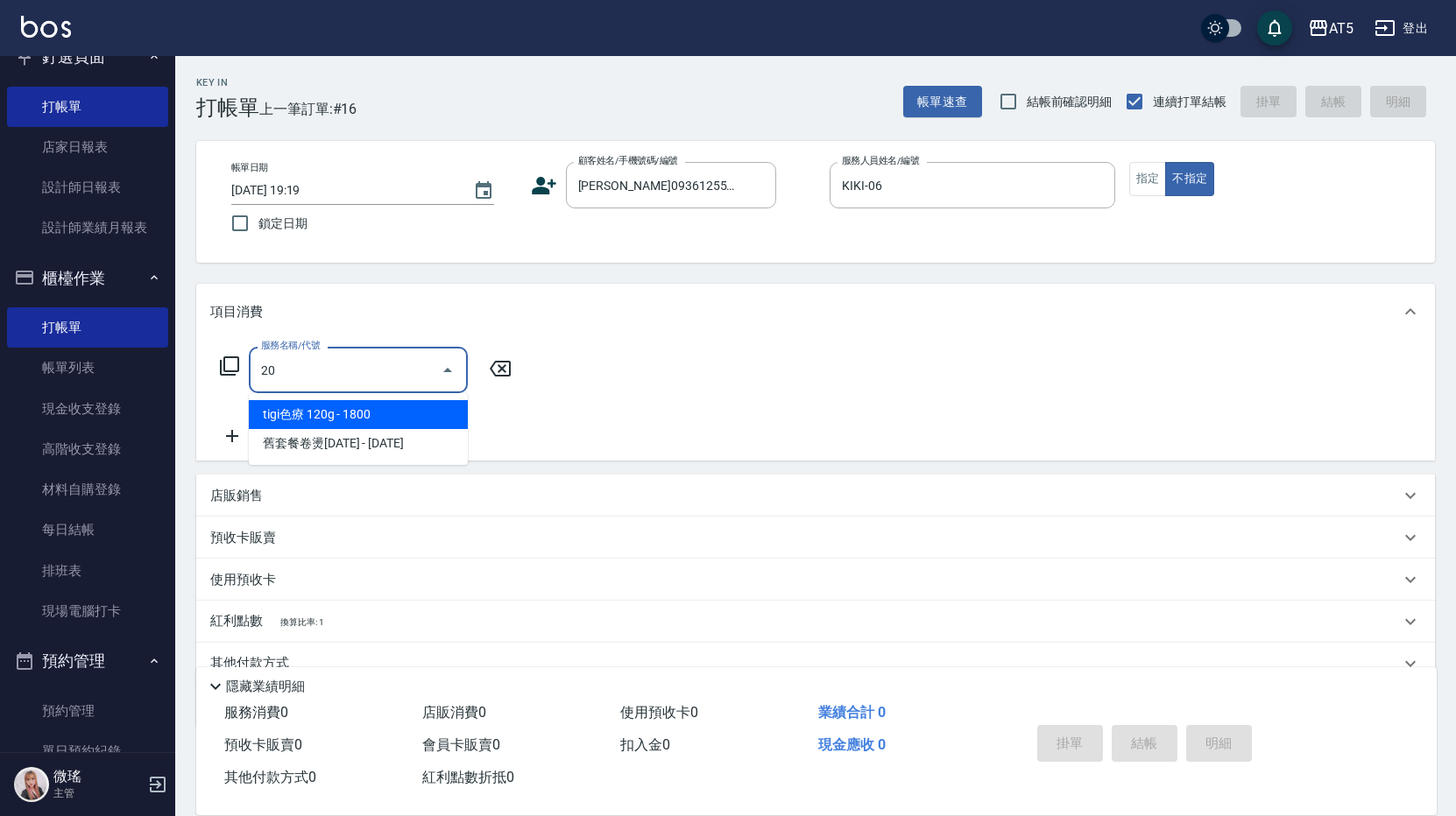
type input "201"
type input "30"
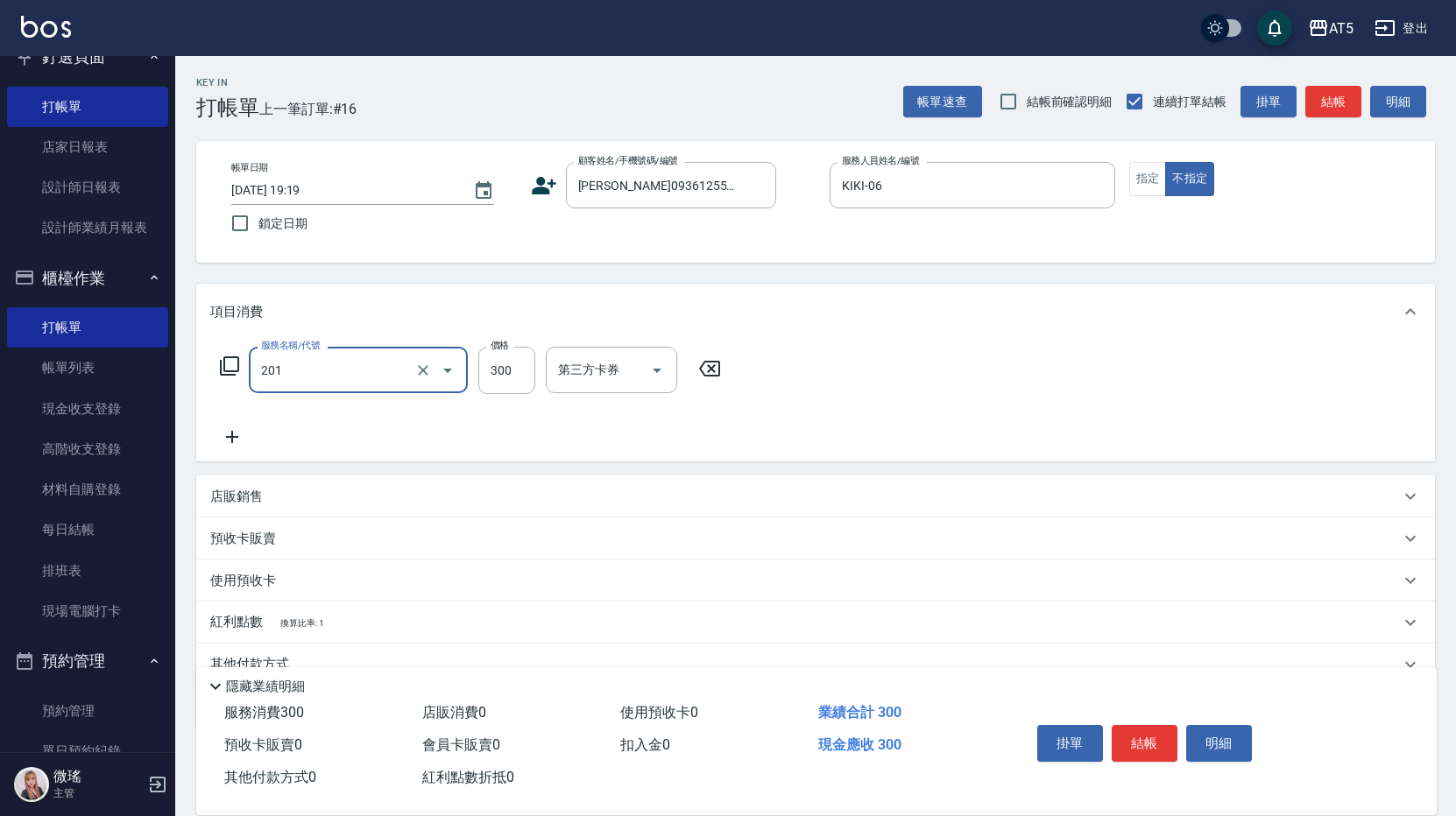
type input "洗髮(201)"
click at [235, 439] on icon at bounding box center [232, 437] width 44 height 21
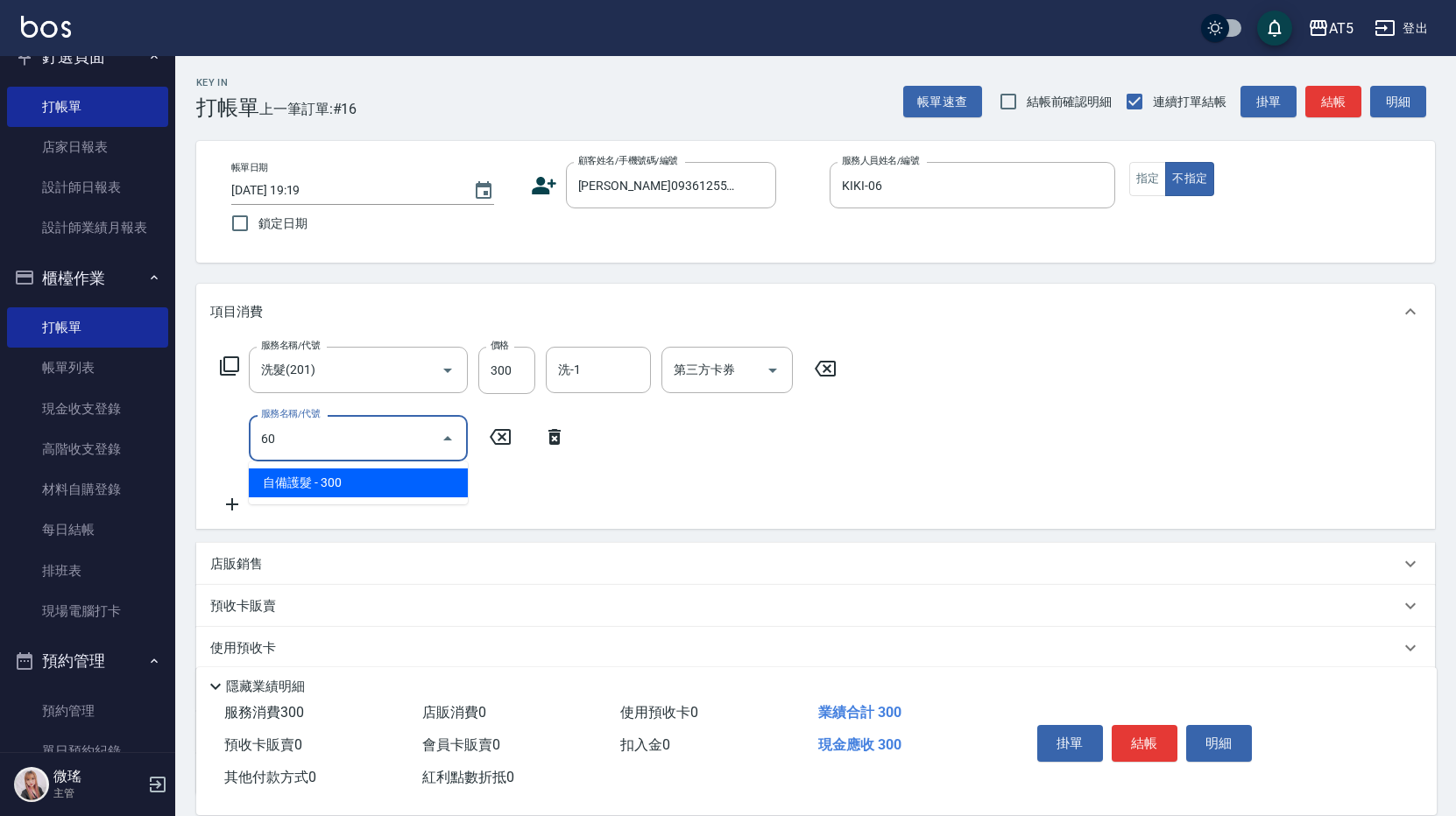
type input "601"
type input "60"
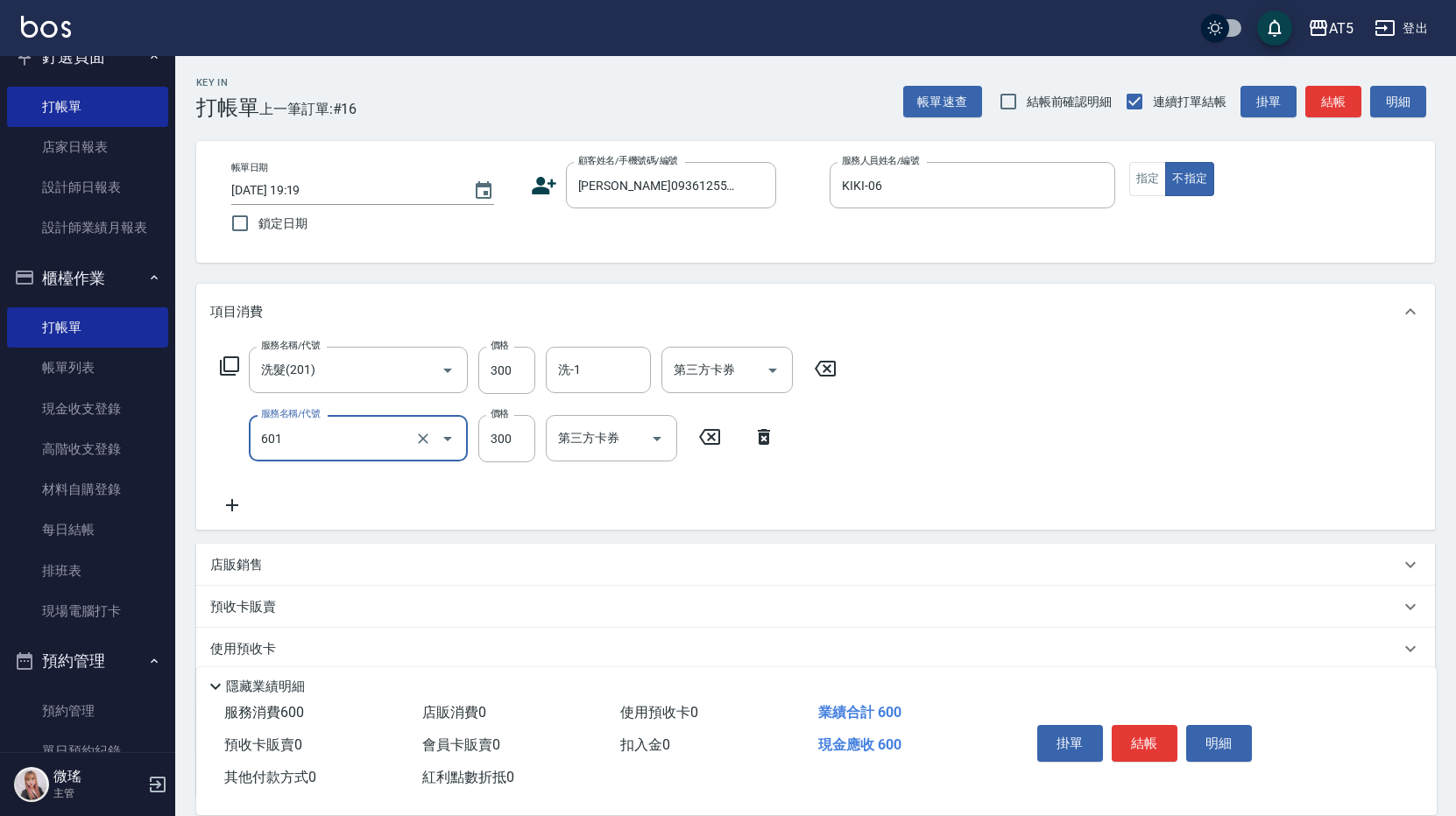
type input "自備護髮(601)"
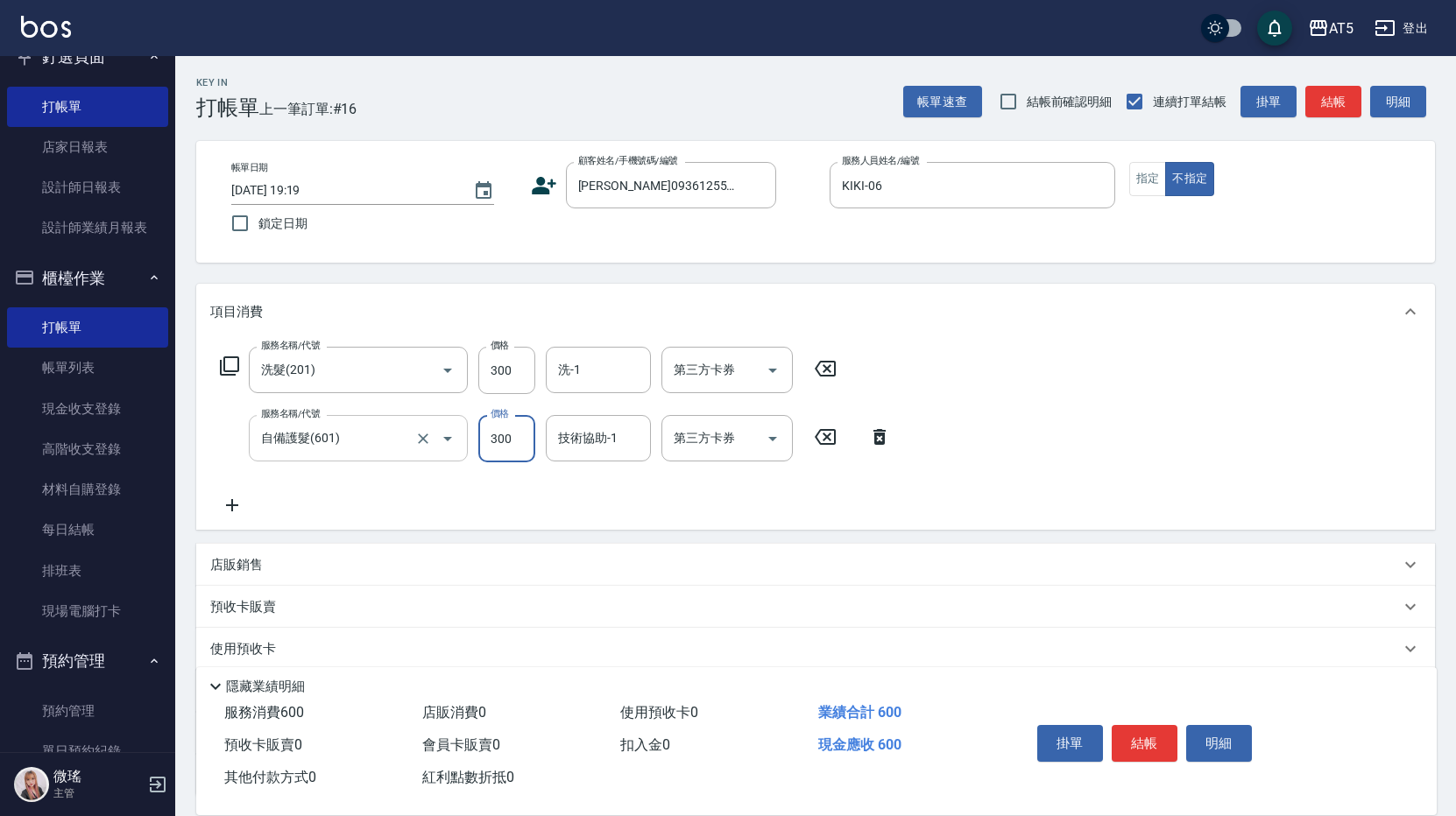
type input "30"
type input "100"
type input "40"
type input "1000"
type input "130"
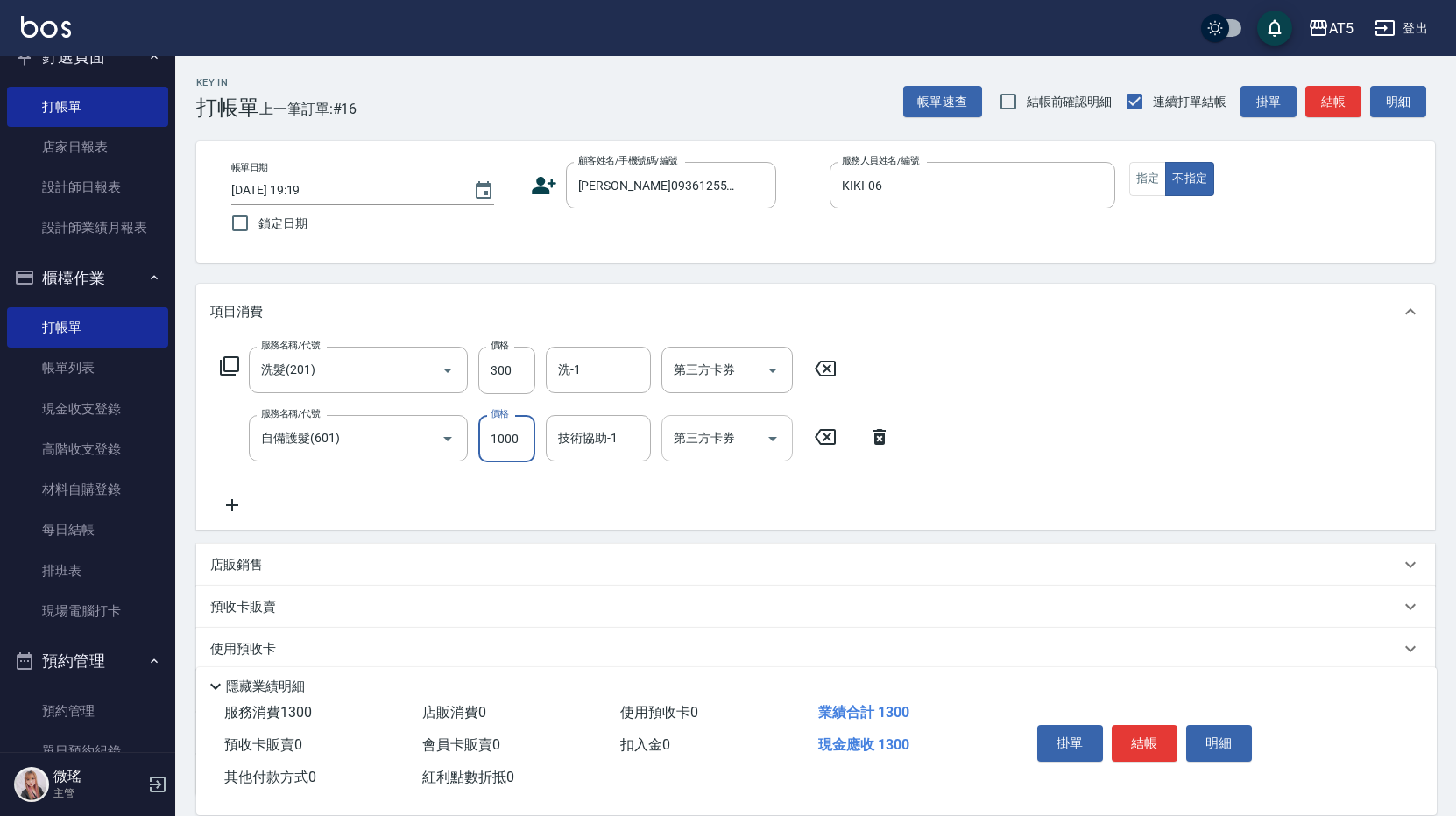
type input "1000"
type input "sandy-03"
drag, startPoint x: 1143, startPoint y: 184, endPoint x: 1240, endPoint y: 164, distance: 99.0
click at [1147, 183] on button "指定" at bounding box center [1147, 179] width 37 height 34
click at [1336, 102] on button "結帳" at bounding box center [1333, 102] width 56 height 32
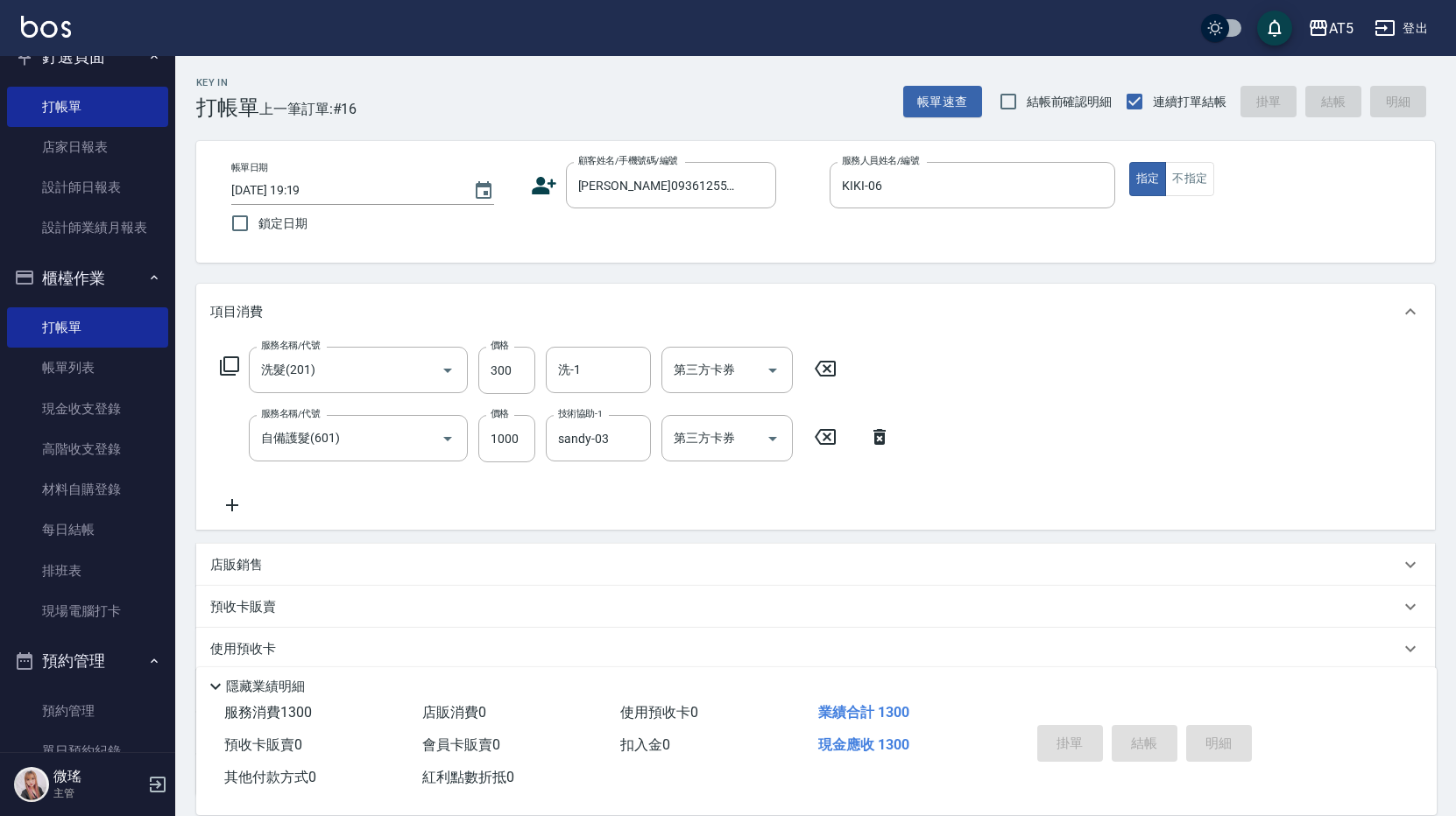
type input "2025/10/04 19:20"
type input "0"
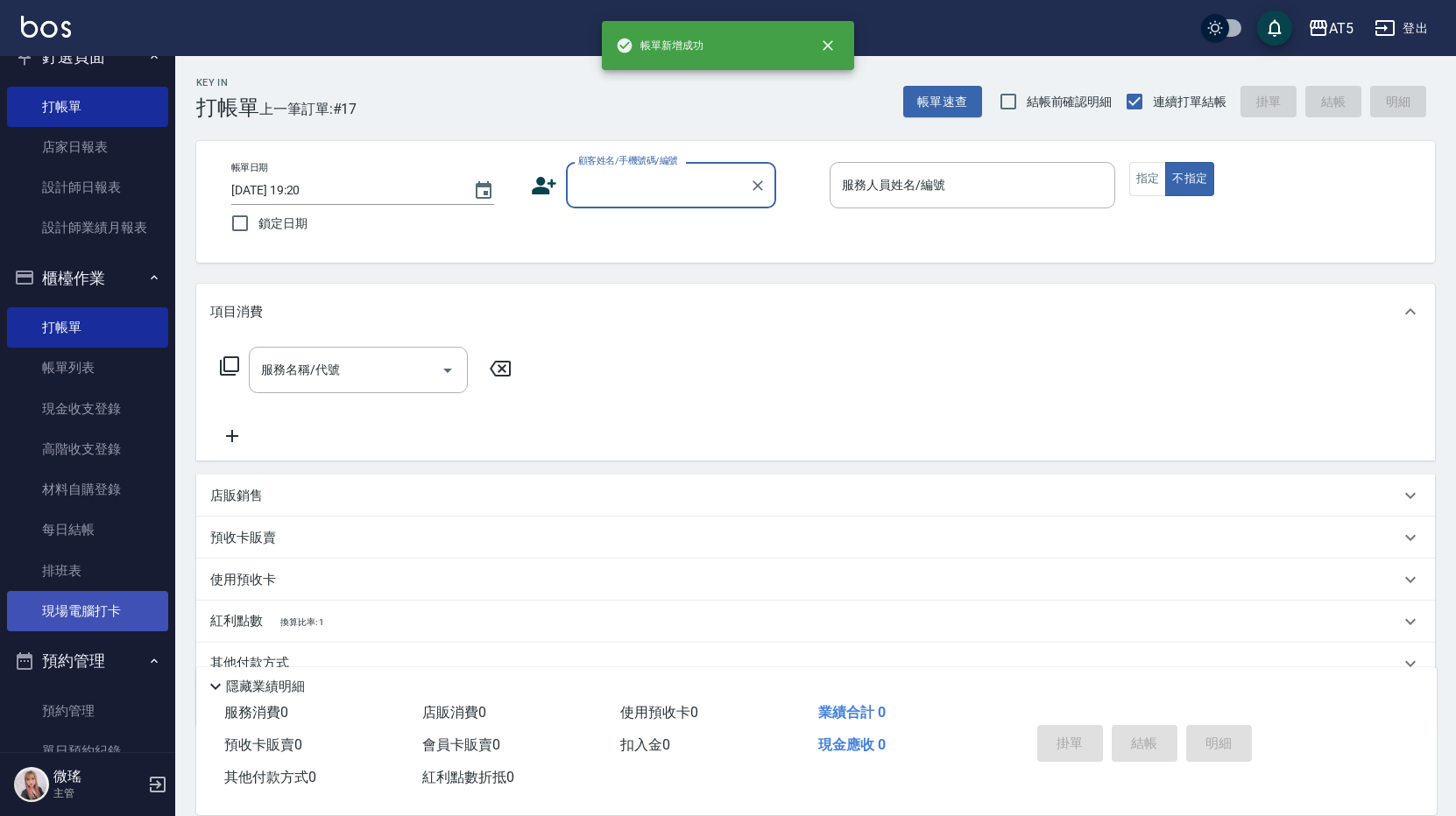
scroll to position [291, 0]
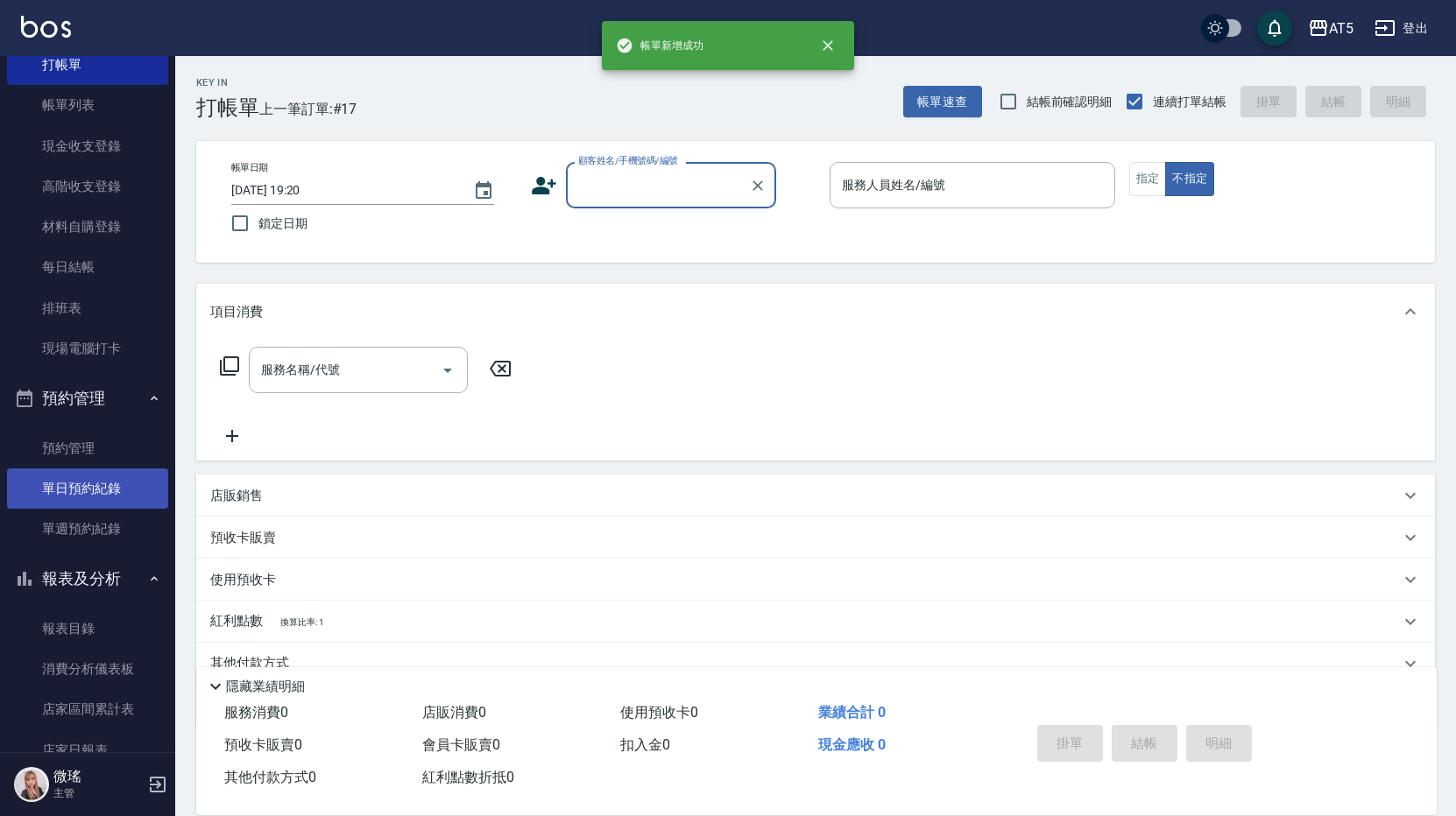
click at [63, 489] on link "單日預約紀錄" at bounding box center [87, 488] width 162 height 40
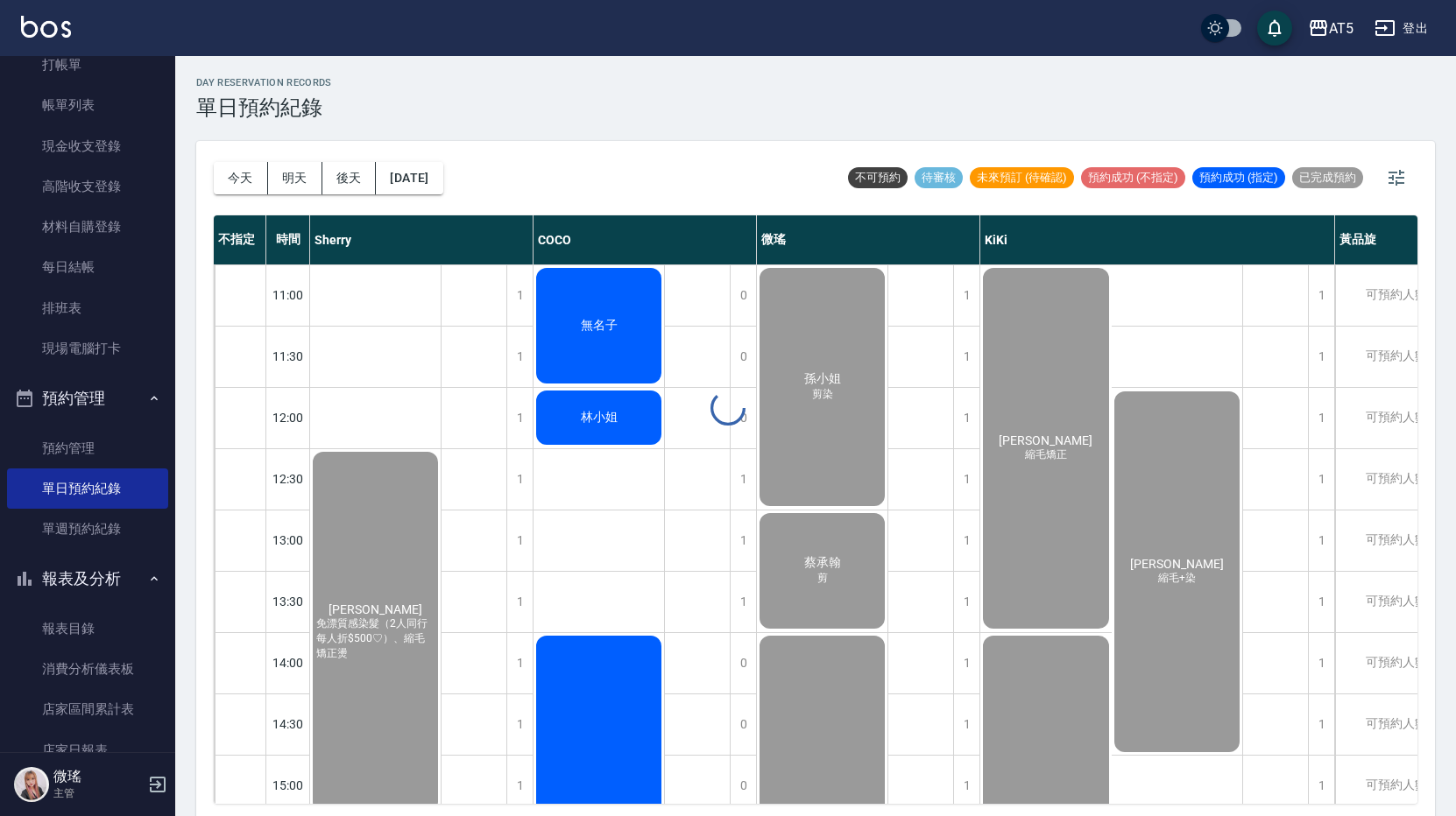
click at [89, 573] on button "報表及分析" at bounding box center [87, 579] width 162 height 46
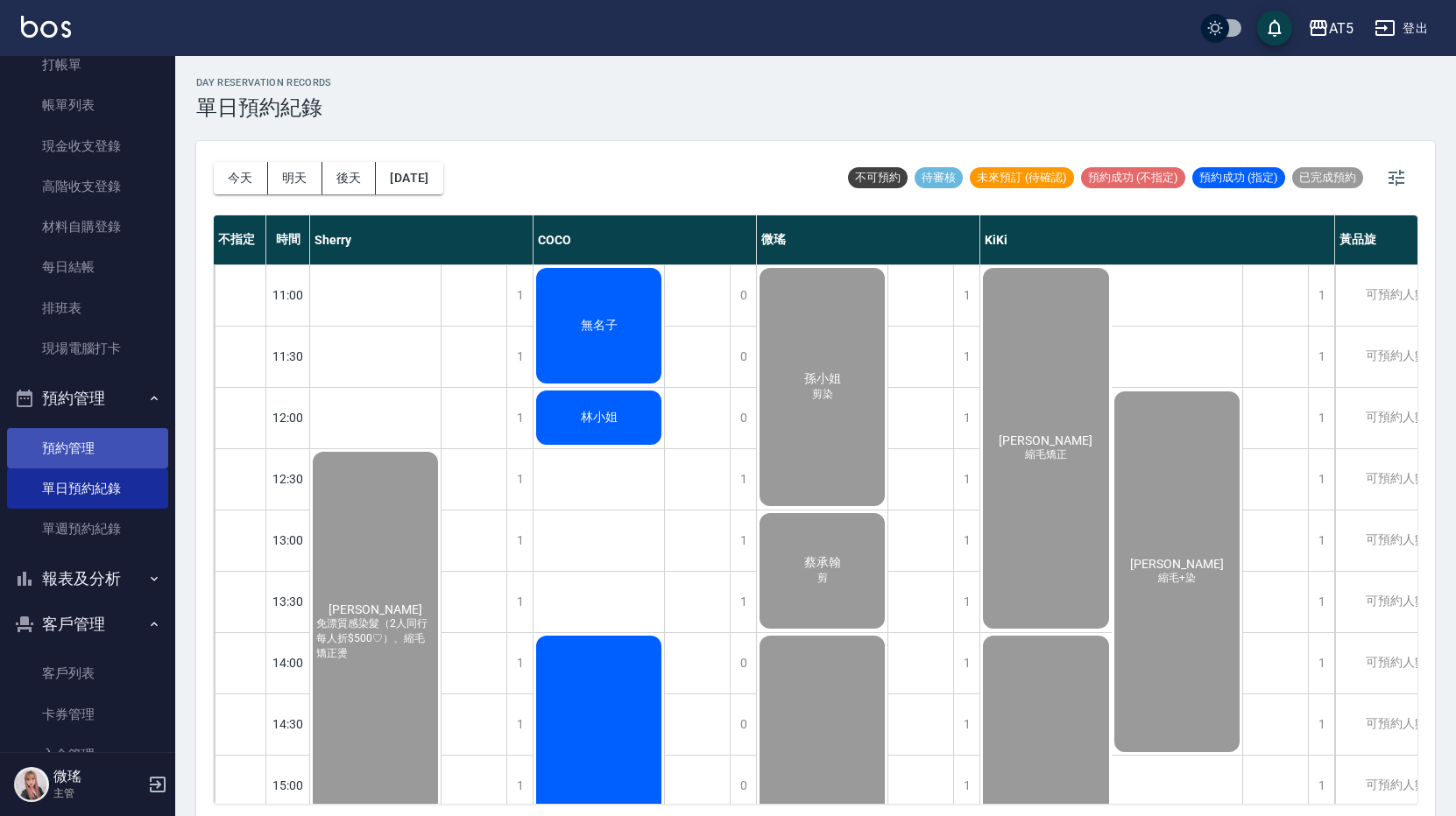
scroll to position [29, 0]
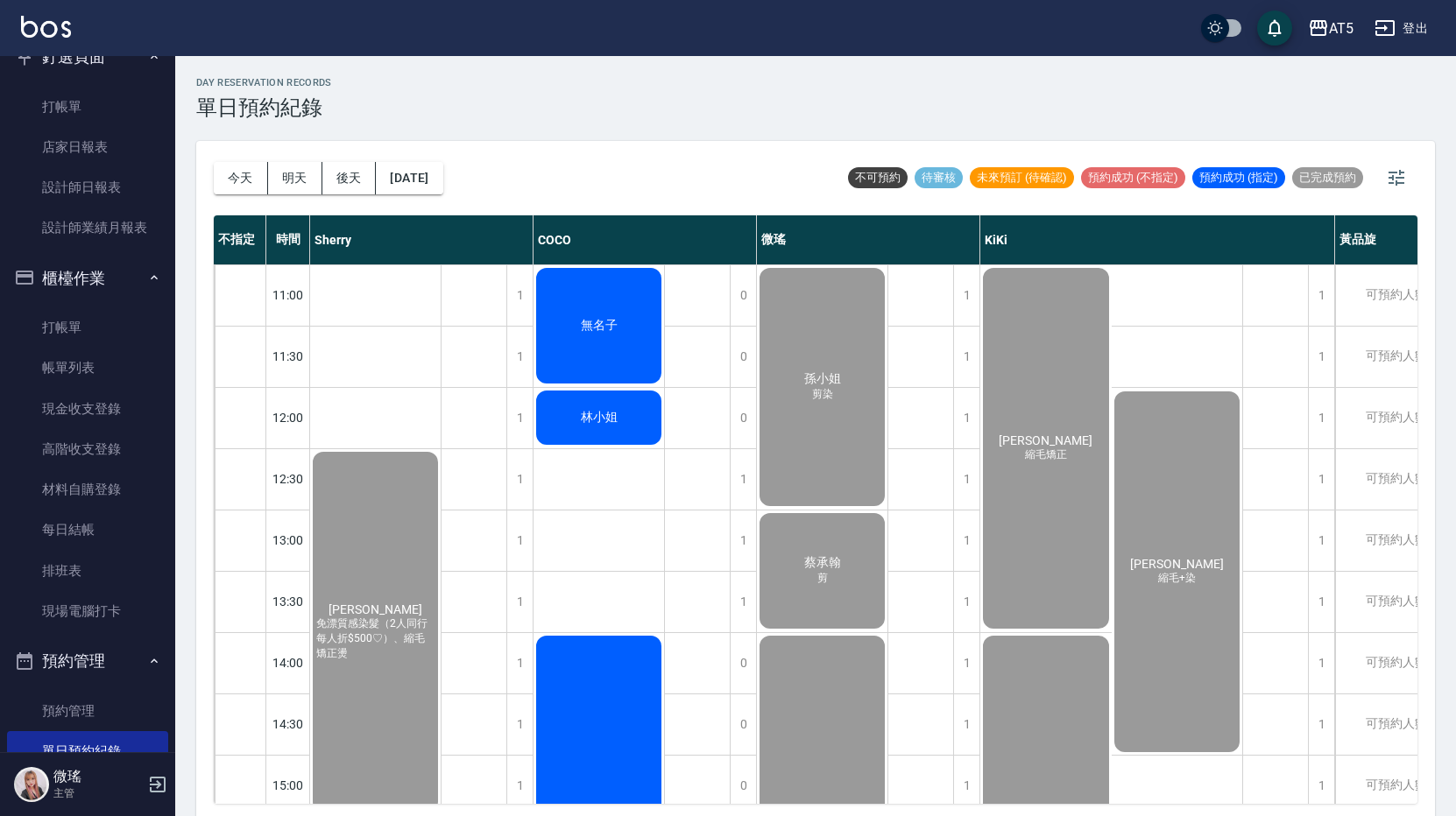
click at [67, 269] on button "櫃檯作業" at bounding box center [87, 278] width 162 height 46
click at [68, 269] on button "櫃檯作業" at bounding box center [87, 278] width 162 height 46
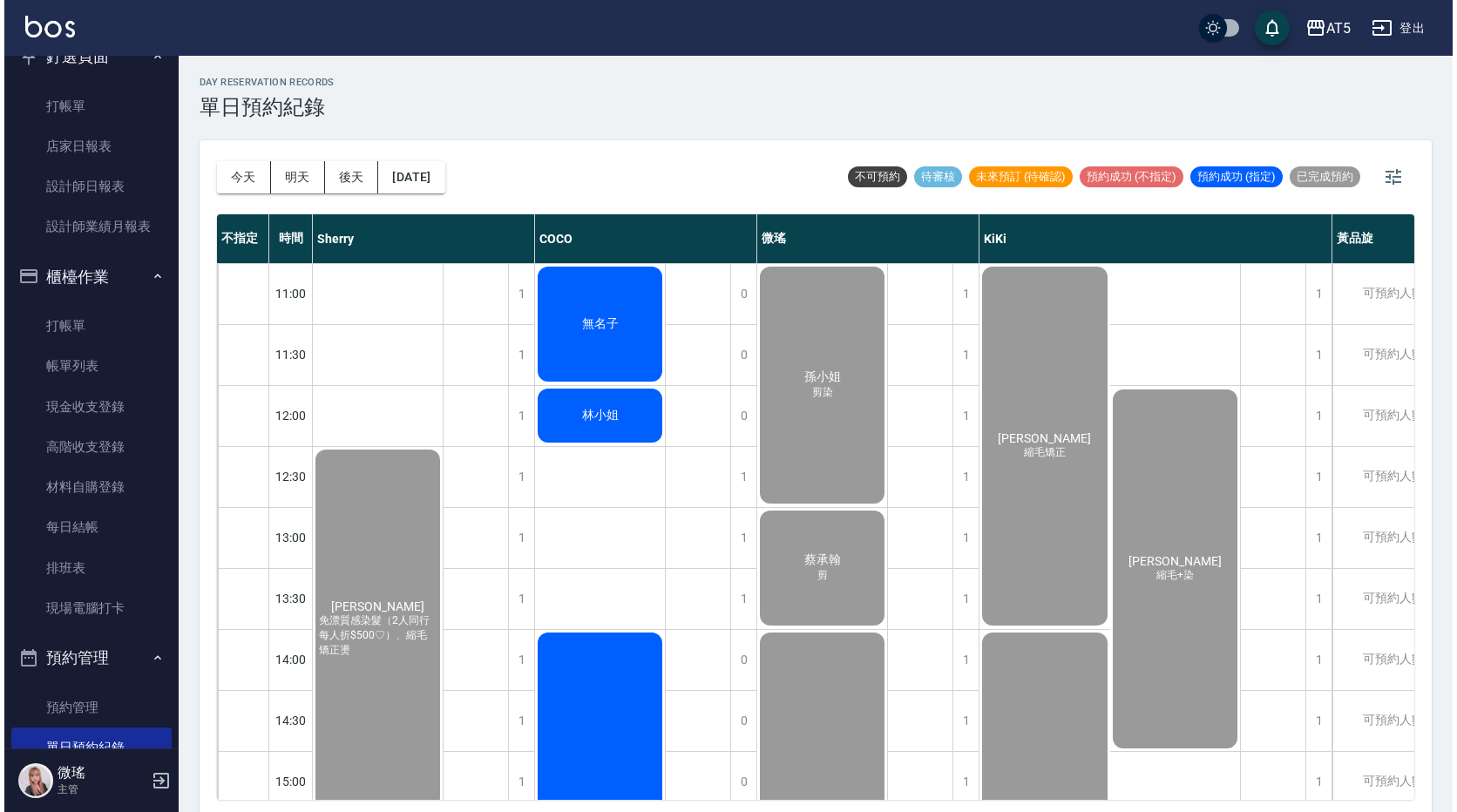
scroll to position [261, 0]
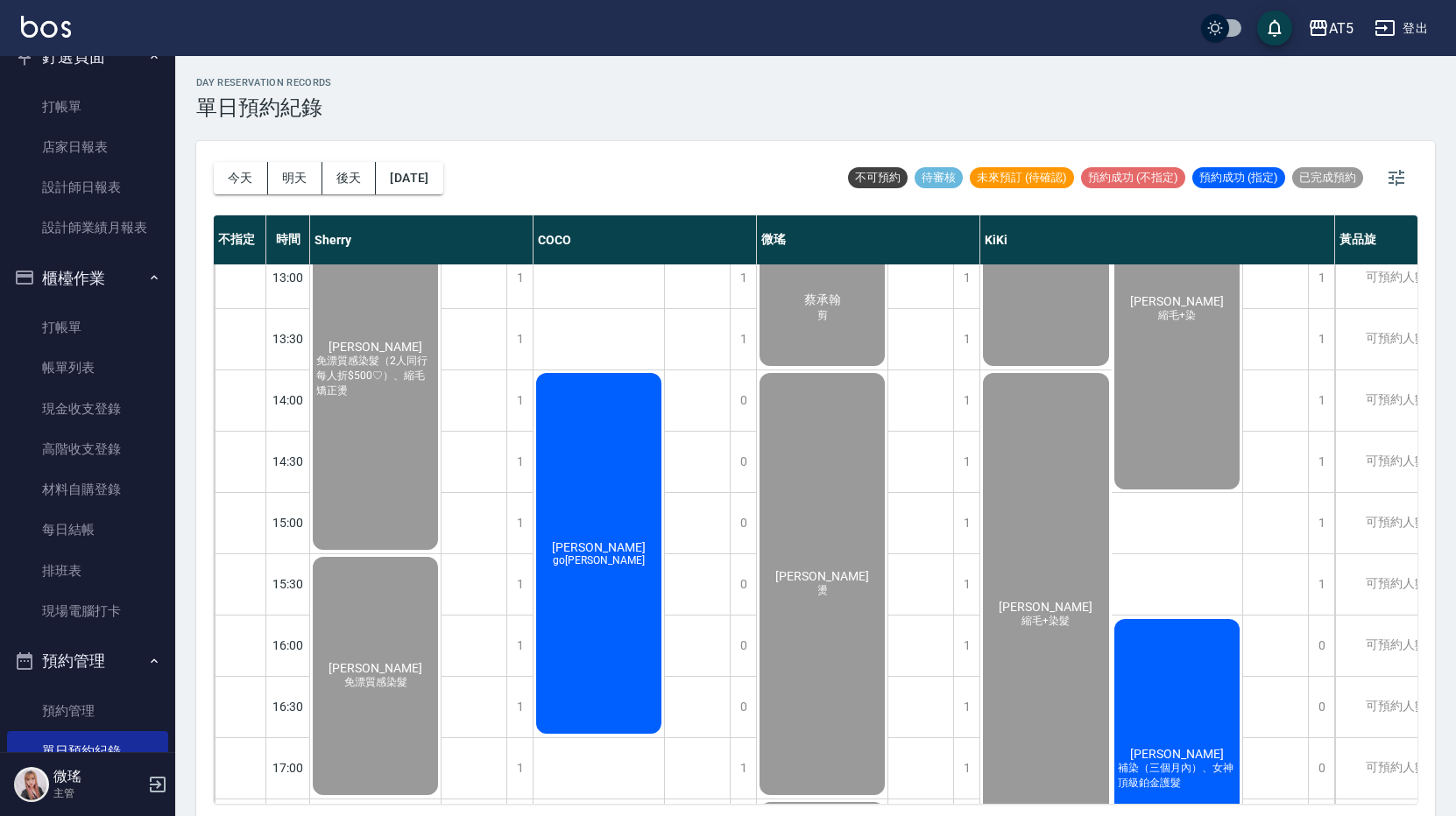
click at [1133, 677] on div "蔡文悅 補染（三個月內）、女神頂級鉑金護髮" at bounding box center [1177, 768] width 131 height 305
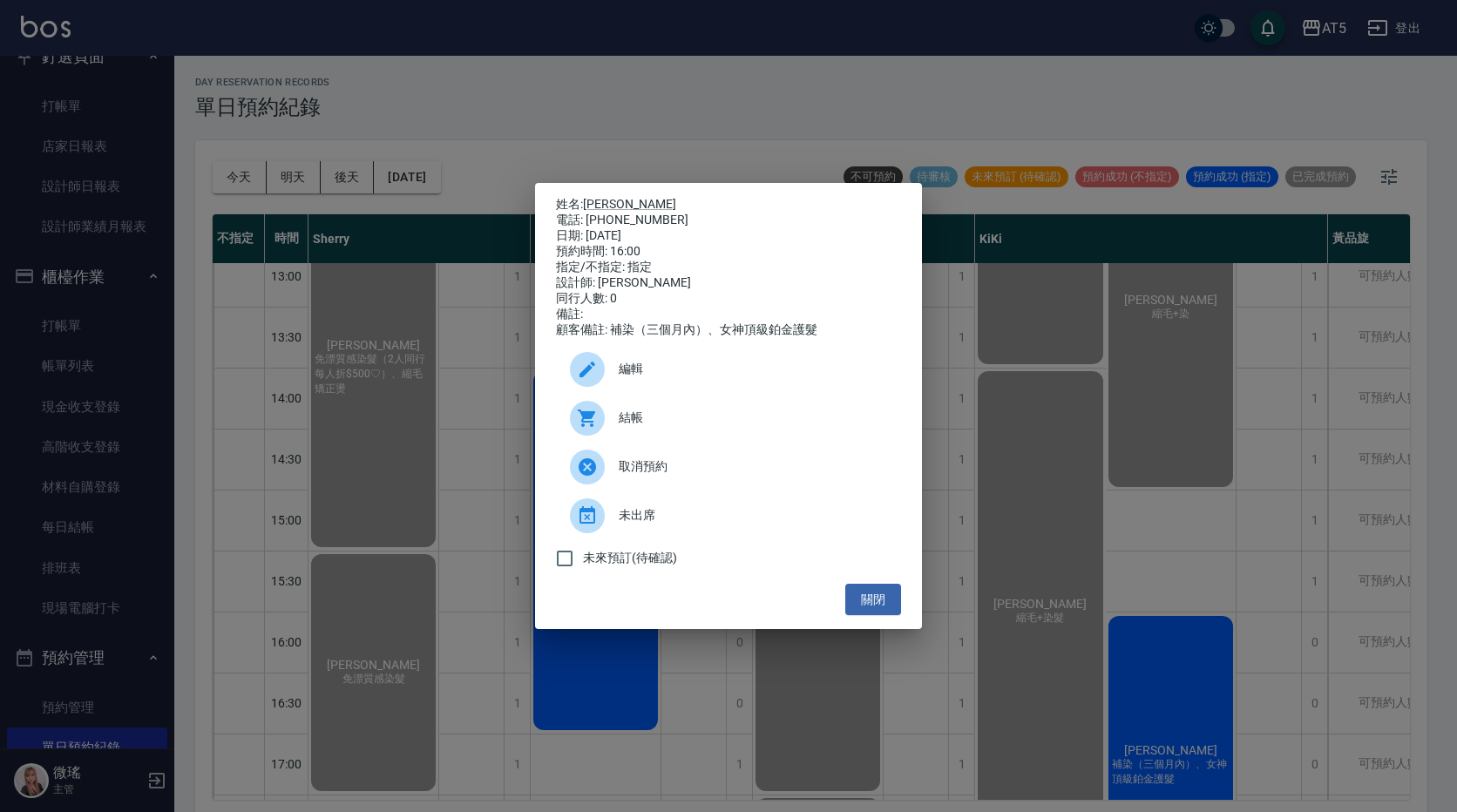
click at [616, 435] on div at bounding box center [593, 417] width 49 height 35
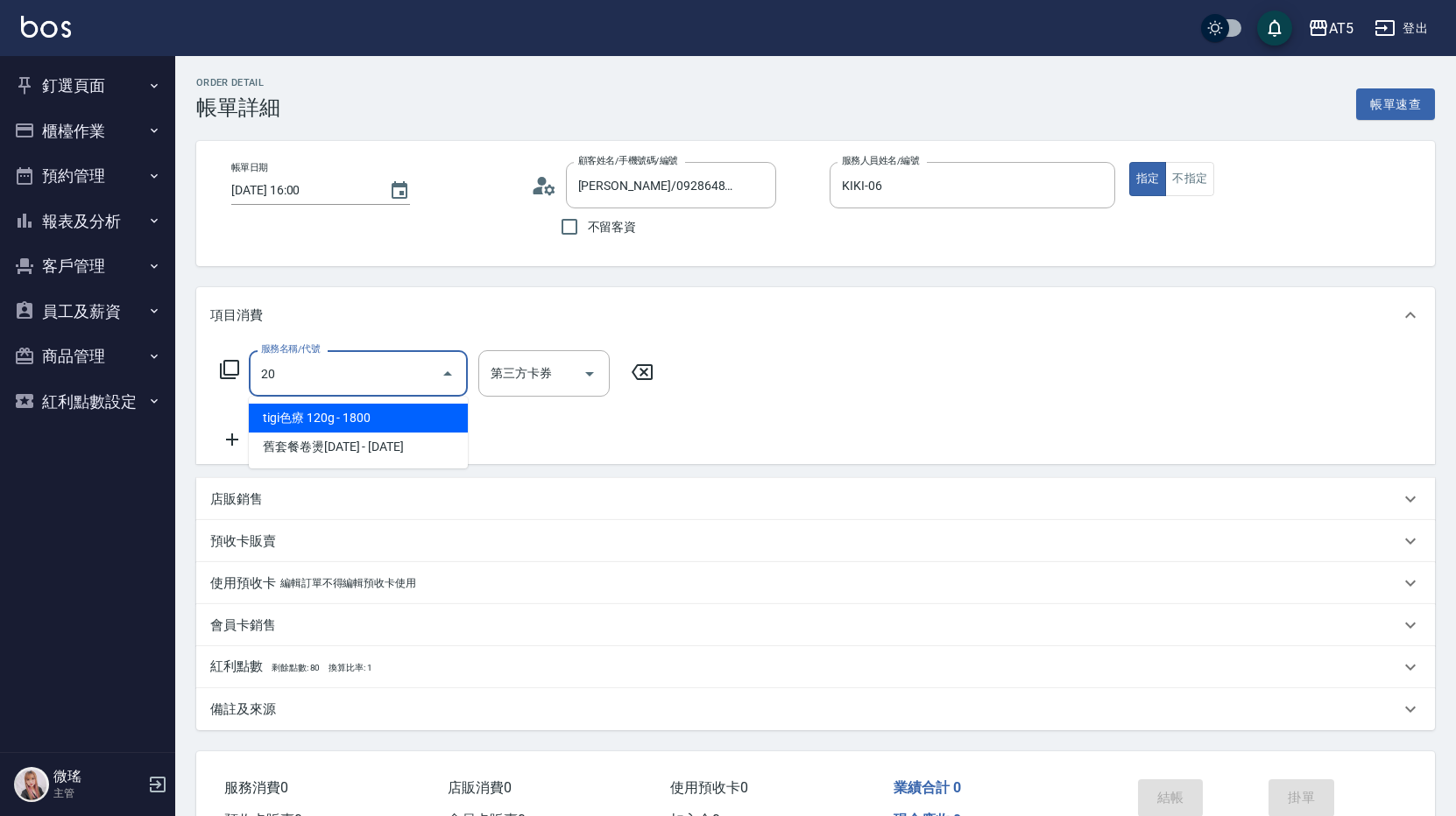
type input "201"
type input "30"
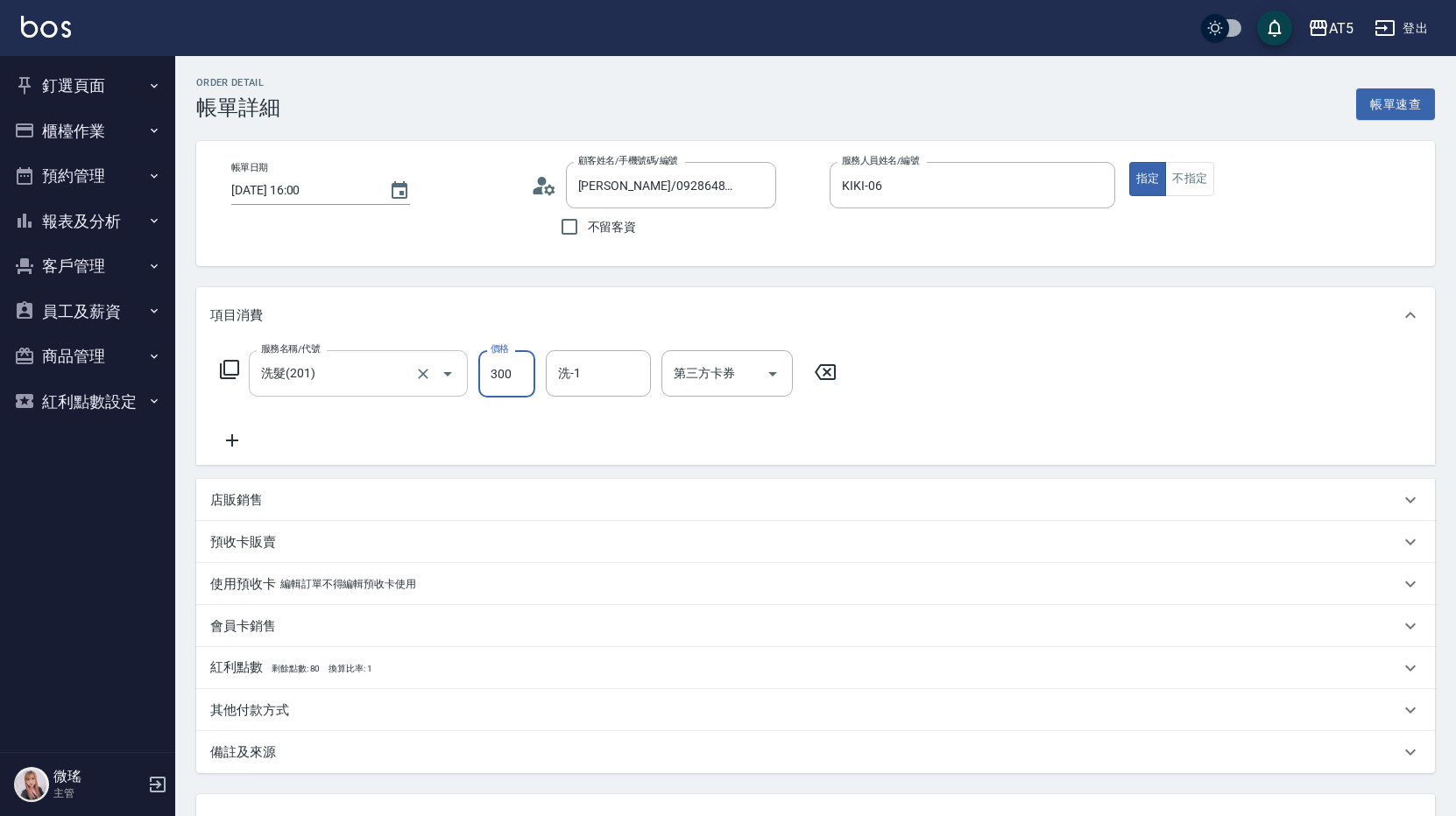
click at [358, 372] on input "洗髮(201)" at bounding box center [333, 374] width 154 height 31
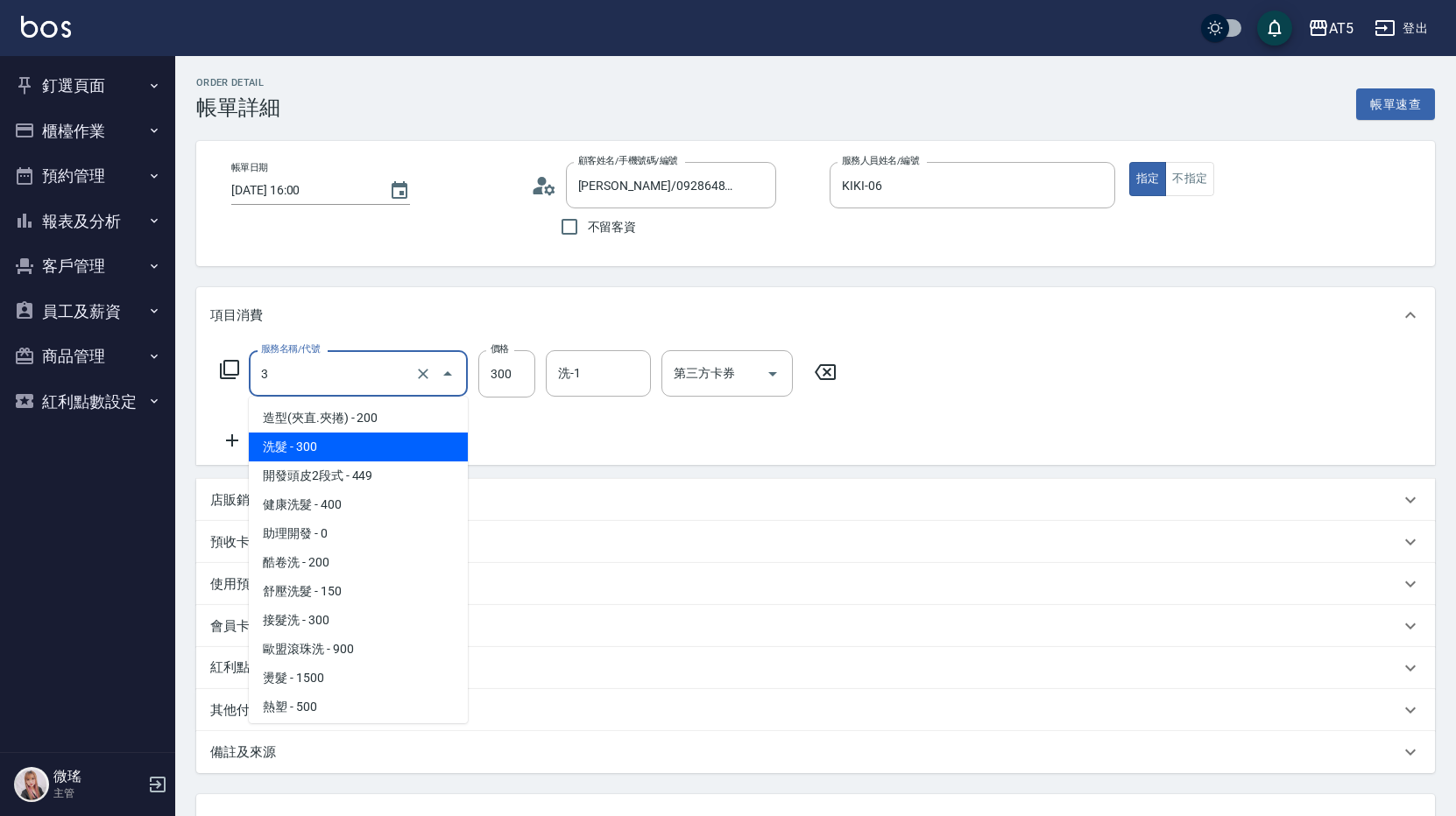
type input "30"
type input "0"
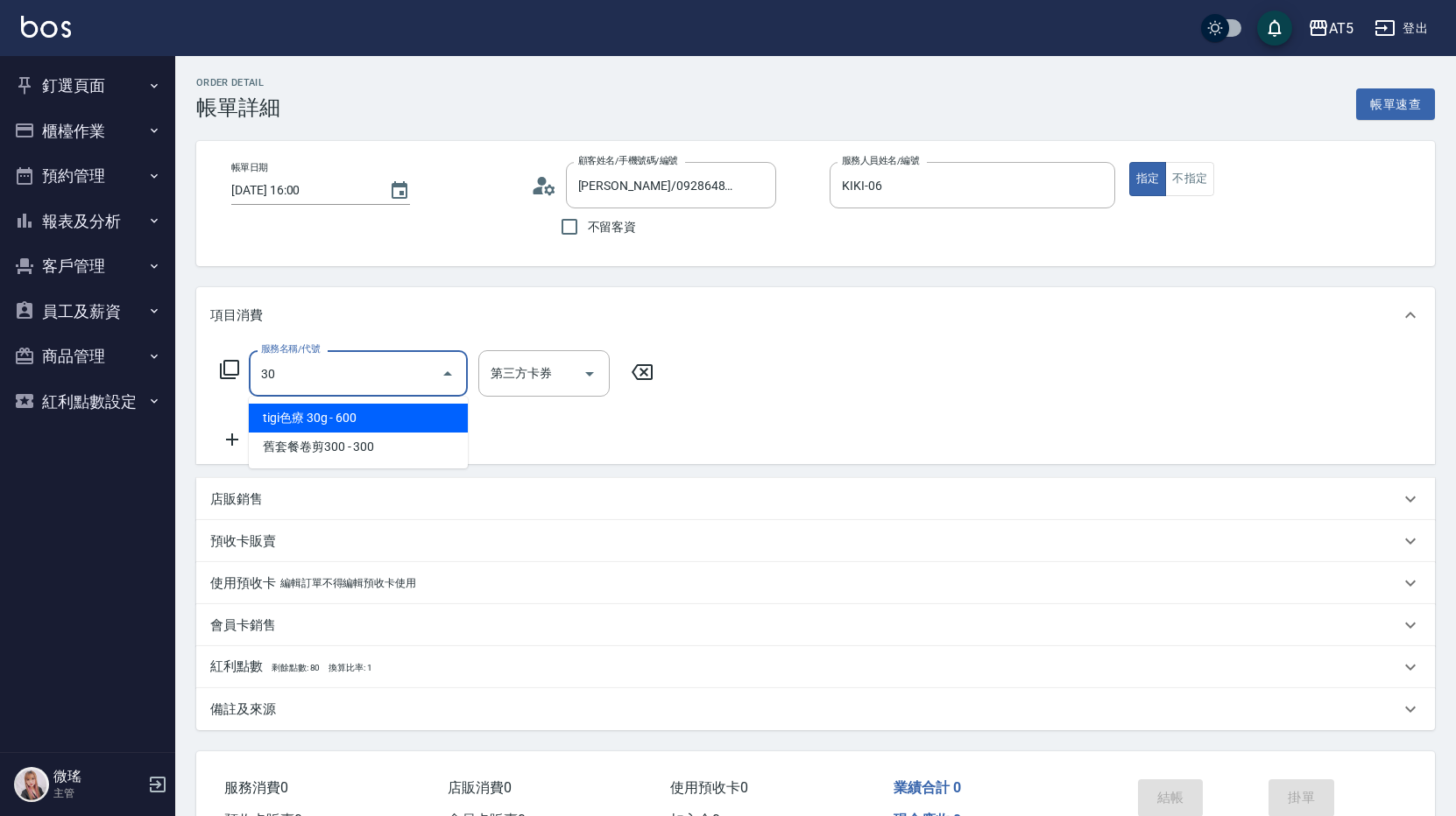
type input "301"
type input "150"
type input "燙髮(301)"
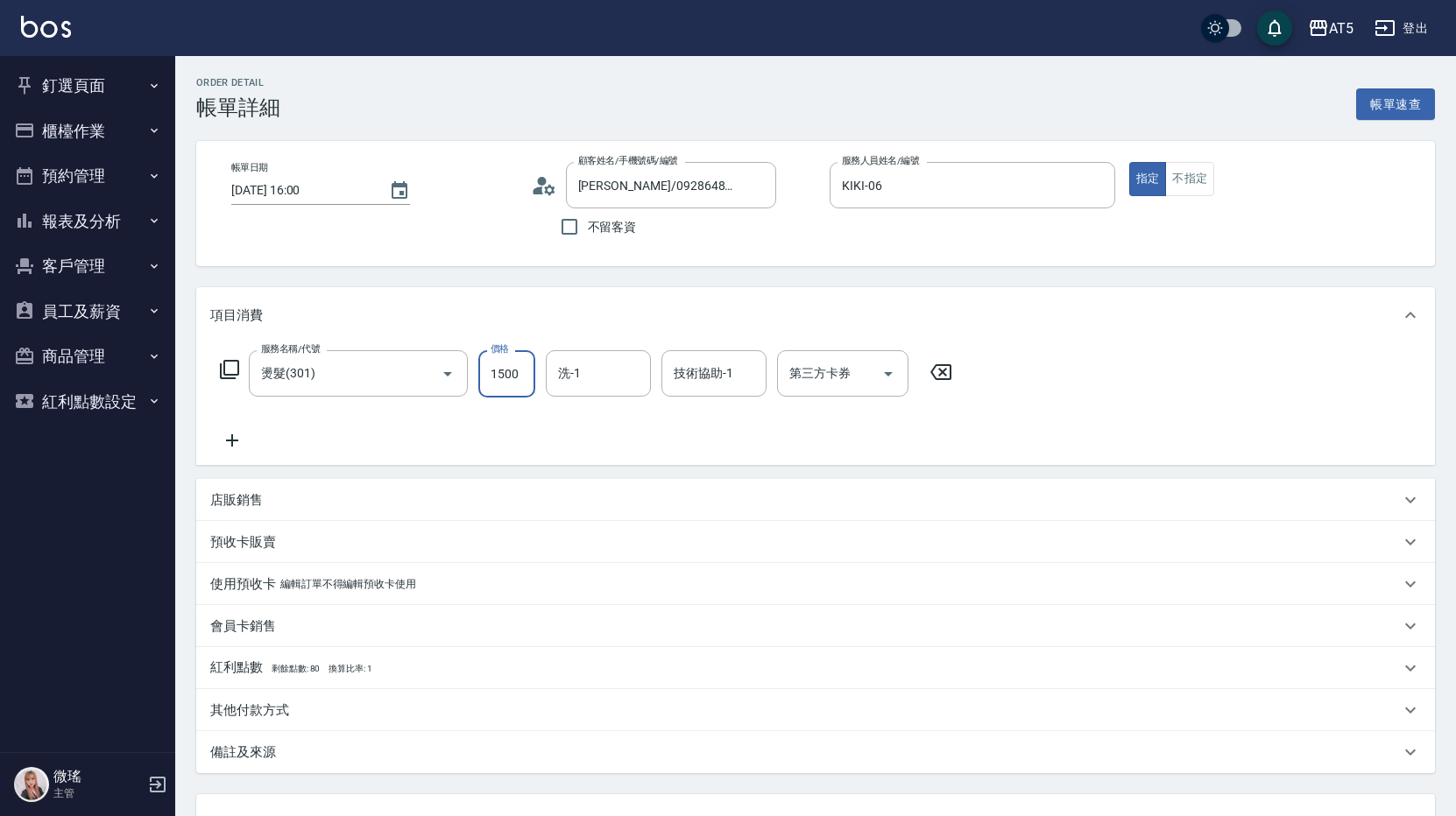
type input "0"
type input "20"
type input "200"
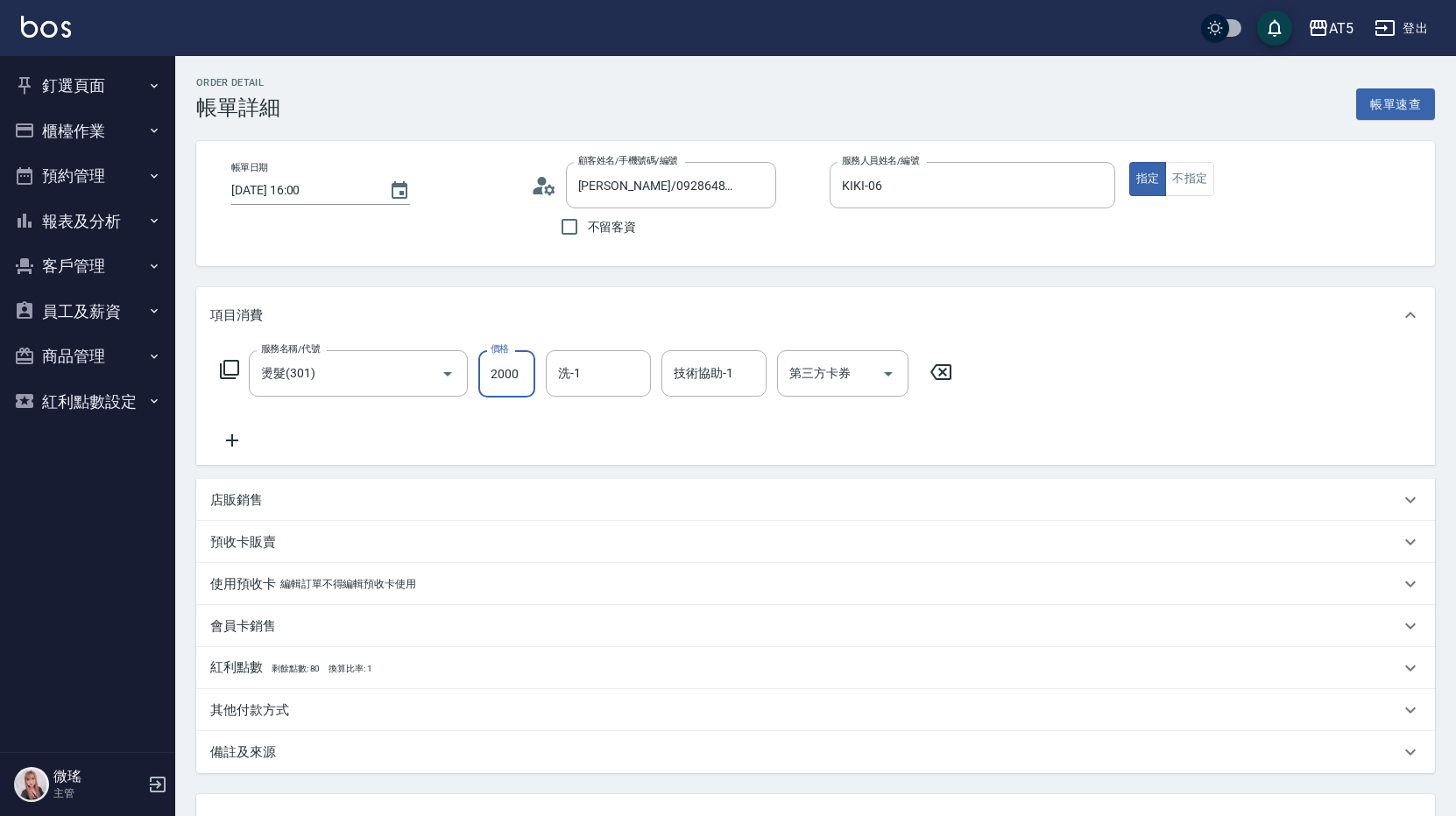
type input "2000"
click at [247, 444] on icon at bounding box center [232, 440] width 44 height 21
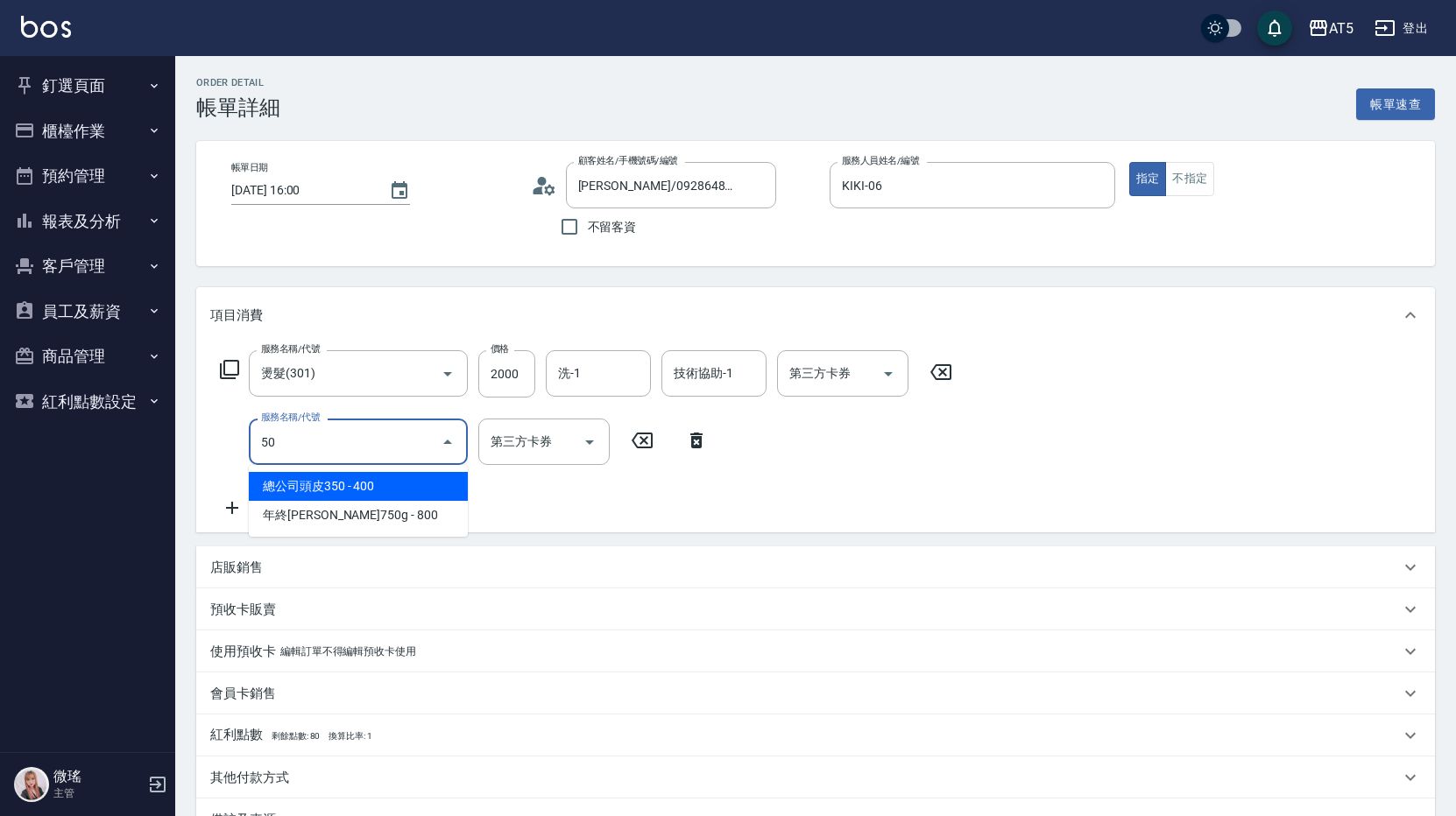
type input "501"
type input "300"
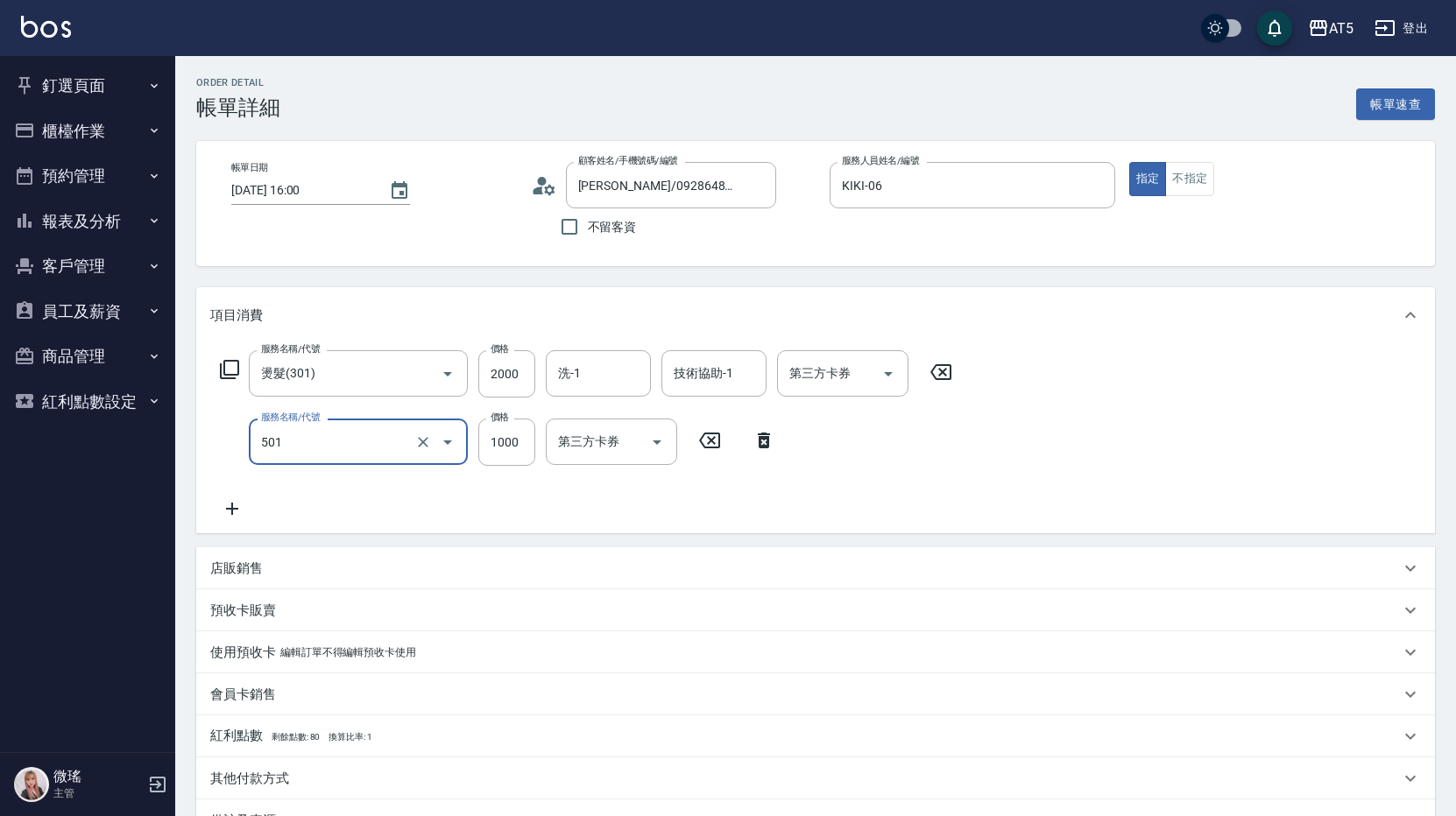
type input "染髮(501)"
click at [232, 505] on icon at bounding box center [231, 508] width 12 height 12
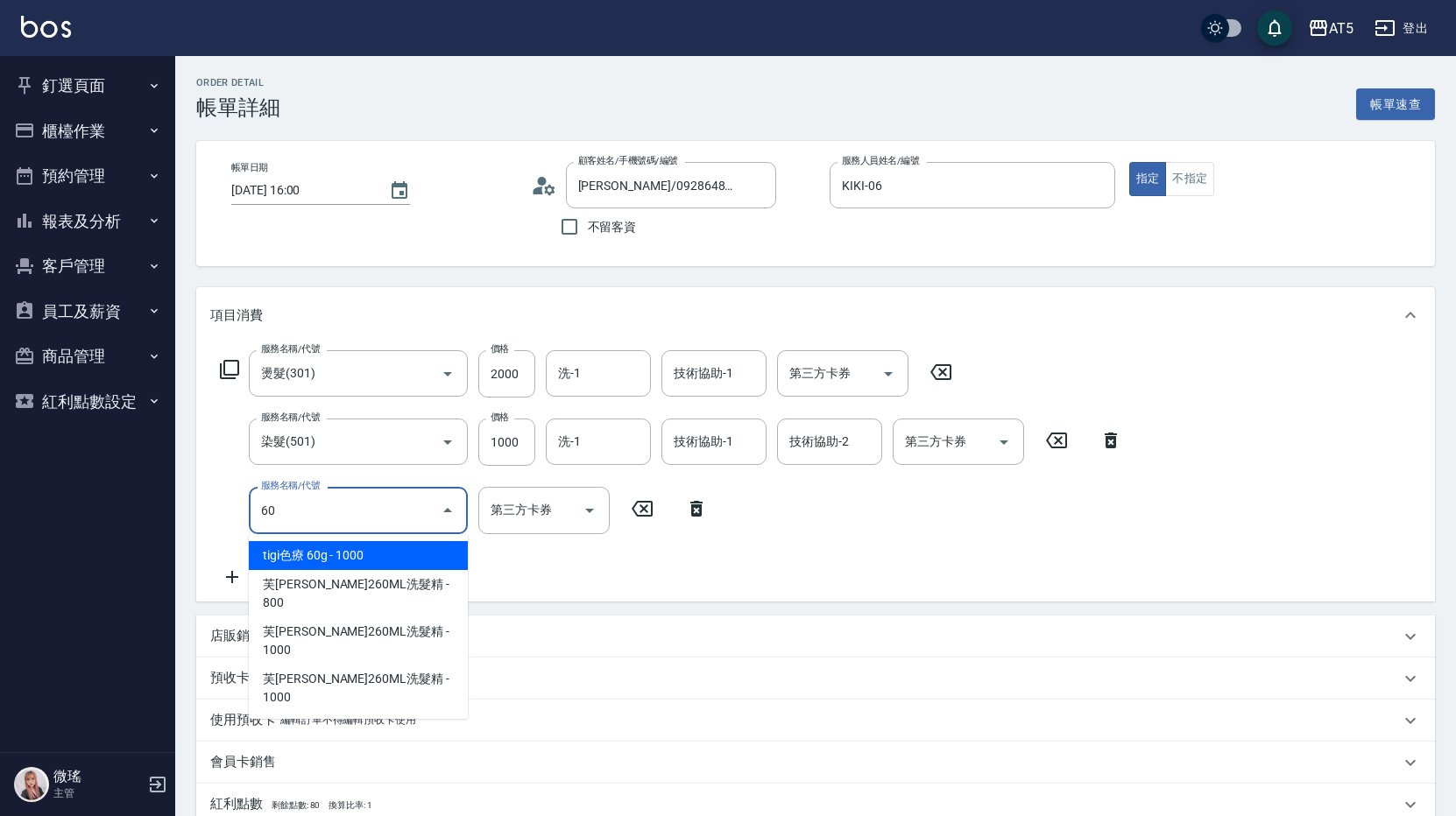
type input "602"
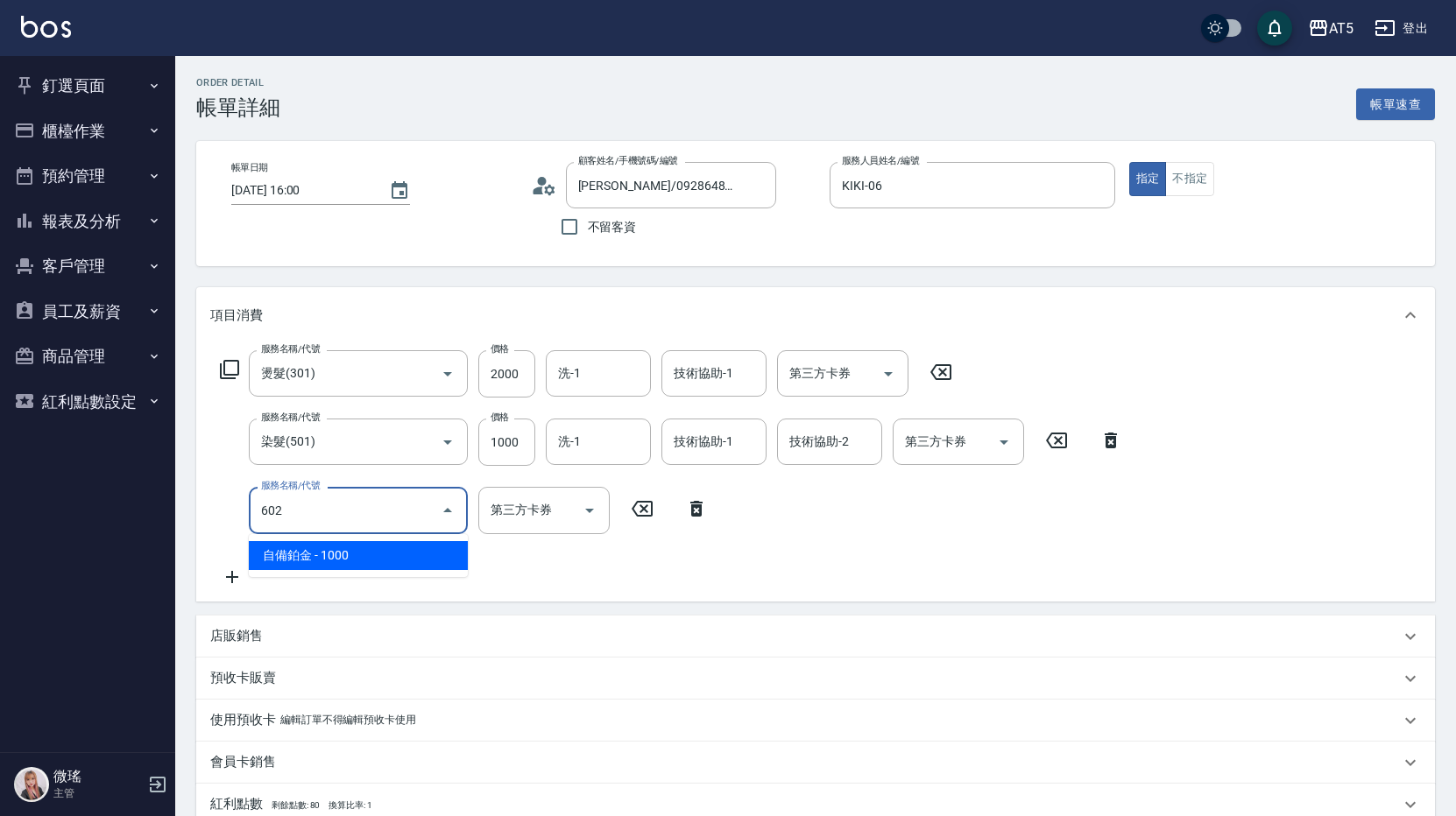
type input "400"
type input "自備鉑金(602)"
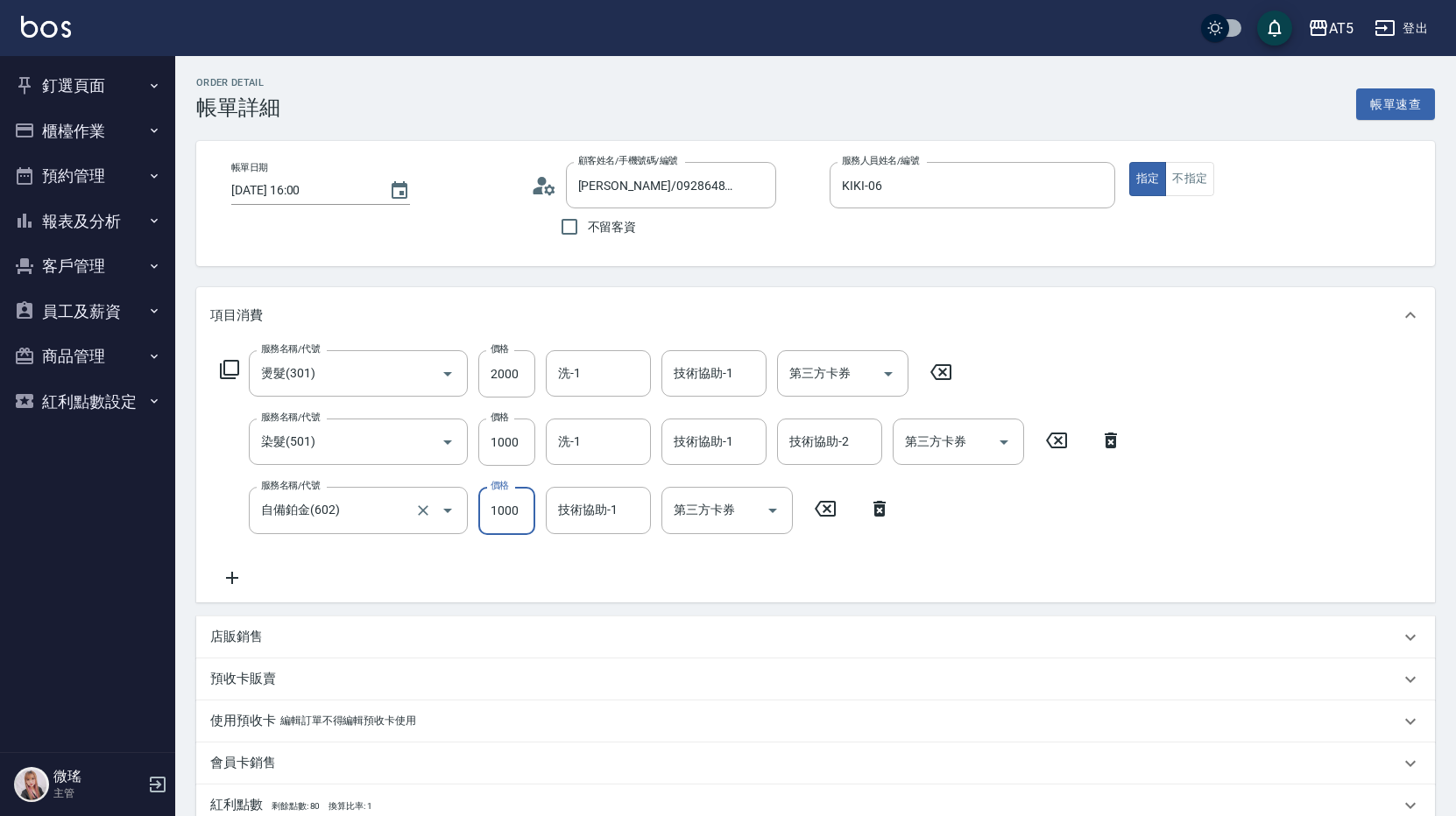
type input "300"
type input "18"
type input "310"
type input "180"
type input "480"
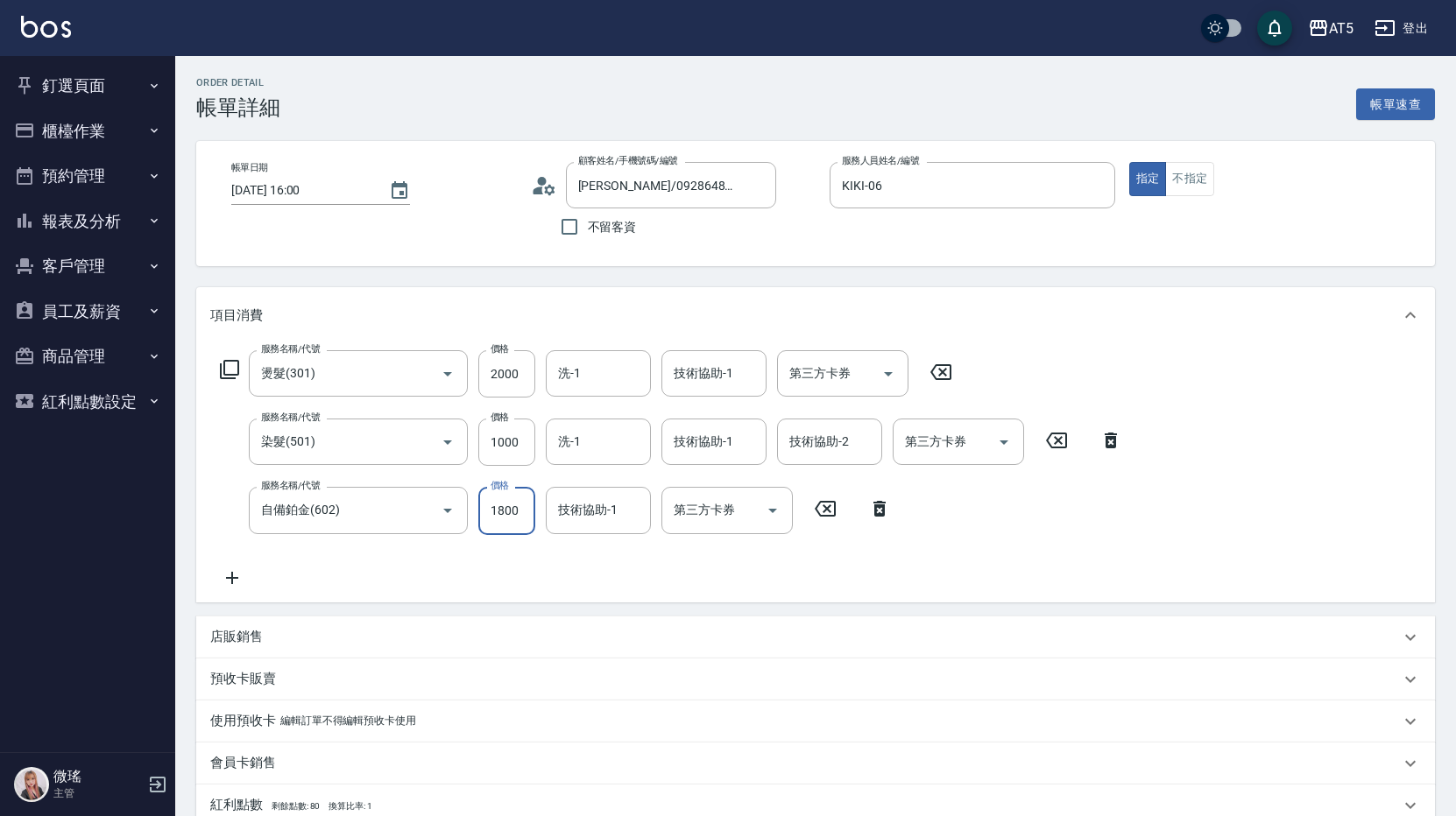
type input "1800"
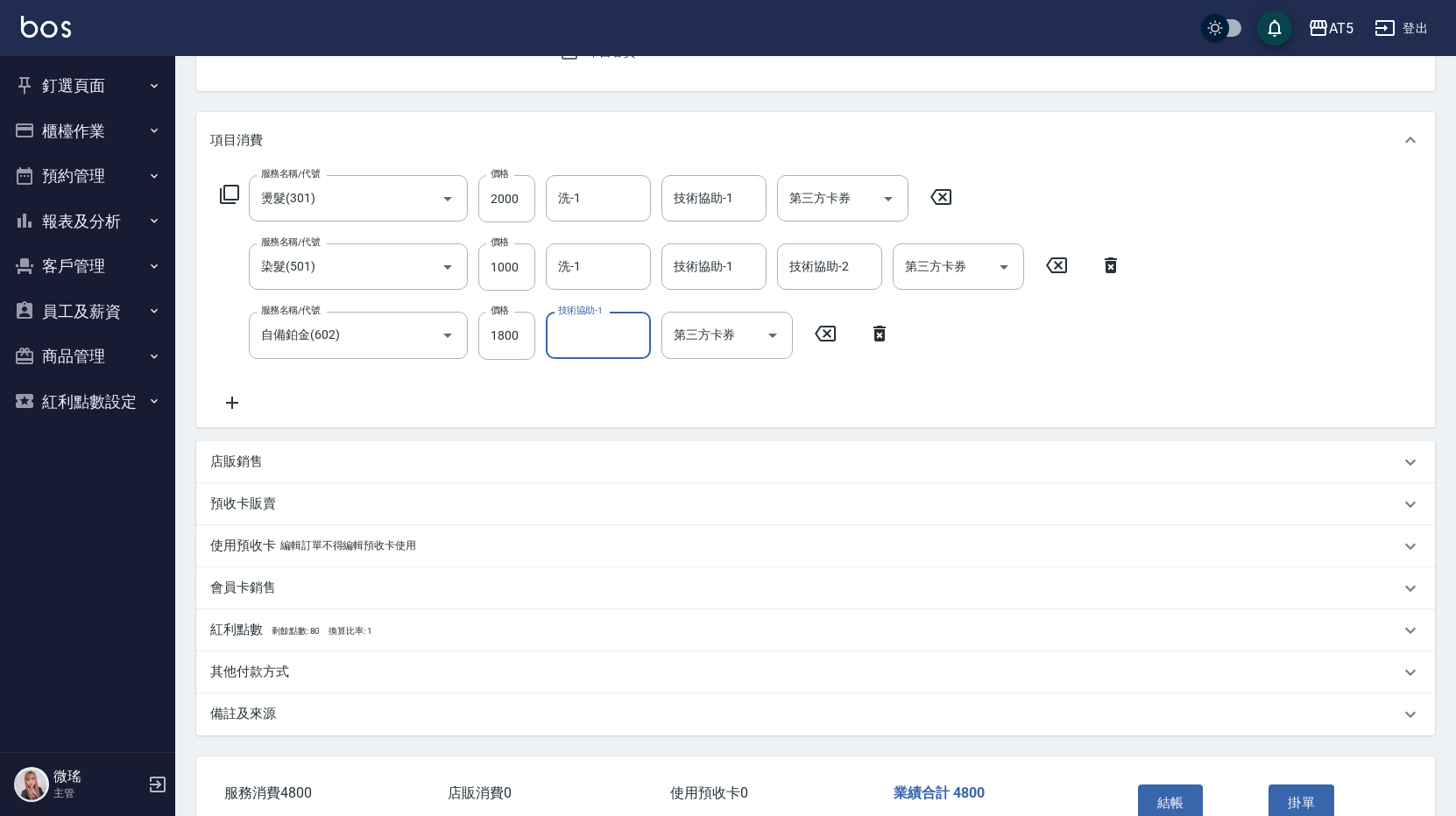
click at [282, 669] on p "其他付款方式" at bounding box center [250, 671] width 78 height 18
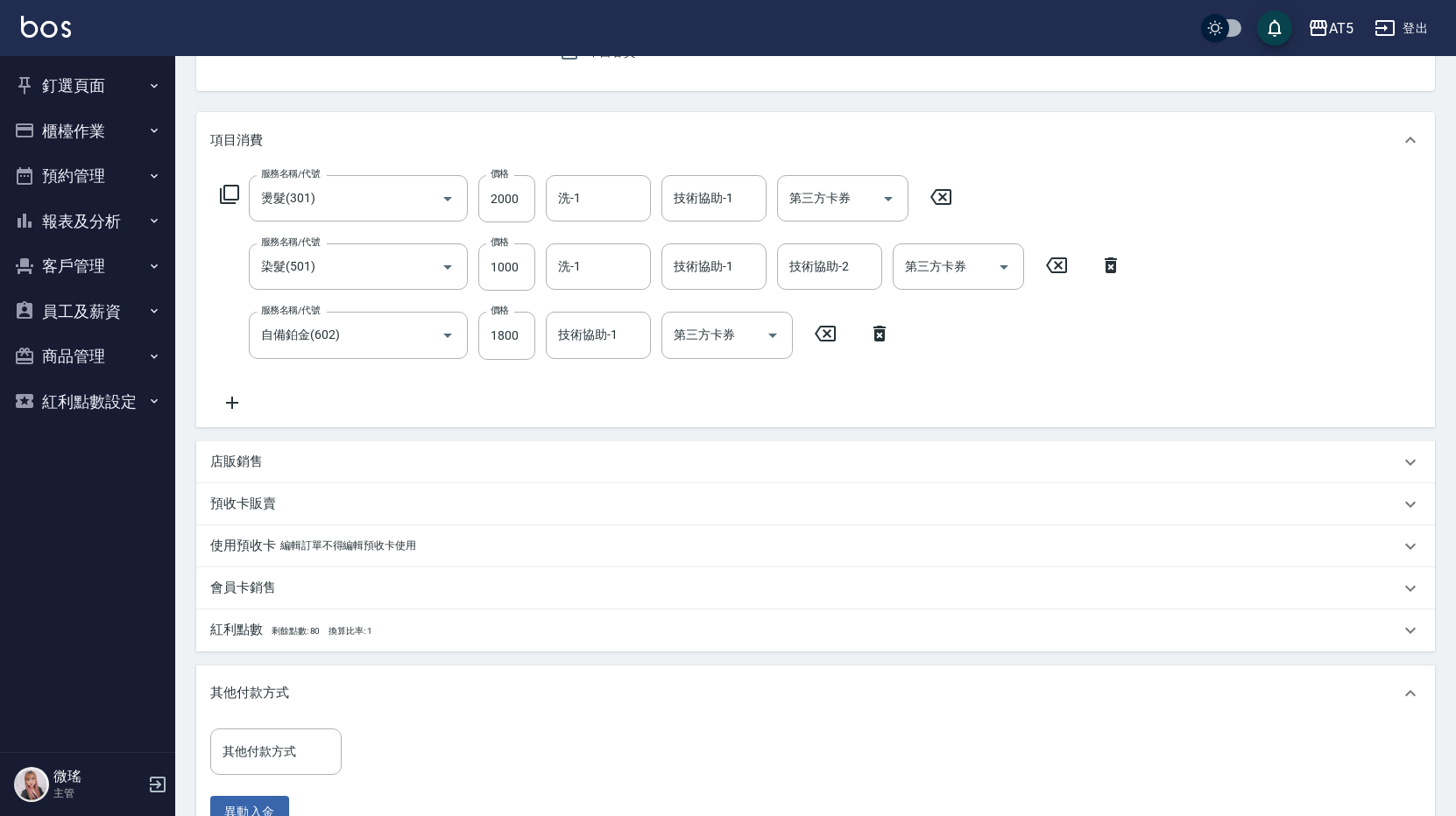
scroll to position [350, 0]
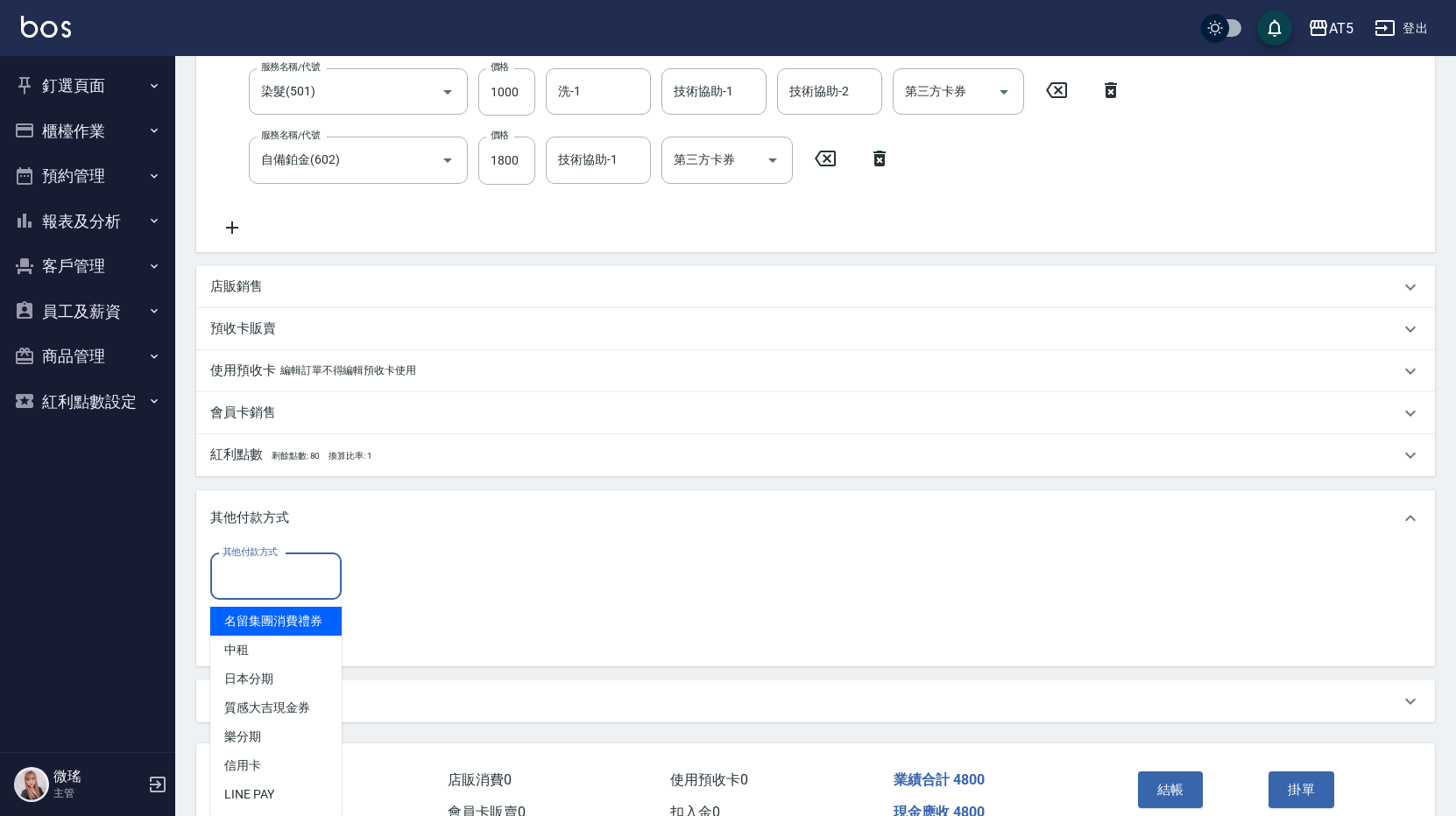
click at [259, 587] on input "其他付款方式" at bounding box center [275, 576] width 116 height 31
click at [270, 648] on span "中租" at bounding box center [275, 650] width 131 height 29
type input "中租"
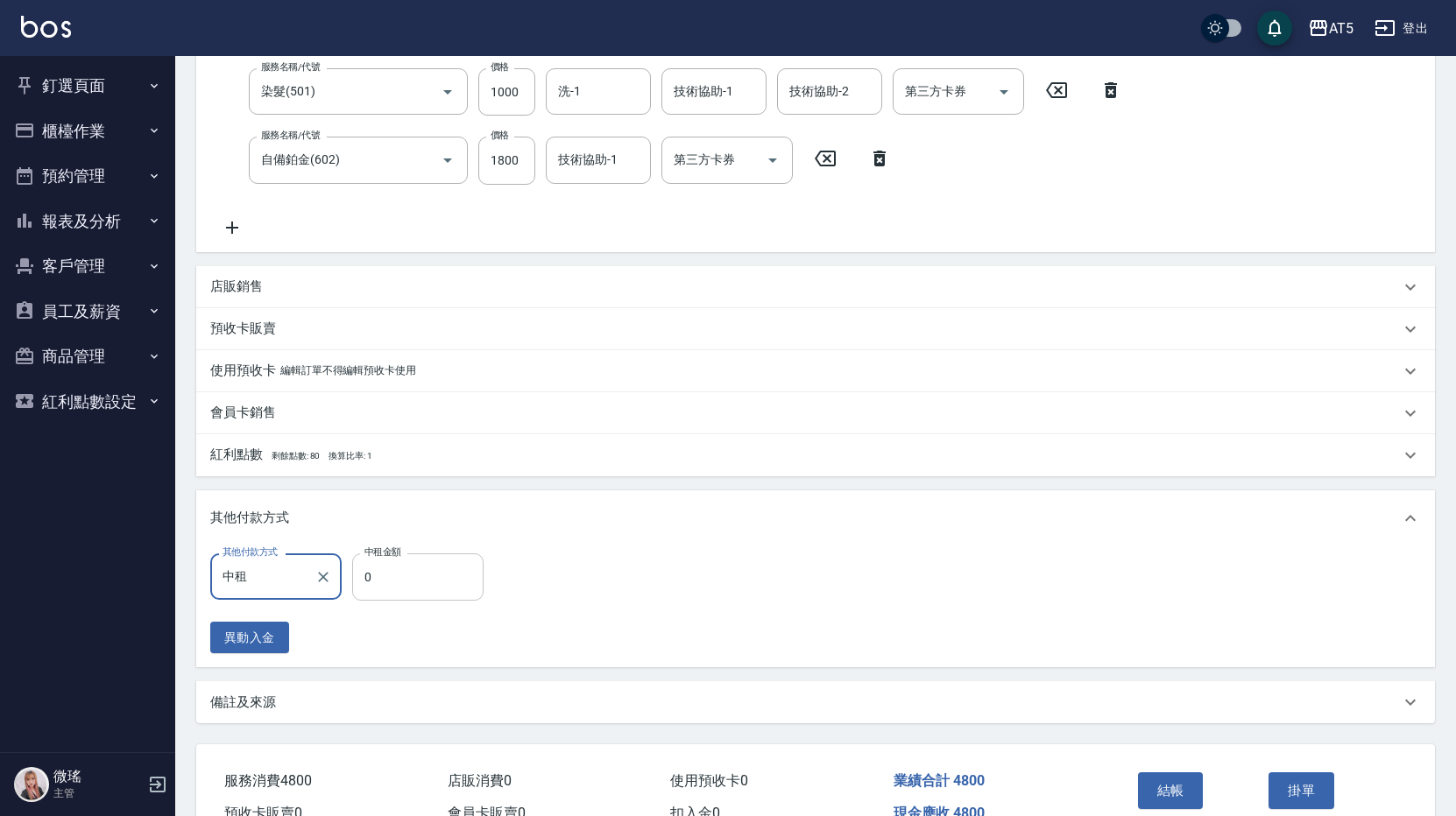
click at [441, 561] on input "0" at bounding box center [417, 576] width 131 height 47
type input "470"
type input "48"
type input "430"
type input "4800"
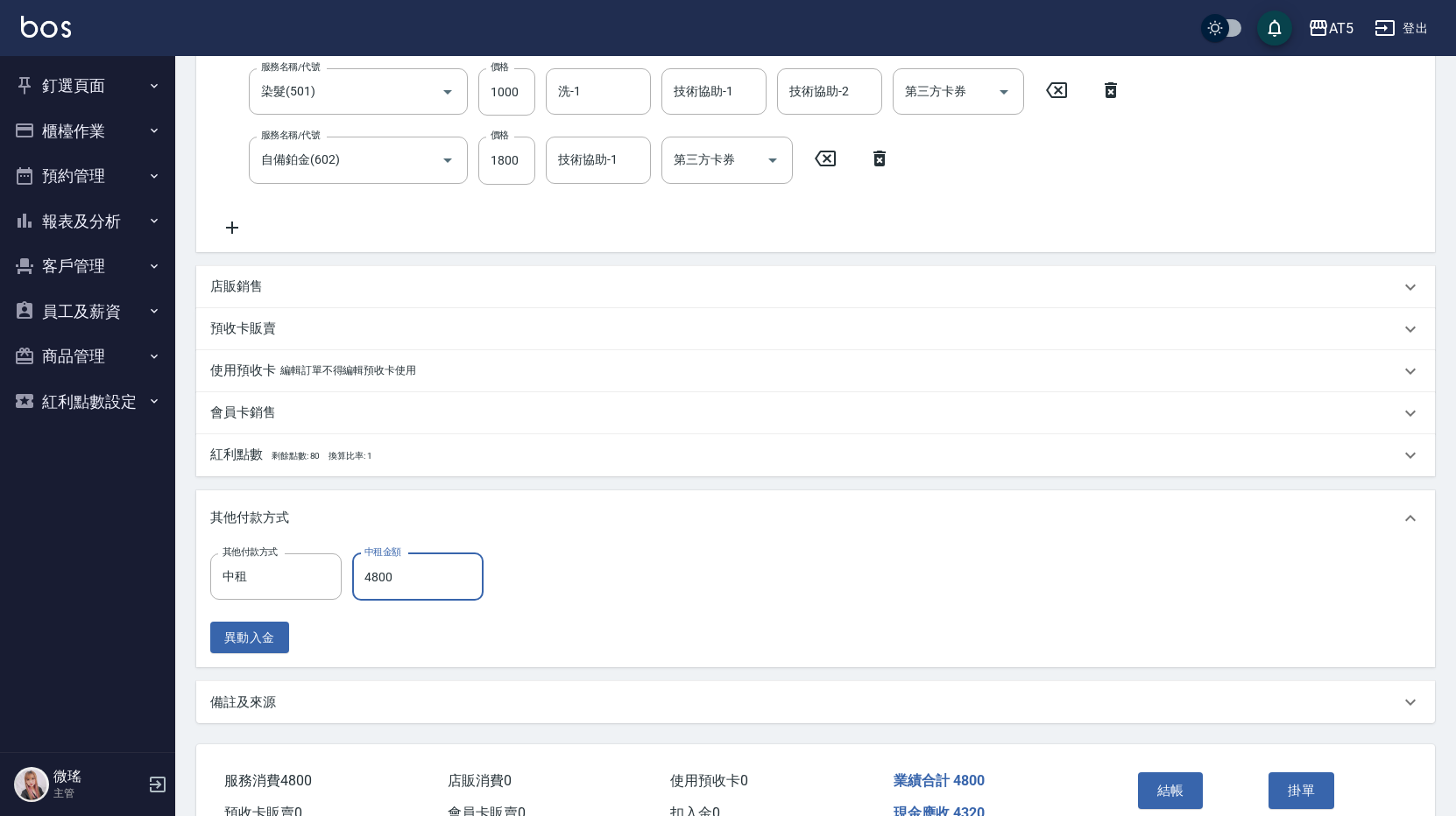
type input "0"
type input "4800"
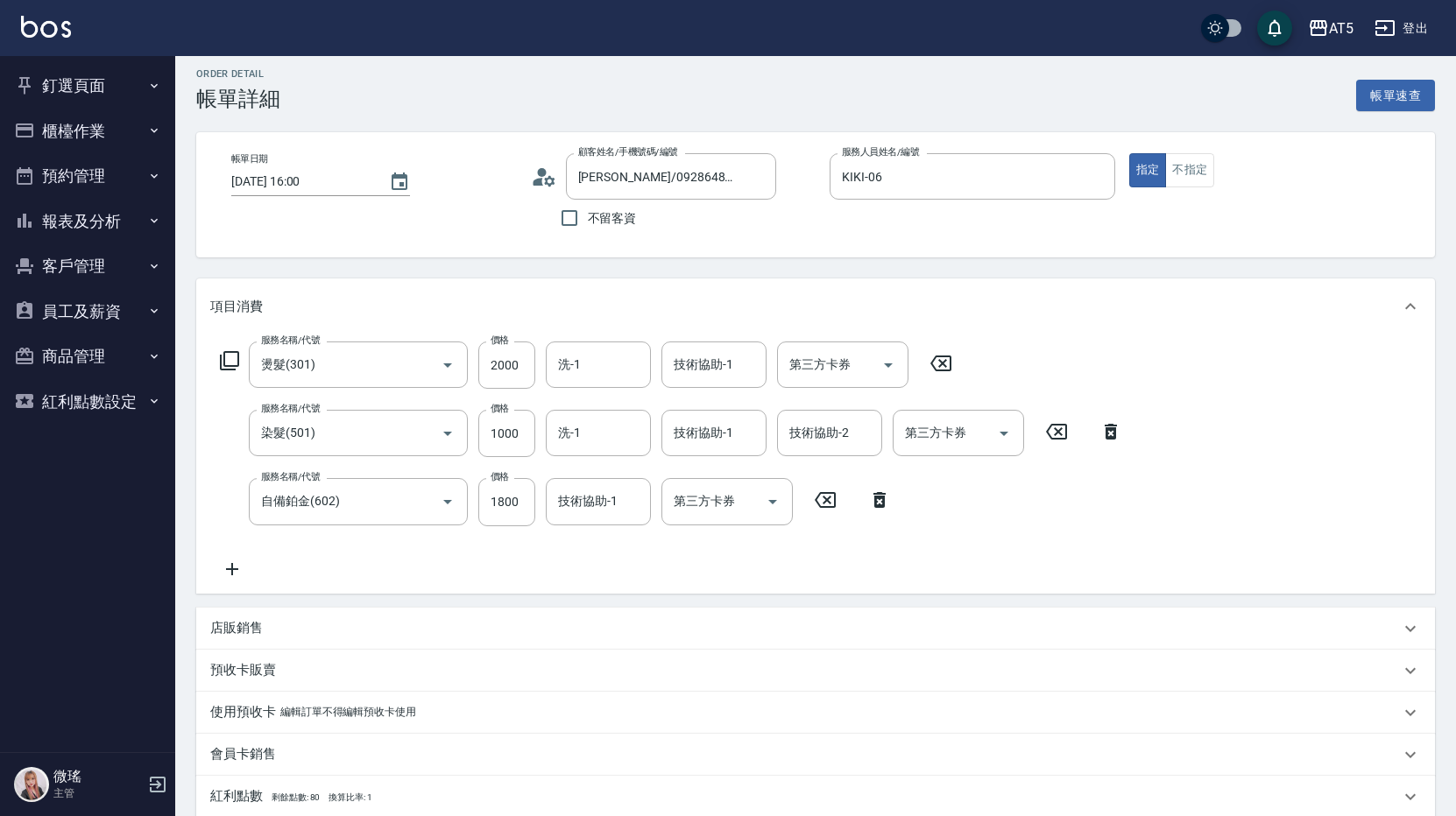
scroll to position [0, 0]
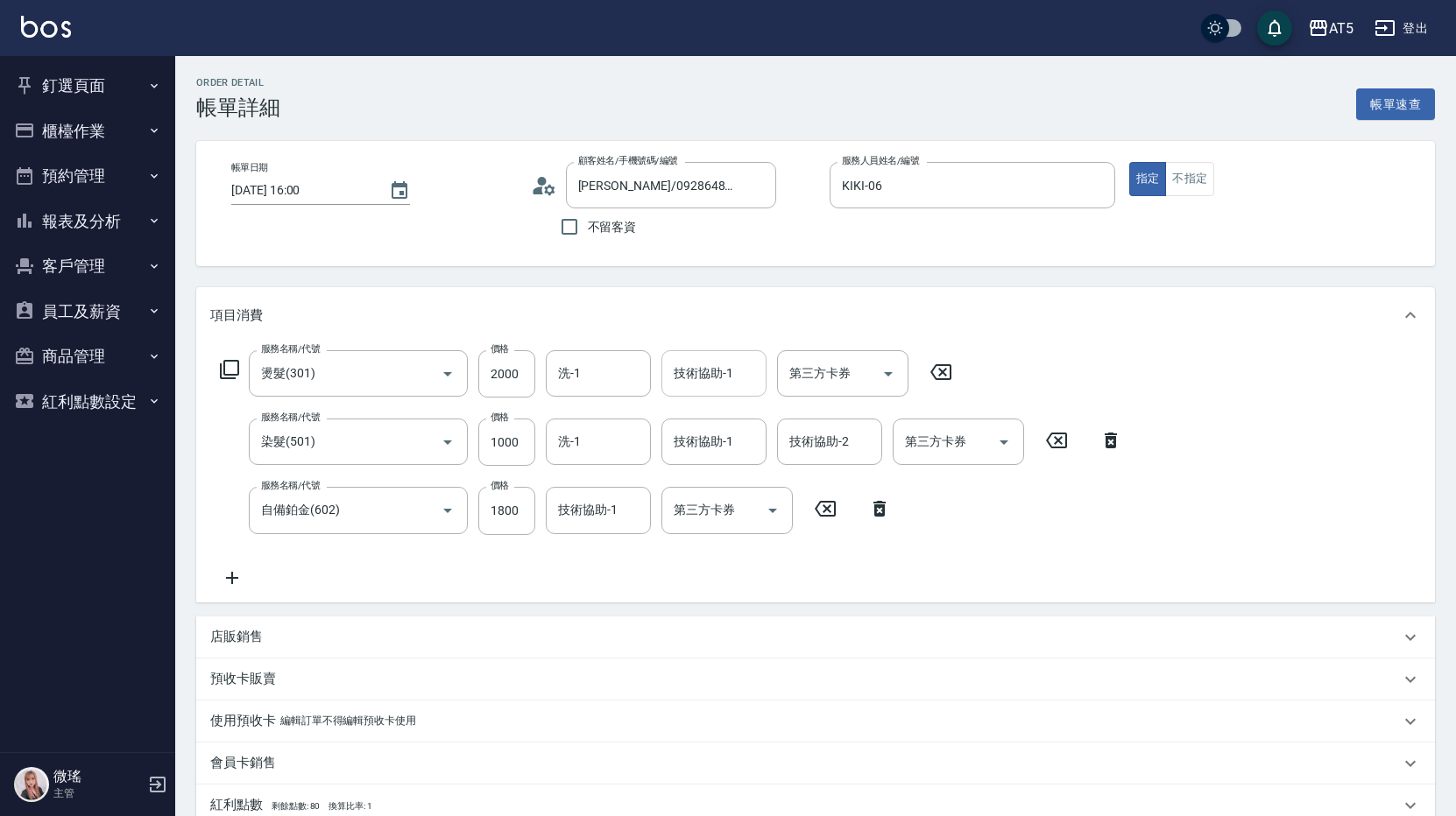
click at [728, 393] on div "技術協助-1" at bounding box center [714, 373] width 105 height 47
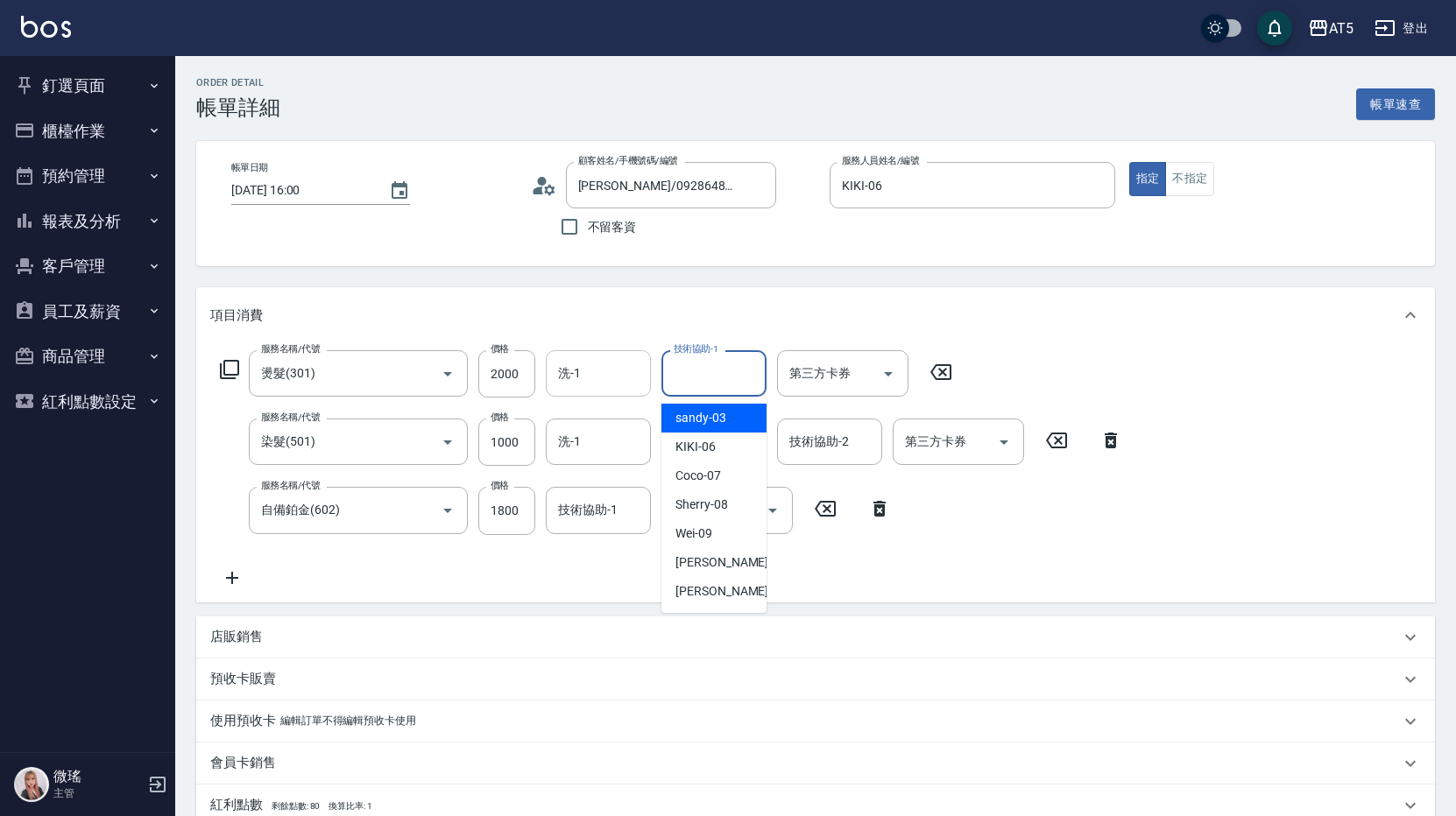
click at [611, 371] on input "洗-1" at bounding box center [598, 374] width 89 height 31
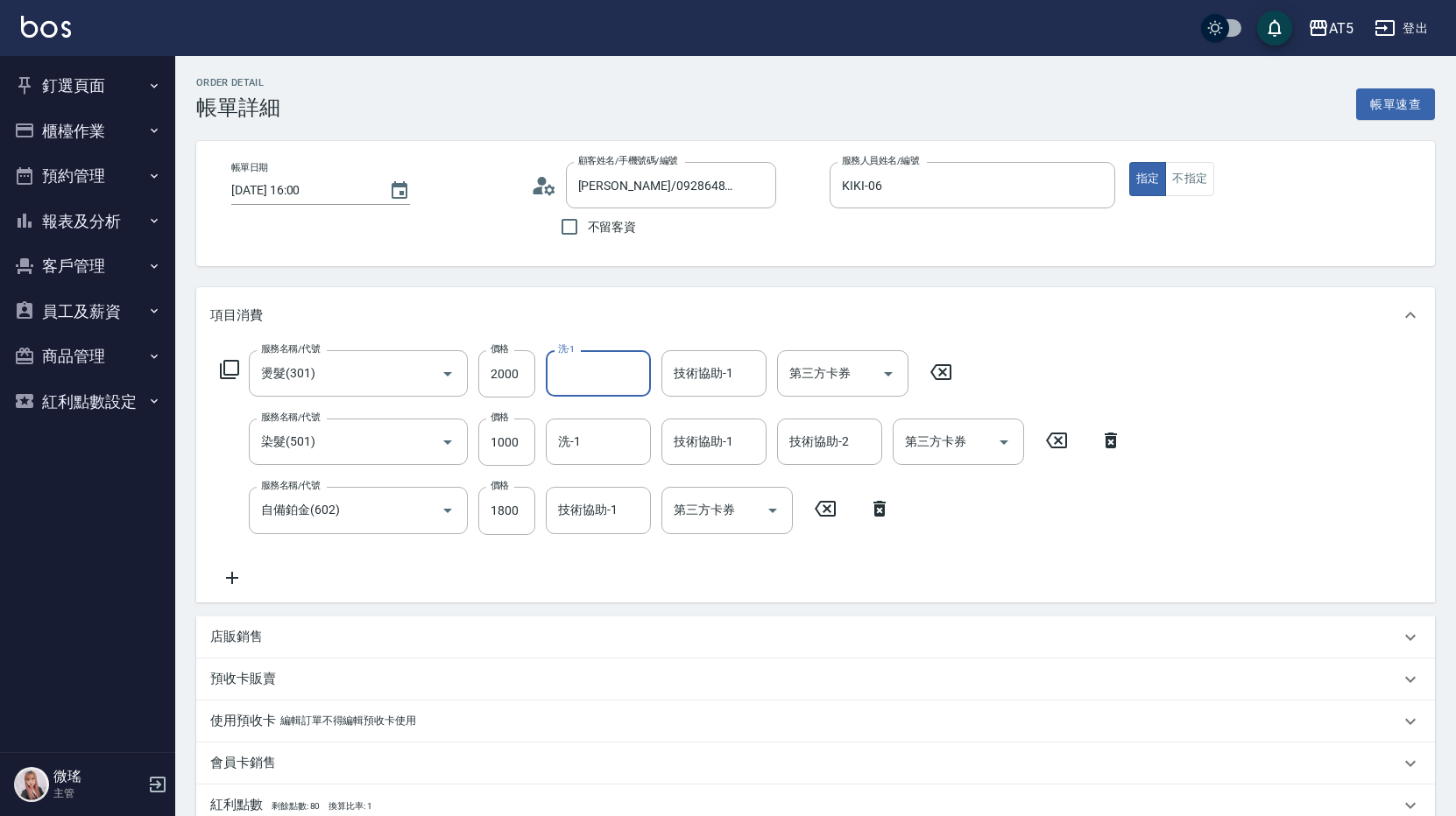
click at [611, 371] on input "洗-1" at bounding box center [598, 374] width 89 height 31
type input "sandy-03"
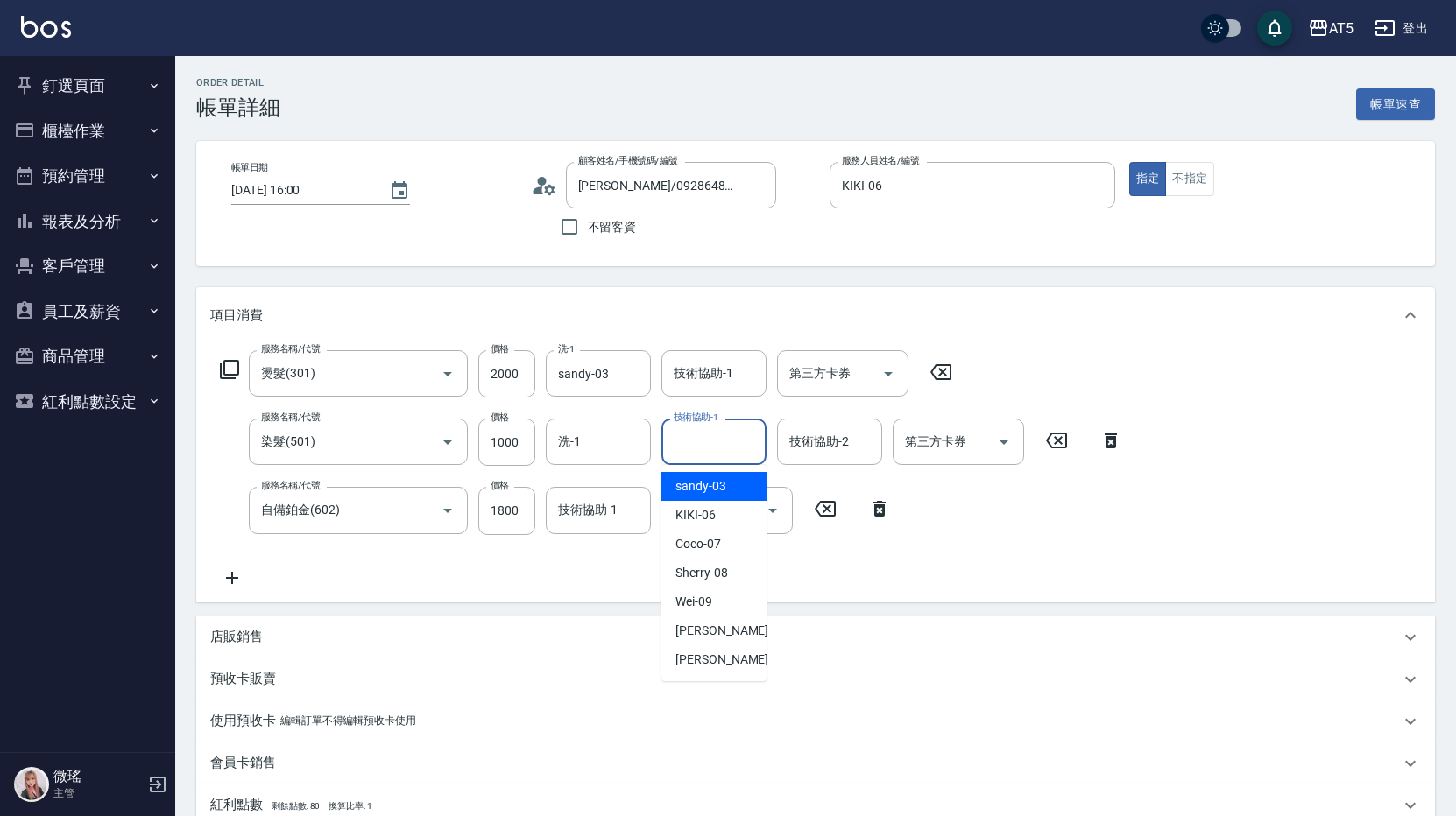
click at [715, 443] on input "技術協助-1" at bounding box center [713, 441] width 89 height 31
type input "sandy-03"
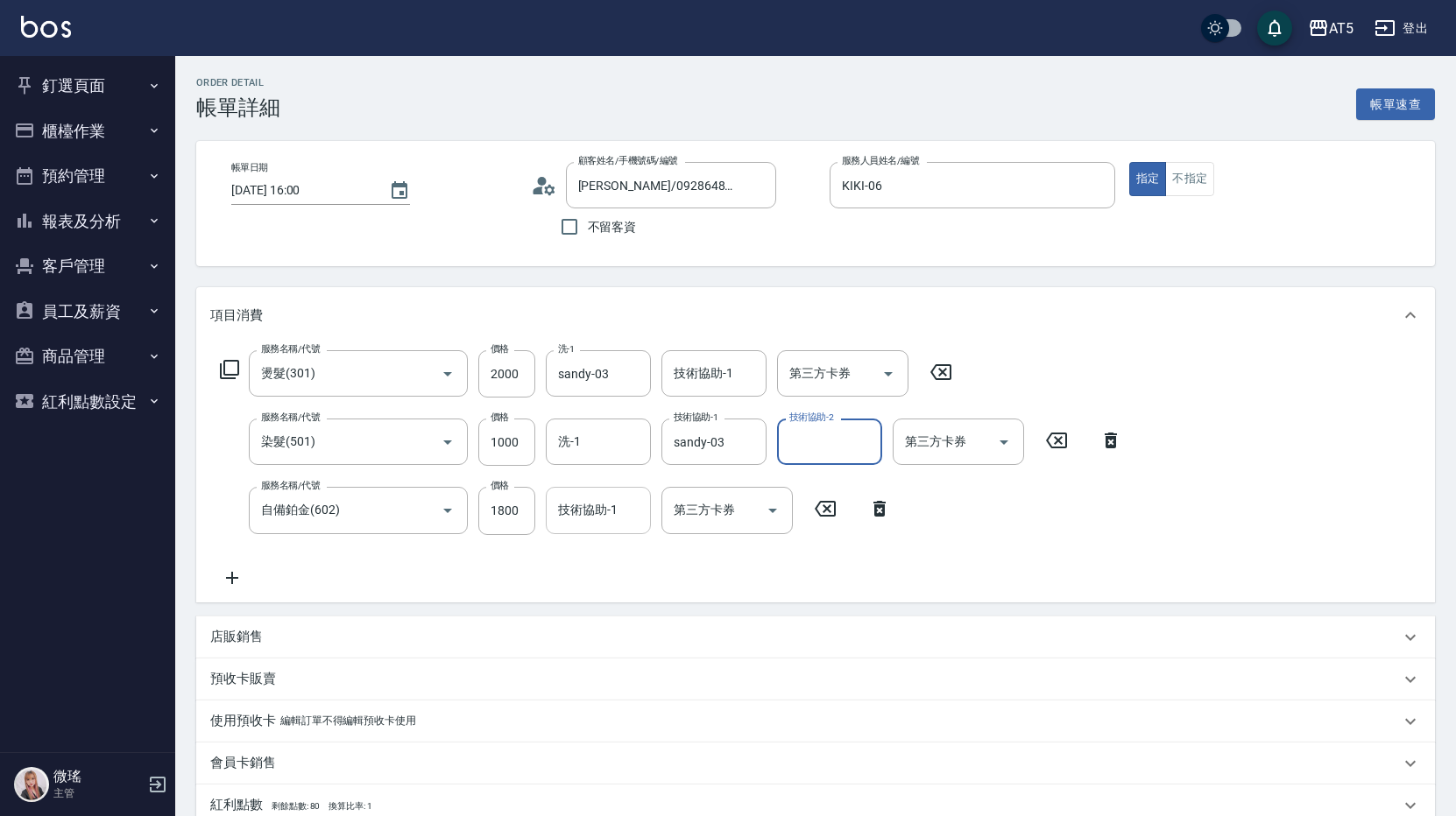
click at [621, 518] on input "技術協助-1" at bounding box center [598, 510] width 89 height 31
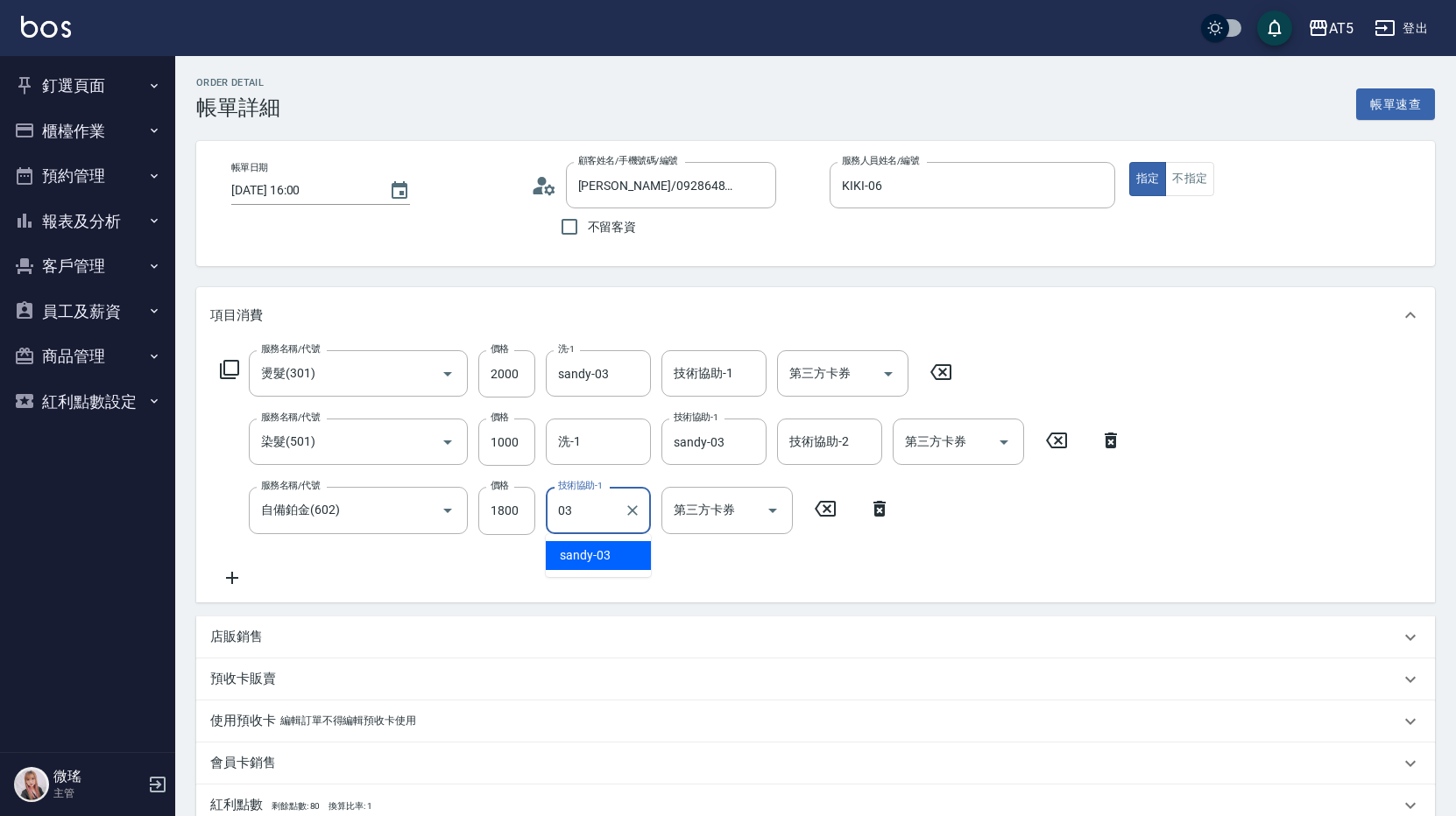
type input "sandy-03"
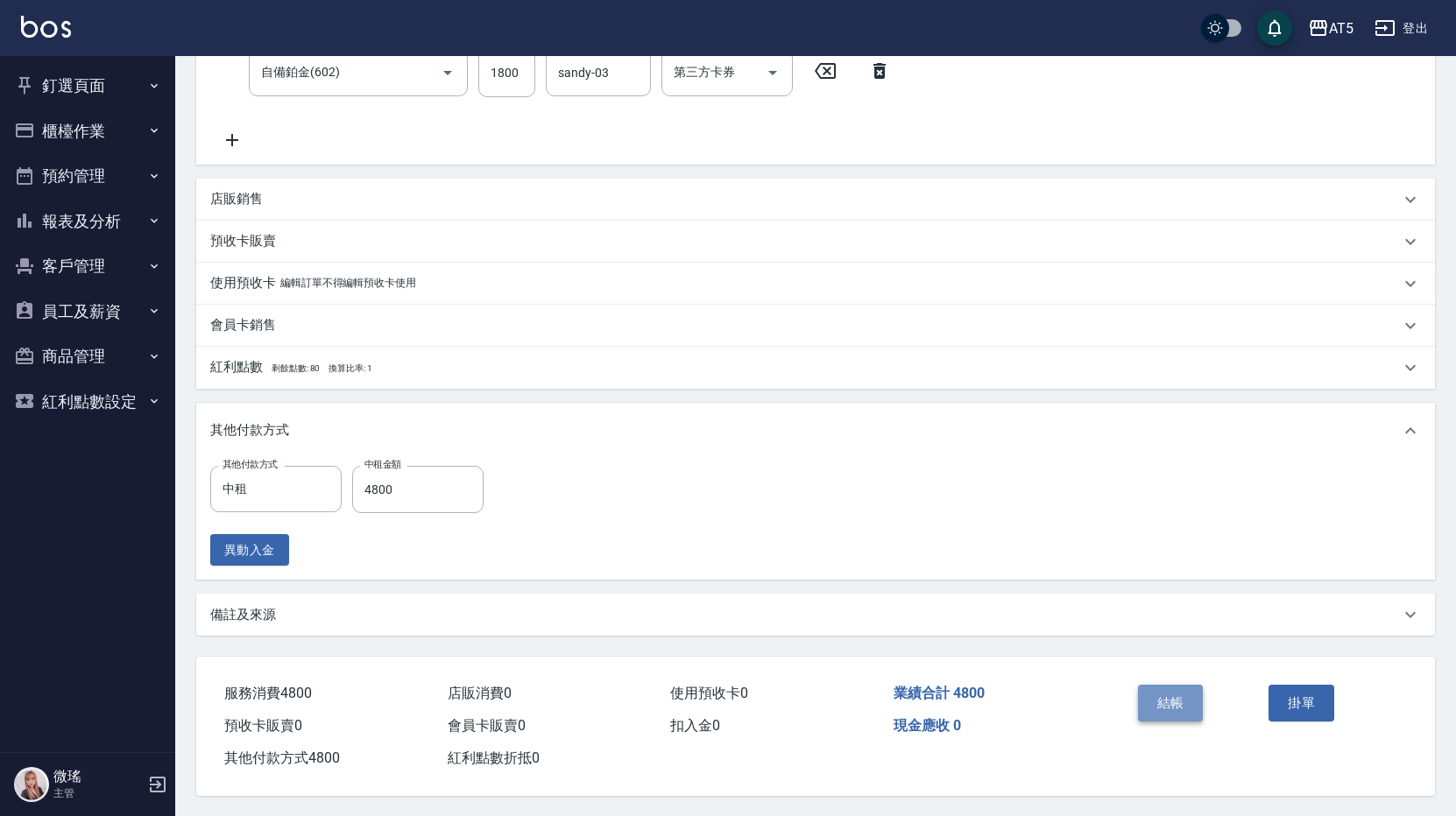
click at [1168, 701] on button "結帳" at bounding box center [1170, 702] width 66 height 36
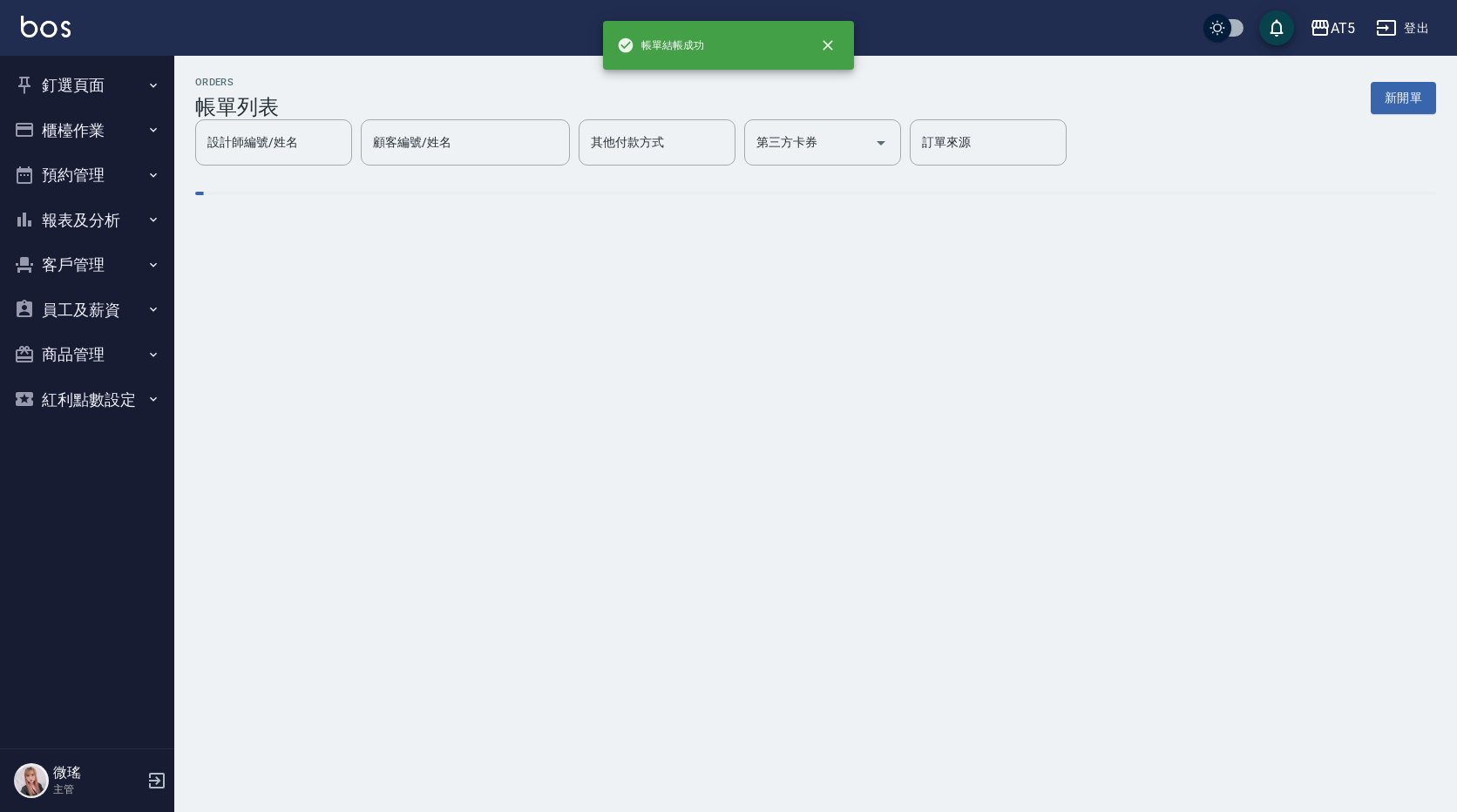
click at [108, 82] on button "釘選頁面" at bounding box center [87, 86] width 161 height 46
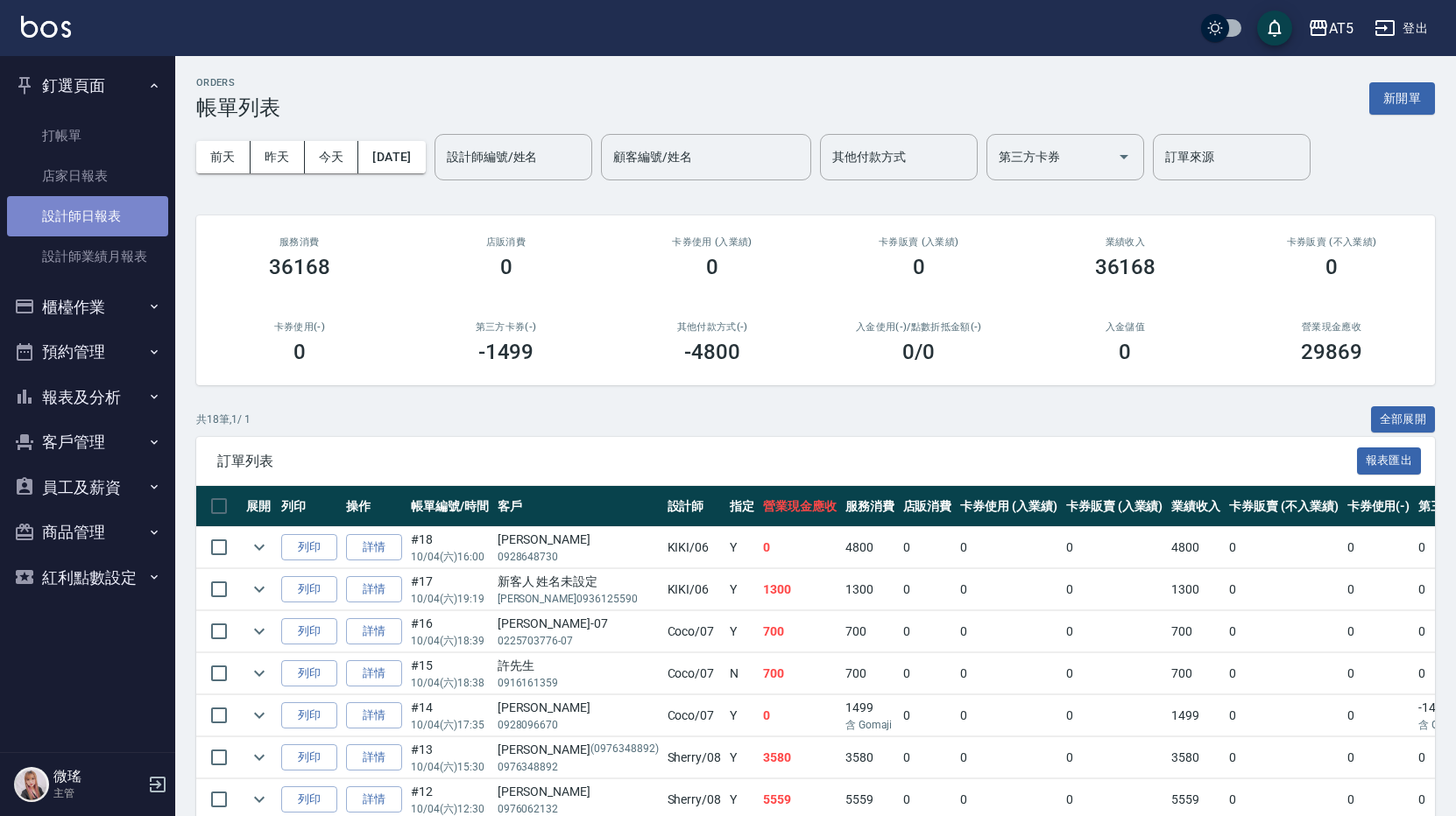
click at [132, 225] on link "設計師日報表" at bounding box center [87, 216] width 162 height 40
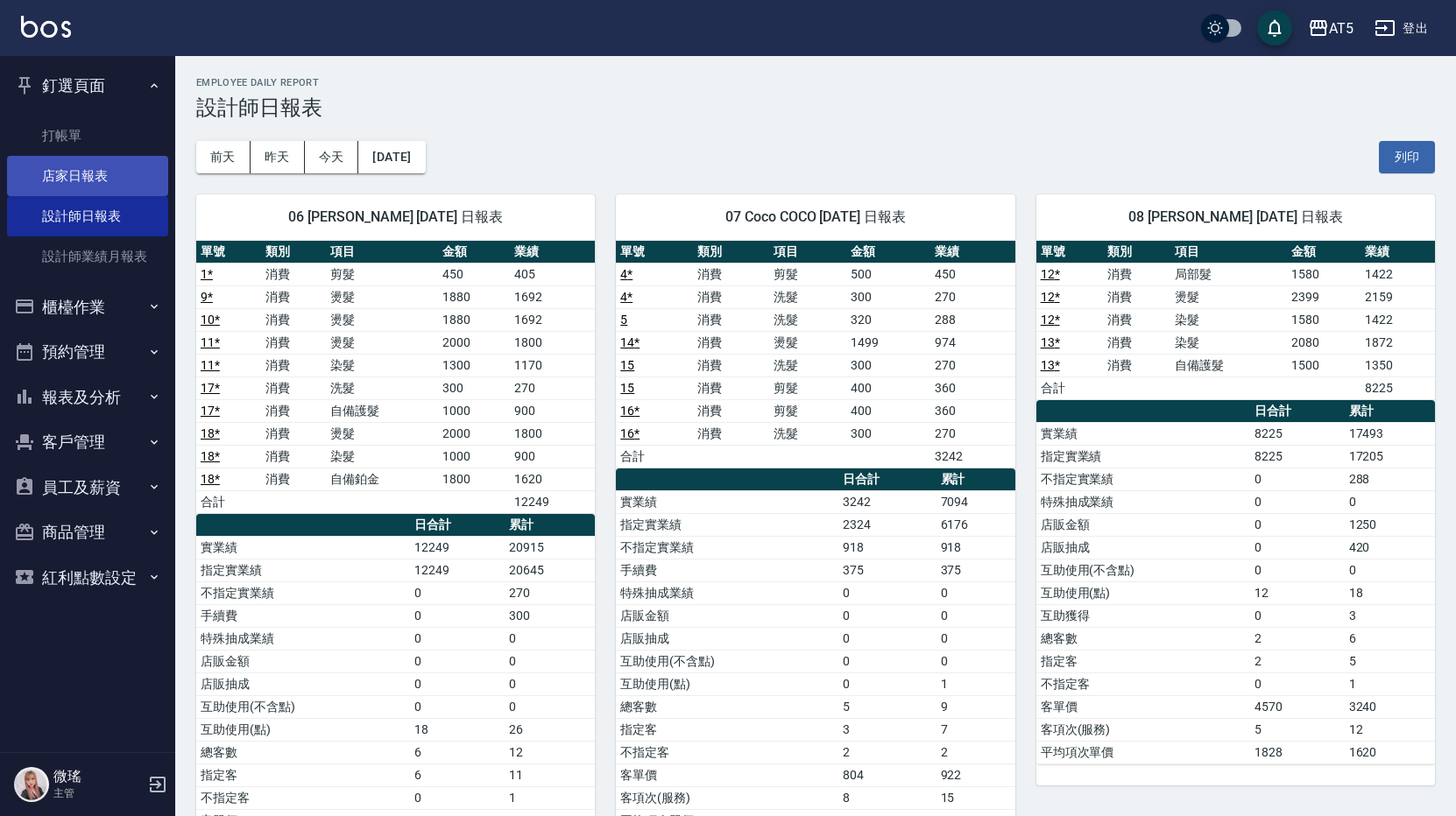
click at [108, 172] on link "店家日報表" at bounding box center [87, 176] width 162 height 40
